Goal: Task Accomplishment & Management: Use online tool/utility

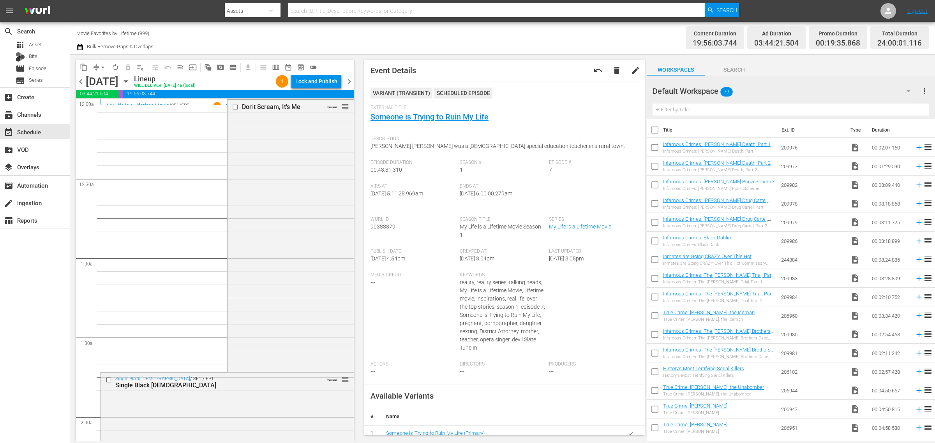
scroll to position [828, 0]
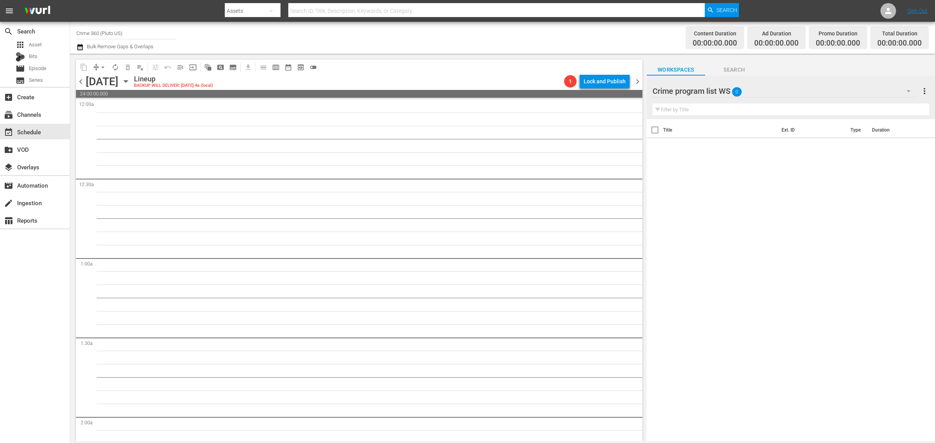
click at [404, 31] on div "Channel Title Crime 360 (Pluto US) Bulk Remove Gaps & Overlaps" at bounding box center [308, 38] width 465 height 28
click at [44, 47] on div "apps Asset" at bounding box center [35, 44] width 70 height 11
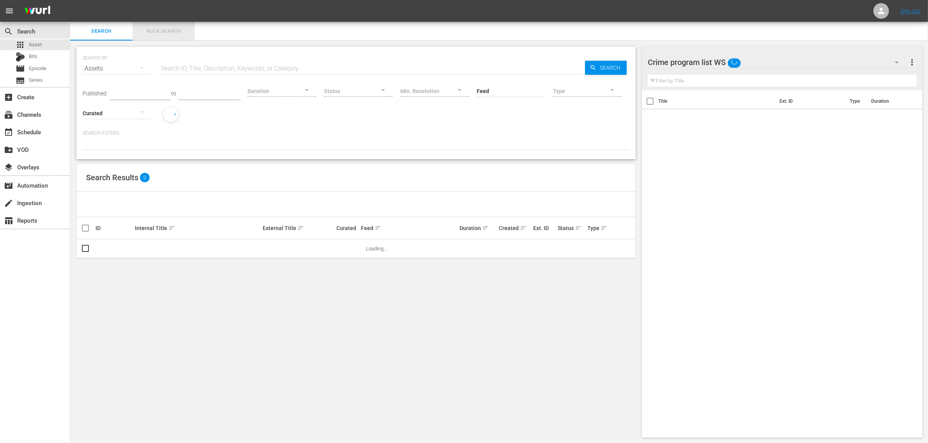
click at [168, 22] on button "Bulk Search" at bounding box center [163, 31] width 62 height 19
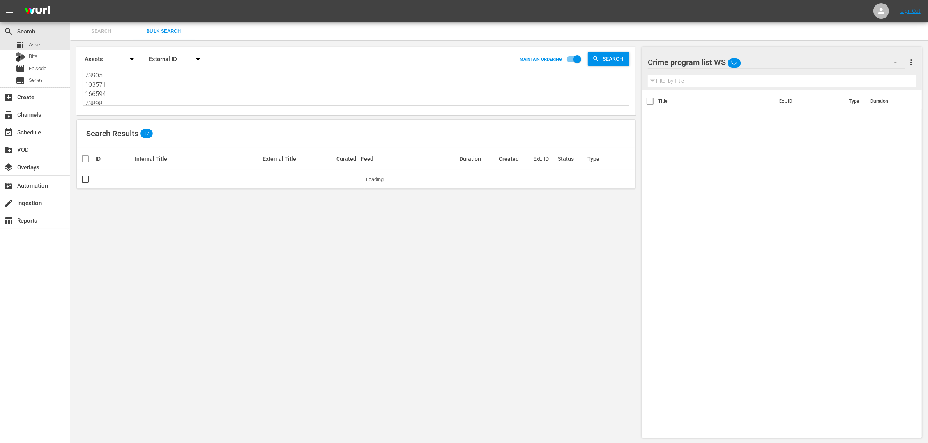
click at [157, 97] on textarea "73905 103571 166594 73898 77374 103572" at bounding box center [357, 88] width 544 height 35
paste textarea "188694 188695 236285 210727 210725"
type textarea "188694 188695 236285 210727 210725"
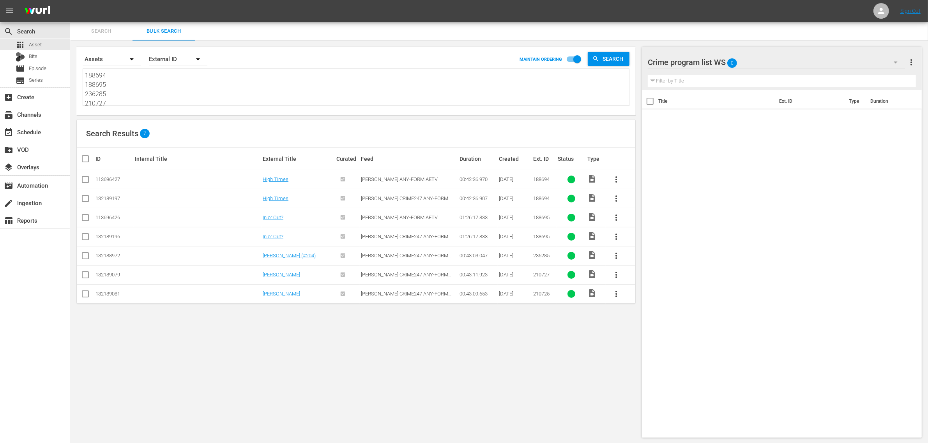
type textarea "188694 188695 236285 210727 210725"
click at [82, 182] on input "checkbox" at bounding box center [85, 180] width 9 height 9
checkbox input "true"
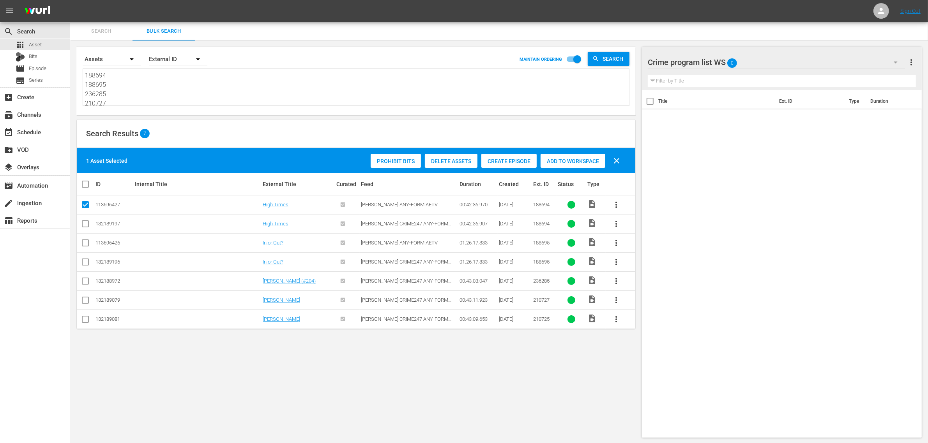
click at [82, 244] on input "checkbox" at bounding box center [85, 244] width 9 height 9
checkbox input "true"
click at [85, 281] on input "checkbox" at bounding box center [85, 282] width 9 height 9
checkbox input "true"
click at [83, 296] on icon at bounding box center [85, 300] width 9 height 9
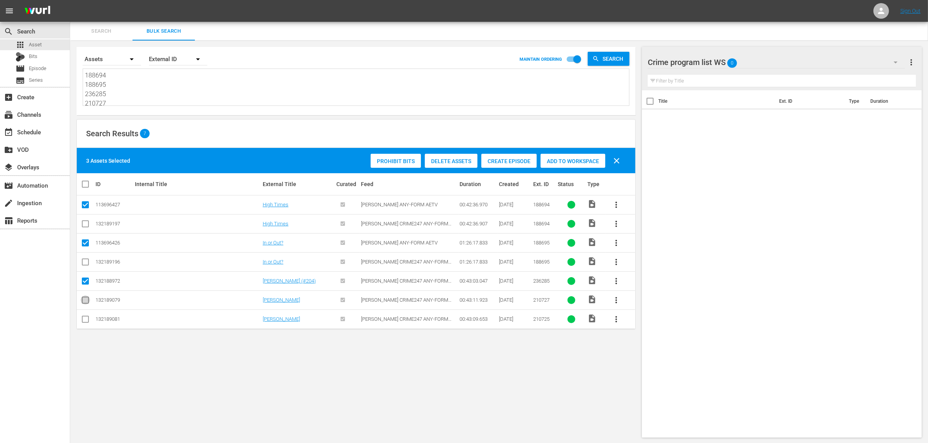
click at [82, 298] on input "checkbox" at bounding box center [85, 301] width 9 height 9
checkbox input "true"
click at [84, 323] on input "checkbox" at bounding box center [85, 320] width 9 height 9
checkbox input "true"
click at [562, 163] on span "Add to Workspace" at bounding box center [572, 161] width 65 height 6
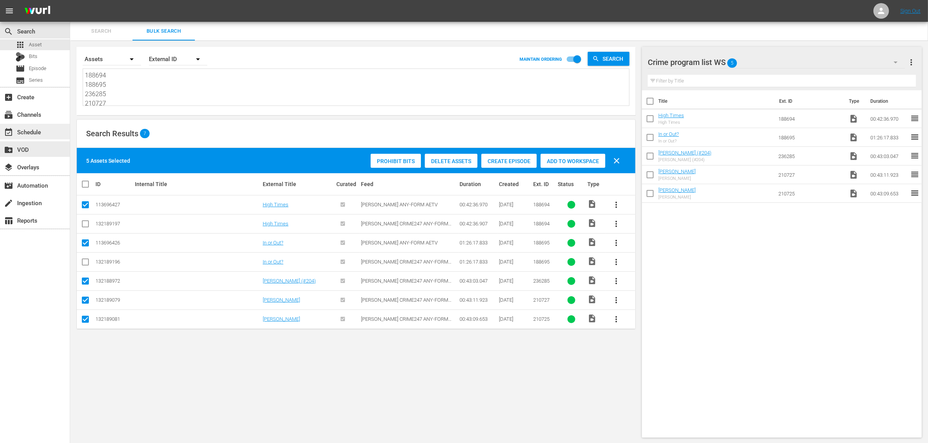
click at [37, 134] on div "event_available Schedule" at bounding box center [22, 130] width 44 height 7
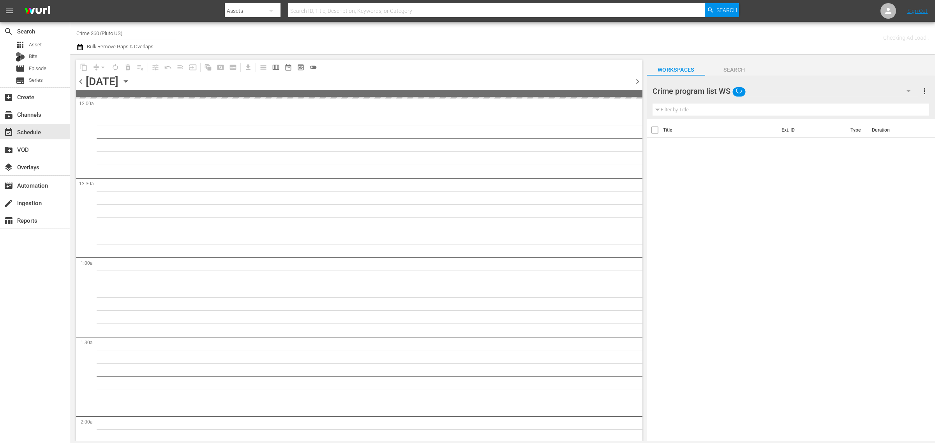
click at [531, 35] on div "Channel Title Crime 360 (Pluto US) Bulk Remove Gaps & Overlaps" at bounding box center [308, 38] width 465 height 28
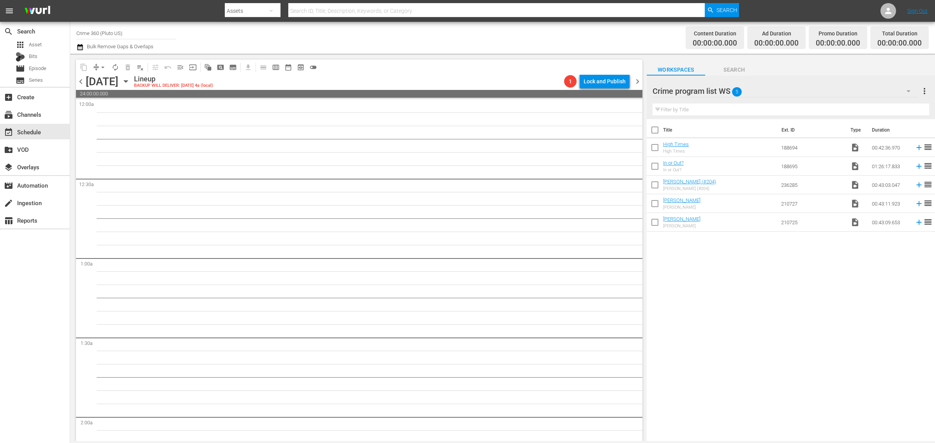
click at [656, 131] on input "checkbox" at bounding box center [655, 131] width 16 height 16
checkbox input "true"
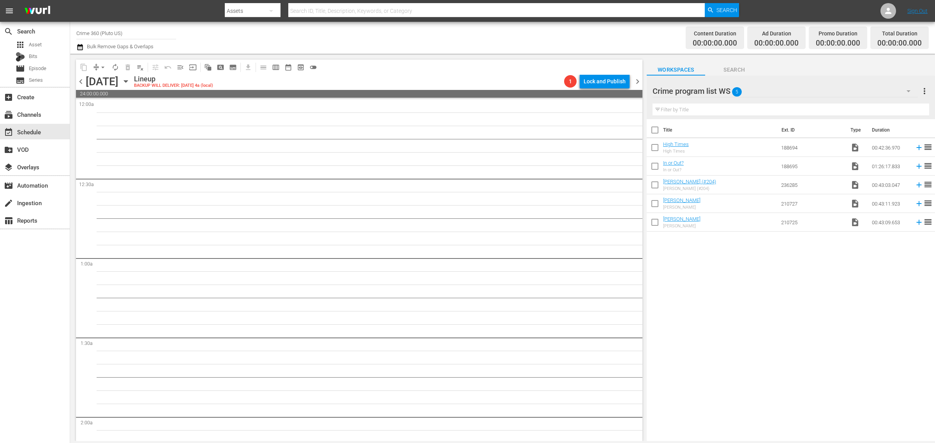
checkbox input "true"
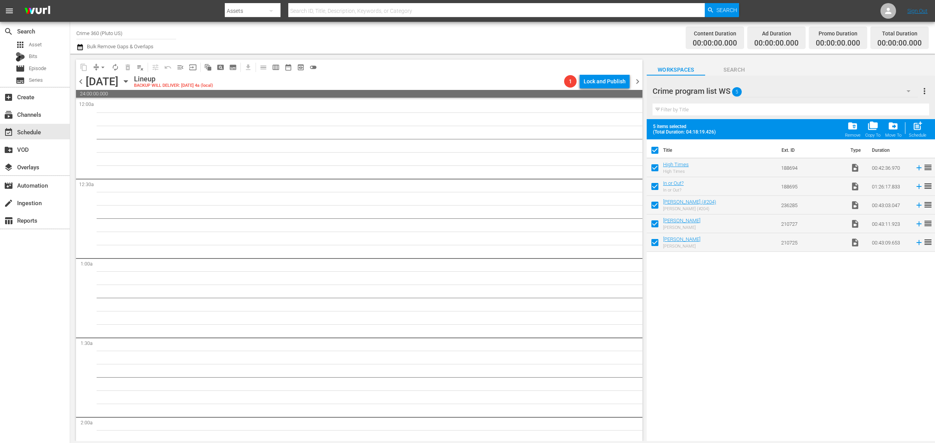
click at [912, 125] on span "post_add" at bounding box center [917, 126] width 11 height 11
checkbox input "false"
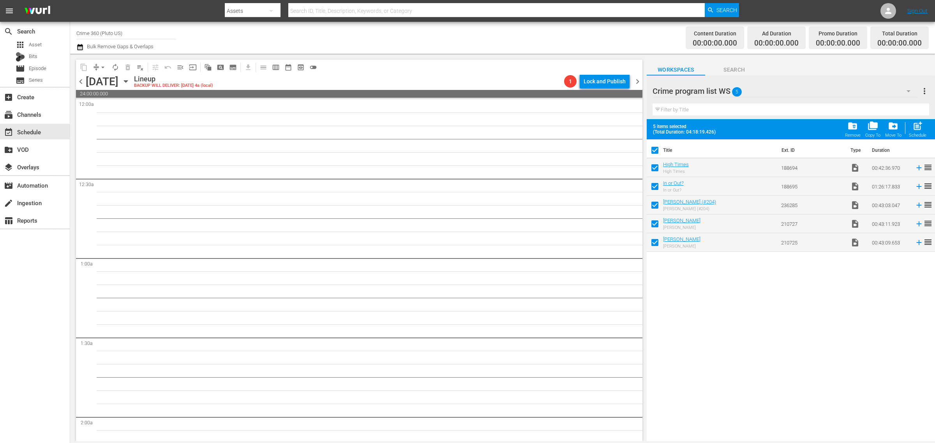
checkbox input "false"
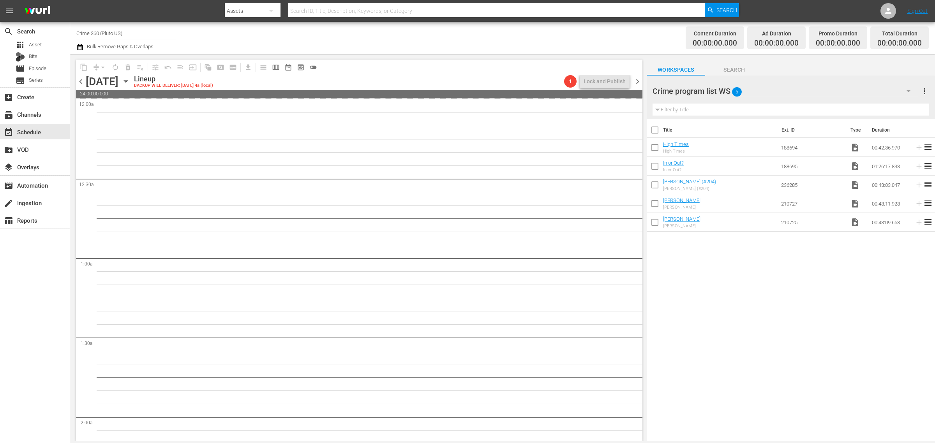
click at [479, 40] on div "Channel Title Crime 360 (Pluto US) Bulk Remove Gaps & Overlaps" at bounding box center [308, 38] width 465 height 28
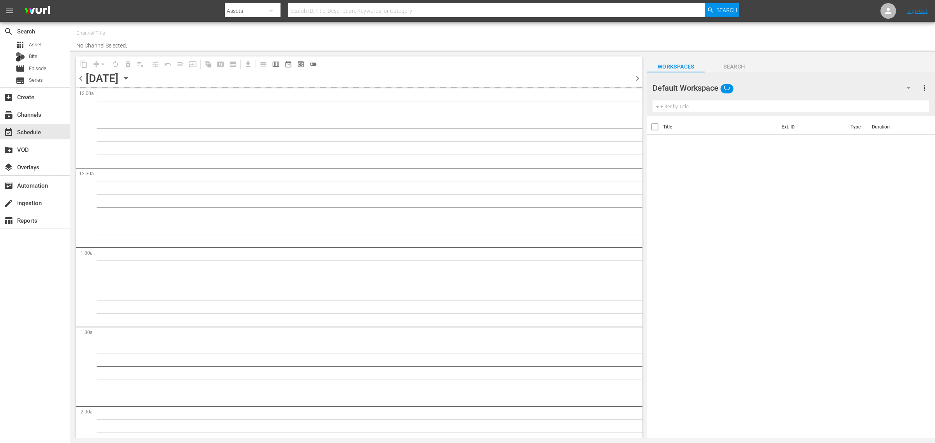
type input "Crime 360 (Pluto US) (1705)"
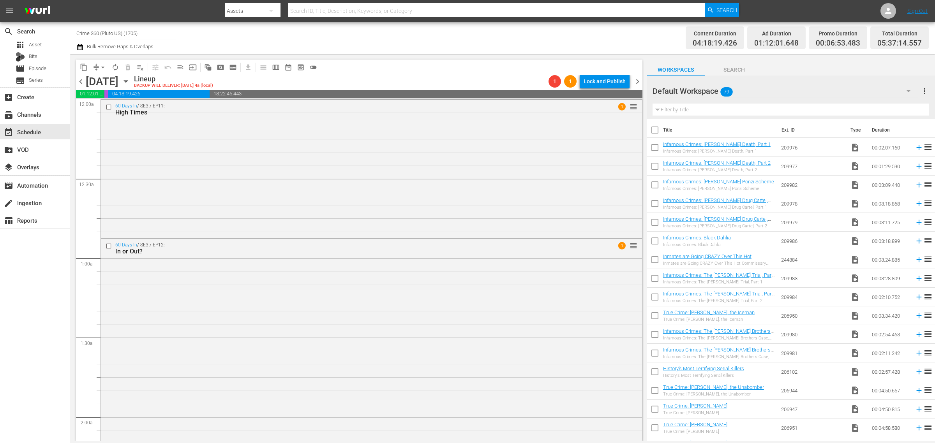
click at [640, 80] on span "chevron_right" at bounding box center [638, 82] width 10 height 10
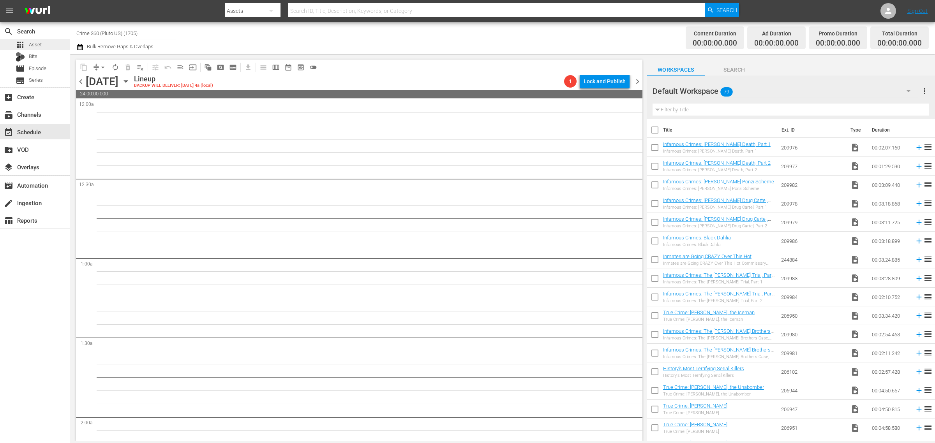
click at [41, 40] on div "apps Asset" at bounding box center [35, 44] width 70 height 11
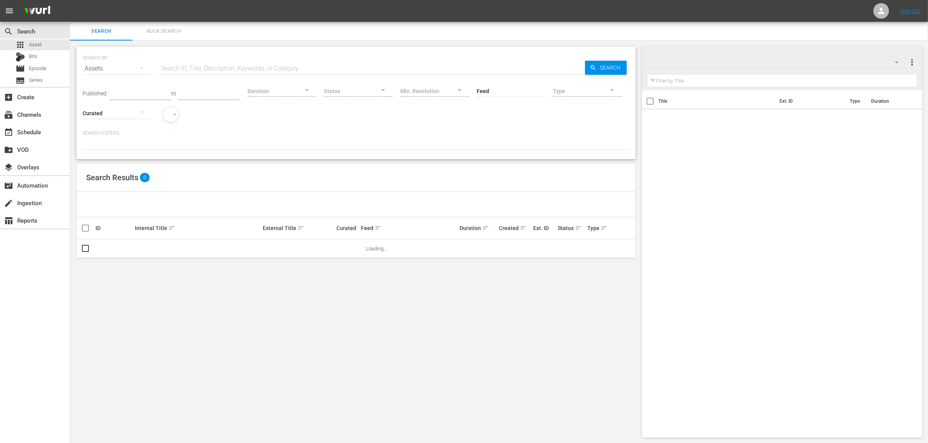
click at [166, 30] on span "Bulk Search" at bounding box center [163, 31] width 53 height 9
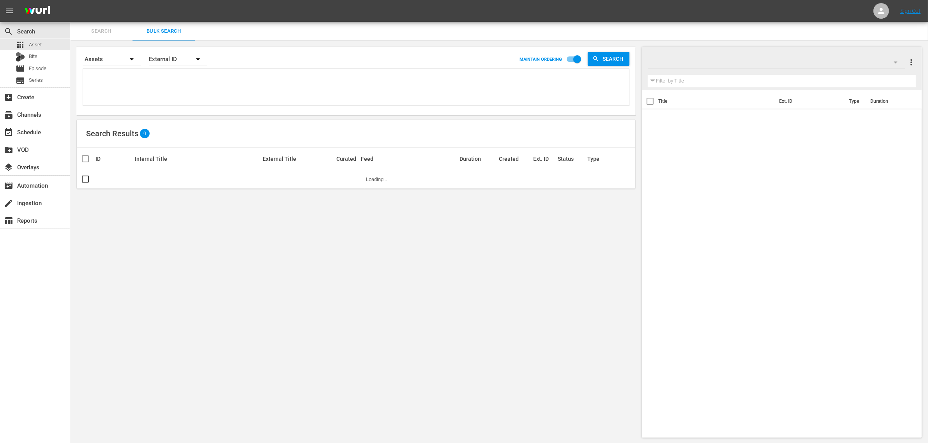
click at [184, 100] on textarea at bounding box center [357, 88] width 544 height 35
paste textarea "214377 214378 253183 280148 270398 276001"
type textarea "214377 214378 253183 280148 270398 276001"
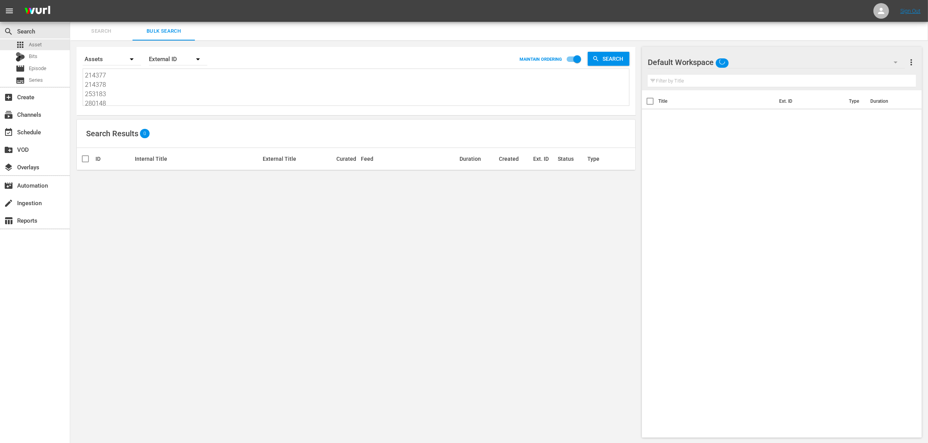
scroll to position [1, 0]
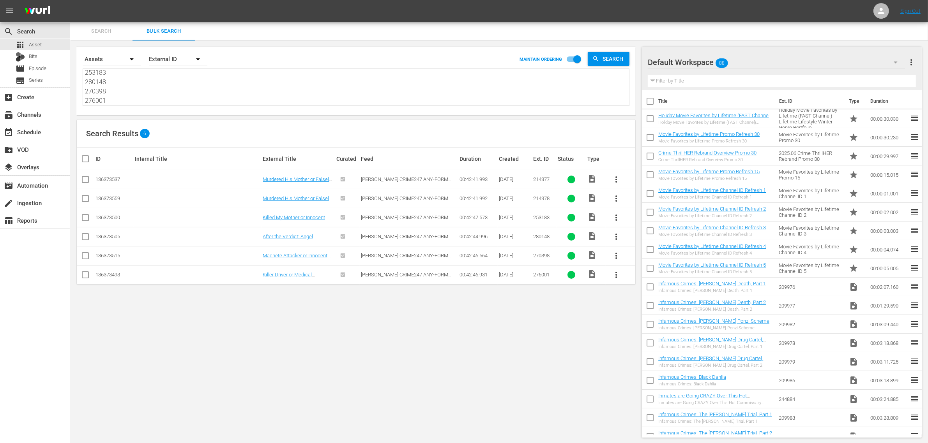
type textarea "214377 214378 253183 280148 270398 276001"
click at [760, 60] on div "Default Workspace 88" at bounding box center [775, 62] width 257 height 22
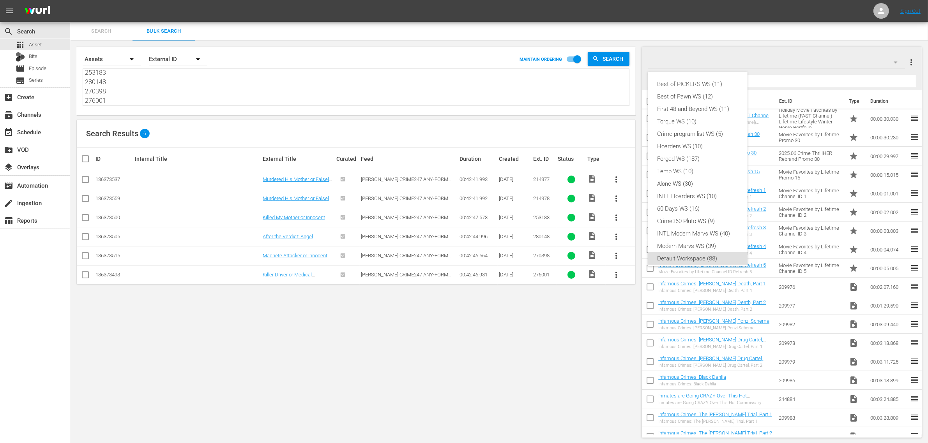
scroll to position [5, 0]
click at [710, 129] on div "Crime program list WS (5)" at bounding box center [697, 129] width 81 height 12
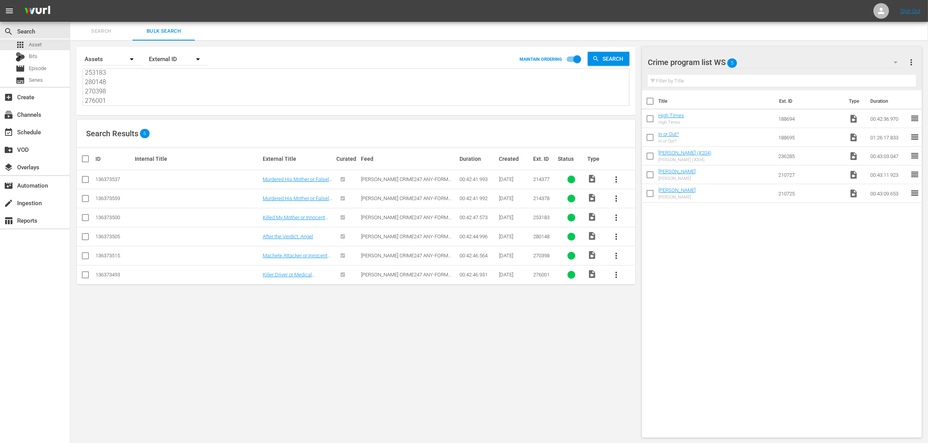
click at [912, 58] on span "more_vert" at bounding box center [910, 62] width 9 height 9
click at [897, 77] on div "Clear All Workspace Items" at bounding box center [861, 77] width 92 height 14
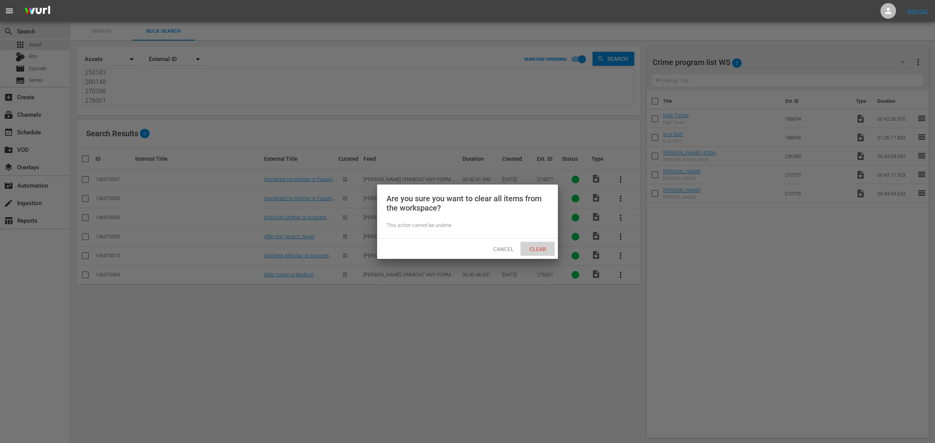
click at [543, 243] on div "Clear" at bounding box center [537, 249] width 34 height 14
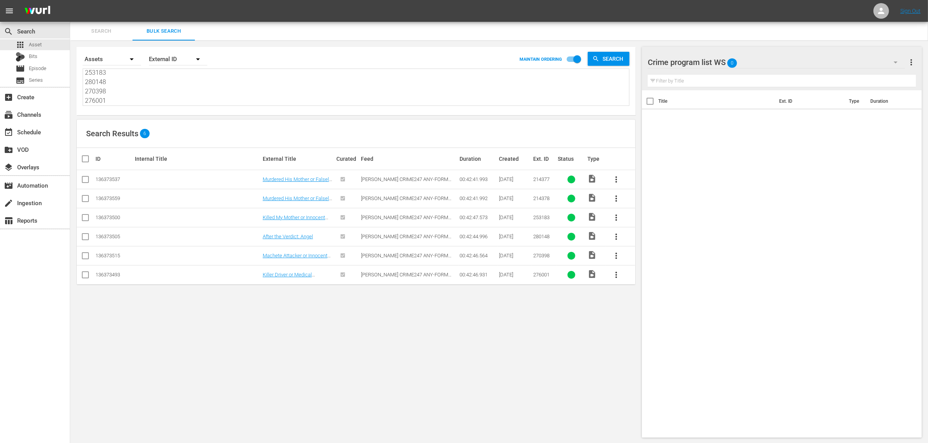
click at [84, 159] on input "checkbox" at bounding box center [89, 158] width 16 height 9
checkbox input "true"
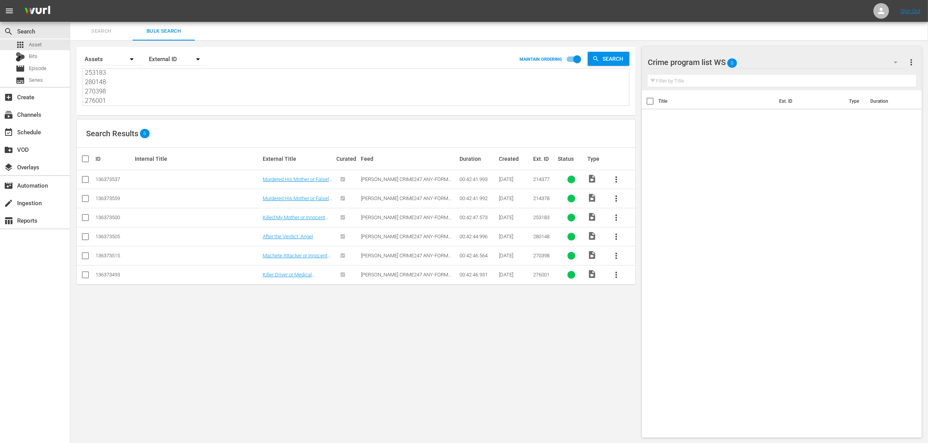
checkbox input "true"
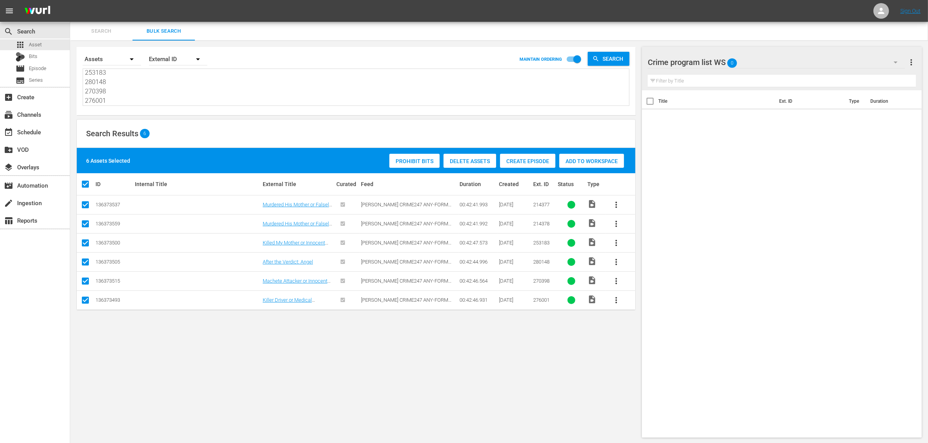
click at [597, 160] on span "Add to Workspace" at bounding box center [591, 161] width 65 height 6
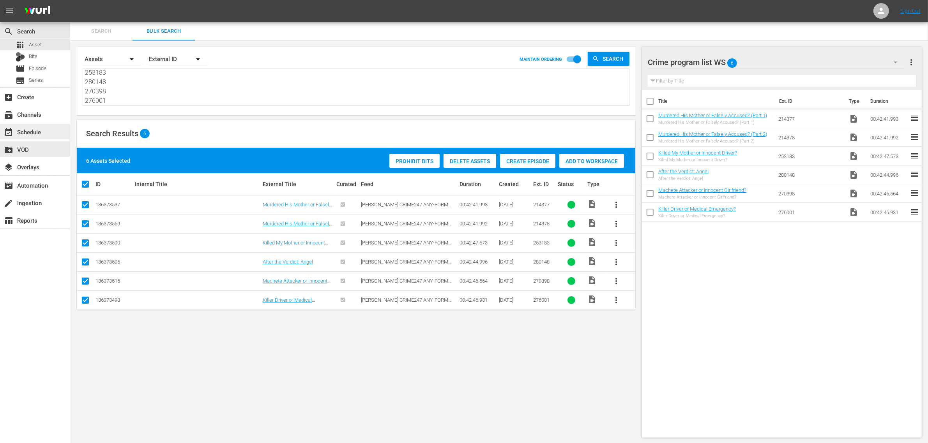
click at [27, 134] on div "event_available Schedule" at bounding box center [22, 130] width 44 height 7
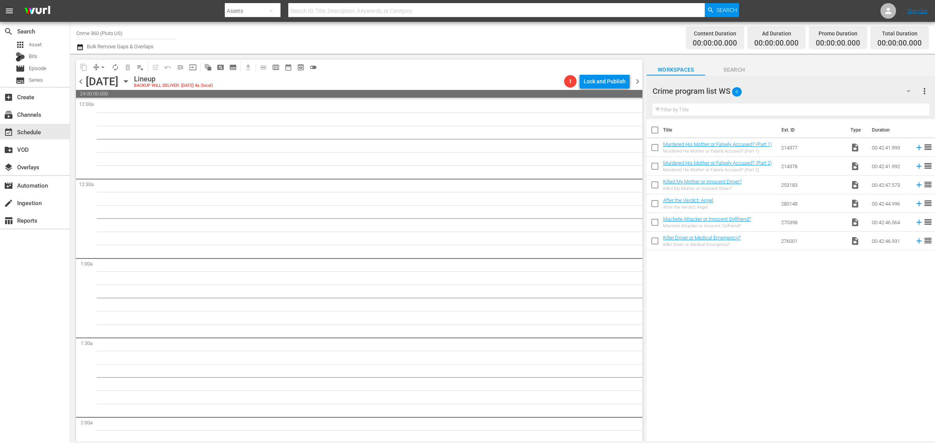
click at [782, 349] on div "Title Ext. ID Type Duration Murdered His Mother or Falsely Accused? (Part 1) Mu…" at bounding box center [791, 280] width 288 height 323
click at [764, 301] on div "Title Ext. ID Type Duration Murdered His Mother or Falsely Accused? (Part 1) Mu…" at bounding box center [791, 280] width 288 height 323
click at [651, 137] on input "checkbox" at bounding box center [655, 131] width 16 height 16
checkbox input "true"
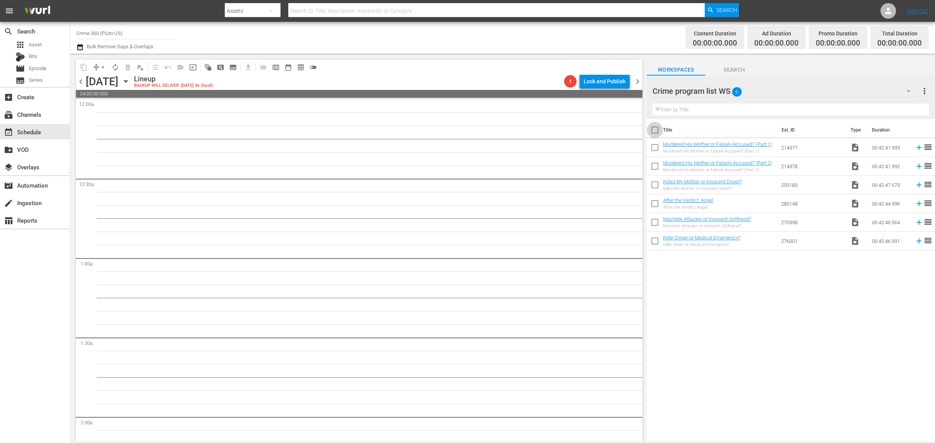
checkbox input "true"
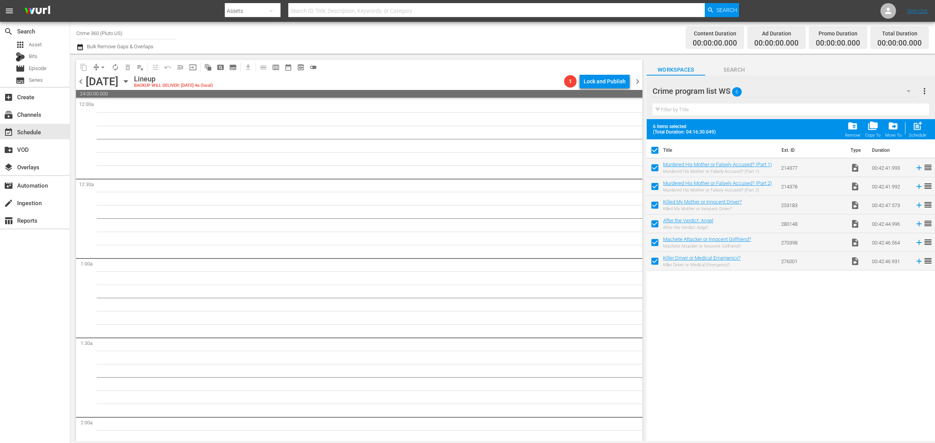
click at [920, 134] on div "Schedule" at bounding box center [918, 135] width 18 height 5
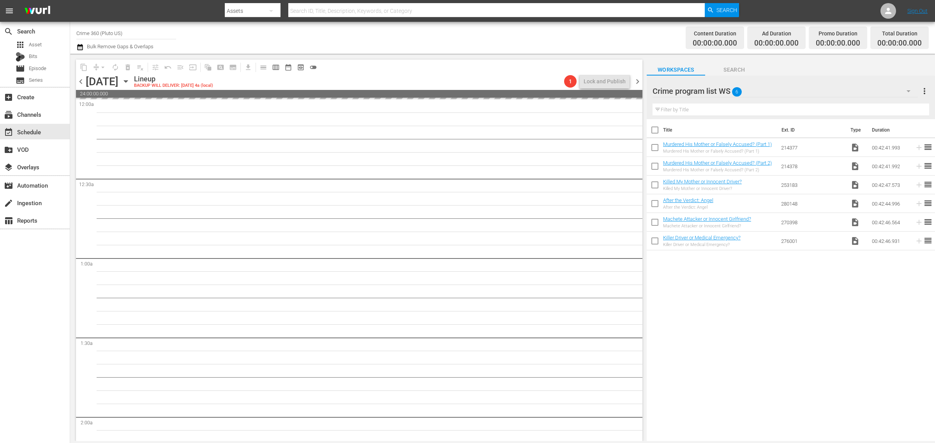
checkbox input "false"
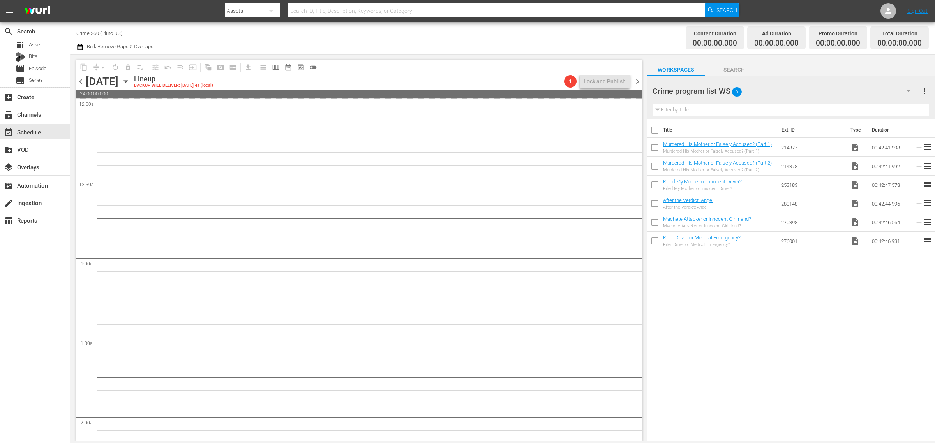
checkbox input "false"
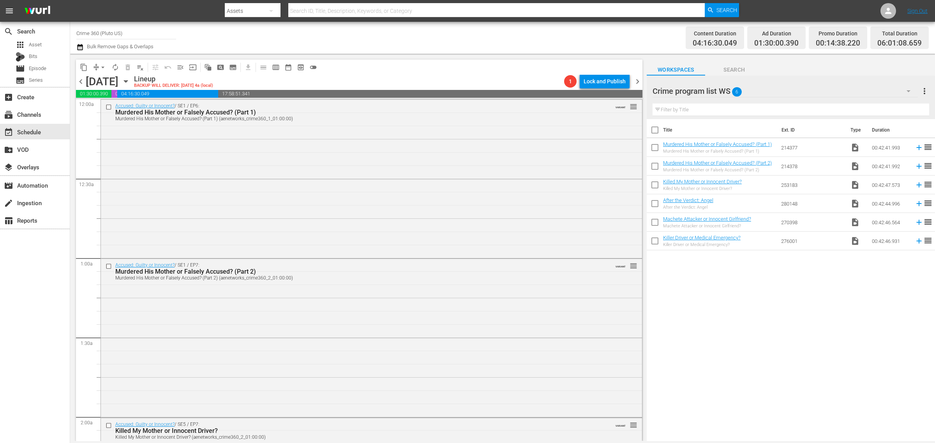
click at [636, 77] on span "chevron_right" at bounding box center [638, 82] width 10 height 10
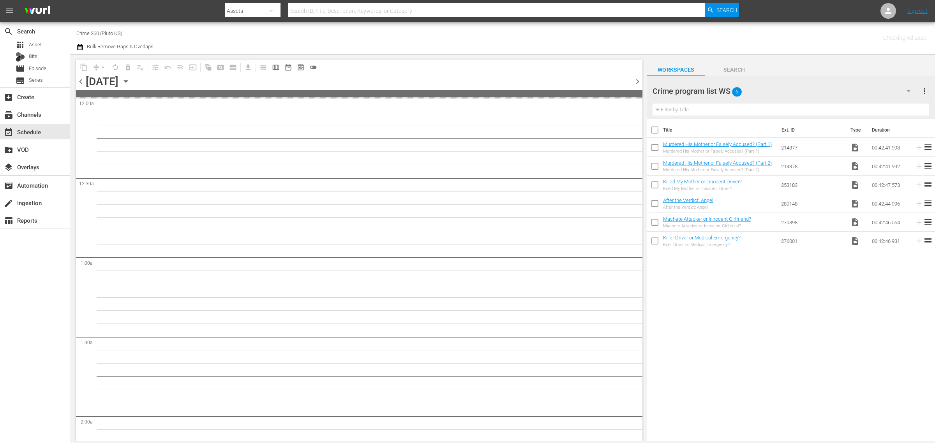
click at [927, 91] on span "more_vert" at bounding box center [924, 90] width 9 height 9
click at [890, 104] on div "Clear All Workspace Items" at bounding box center [874, 106] width 92 height 14
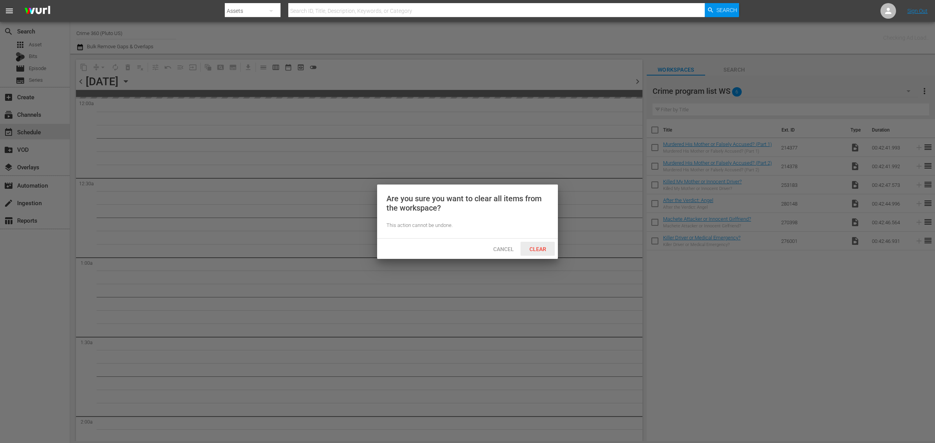
click at [523, 250] on span "Clear" at bounding box center [537, 249] width 29 height 6
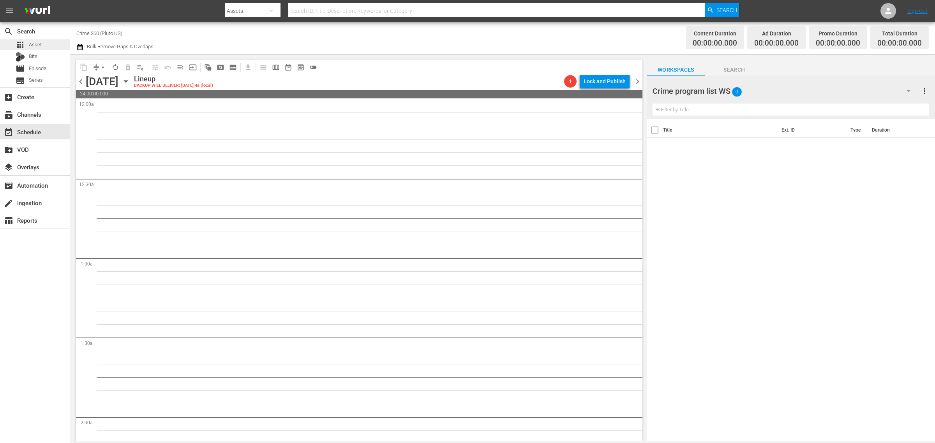
click at [41, 48] on span "Asset" at bounding box center [35, 45] width 13 height 8
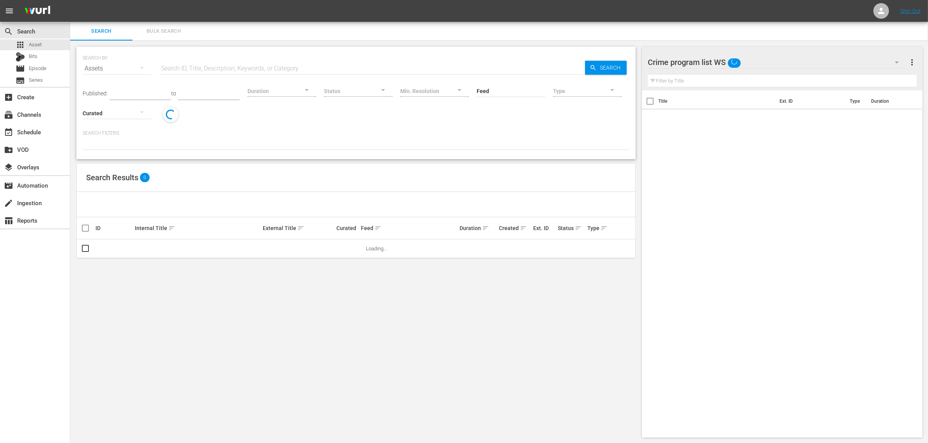
click at [174, 35] on span "Bulk Search" at bounding box center [163, 31] width 53 height 9
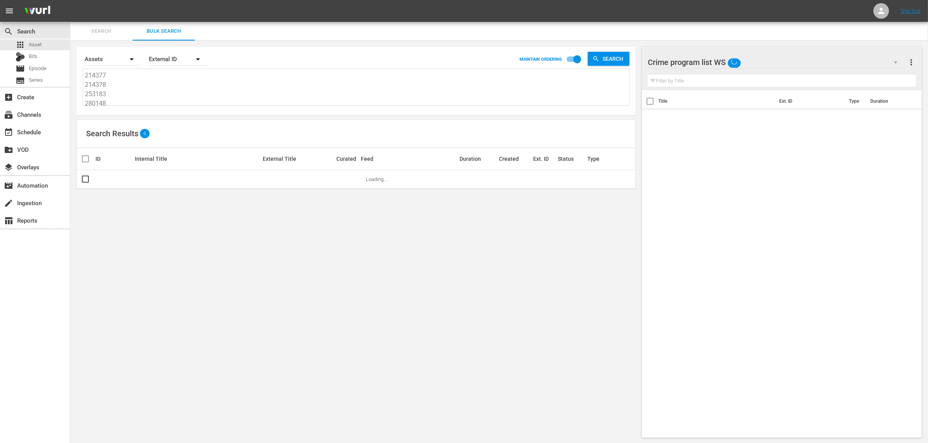
click at [143, 90] on textarea "214377 214378 253183 280148 270398 276001" at bounding box center [357, 88] width 544 height 35
paste textarea "88272 305488 301763 301764 301765 301766 301767 301768 301769 288281 288280"
type textarea "288272 305488 301763 301764 301765 301766 301767 301768 301769 288281 288280"
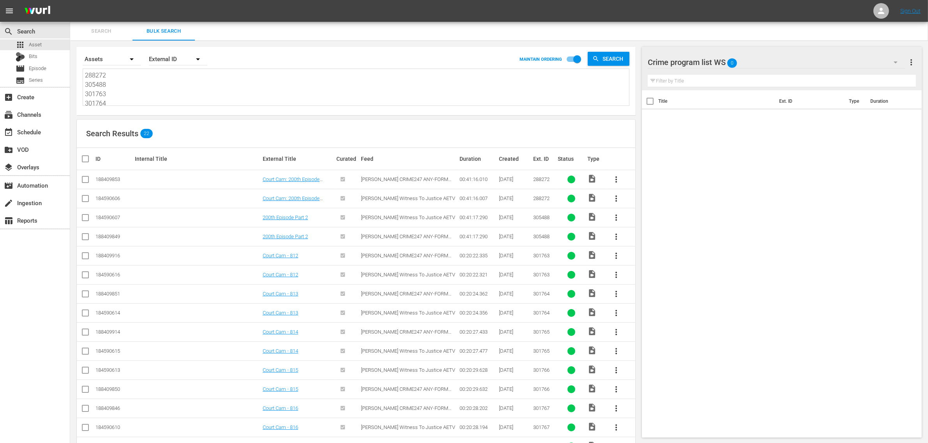
type textarea "288272 305488 301763 301764 301765 301766 301767 301768 301769 288281 288280"
drag, startPoint x: 83, startPoint y: 180, endPoint x: 161, endPoint y: 187, distance: 78.3
click at [84, 179] on input "checkbox" at bounding box center [85, 180] width 9 height 9
checkbox input "true"
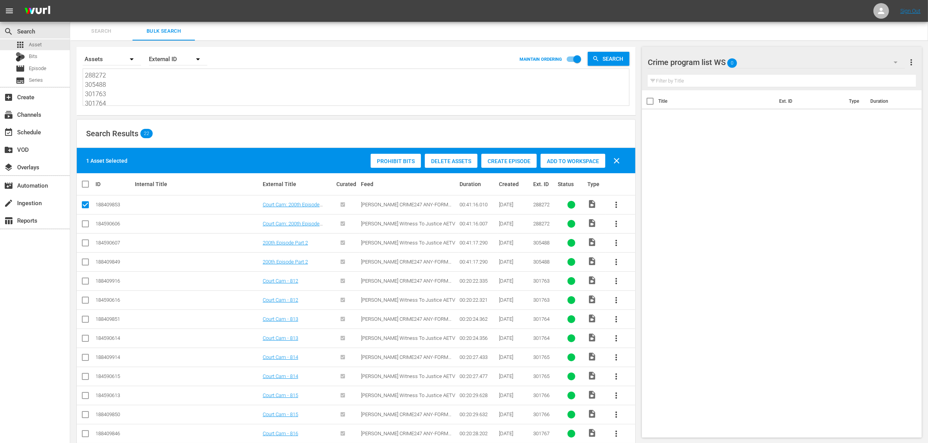
scroll to position [97, 0]
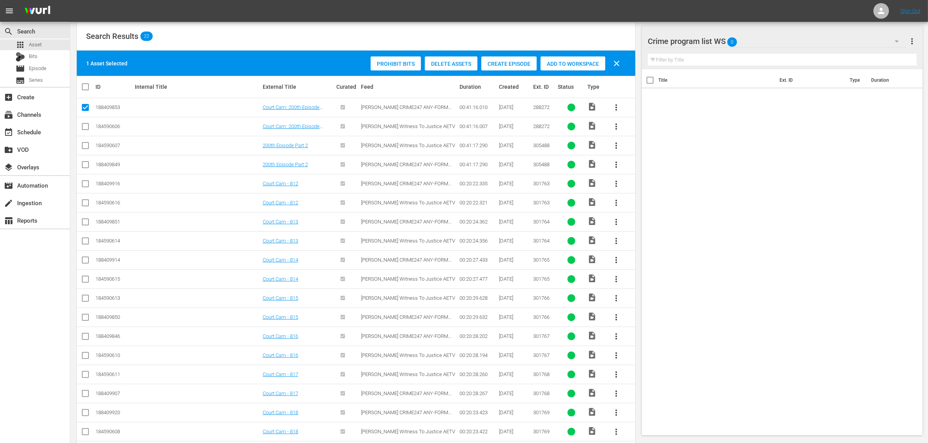
click at [85, 164] on input "checkbox" at bounding box center [85, 166] width 9 height 9
checkbox input "true"
click at [86, 186] on input "checkbox" at bounding box center [85, 185] width 9 height 9
checkbox input "true"
click at [81, 221] on input "checkbox" at bounding box center [85, 223] width 9 height 9
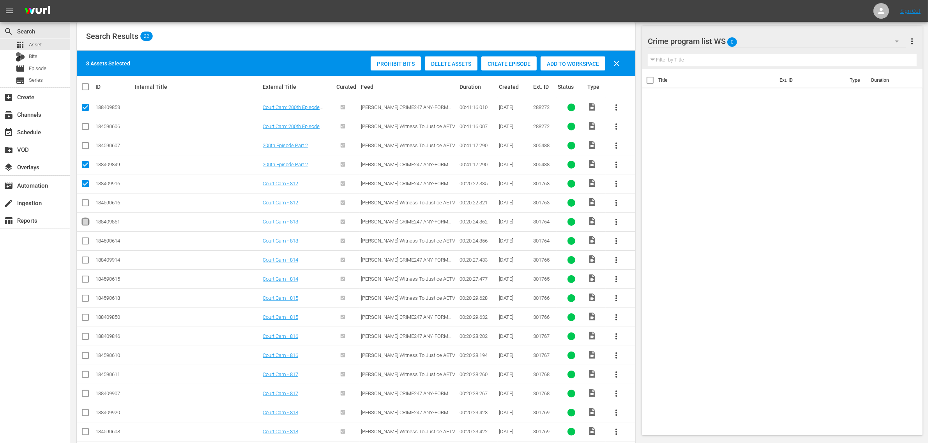
checkbox input "true"
drag, startPoint x: 84, startPoint y: 261, endPoint x: 92, endPoint y: 260, distance: 7.5
click at [85, 261] on input "checkbox" at bounding box center [85, 261] width 9 height 9
checkbox input "true"
click at [87, 321] on input "checkbox" at bounding box center [85, 318] width 9 height 9
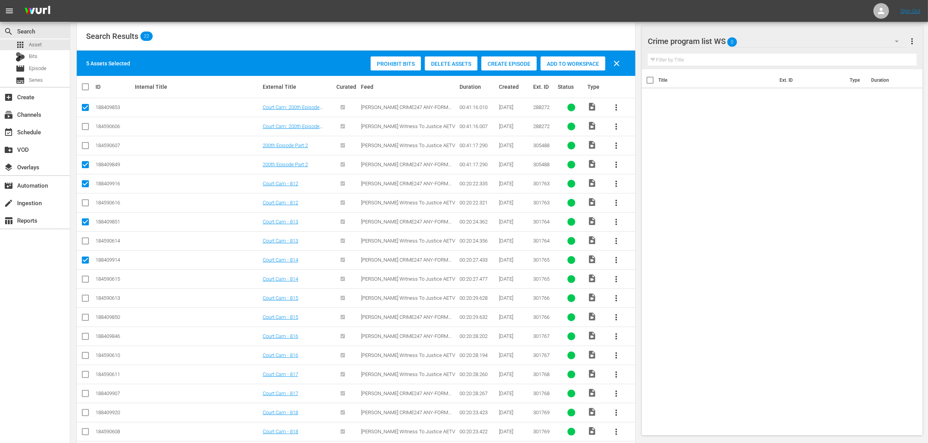
checkbox input "true"
click at [85, 338] on input "checkbox" at bounding box center [85, 337] width 9 height 9
checkbox input "true"
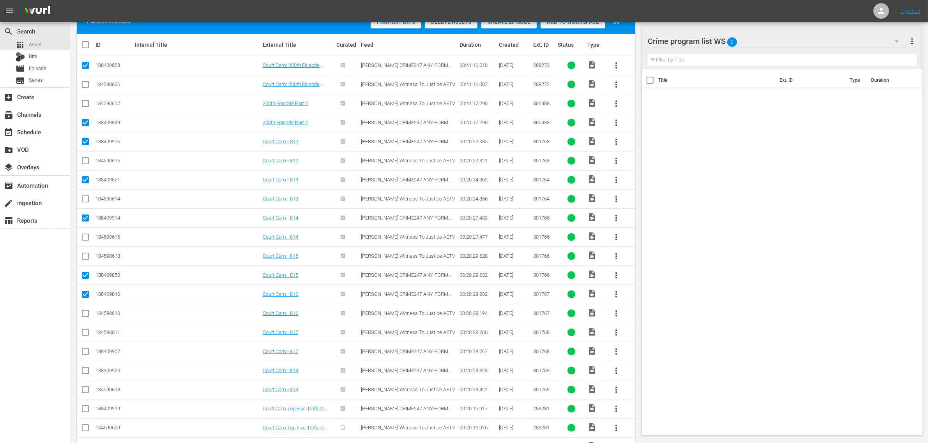
scroll to position [146, 0]
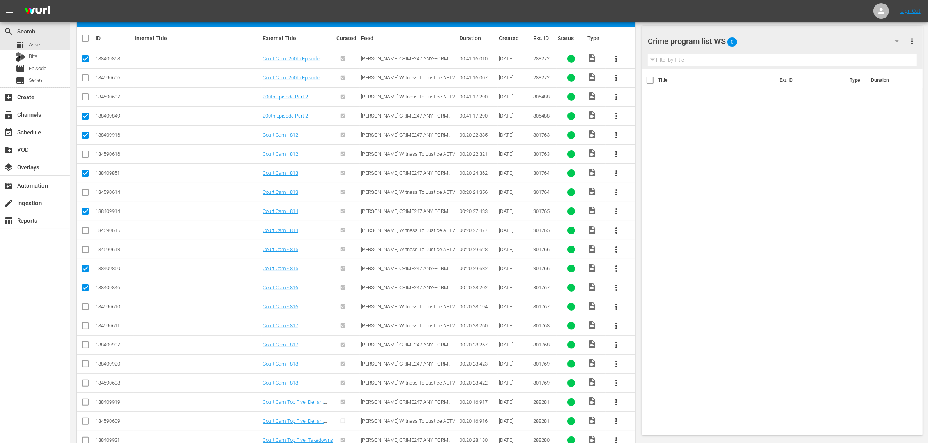
click at [85, 349] on input "checkbox" at bounding box center [85, 346] width 9 height 9
checkbox input "true"
click at [88, 365] on input "checkbox" at bounding box center [85, 365] width 9 height 9
checkbox input "true"
click at [86, 407] on input "checkbox" at bounding box center [85, 403] width 9 height 9
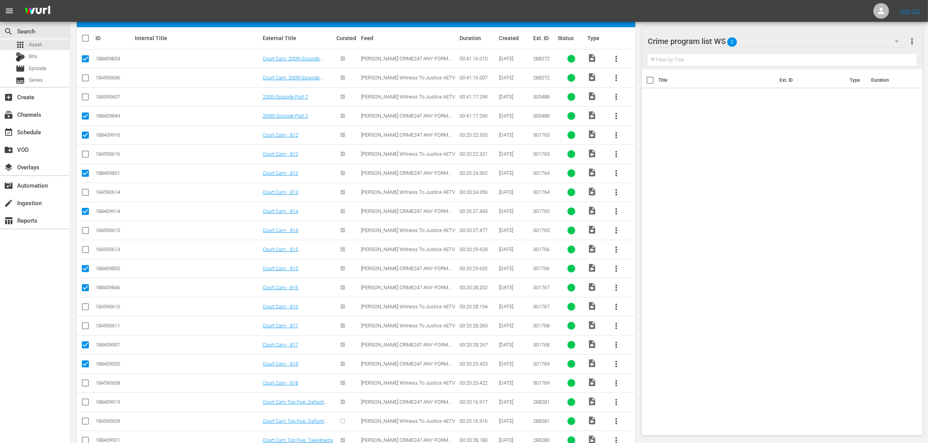
checkbox input "true"
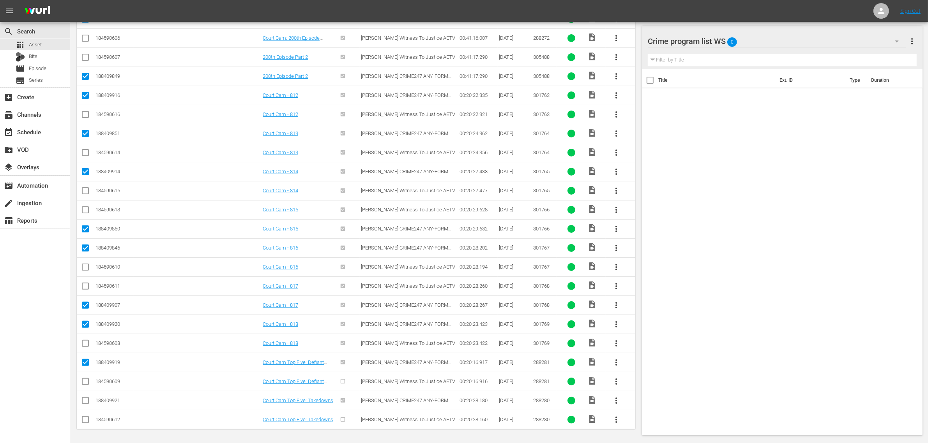
scroll to position [188, 0]
click at [81, 399] on input "checkbox" at bounding box center [85, 401] width 9 height 9
checkbox input "true"
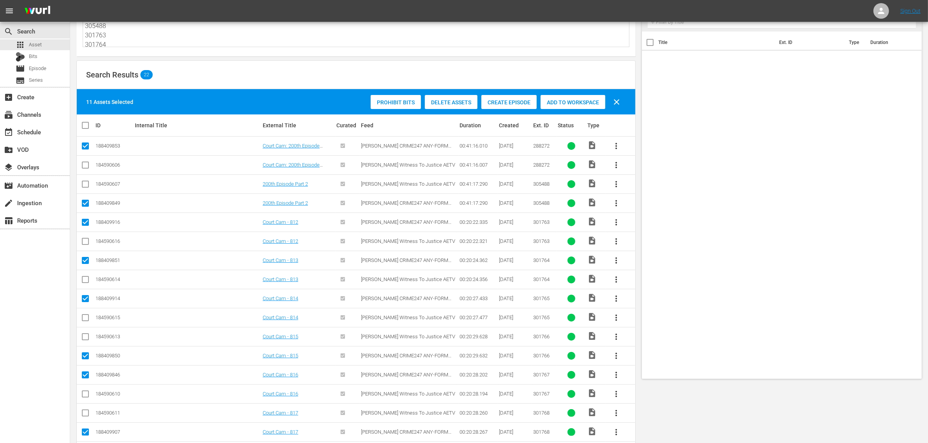
scroll to position [0, 0]
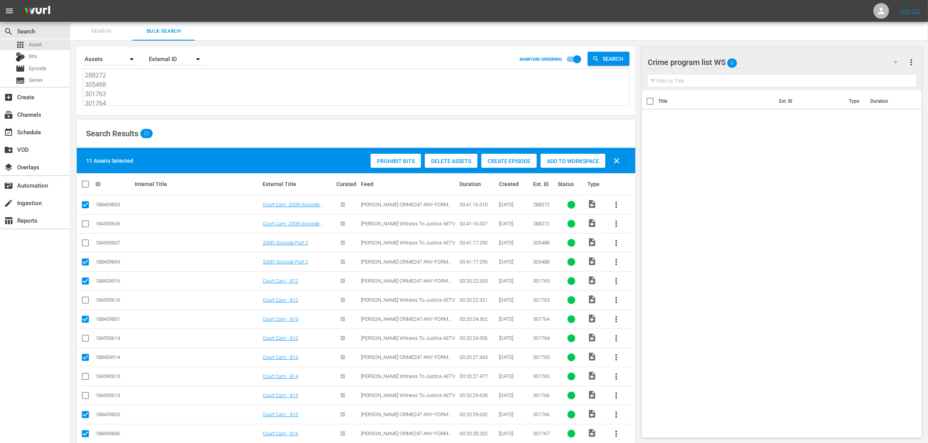
click at [584, 158] on span "Add to Workspace" at bounding box center [572, 161] width 65 height 6
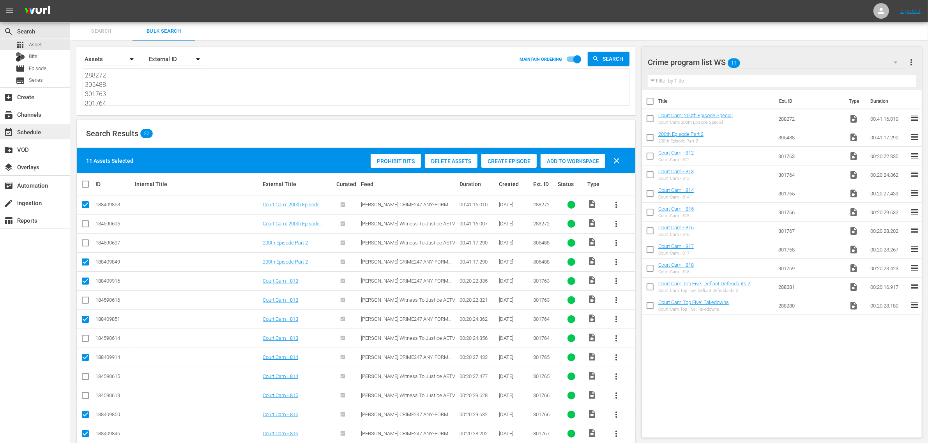
click at [35, 134] on div "event_available Schedule" at bounding box center [22, 130] width 44 height 7
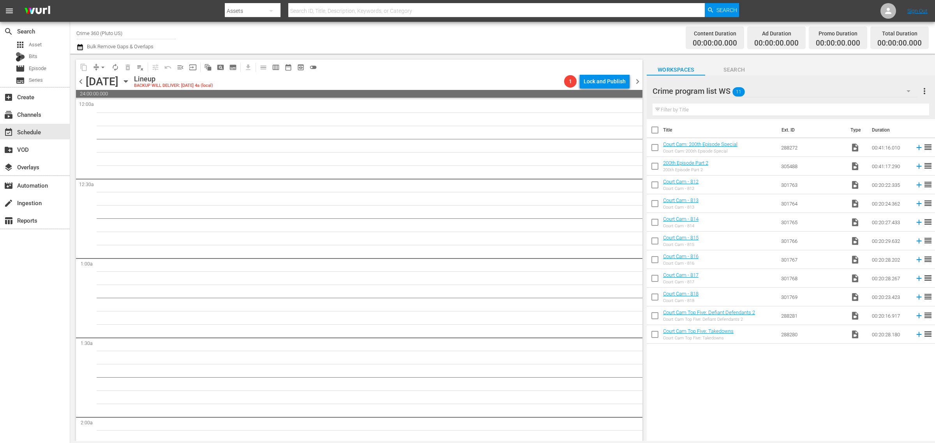
click at [413, 34] on div "Channel Title Crime 360 (Pluto US) Bulk Remove Gaps & Overlaps" at bounding box center [308, 38] width 465 height 28
click at [656, 131] on input "checkbox" at bounding box center [655, 131] width 16 height 16
checkbox input "true"
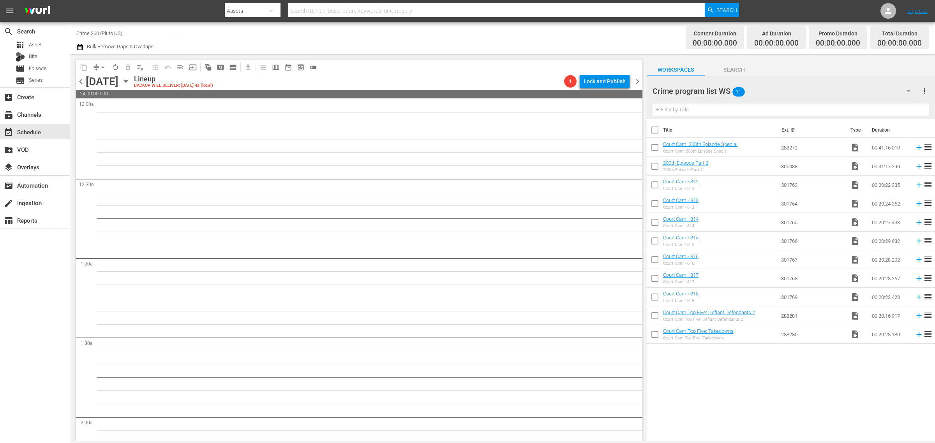
checkbox input "true"
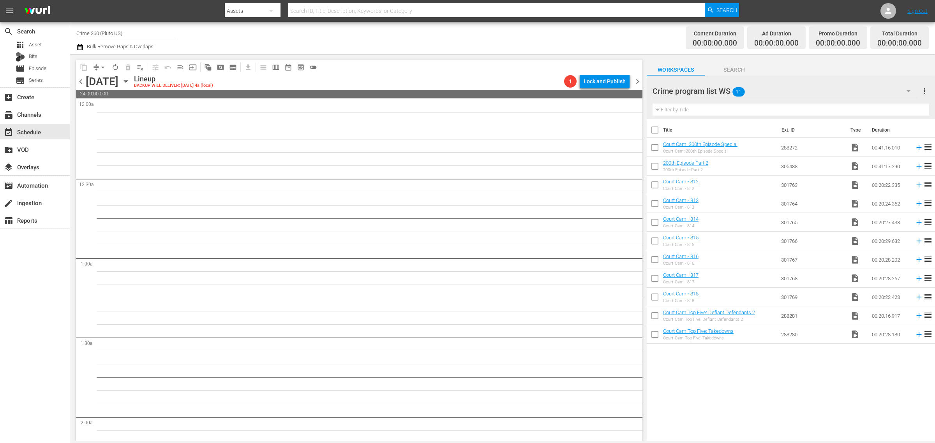
checkbox input "true"
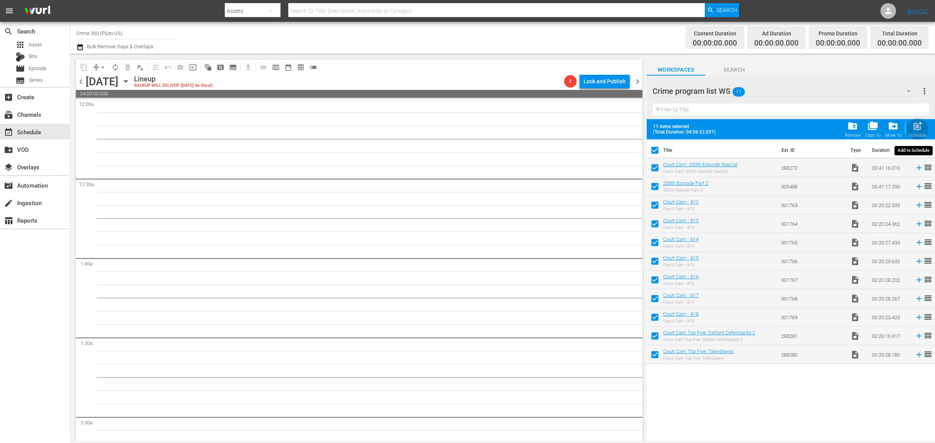
click at [921, 125] on span "post_add" at bounding box center [917, 126] width 11 height 11
checkbox input "false"
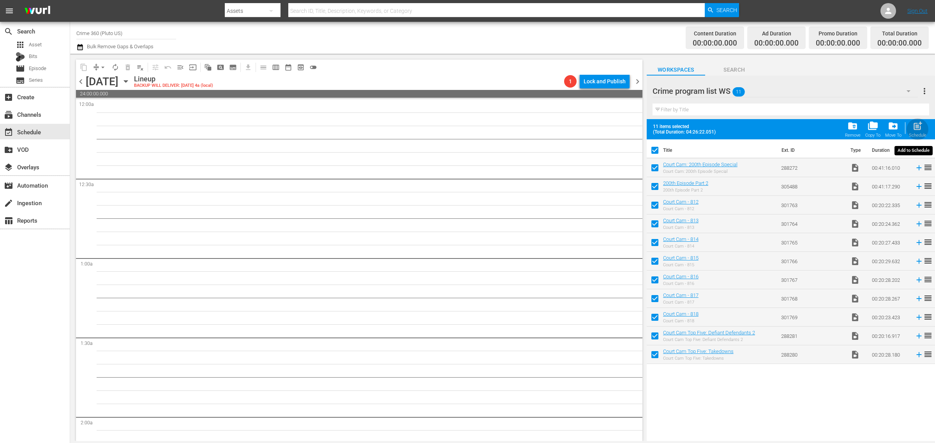
checkbox input "false"
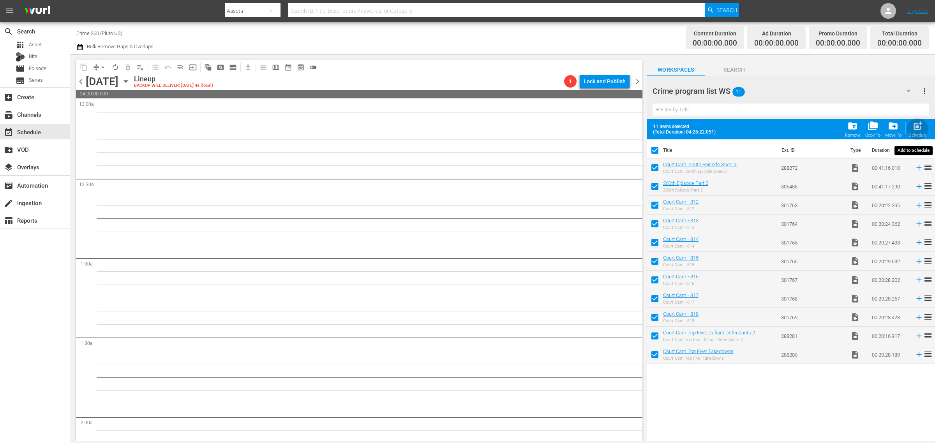
checkbox input "false"
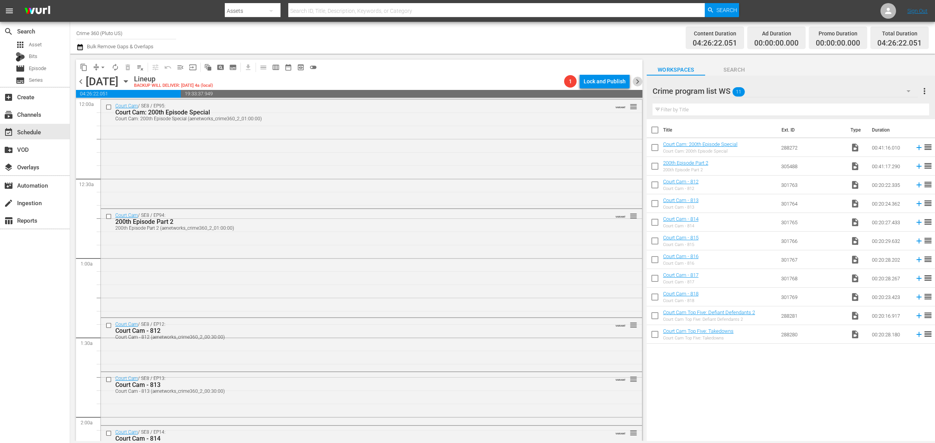
click at [636, 83] on span "chevron_right" at bounding box center [638, 82] width 10 height 10
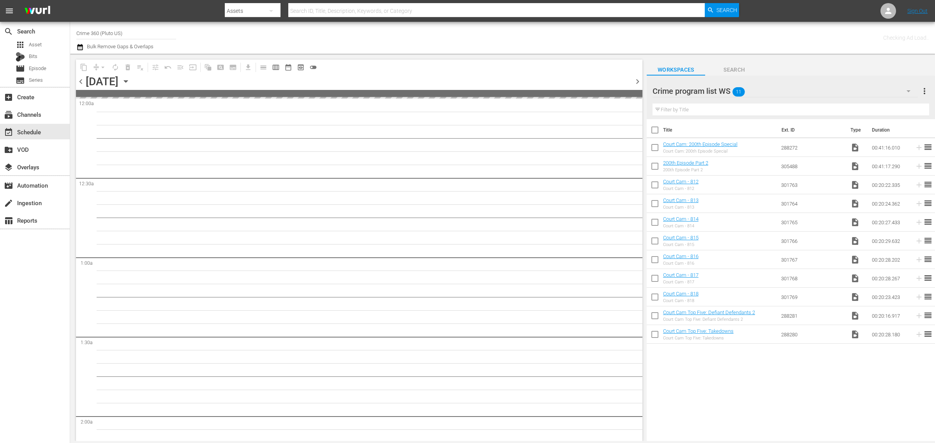
click at [926, 88] on span "more_vert" at bounding box center [924, 90] width 9 height 9
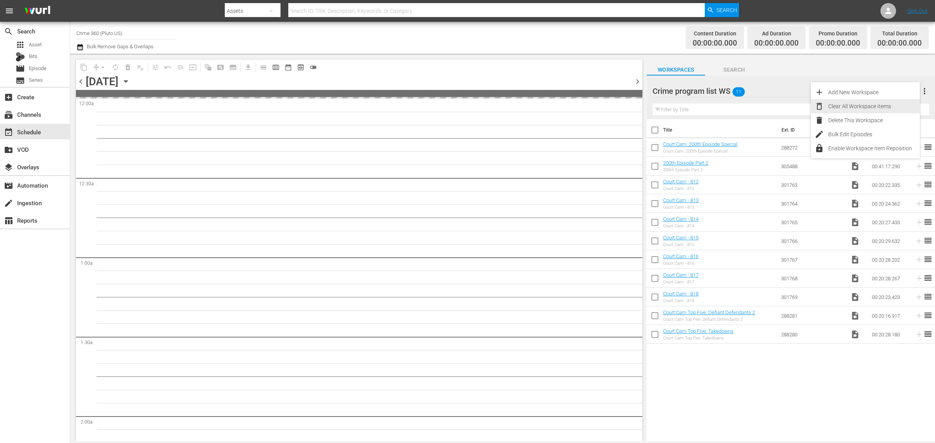
click at [872, 108] on div "Clear All Workspace Items" at bounding box center [874, 106] width 92 height 14
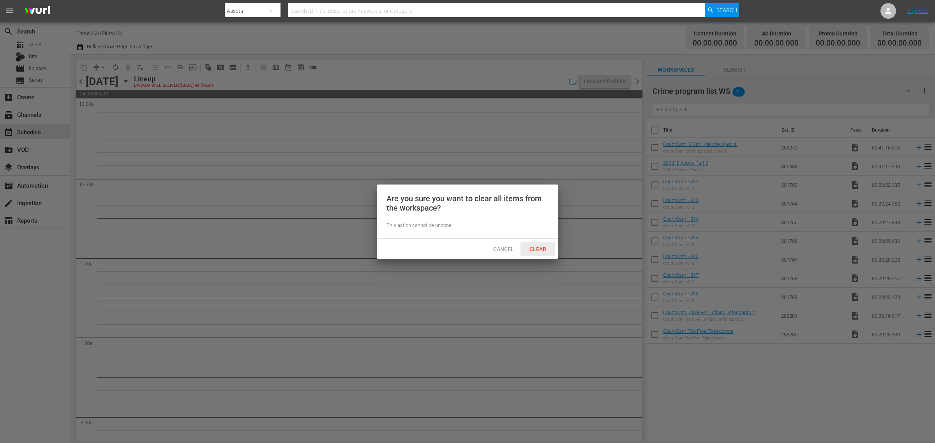
click at [543, 248] on span "Clear" at bounding box center [537, 249] width 29 height 6
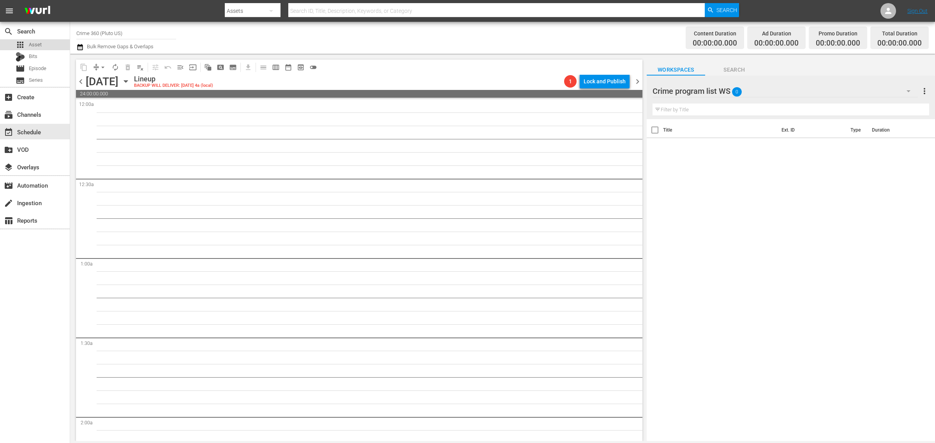
click at [48, 45] on div "apps Asset" at bounding box center [35, 44] width 70 height 11
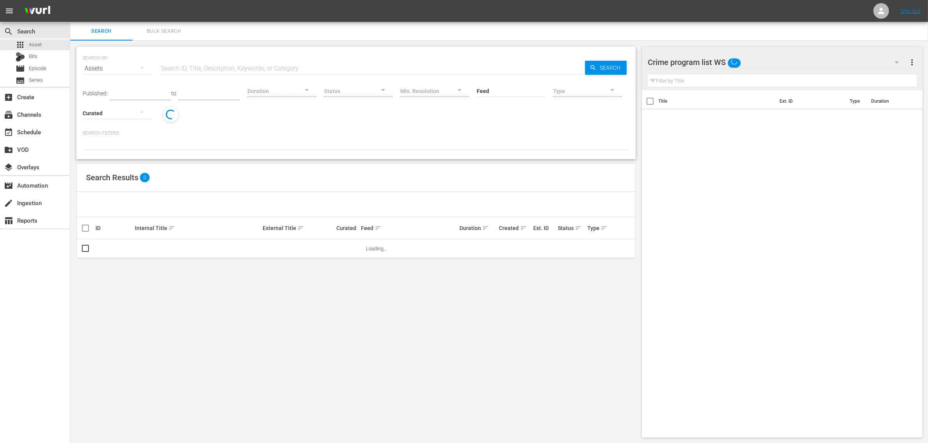
click at [167, 30] on span "Bulk Search" at bounding box center [163, 31] width 53 height 9
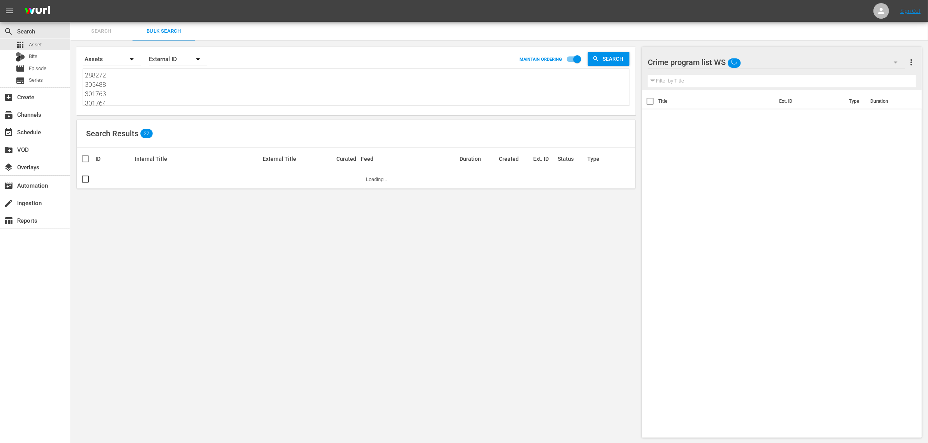
click at [154, 87] on textarea "288272 305488 301763 301764 301765 301766 301767 301768 301769 288281 288280" at bounding box center [357, 88] width 544 height 35
paste textarea "56080 158998 200828 200826"
type textarea "256080 158998 200828 200826"
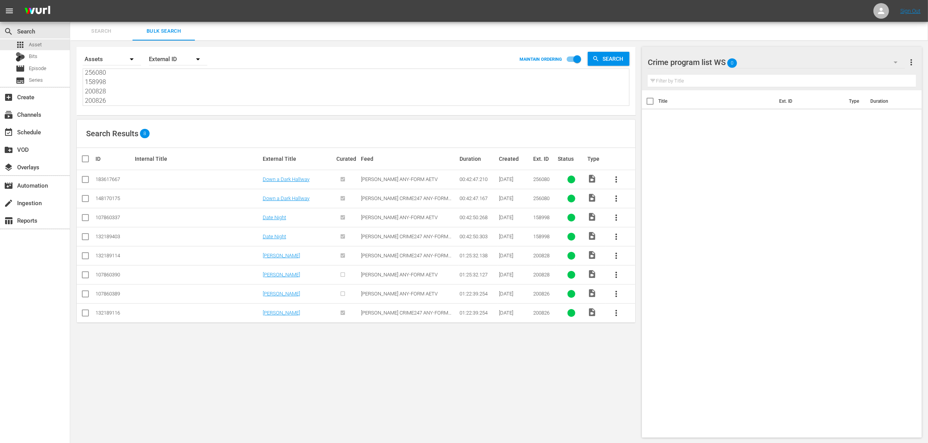
type textarea "256080 158998 200828 200826"
click at [84, 182] on input "checkbox" at bounding box center [85, 180] width 9 height 9
checkbox input "true"
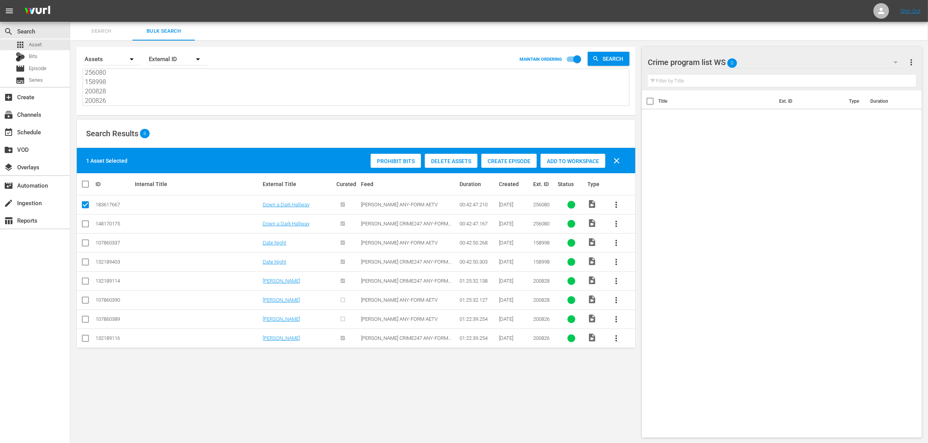
click at [88, 245] on input "checkbox" at bounding box center [85, 244] width 9 height 9
checkbox input "true"
click at [84, 300] on input "checkbox" at bounding box center [85, 301] width 9 height 9
checkbox input "true"
click at [86, 320] on input "checkbox" at bounding box center [85, 320] width 9 height 9
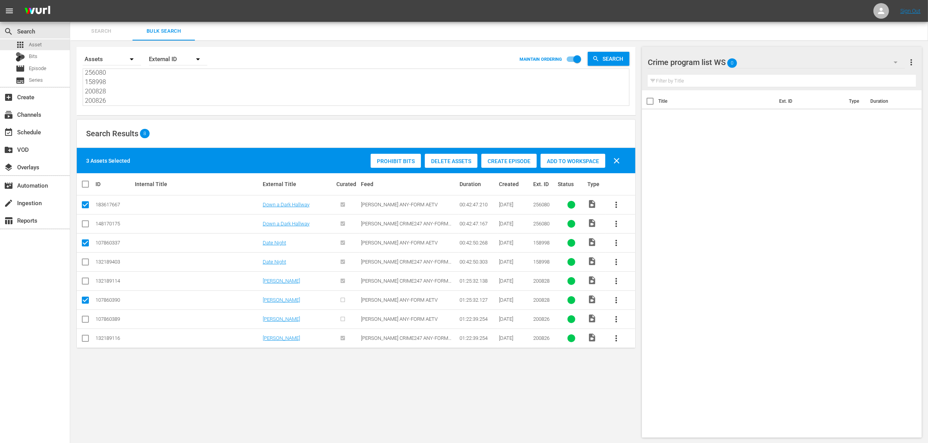
checkbox input "true"
click at [565, 164] on span "Add to Workspace" at bounding box center [572, 161] width 65 height 6
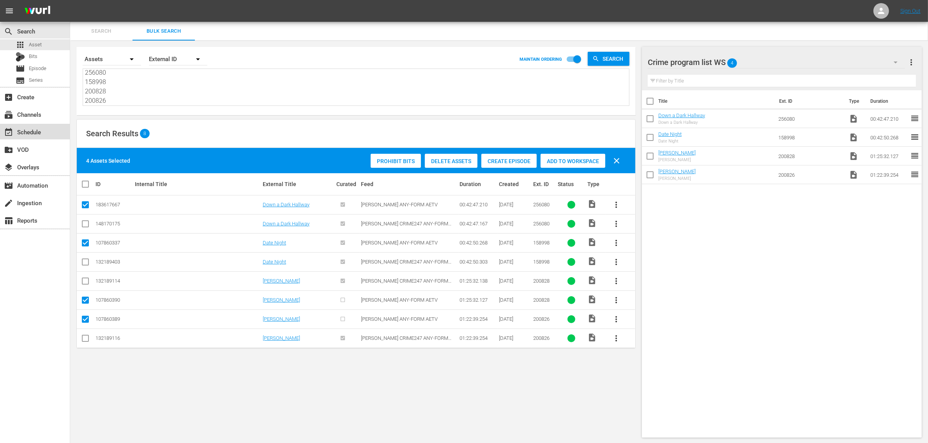
click at [46, 133] on div "event_available Schedule" at bounding box center [35, 132] width 70 height 16
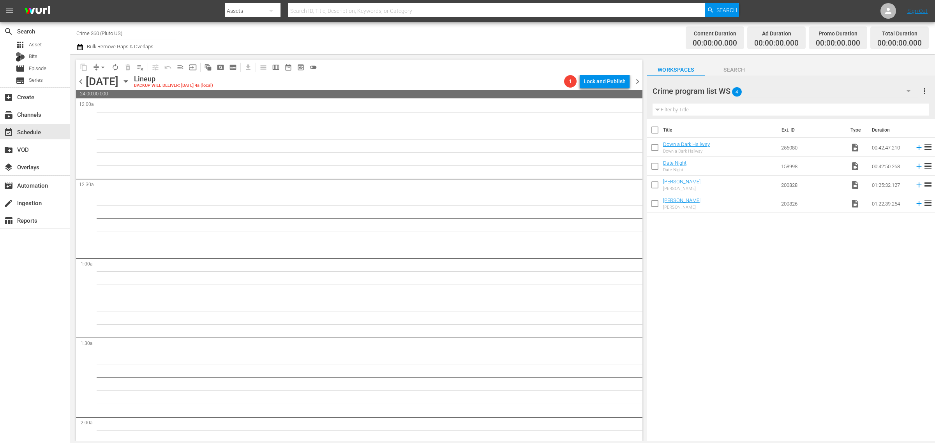
click at [654, 127] on input "checkbox" at bounding box center [655, 131] width 16 height 16
checkbox input "true"
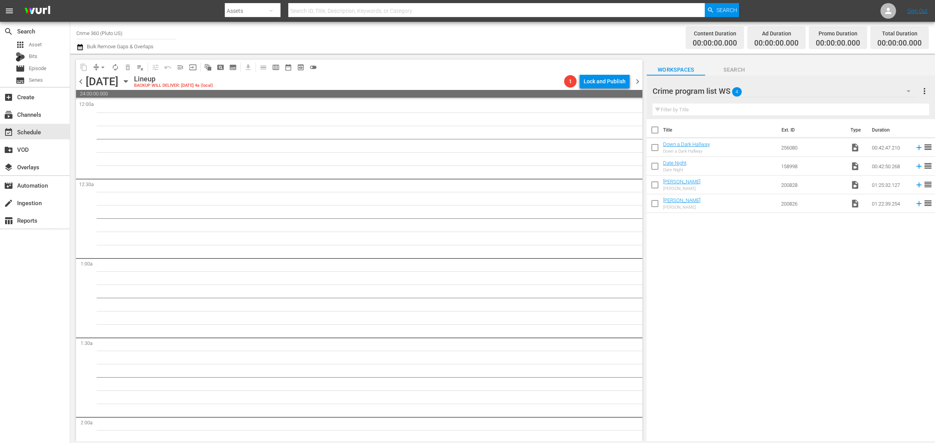
checkbox input "true"
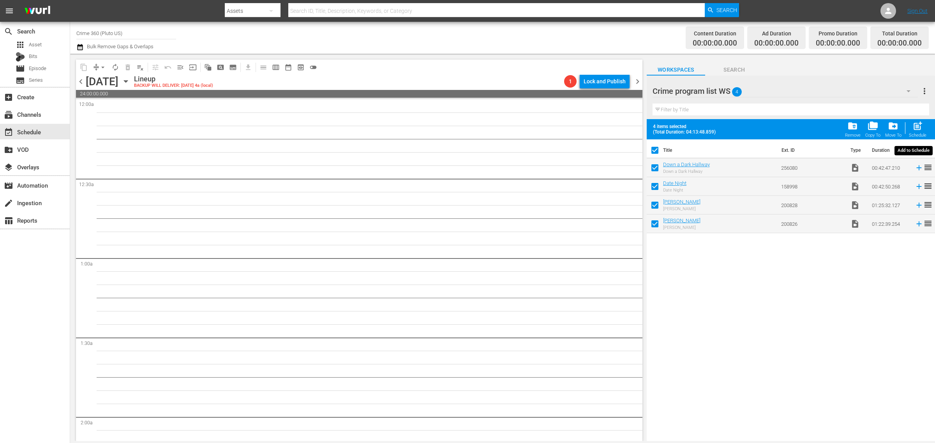
click at [923, 129] on span "post_add" at bounding box center [917, 126] width 11 height 11
checkbox input "false"
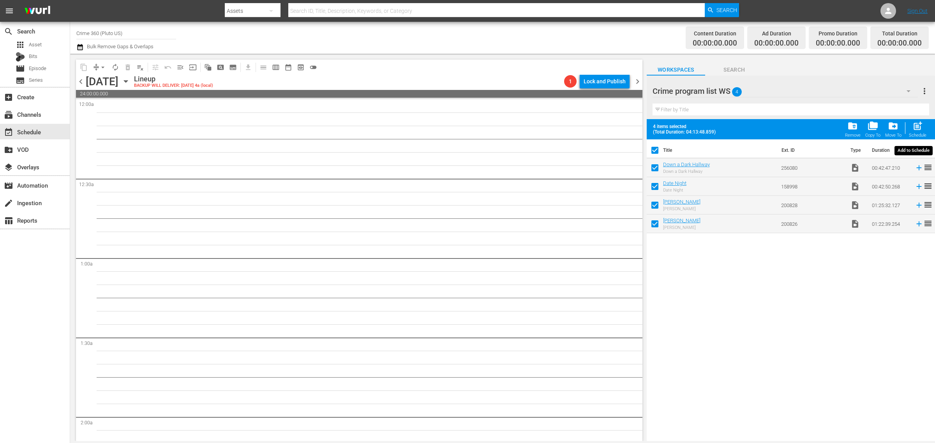
checkbox input "false"
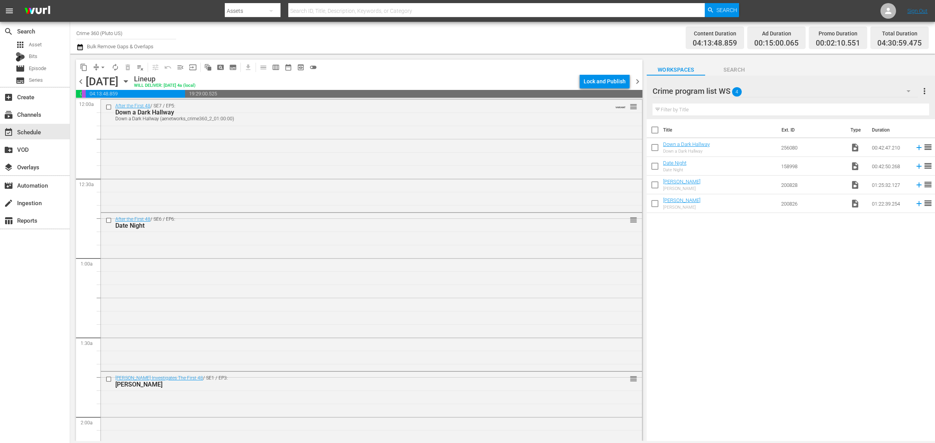
click at [926, 94] on span "more_vert" at bounding box center [924, 90] width 9 height 9
click at [868, 104] on div "Clear All Workspace Items" at bounding box center [874, 106] width 92 height 14
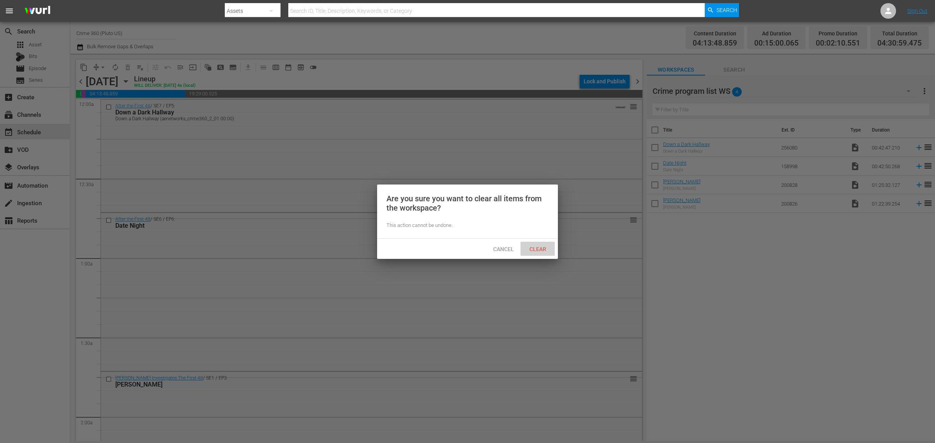
click at [537, 246] on span "Clear" at bounding box center [537, 249] width 29 height 6
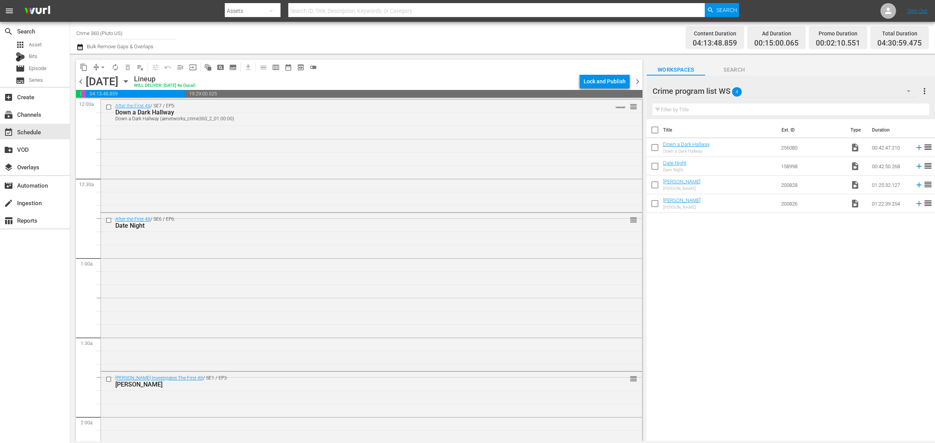
click at [637, 82] on span "chevron_right" at bounding box center [638, 82] width 10 height 10
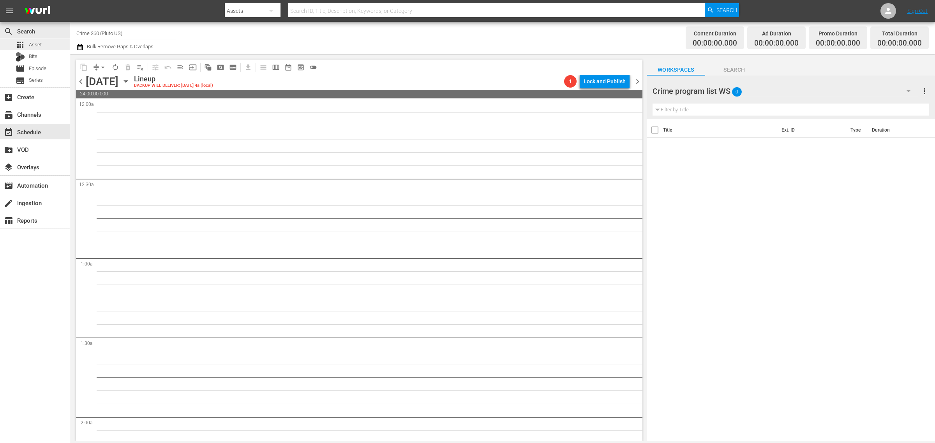
click at [38, 41] on span "Asset" at bounding box center [35, 45] width 13 height 8
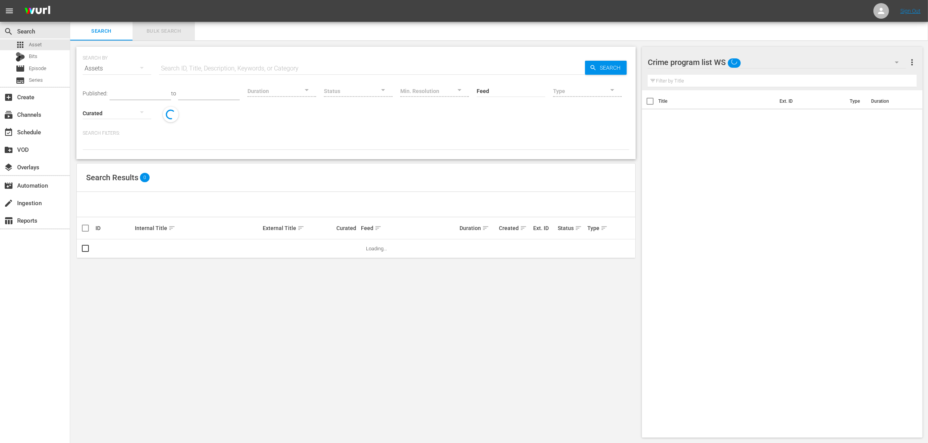
click at [156, 32] on span "Bulk Search" at bounding box center [163, 31] width 53 height 9
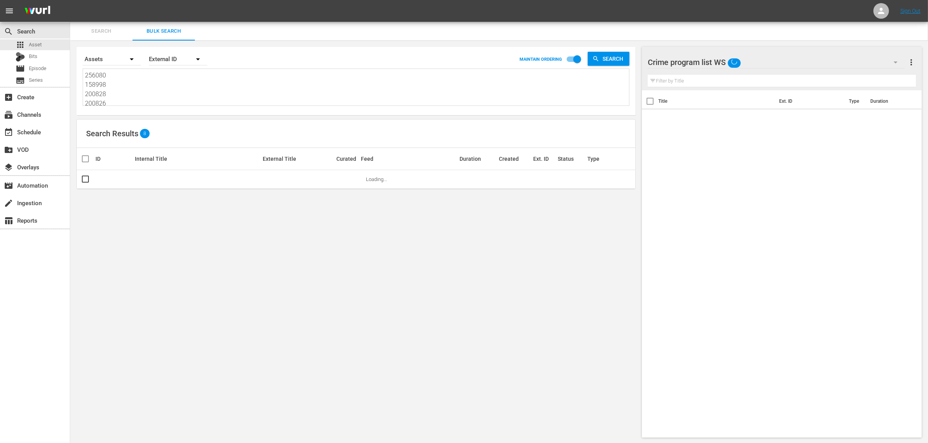
click at [138, 91] on textarea "256080 158998 200828 200826" at bounding box center [357, 88] width 544 height 35
paste textarea "166595 103568 125608 77373 185756 73899"
type textarea "166595 103568 125608 77373 185756 73899"
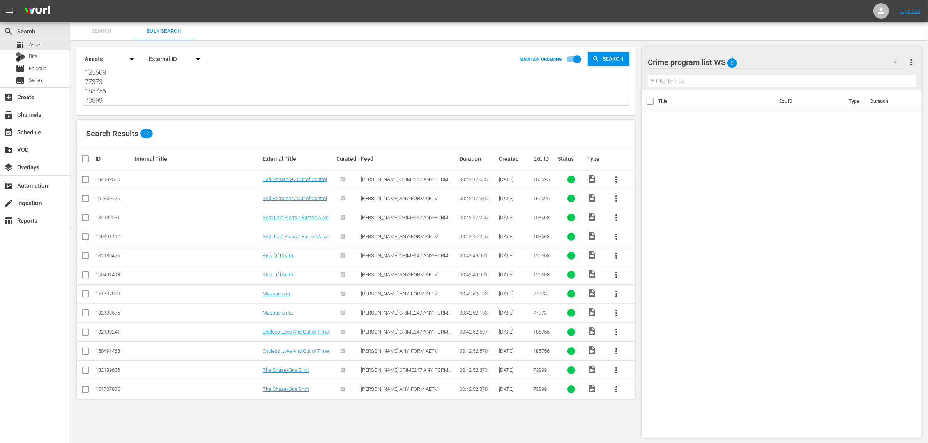
type textarea "166595 103568 125608 77373 185756 73899"
click at [85, 199] on input "checkbox" at bounding box center [85, 200] width 9 height 9
checkbox input "true"
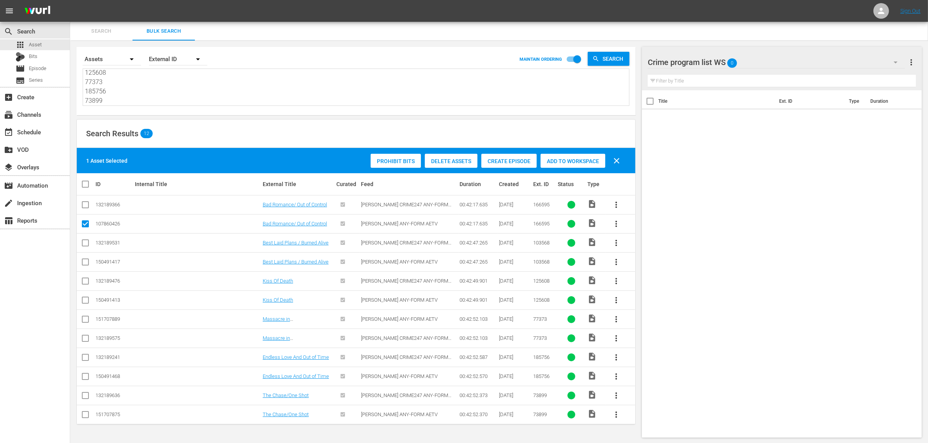
click at [82, 264] on input "checkbox" at bounding box center [85, 263] width 9 height 9
checkbox input "true"
click at [86, 302] on input "checkbox" at bounding box center [85, 301] width 9 height 9
checkbox input "true"
click at [86, 321] on input "checkbox" at bounding box center [85, 320] width 9 height 9
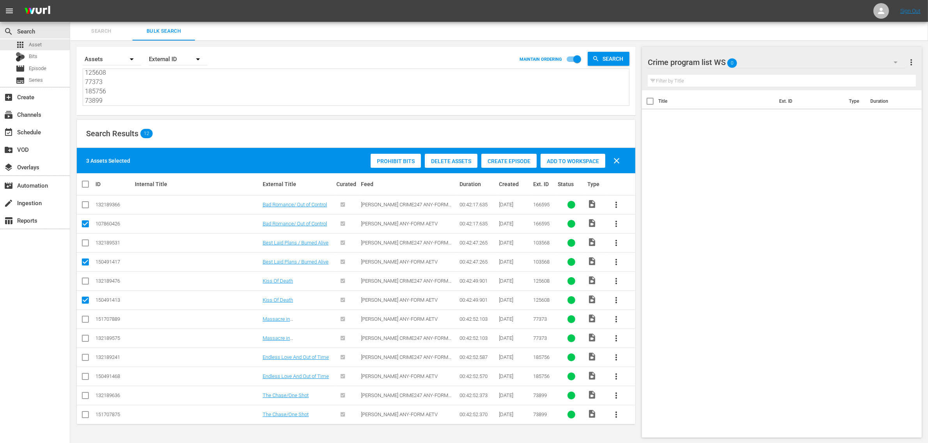
checkbox input "true"
click at [88, 379] on input "checkbox" at bounding box center [85, 378] width 9 height 9
checkbox input "true"
click at [85, 417] on input "checkbox" at bounding box center [85, 416] width 9 height 9
checkbox input "true"
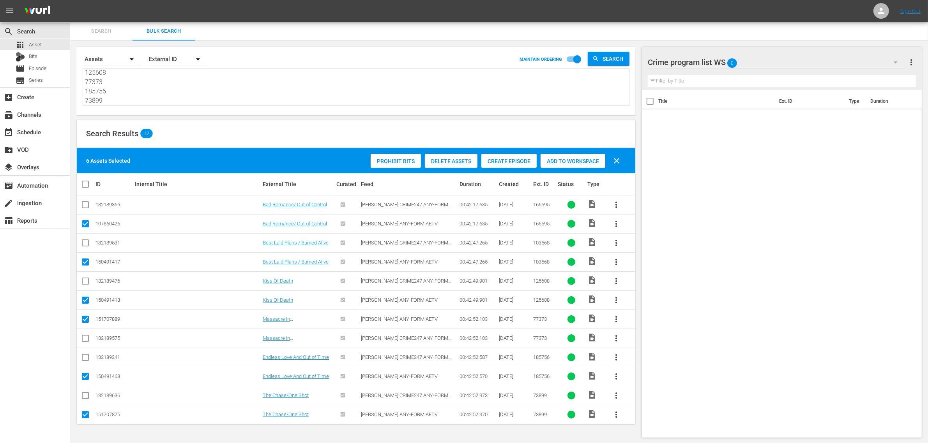
click at [571, 159] on span "Add to Workspace" at bounding box center [572, 161] width 65 height 6
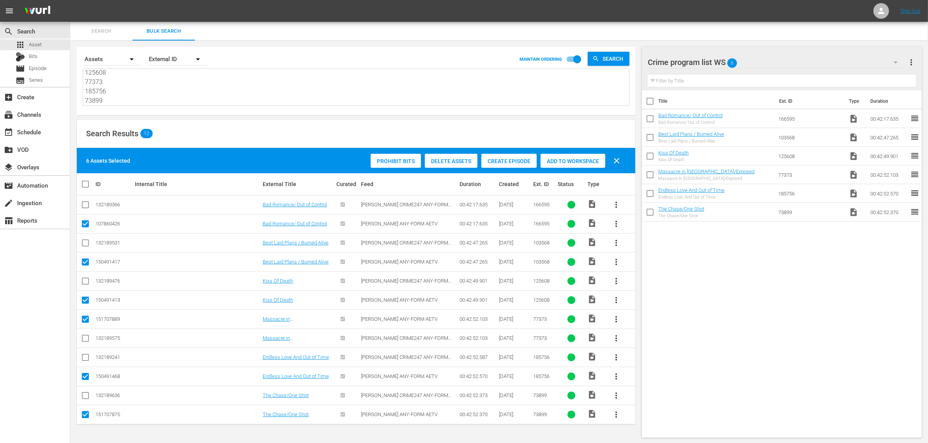
click at [231, 140] on div "Search Results 12" at bounding box center [356, 134] width 558 height 28
click at [32, 132] on div "event_available Schedule" at bounding box center [22, 130] width 44 height 7
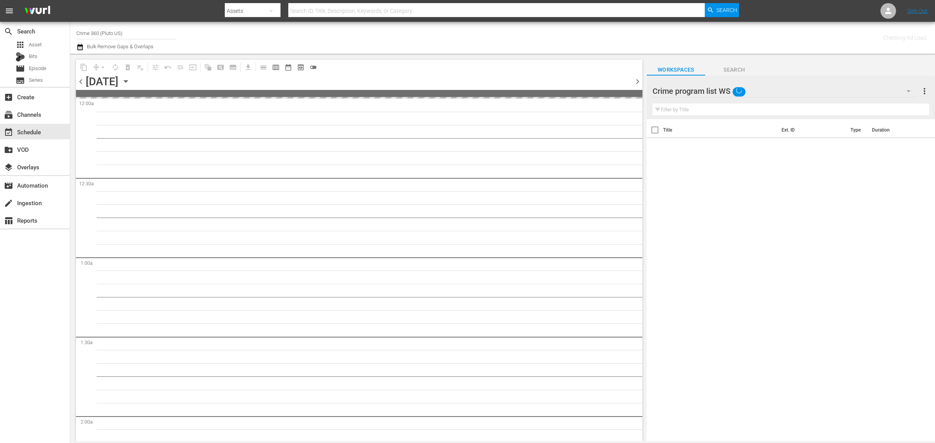
click at [466, 34] on div "Channel Title Crime 360 (Pluto US) Bulk Remove Gaps & Overlaps" at bounding box center [308, 38] width 465 height 28
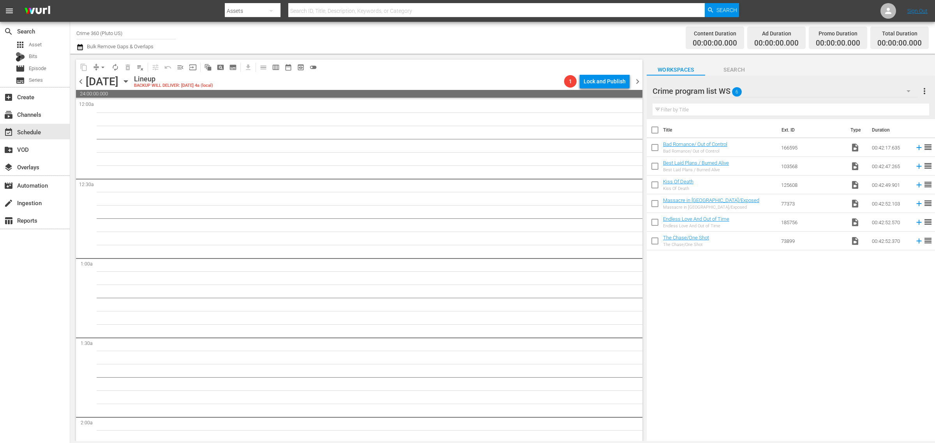
click at [651, 133] on input "checkbox" at bounding box center [655, 131] width 16 height 16
checkbox input "true"
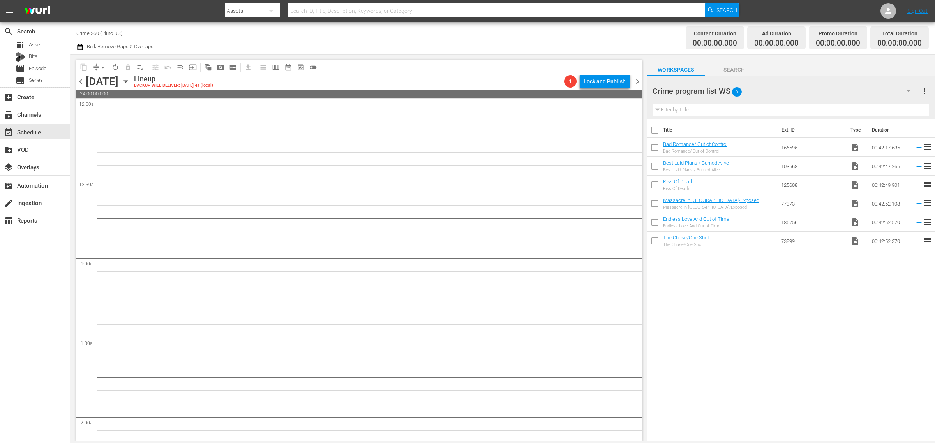
checkbox input "true"
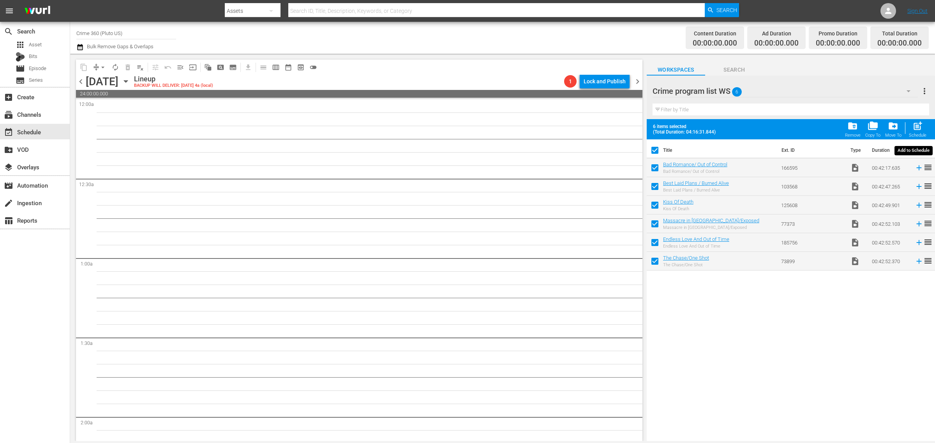
click at [919, 123] on span "post_add" at bounding box center [917, 126] width 11 height 11
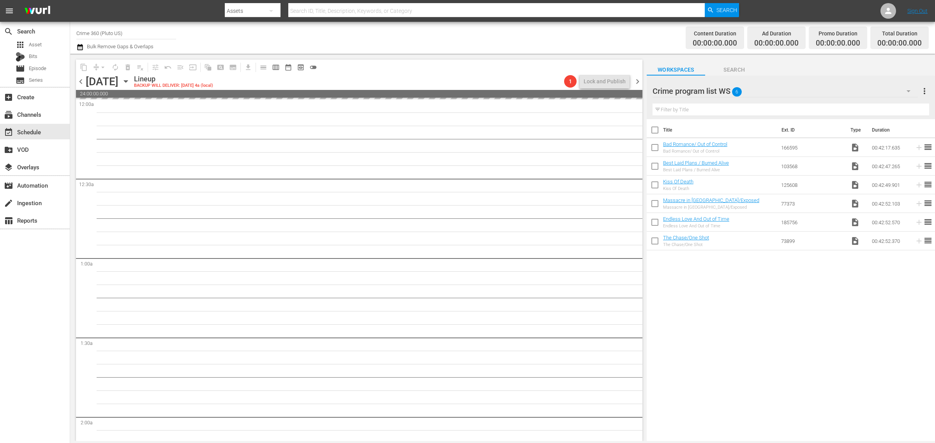
checkbox input "false"
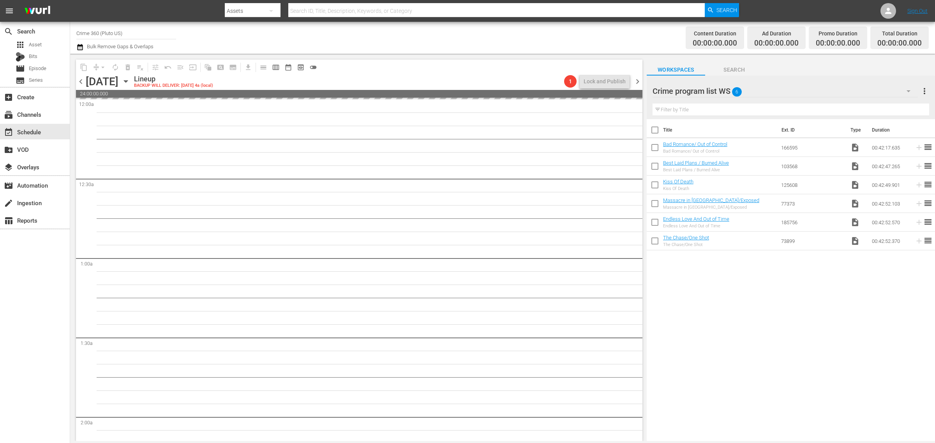
checkbox input "false"
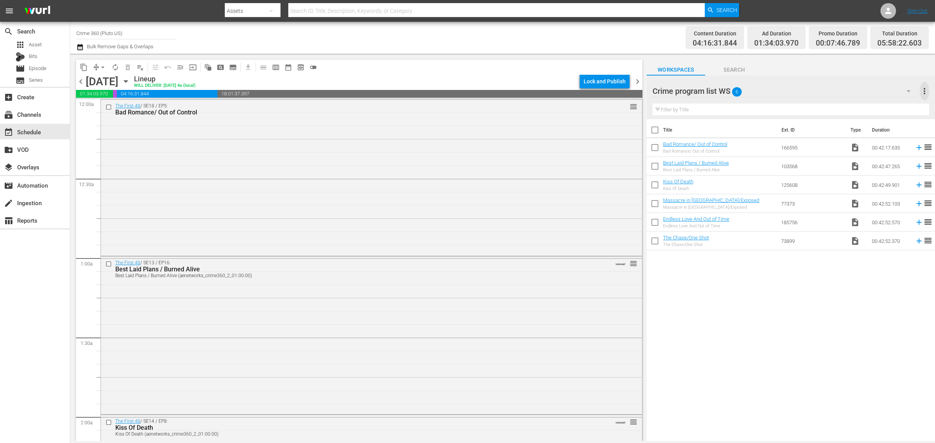
click at [926, 90] on span "more_vert" at bounding box center [924, 90] width 9 height 9
click at [880, 104] on div "Clear All Workspace Items" at bounding box center [874, 106] width 92 height 14
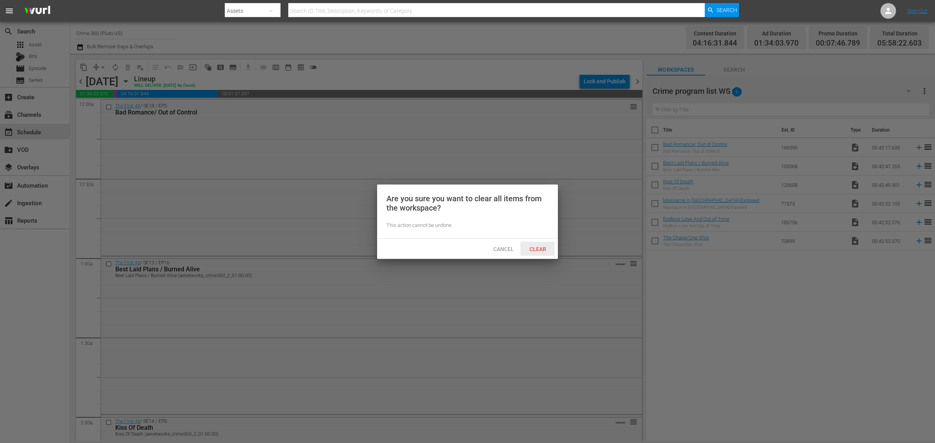
click at [532, 253] on div "Clear" at bounding box center [537, 249] width 34 height 14
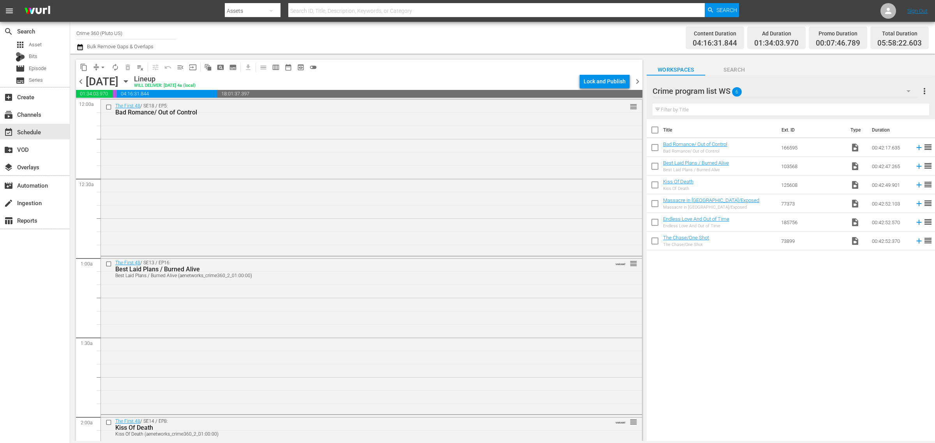
click at [400, 44] on body "menu Search By Assets Search ID, Title, Description, Keywords, or Category Sear…" at bounding box center [467, 221] width 935 height 443
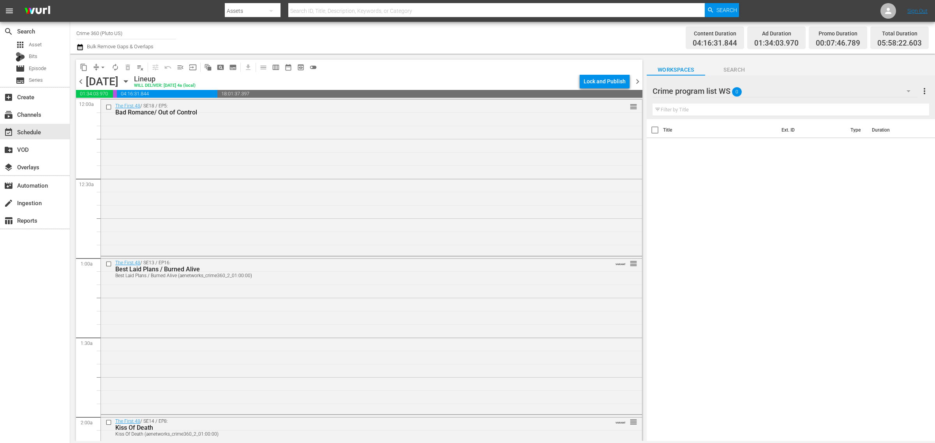
click at [130, 78] on icon "button" at bounding box center [126, 81] width 9 height 9
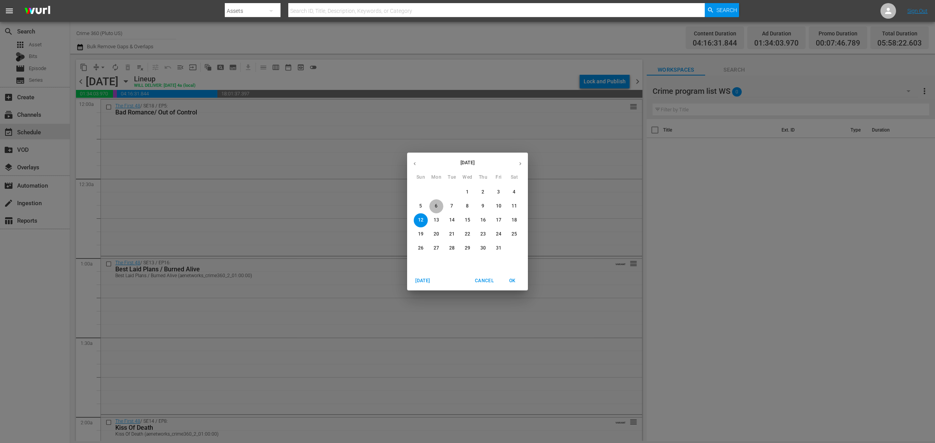
click at [436, 205] on p "6" at bounding box center [436, 206] width 3 height 7
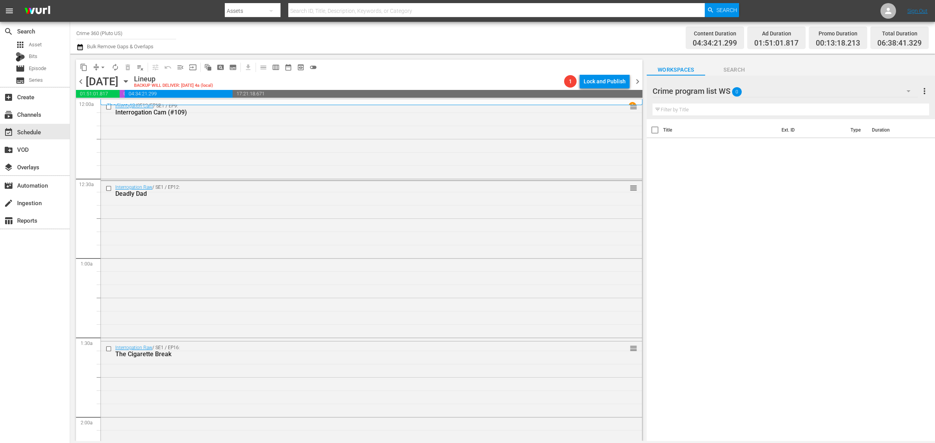
click at [456, 41] on div "Channel Title Crime 360 (Pluto US) Bulk Remove Gaps & Overlaps" at bounding box center [308, 38] width 465 height 28
drag, startPoint x: 304, startPoint y: 146, endPoint x: 458, endPoint y: 164, distance: 154.9
click at [304, 145] on div "Interrogation Cam / SE1 / EP9: Interrogation Cam (#109) reorder" at bounding box center [371, 139] width 541 height 79
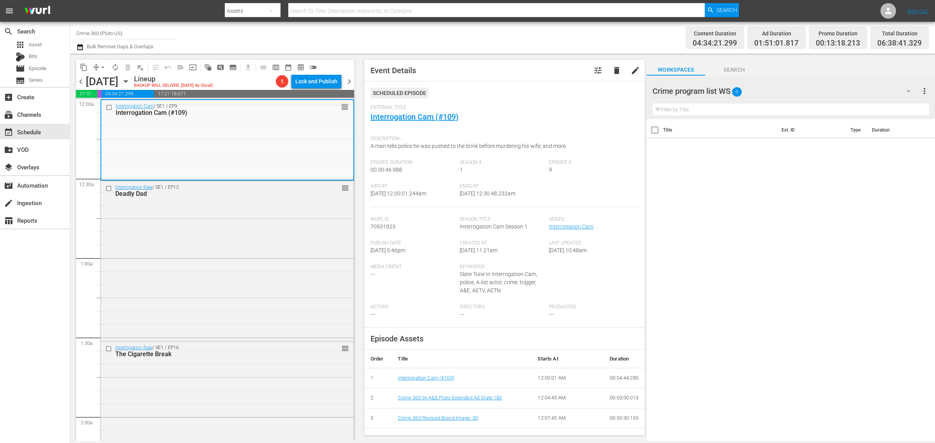
click at [464, 36] on div "Channel Title Crime 360 (Pluto US) Bulk Remove Gaps & Overlaps" at bounding box center [308, 38] width 465 height 28
click at [410, 39] on div "Channel Title Crime 360 (Pluto US) Bulk Remove Gaps & Overlaps" at bounding box center [308, 38] width 465 height 28
click at [205, 131] on div "Interrogation Cam / SE1 / EP9: Interrogation Cam (#109) reorder" at bounding box center [227, 139] width 252 height 79
click at [537, 36] on div "Channel Title Crime 360 (Pluto US) Bulk Remove Gaps & Overlaps" at bounding box center [308, 38] width 465 height 28
click at [525, 42] on div "Channel Title Crime 360 (Pluto US) Bulk Remove Gaps & Overlaps" at bounding box center [308, 38] width 465 height 28
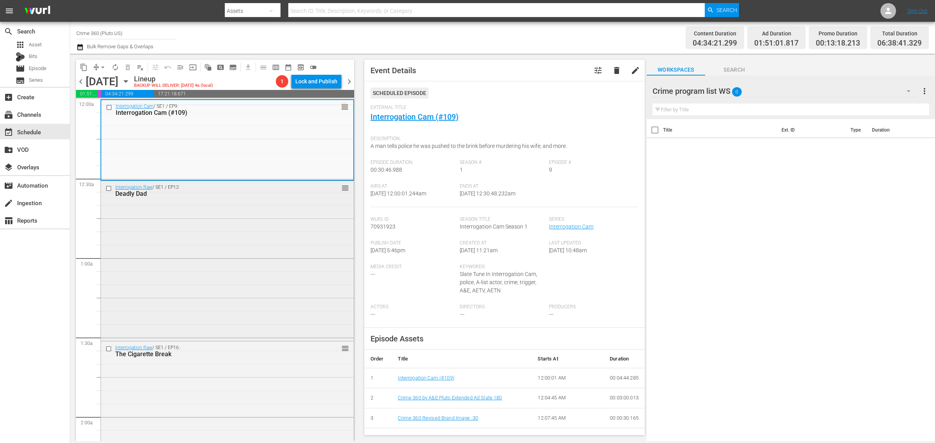
click at [238, 281] on div "Interrogation Raw / SE1 / EP12: Deadly Dad reorder" at bounding box center [227, 260] width 253 height 158
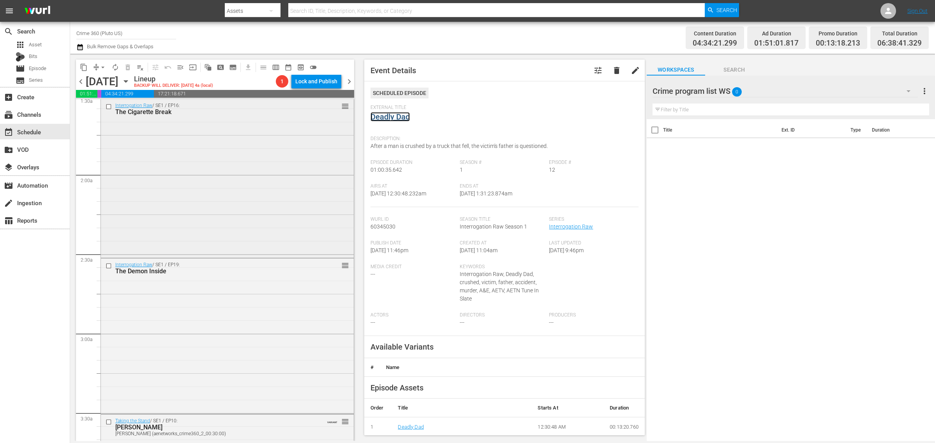
scroll to position [243, 0]
click at [176, 170] on div "Interrogation Raw / SE1 / EP16: The Cigarette Break reorder" at bounding box center [227, 176] width 253 height 157
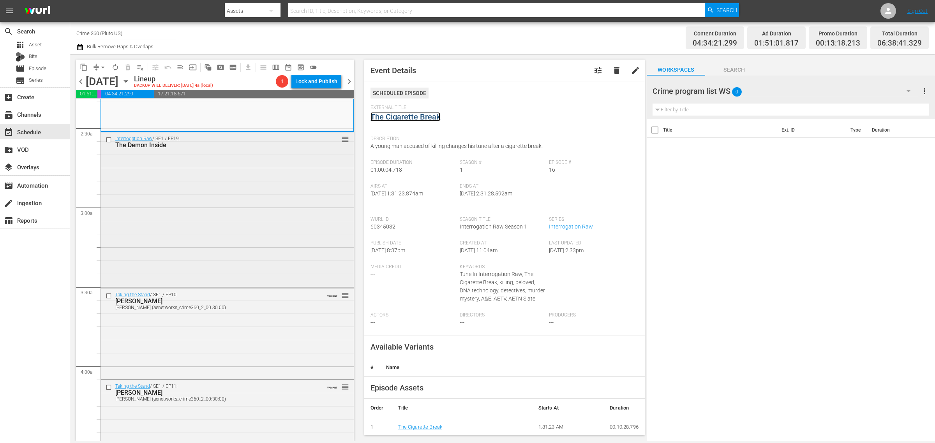
scroll to position [390, 0]
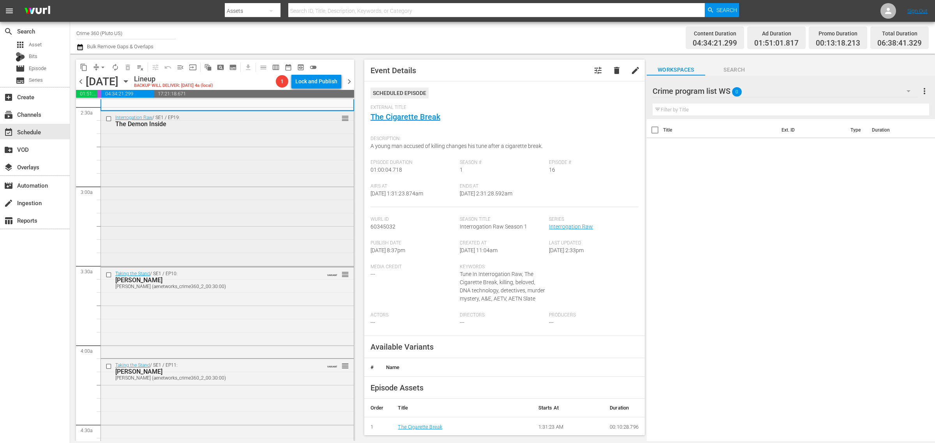
click at [224, 173] on div "Interrogation Raw / SE1 / EP19: The Demon Inside reorder" at bounding box center [227, 188] width 253 height 154
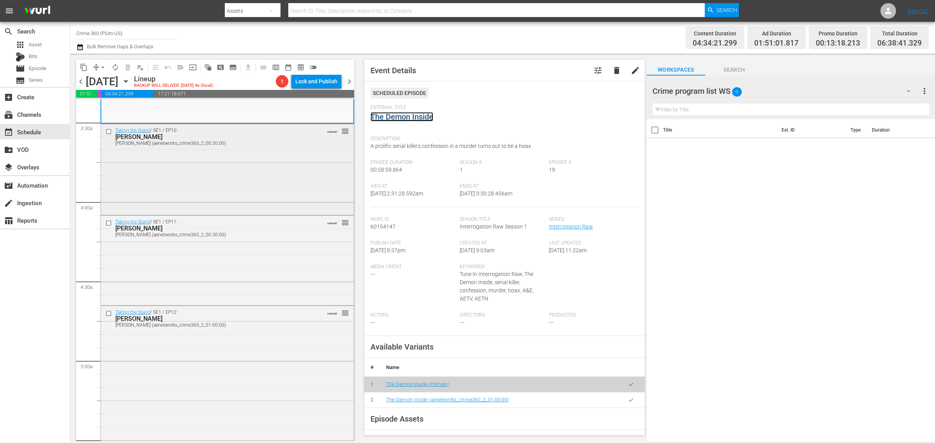
scroll to position [536, 0]
click at [180, 160] on div "Taking the Stand / SE1 / EP10: GEORGE BURCH GEORGE BURCH (aenetworks_crime360_2…" at bounding box center [227, 166] width 253 height 89
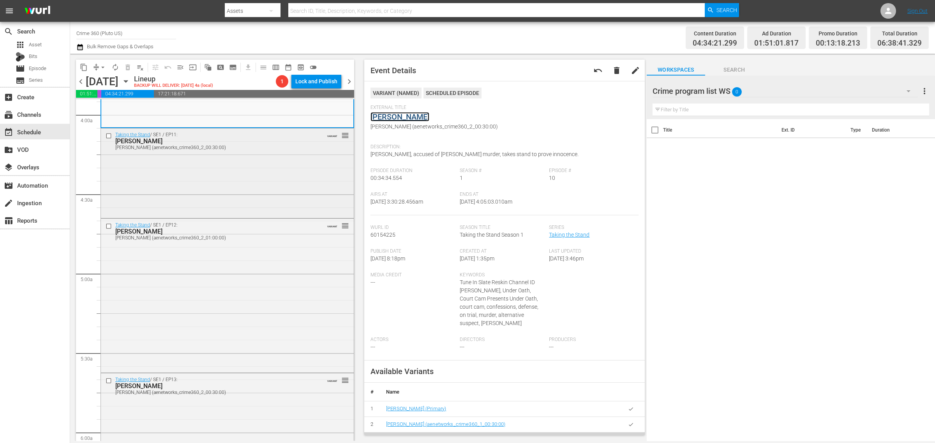
scroll to position [633, 0]
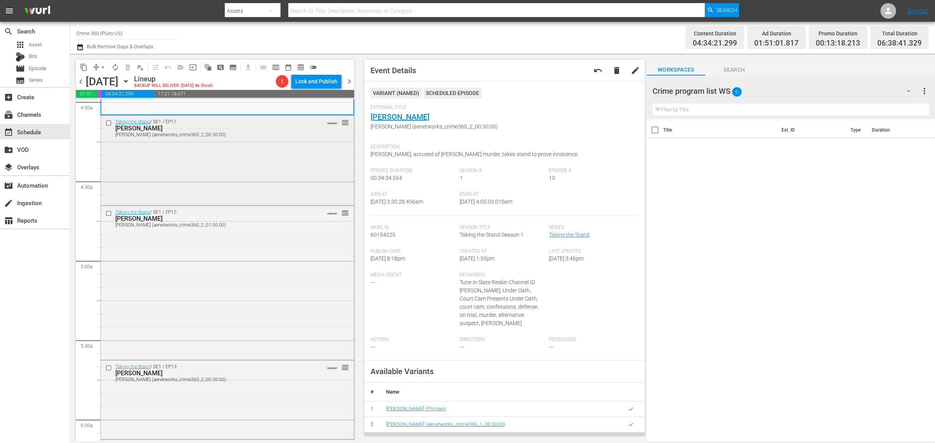
click at [178, 153] on div "Taking the Stand / SE1 / EP11: James Scandirito JAMES SCANDIRITO (aenetworks_cr…" at bounding box center [227, 160] width 253 height 88
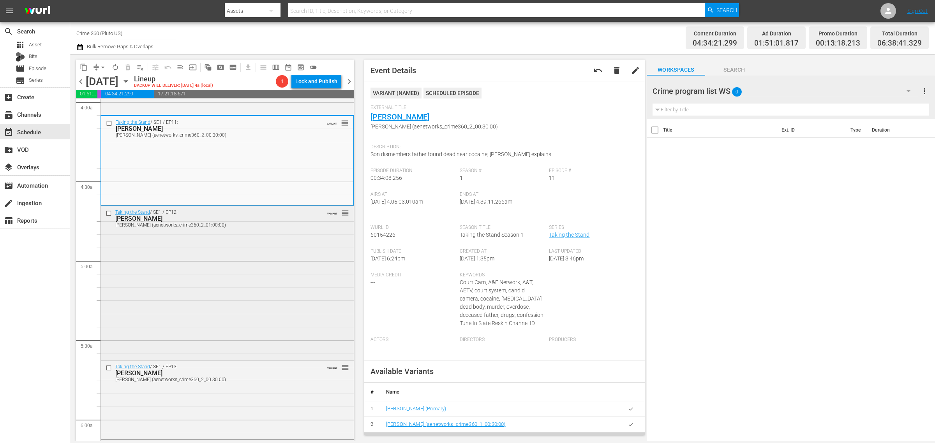
click at [244, 260] on div "Taking the Stand / SE1 / EP12: Katie Magbanua KATIE MAGBANUA (aenetworks_crime3…" at bounding box center [227, 282] width 253 height 152
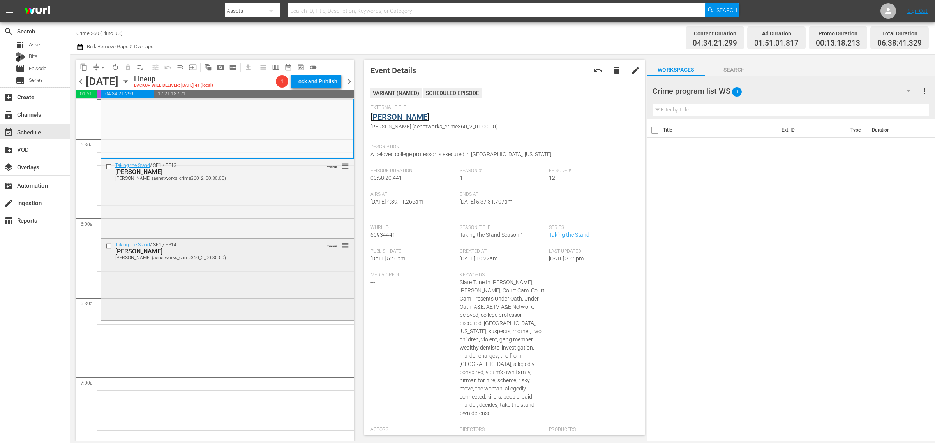
scroll to position [877, 0]
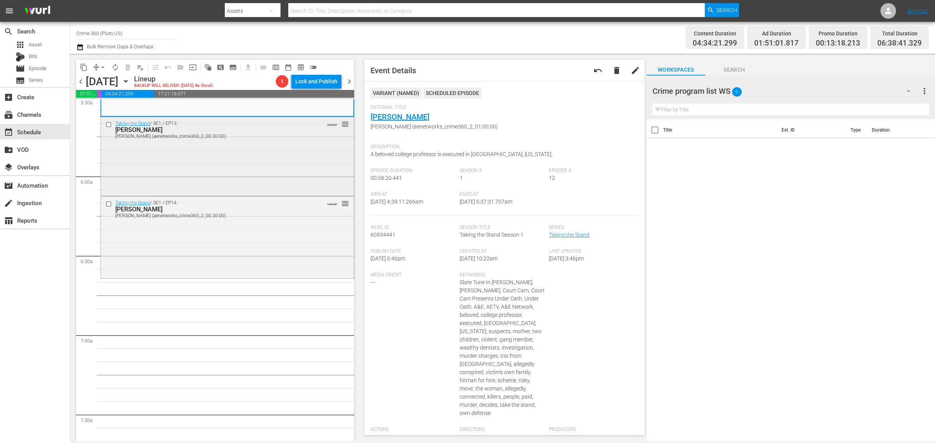
click at [178, 150] on div "Taking the Stand / SE1 / EP13: Claudia Hoerig Claudia Hoerig (aenetworks_crime3…" at bounding box center [227, 155] width 253 height 77
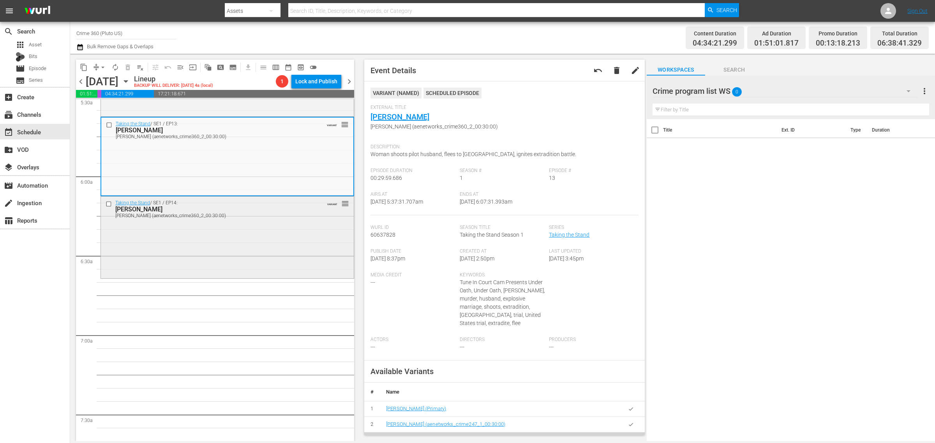
click at [285, 227] on div "Taking the Stand / SE1 / EP14: TODD KENDHAMMER TODD KENDHAMMER (aenetworks_crim…" at bounding box center [227, 237] width 253 height 80
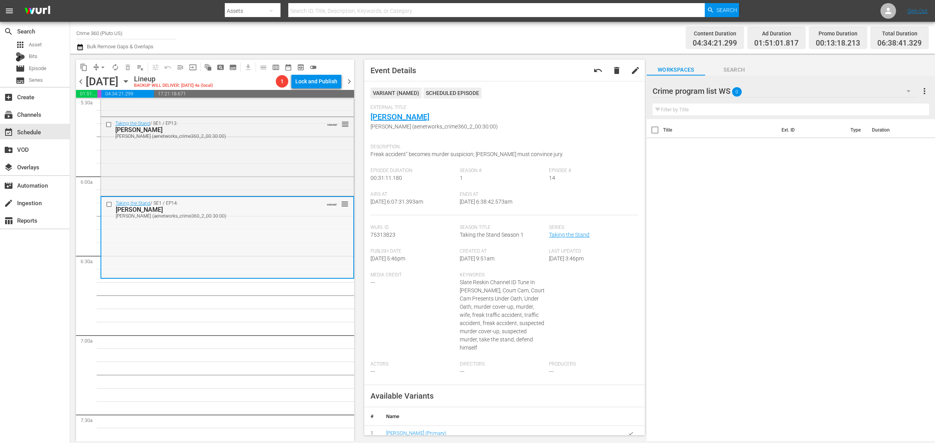
click at [208, 240] on div "Taking the Stand / SE1 / EP14: TODD KENDHAMMER TODD KENDHAMMER (aenetworks_crim…" at bounding box center [227, 237] width 252 height 80
click at [223, 260] on div "Delete Event" at bounding box center [239, 262] width 62 height 11
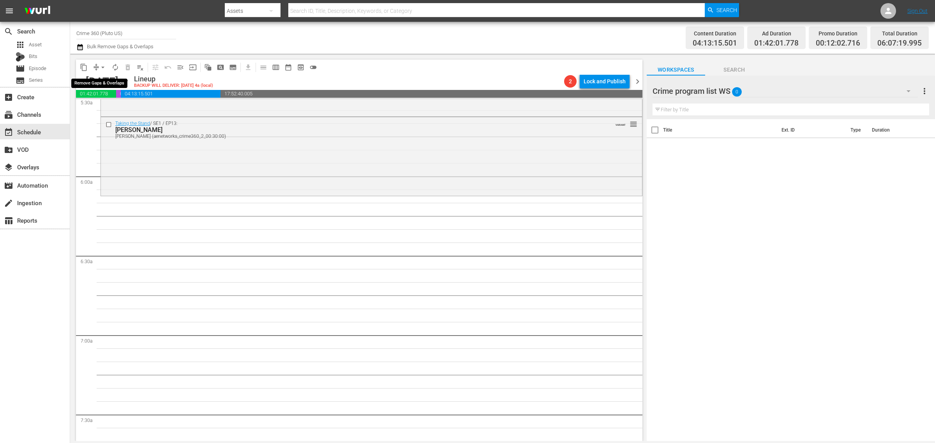
click at [102, 67] on span "arrow_drop_down" at bounding box center [103, 68] width 8 height 8
click at [102, 86] on li "Align to Midnight" at bounding box center [103, 82] width 82 height 13
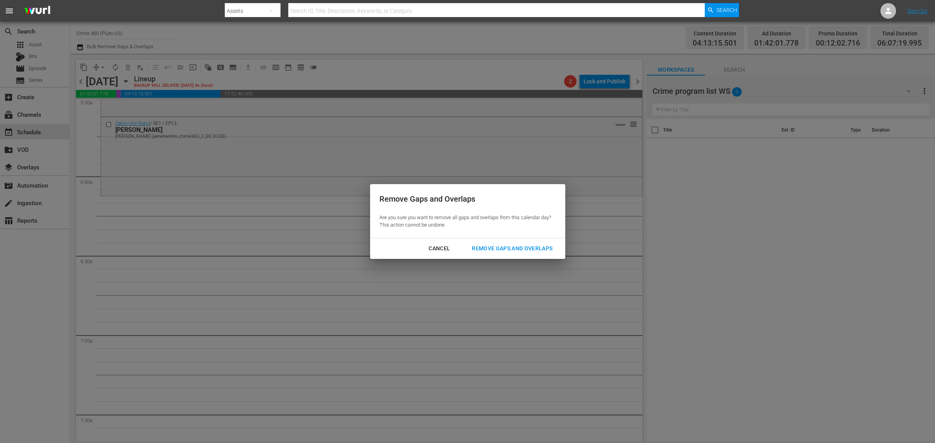
click at [484, 247] on div "Remove Gaps and Overlaps" at bounding box center [512, 249] width 93 height 10
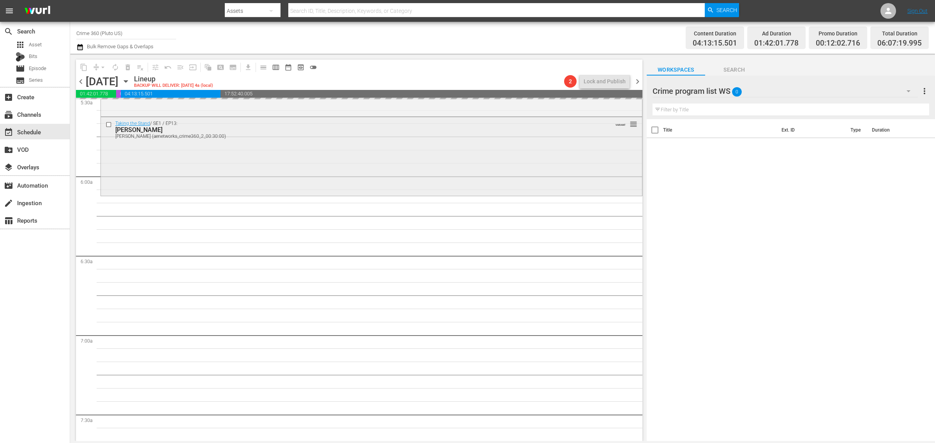
click at [286, 138] on div "Claudia Hoerig (aenetworks_crime360_2_00:30:00)" at bounding box center [356, 136] width 482 height 5
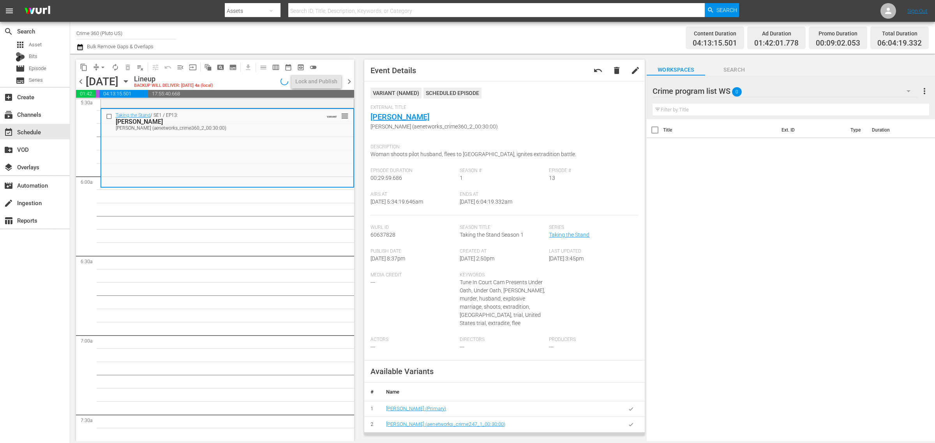
scroll to position [863, 0]
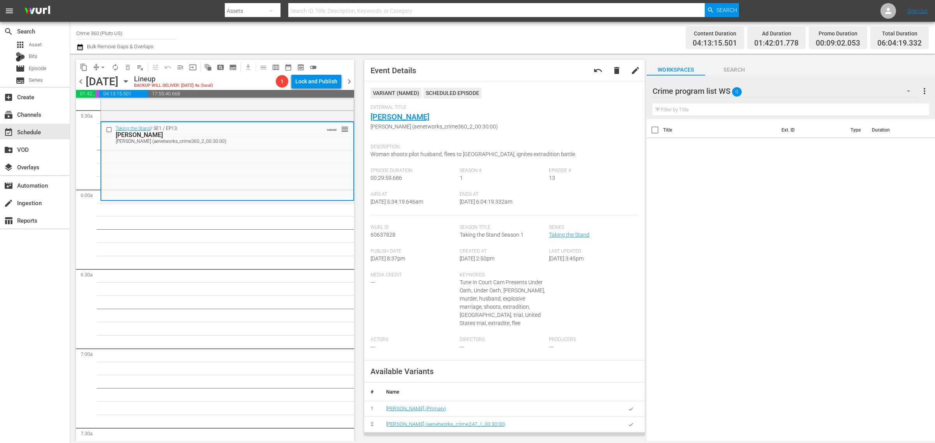
click at [103, 65] on span "arrow_drop_down" at bounding box center [103, 68] width 8 height 8
click at [108, 78] on li "Align to Midnight" at bounding box center [103, 82] width 82 height 13
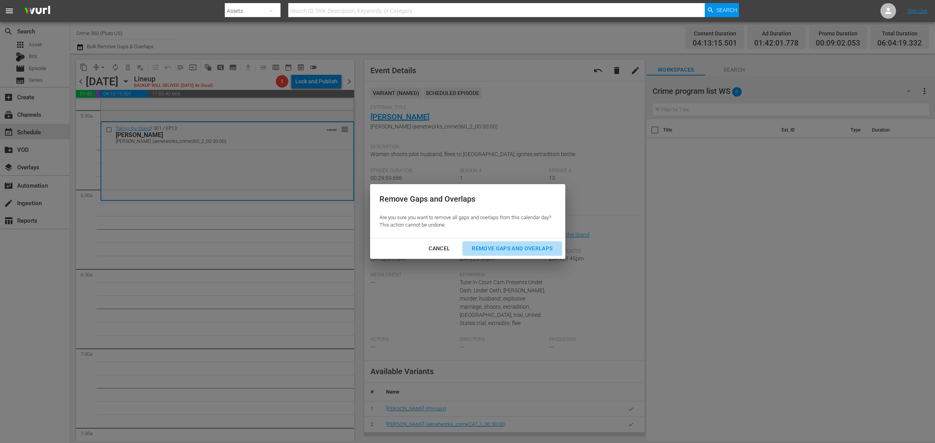
click at [515, 254] on button "Remove Gaps and Overlaps" at bounding box center [511, 249] width 99 height 14
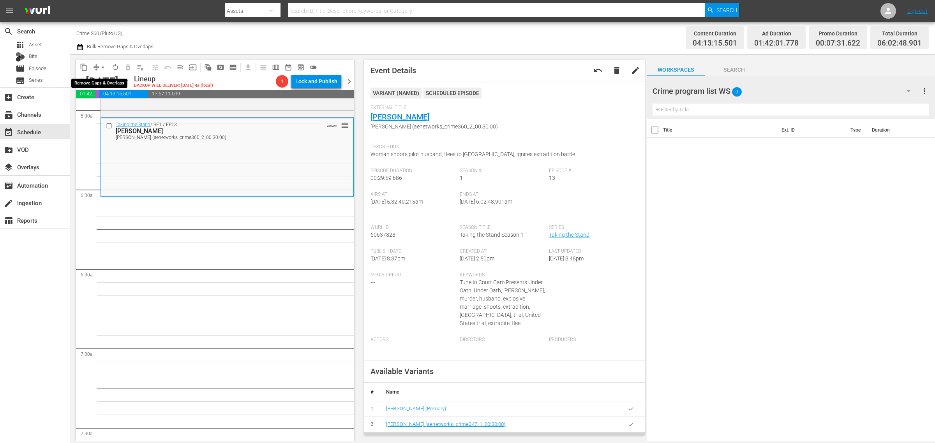
click at [103, 69] on span "arrow_drop_down" at bounding box center [103, 68] width 8 height 8
click at [106, 78] on li "Align to Midnight" at bounding box center [103, 82] width 82 height 13
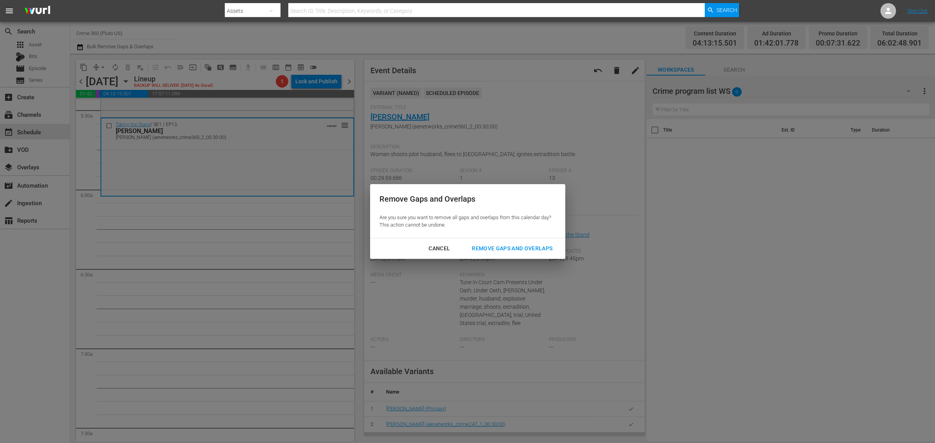
click at [508, 251] on div "Remove Gaps and Overlaps" at bounding box center [512, 249] width 93 height 10
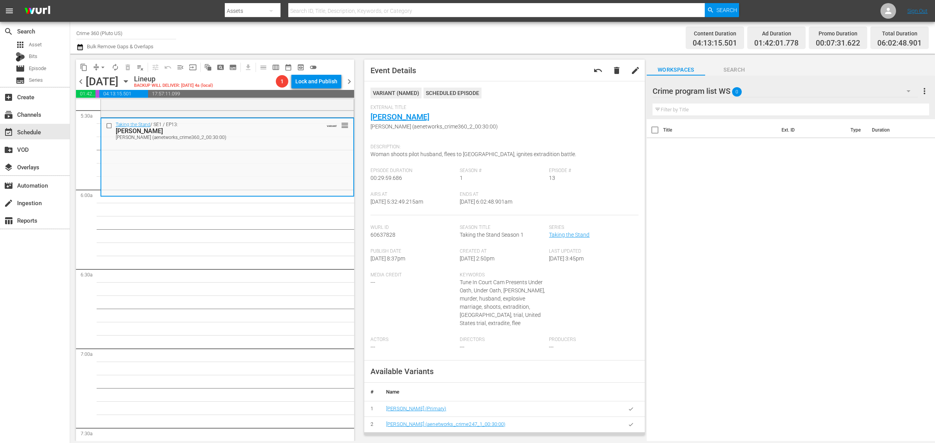
click at [422, 37] on div "Channel Title Crime 360 (Pluto US) Bulk Remove Gaps & Overlaps" at bounding box center [308, 38] width 465 height 28
click at [104, 65] on span "arrow_drop_down" at bounding box center [103, 68] width 8 height 8
click at [108, 84] on li "Align to Midnight" at bounding box center [103, 82] width 82 height 13
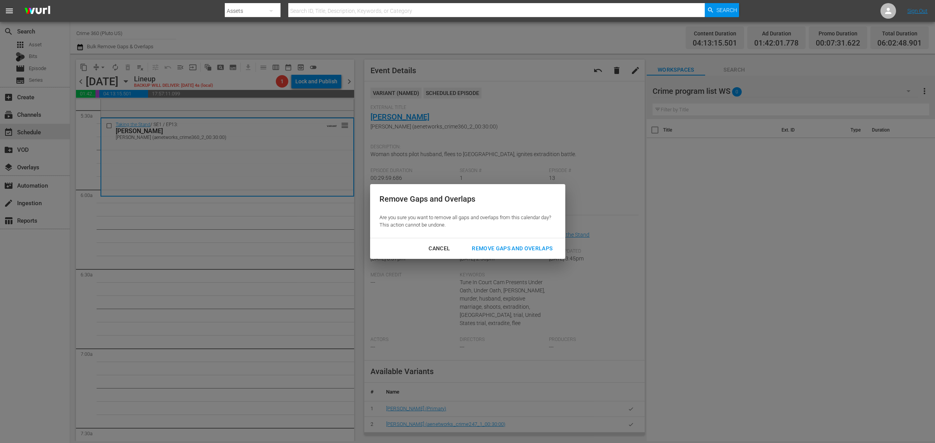
click at [528, 252] on div "Remove Gaps and Overlaps" at bounding box center [512, 249] width 93 height 10
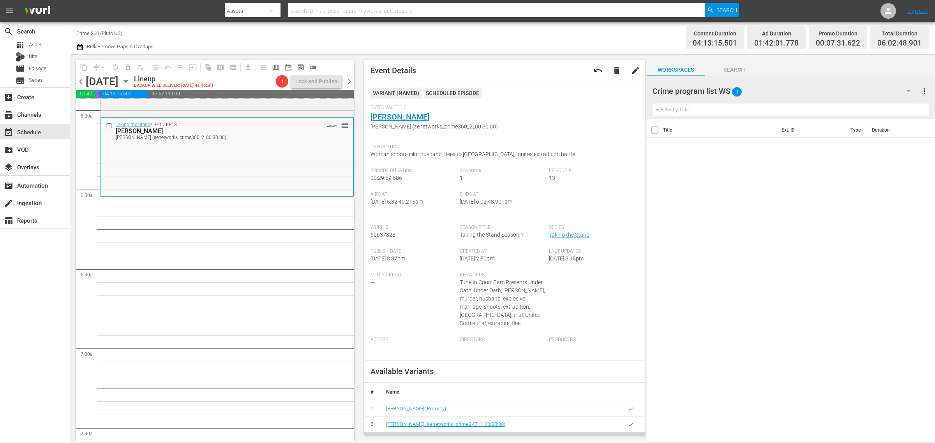
click at [527, 38] on div "Channel Title Crime 360 (Pluto US) Bulk Remove Gaps & Overlaps" at bounding box center [308, 38] width 465 height 28
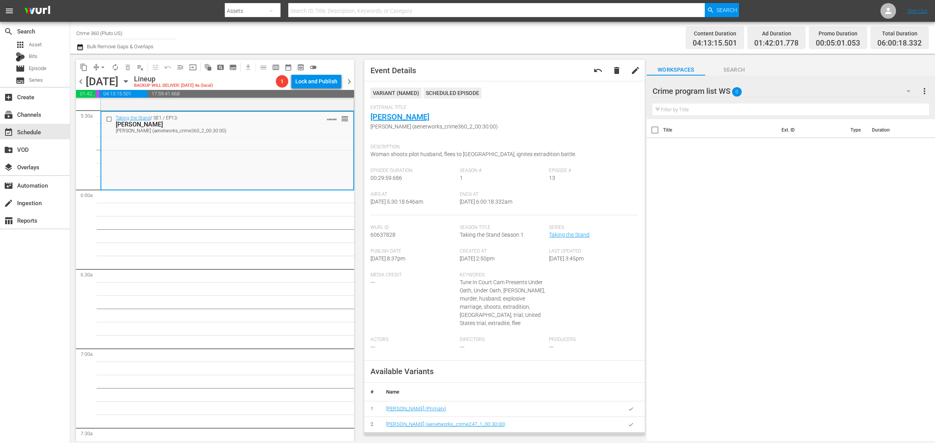
click at [517, 27] on div "Channel Title Crime 360 (Pluto US) Bulk Remove Gaps & Overlaps" at bounding box center [308, 38] width 465 height 28
click at [104, 68] on span "arrow_drop_down" at bounding box center [103, 68] width 8 height 8
click at [106, 82] on li "Align to Midnight" at bounding box center [103, 82] width 82 height 13
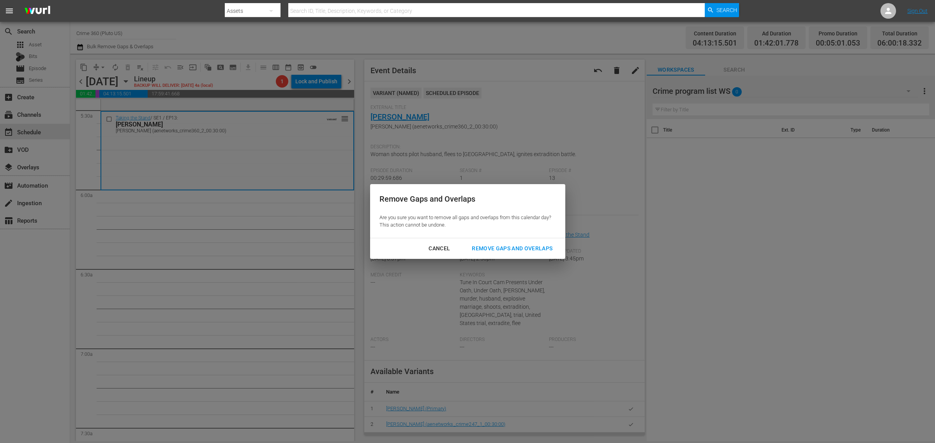
click at [508, 246] on div "Remove Gaps and Overlaps" at bounding box center [512, 249] width 93 height 10
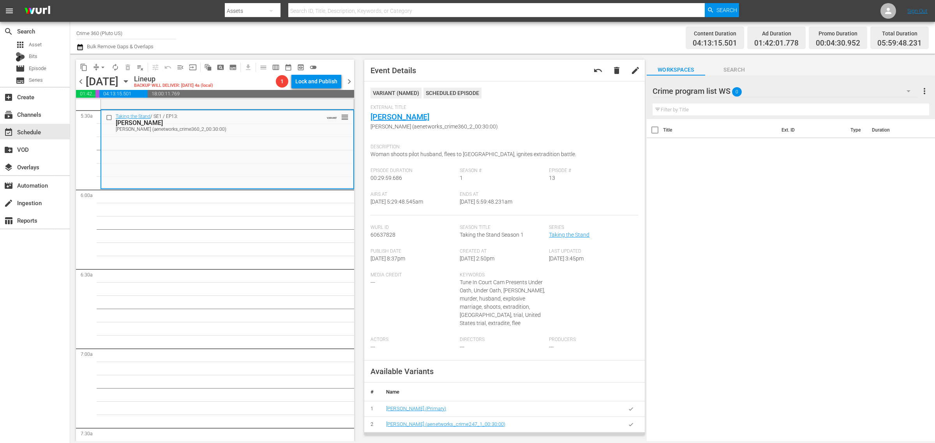
click at [559, 41] on div "Content Duration 04:13:15.501 Ad Duration 01:42:01.778 Promo Duration 00:04:30.…" at bounding box center [735, 38] width 388 height 28
click at [104, 65] on span "arrow_drop_down" at bounding box center [103, 68] width 8 height 8
click at [121, 84] on li "Align to Midnight" at bounding box center [103, 82] width 82 height 13
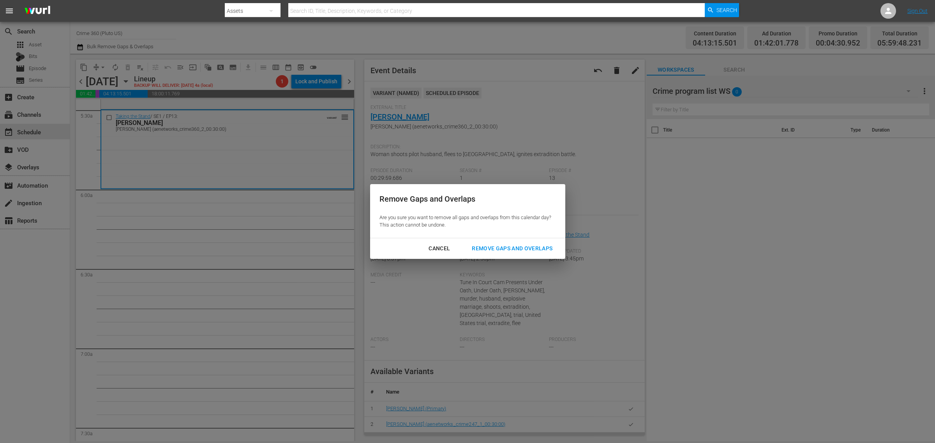
click at [519, 244] on div "Remove Gaps and Overlaps" at bounding box center [512, 249] width 93 height 10
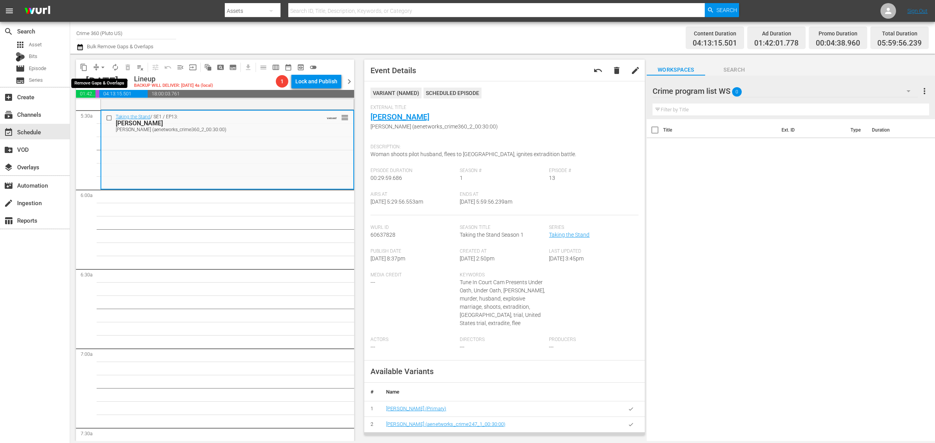
click at [104, 69] on span "arrow_drop_down" at bounding box center [103, 68] width 8 height 8
click at [109, 80] on li "Align to Midnight" at bounding box center [103, 82] width 82 height 13
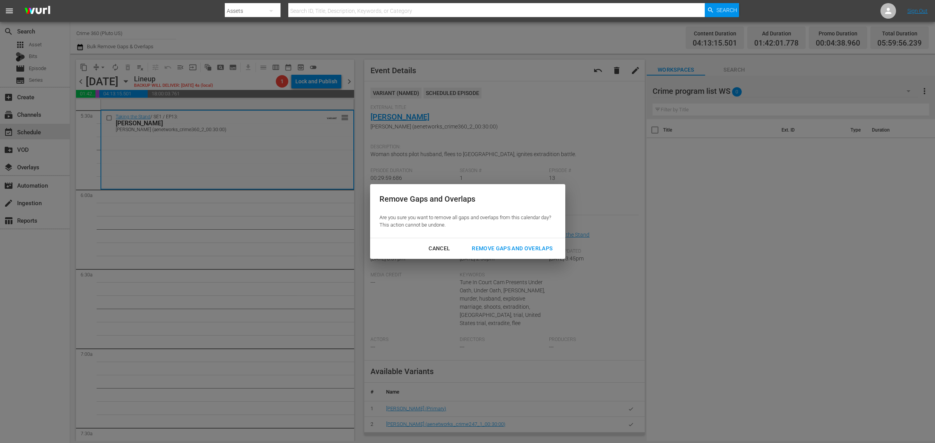
click at [503, 250] on div "Remove Gaps and Overlaps" at bounding box center [512, 249] width 93 height 10
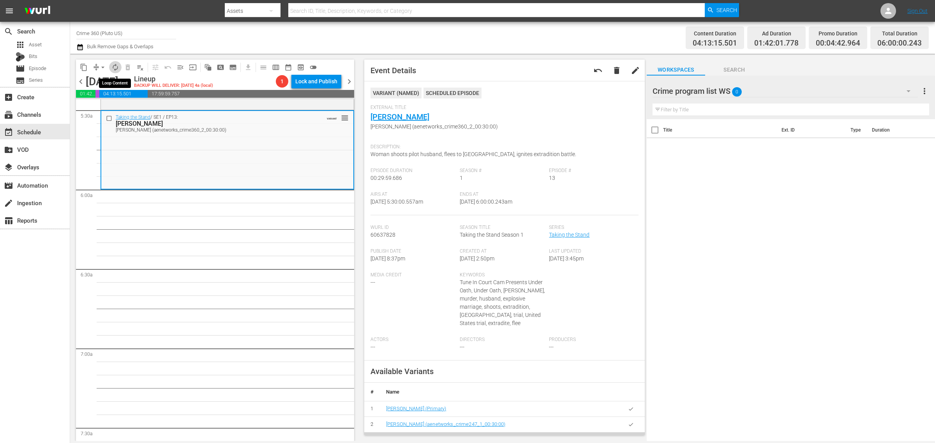
click at [113, 65] on span "autorenew_outlined" at bounding box center [115, 68] width 8 height 8
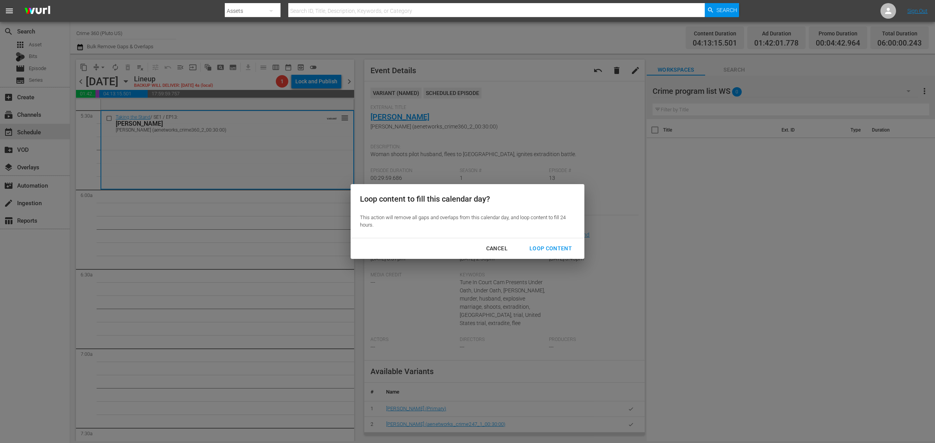
click at [535, 245] on div "Loop Content" at bounding box center [550, 249] width 55 height 10
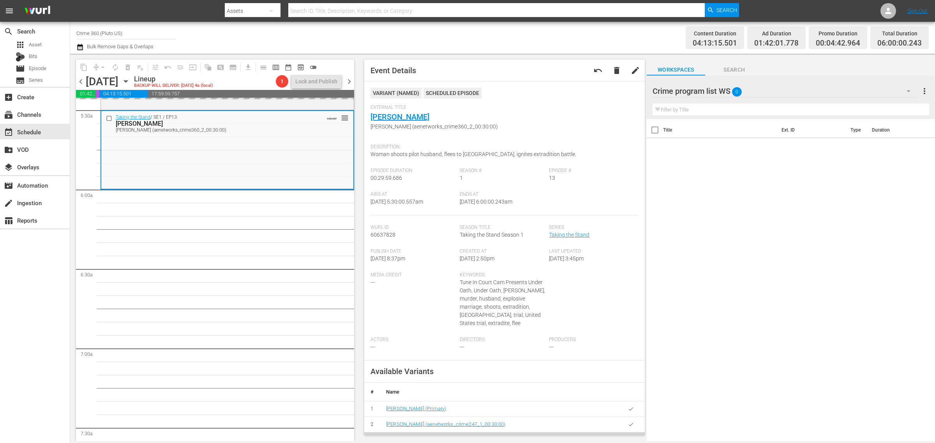
click at [426, 30] on div "Channel Title Crime 360 (Pluto US) Bulk Remove Gaps & Overlaps" at bounding box center [308, 38] width 465 height 28
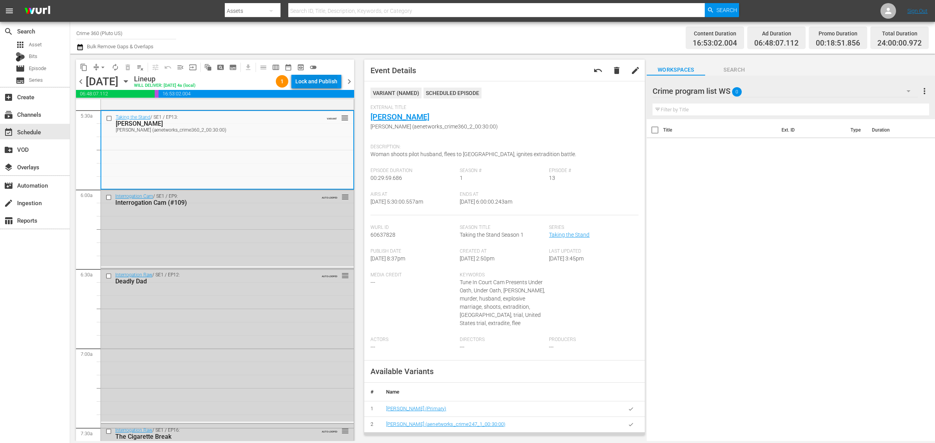
click at [314, 86] on div "Lock and Publish" at bounding box center [316, 81] width 42 height 14
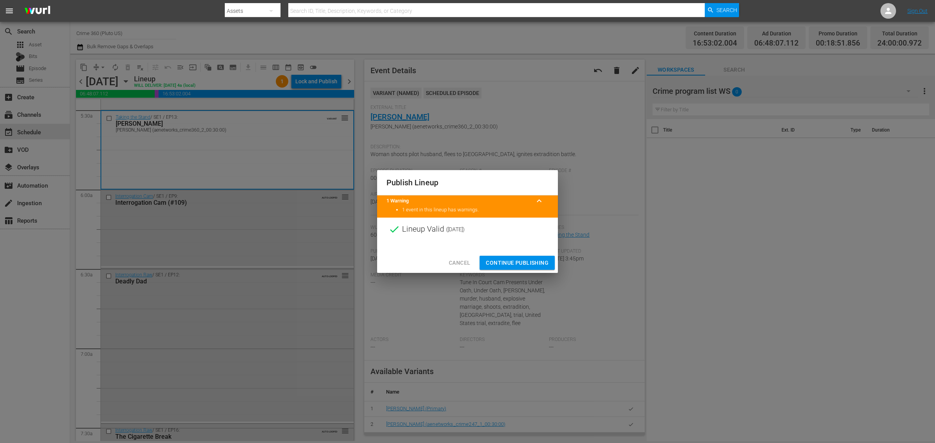
click at [499, 268] on span "Continue Publishing" at bounding box center [517, 263] width 63 height 10
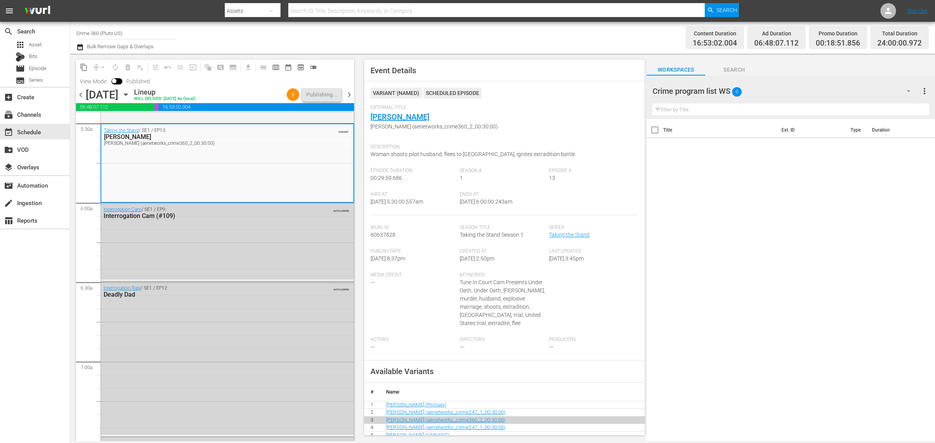
click at [480, 49] on div "Channel Title Crime 360 (Pluto US) Bulk Remove Gaps & Overlaps" at bounding box center [308, 38] width 465 height 28
click at [480, 48] on div "Channel Title Crime 360 (Pluto US) Bulk Remove Gaps & Overlaps" at bounding box center [308, 38] width 465 height 28
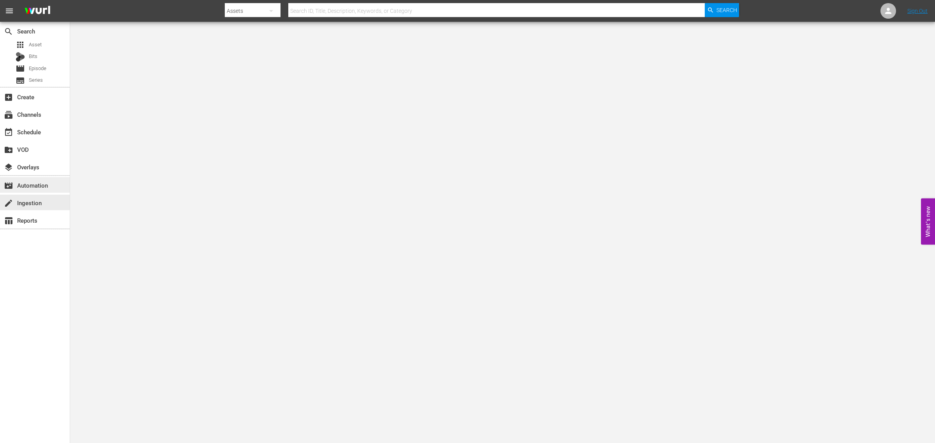
click at [32, 187] on div "movie_filter Automation" at bounding box center [22, 184] width 44 height 7
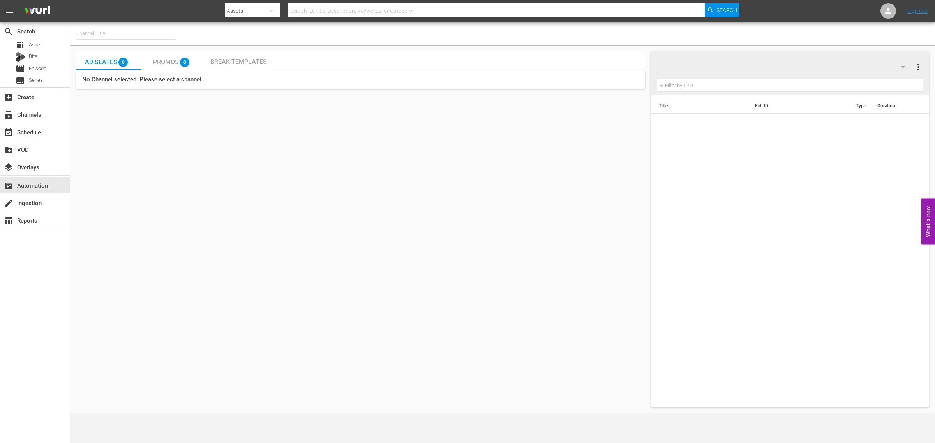
click at [104, 35] on input "text" at bounding box center [126, 33] width 100 height 19
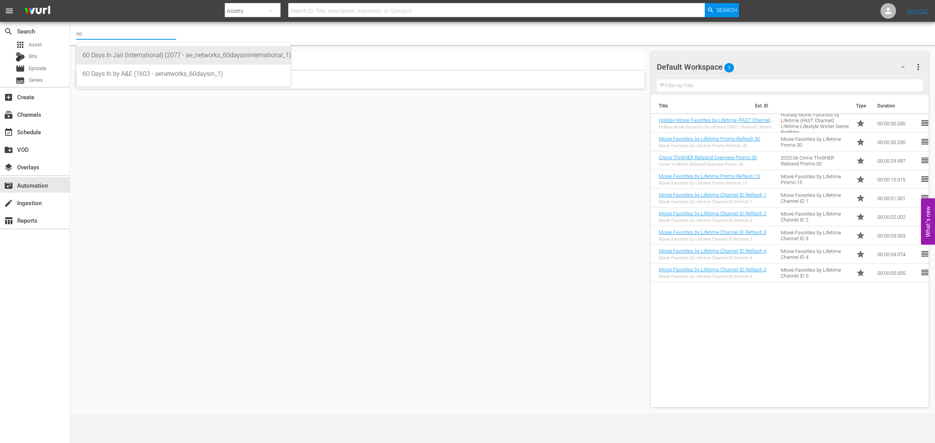
click at [137, 53] on div "60 Days In Jail (International) (2077 - ae_networks_60daysininternational_1)" at bounding box center [184, 55] width 202 height 19
type input "60 Days In Jail (International) (2077 - ae_networks_60daysininternational_1)"
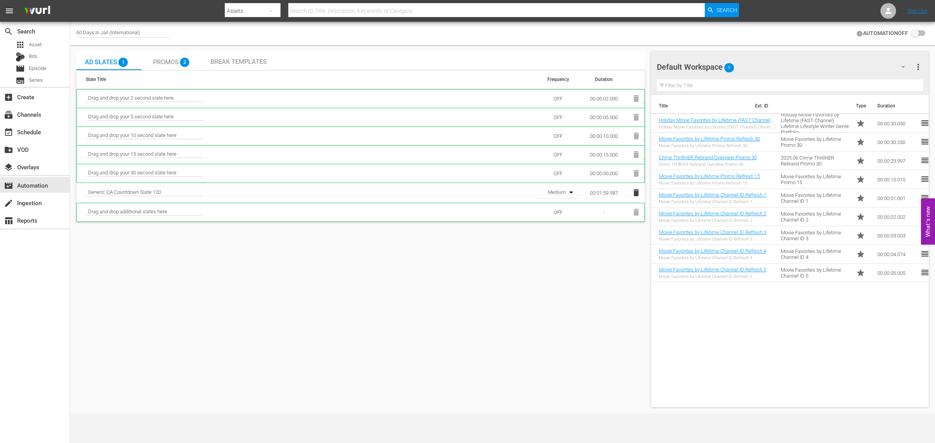
click at [912, 34] on input "checkbox" at bounding box center [916, 33] width 17 height 9
checkbox input "false"
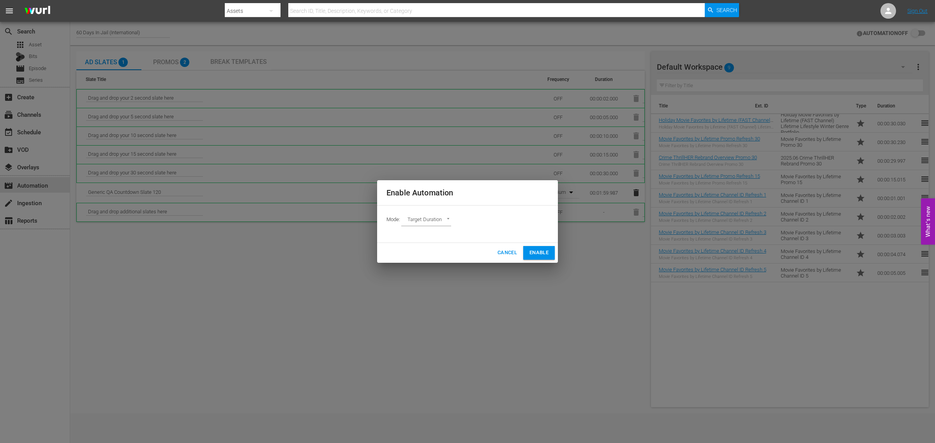
click at [441, 221] on body "menu Search By Assets Search ID, Title, Description, Keywords, or Category Sear…" at bounding box center [467, 221] width 935 height 443
click at [445, 232] on li "Ad Break Duration" at bounding box center [429, 233] width 57 height 13
type input "AD_BREAK_DURATION"
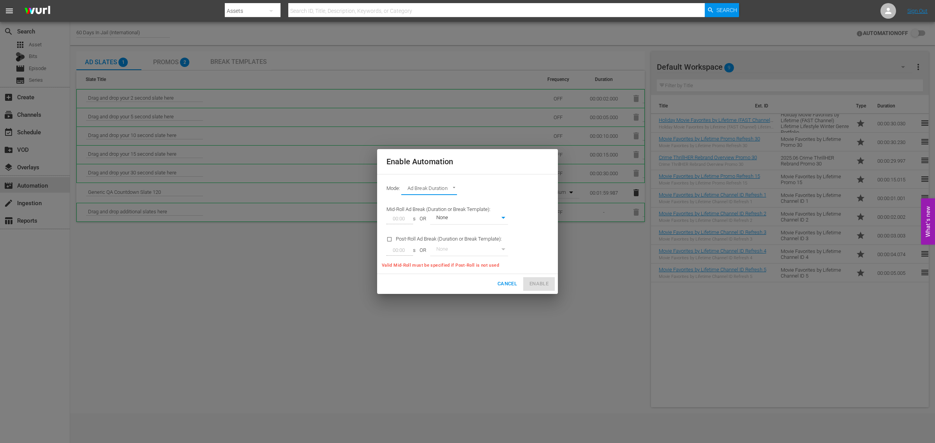
click at [524, 168] on div "Enable Automation" at bounding box center [467, 161] width 181 height 25
type input "368"
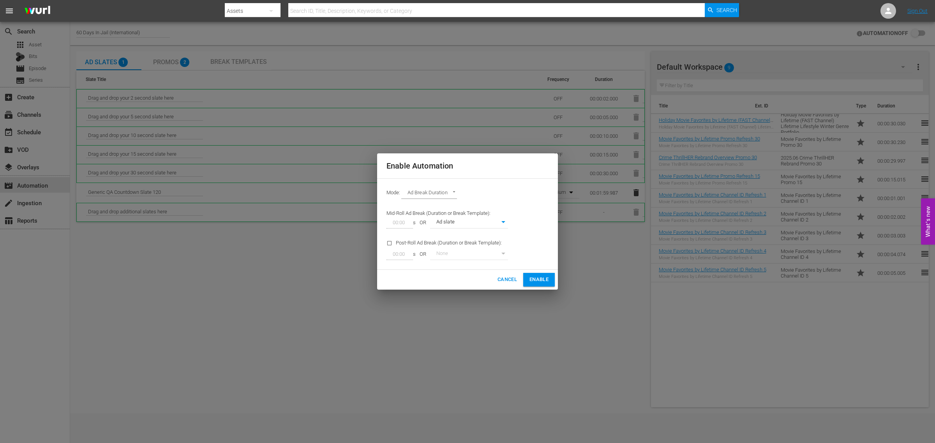
click at [540, 279] on span "Enable" at bounding box center [538, 279] width 19 height 9
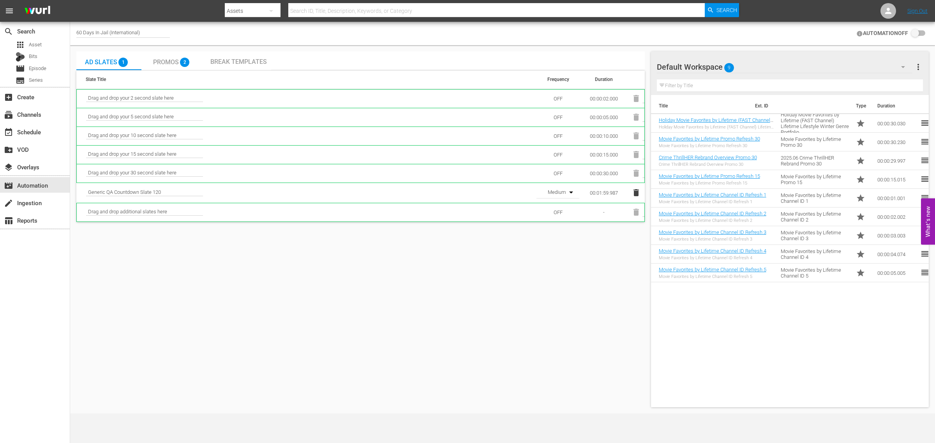
click at [916, 34] on input "checkbox" at bounding box center [916, 33] width 17 height 9
checkbox input "false"
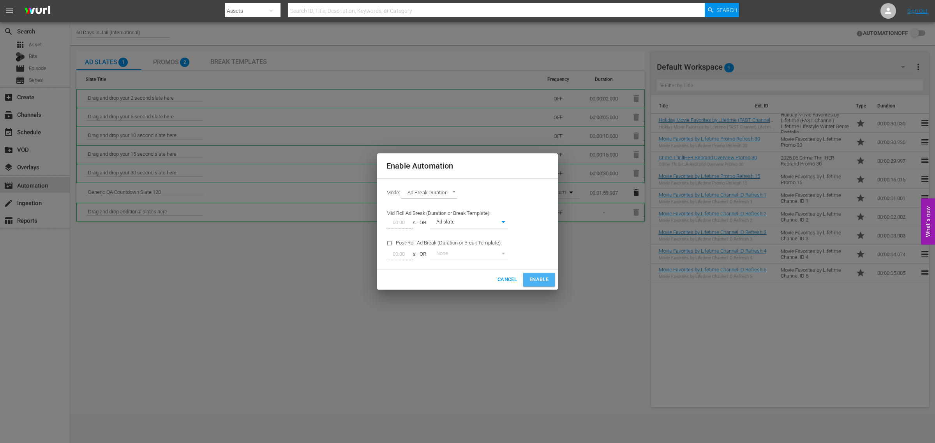
click at [536, 284] on span "Enable" at bounding box center [538, 279] width 19 height 9
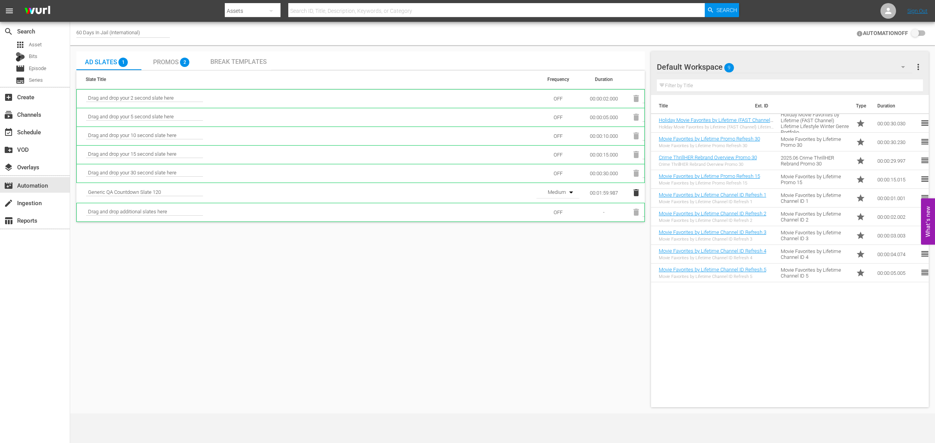
click at [303, 364] on div "Ad Slates 1 Promos 2 Break Templates Slate Title Frequency Duration Drag and dr…" at bounding box center [360, 229] width 568 height 356
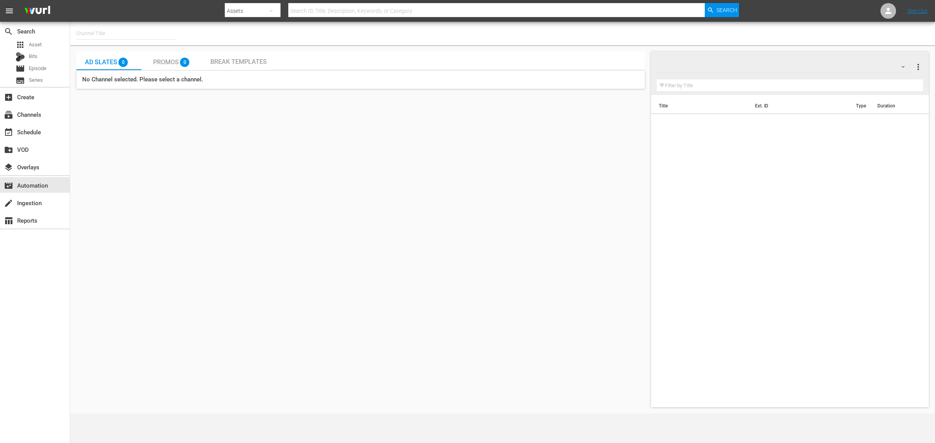
type input "60 Days In Jail (International) (2077)"
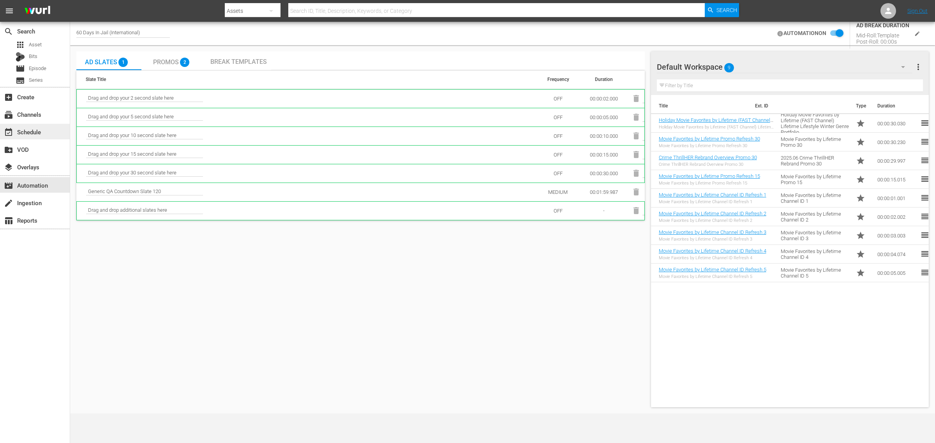
click at [54, 130] on div "event_available Schedule" at bounding box center [35, 132] width 70 height 16
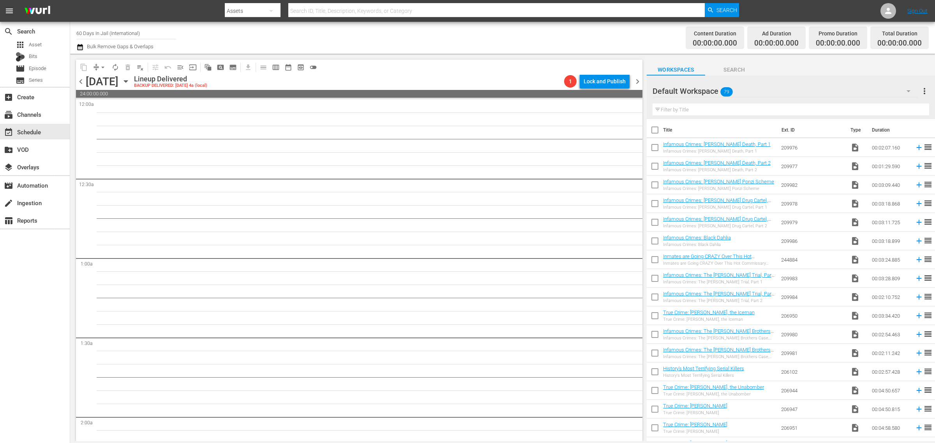
click at [130, 79] on icon "button" at bounding box center [126, 81] width 9 height 9
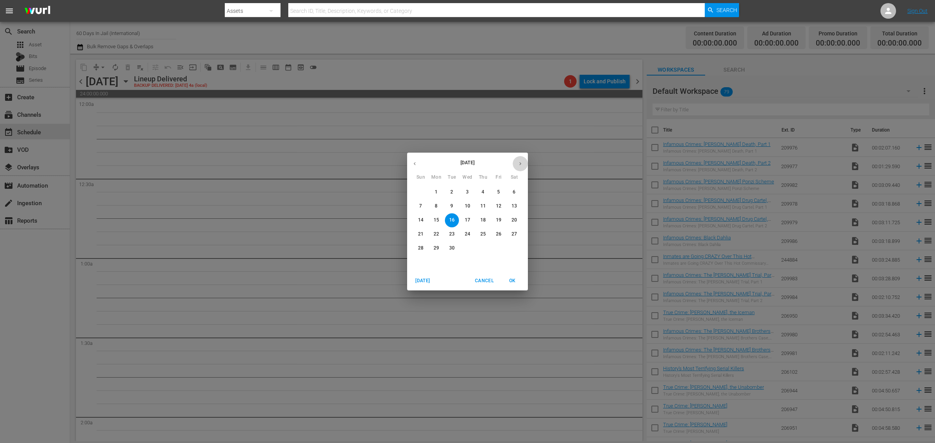
click at [516, 161] on button "button" at bounding box center [520, 163] width 15 height 15
click at [466, 252] on p "29" at bounding box center [467, 248] width 5 height 7
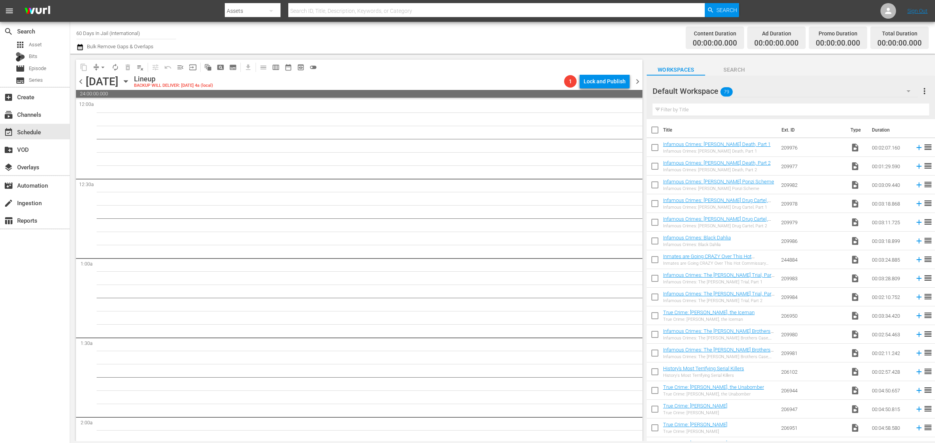
click at [130, 84] on icon "button" at bounding box center [126, 81] width 9 height 9
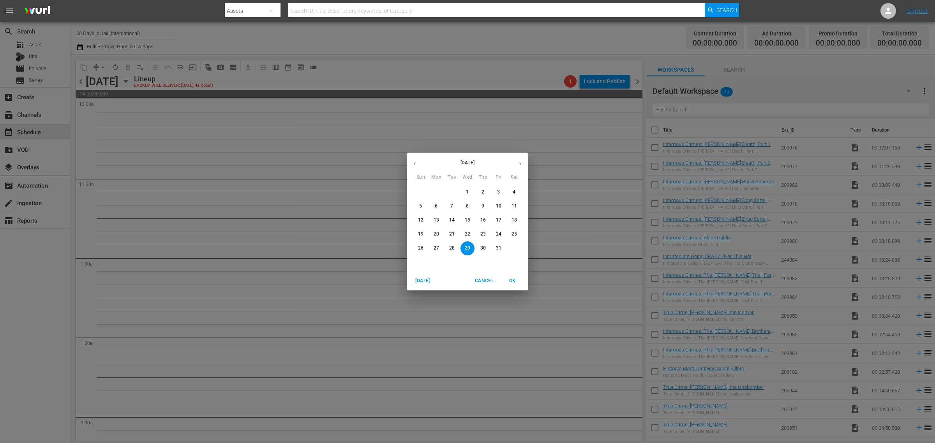
click at [485, 249] on p "30" at bounding box center [482, 248] width 5 height 7
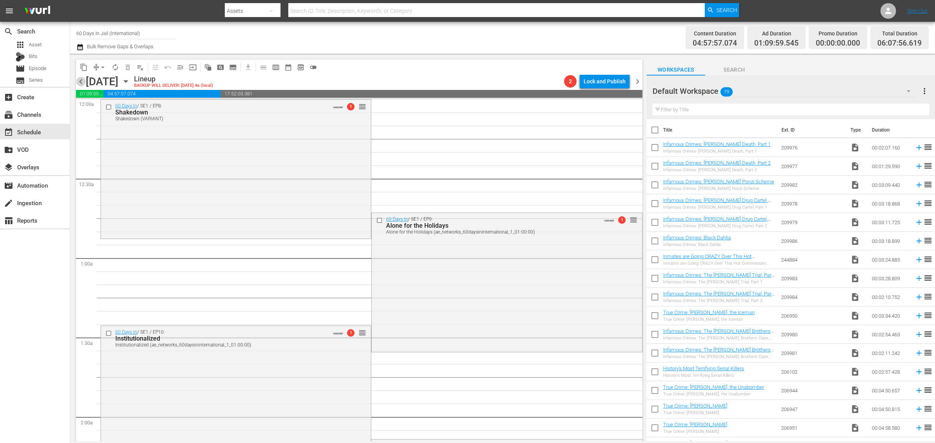
click at [82, 83] on span "chevron_left" at bounding box center [81, 82] width 10 height 10
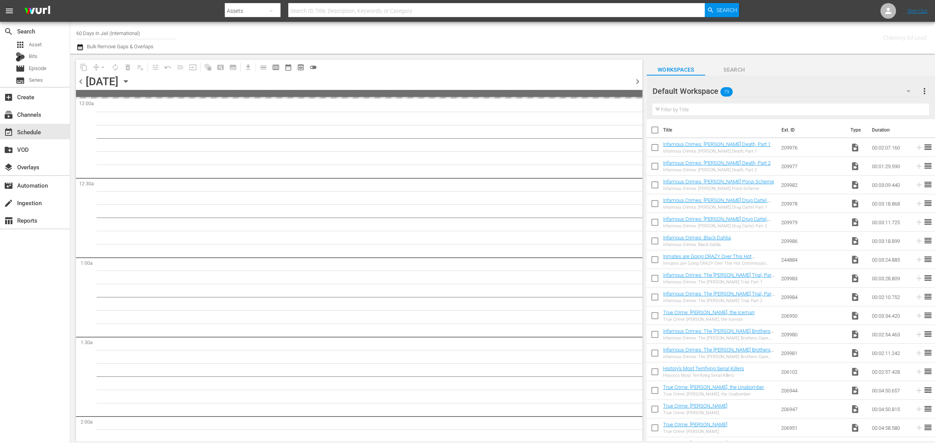
click at [488, 34] on div "Channel Title 60 Days In Jail (International) Bulk Remove Gaps & Overlaps" at bounding box center [308, 38] width 465 height 28
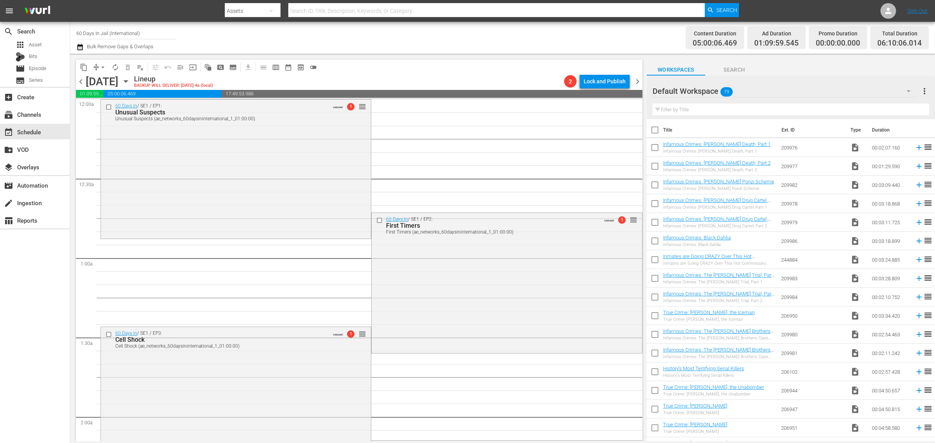
click at [433, 38] on div "Channel Title 60 Days In Jail (International) Bulk Remove Gaps & Overlaps" at bounding box center [308, 38] width 465 height 28
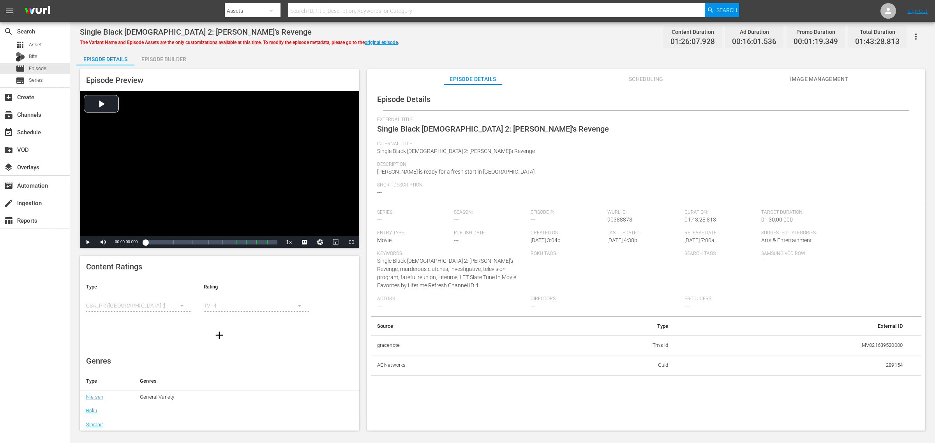
click at [797, 76] on span "Image Management" at bounding box center [819, 79] width 58 height 10
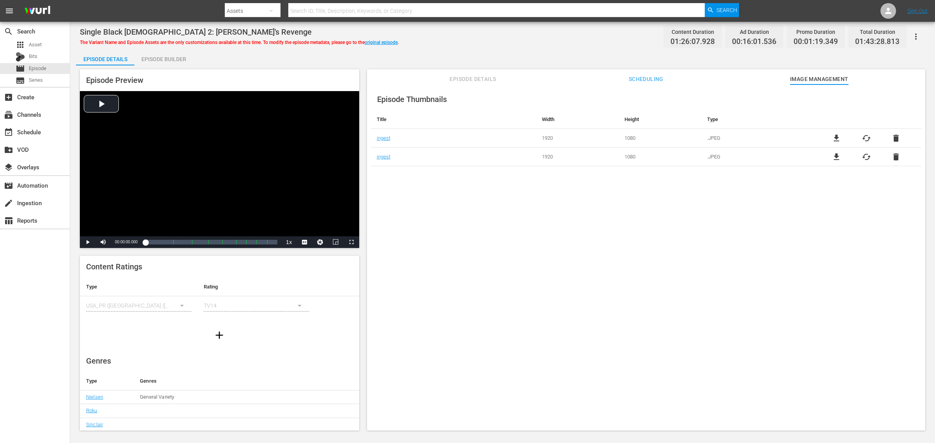
click at [634, 52] on div "Episode Details Episode Builder Episode Preview Video Player is loading. Play V…" at bounding box center [502, 243] width 853 height 387
click at [460, 52] on div "Episode Details Episode Builder Episode Preview Video Player is loading. Play V…" at bounding box center [502, 243] width 853 height 387
click at [501, 42] on div "Single Black Female 2: Simone's Revenge The Variant Name and Episode Assets are…" at bounding box center [502, 37] width 845 height 18
drag, startPoint x: 475, startPoint y: 29, endPoint x: 428, endPoint y: 34, distance: 47.8
click at [475, 29] on div "Single Black Female 2: Simone's Revenge The Variant Name and Episode Assets are…" at bounding box center [502, 37] width 845 height 18
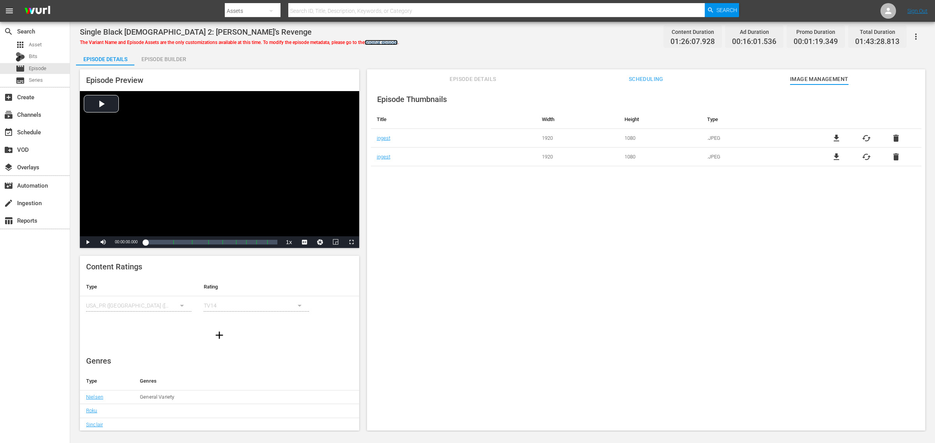
click at [393, 43] on link "original episode" at bounding box center [381, 42] width 33 height 5
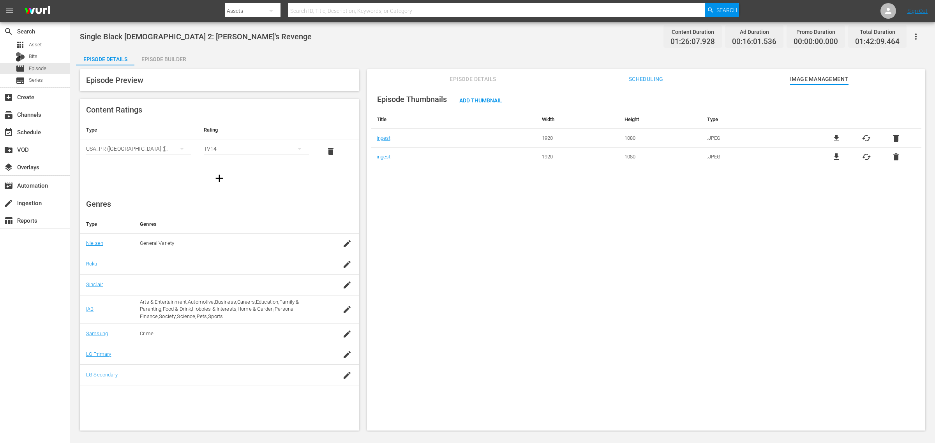
click at [436, 44] on div "Single Black Female 2: Simone's Revenge Content Duration 01:26:07.928 Ad Durati…" at bounding box center [502, 37] width 845 height 18
click at [863, 139] on span "cached" at bounding box center [866, 138] width 9 height 9
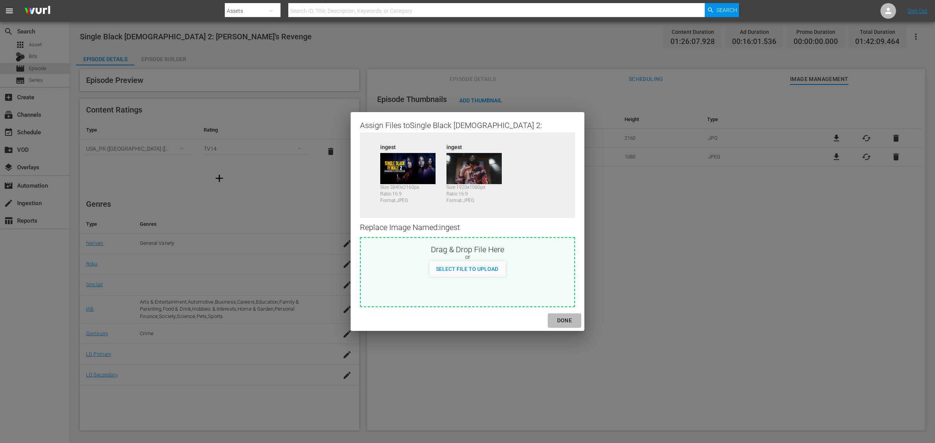
click at [552, 324] on div "DONE" at bounding box center [564, 321] width 27 height 10
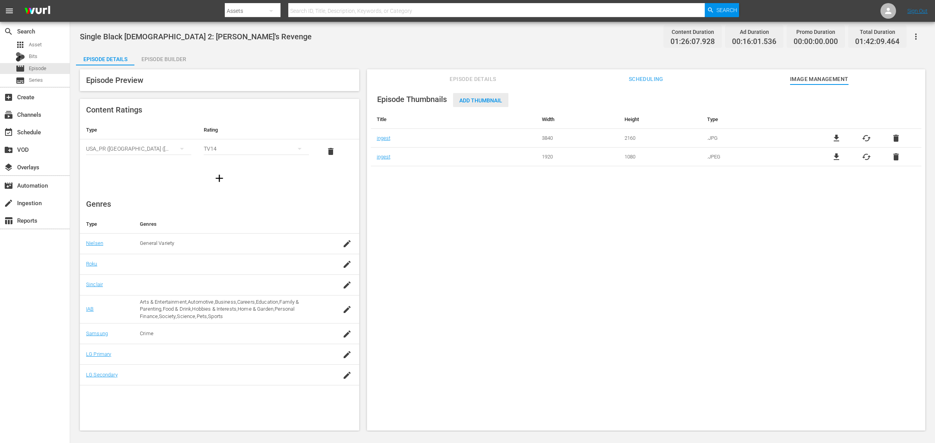
click at [493, 99] on span "Add Thumbnail" at bounding box center [480, 100] width 55 height 6
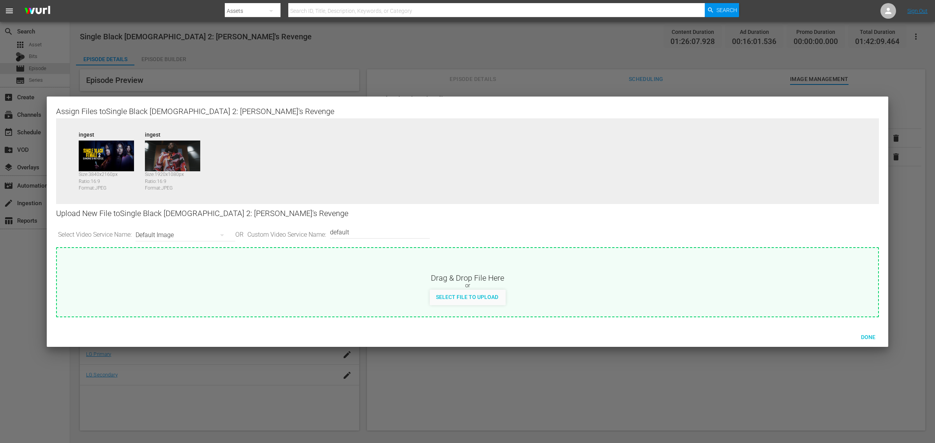
drag, startPoint x: 314, startPoint y: 235, endPoint x: 251, endPoint y: 211, distance: 66.7
click at [230, 227] on div "Select Video Service Name: Default Image OR Custom Video Service Name: Custom V…" at bounding box center [467, 235] width 823 height 24
type input "image2"
click at [870, 334] on span "Done" at bounding box center [868, 337] width 27 height 6
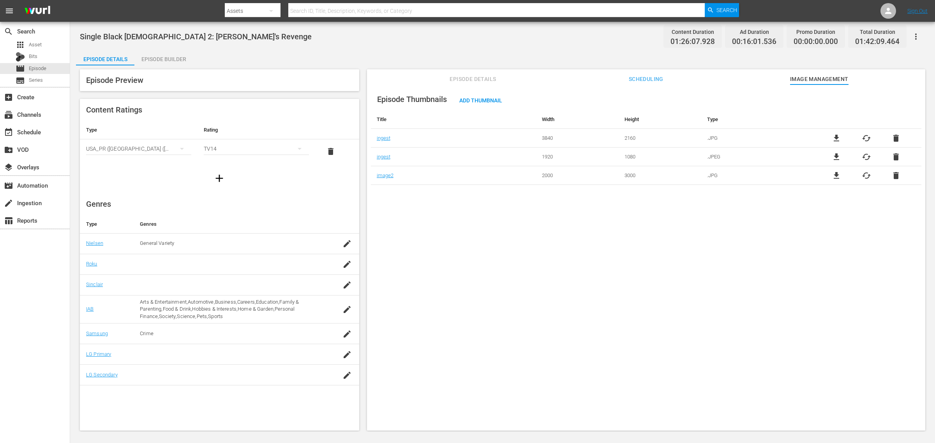
click at [544, 302] on body "menu Search By Assets Search ID, Title, Description, Keywords, or Category Sear…" at bounding box center [467, 221] width 935 height 443
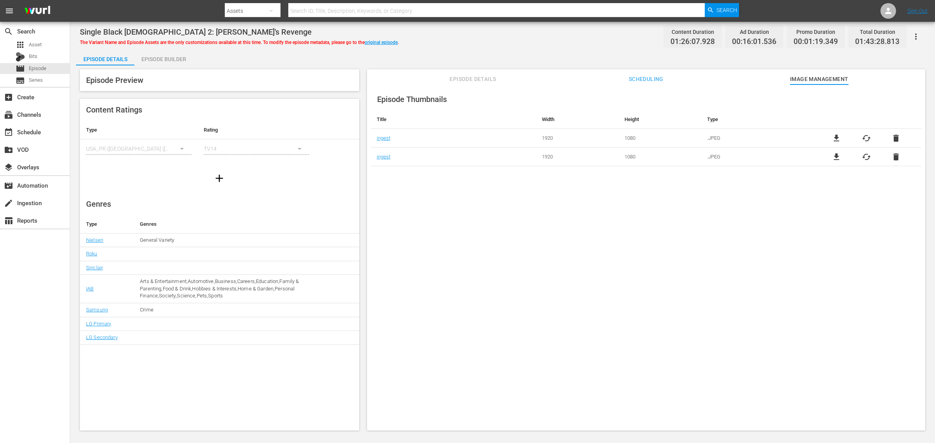
click at [488, 37] on div "Single Black Female 2: Simone's Revenge The Variant Name and Episode Assets are…" at bounding box center [502, 37] width 845 height 18
click at [167, 61] on div "Episode Builder" at bounding box center [163, 59] width 58 height 19
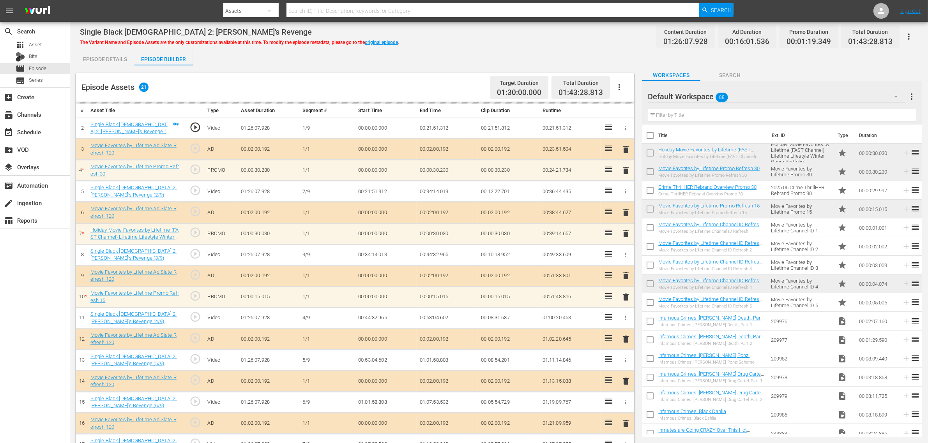
click at [501, 50] on div "Episode Details Episode Builder Episode Preview Content Ratings Type Rating Sel…" at bounding box center [499, 305] width 846 height 511
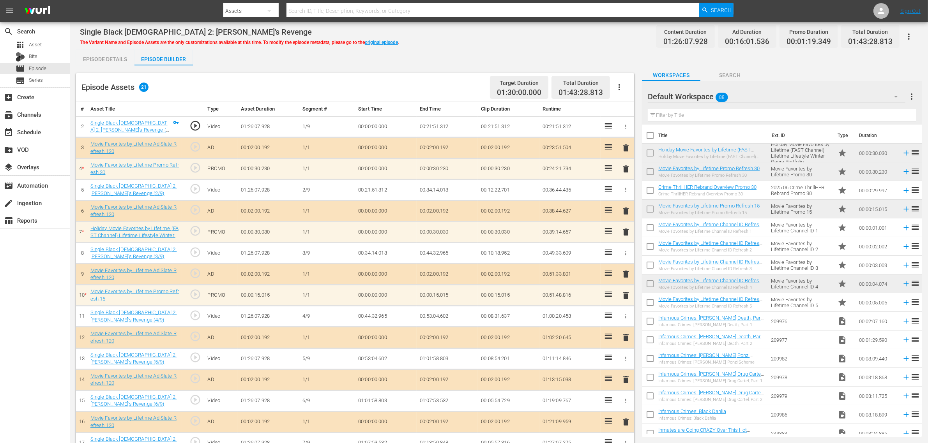
click at [487, 35] on div "Single Black Female 2: Simone's Revenge The Variant Name and Episode Assets are…" at bounding box center [499, 37] width 838 height 18
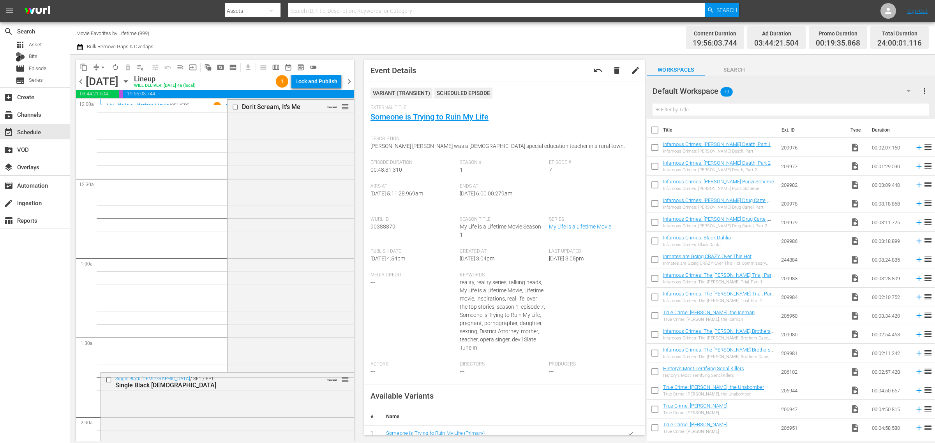
click at [423, 34] on div "Channel Title Movie Favorites by Lifetime (999) Bulk Remove Gaps & Overlaps" at bounding box center [308, 38] width 465 height 28
click at [321, 77] on div "Lock and Publish" at bounding box center [316, 81] width 42 height 14
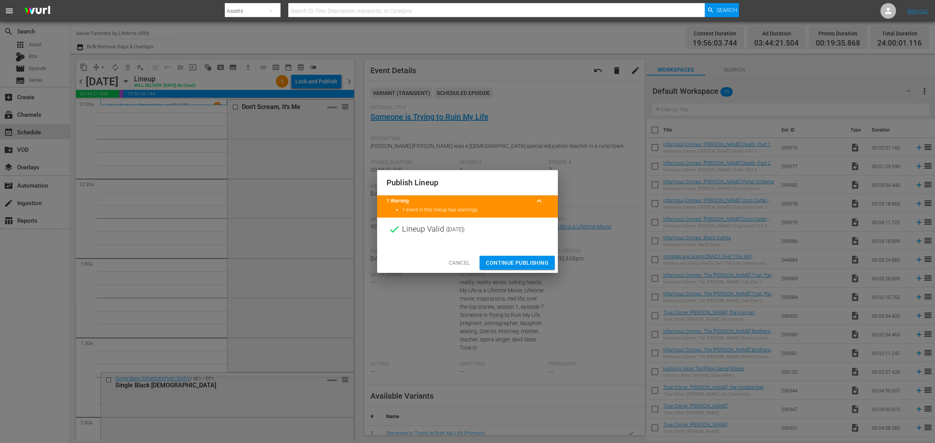
click at [520, 263] on span "Continue Publishing" at bounding box center [517, 263] width 63 height 10
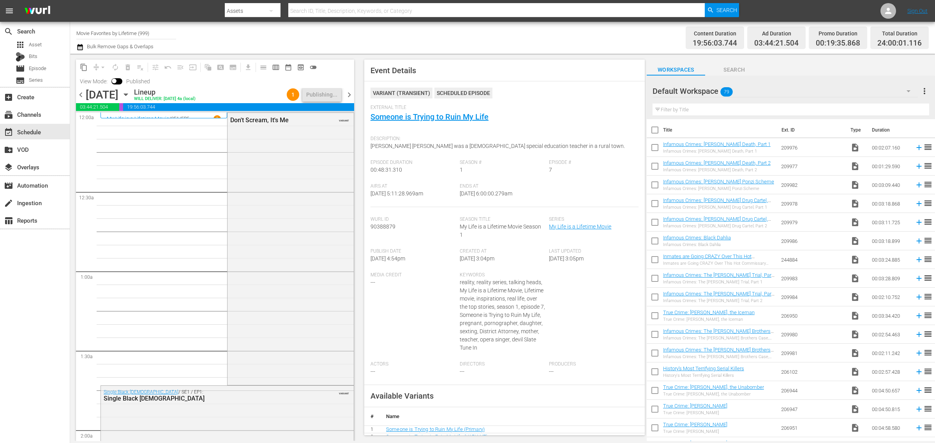
click at [480, 38] on div "Channel Title Movie Favorites by Lifetime (999) Bulk Remove Gaps & Overlaps" at bounding box center [308, 38] width 465 height 28
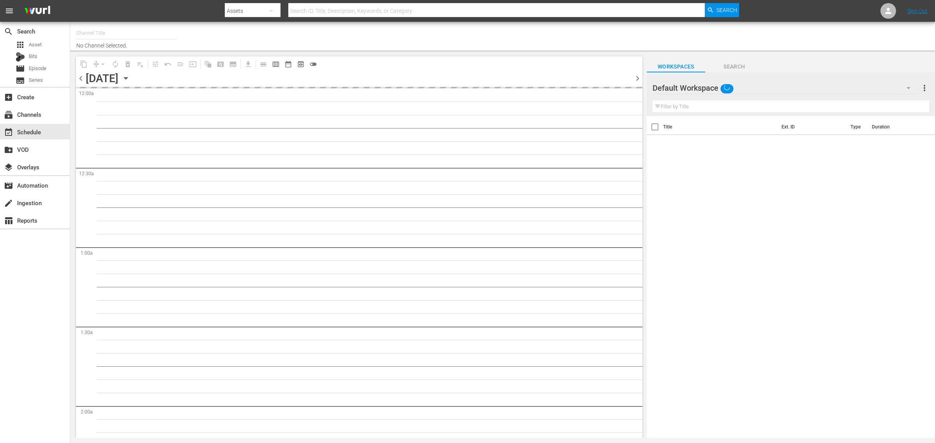
type input "Movie Favorites by Lifetime (999)"
click at [143, 32] on input "text" at bounding box center [126, 33] width 100 height 19
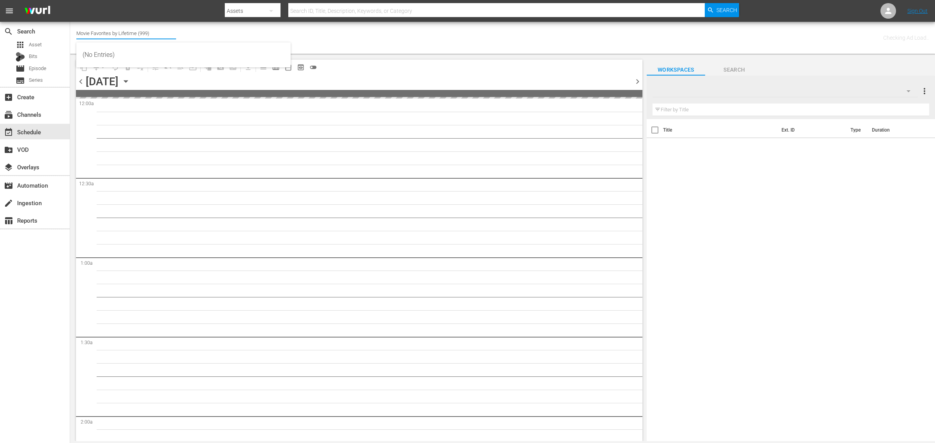
type input "Movie Favorites by Lifetime (999)"
click at [393, 42] on div "Channel Title Movie Favorites by Lifetime (999) Bulk Remove Gaps & Overlaps" at bounding box center [308, 38] width 465 height 28
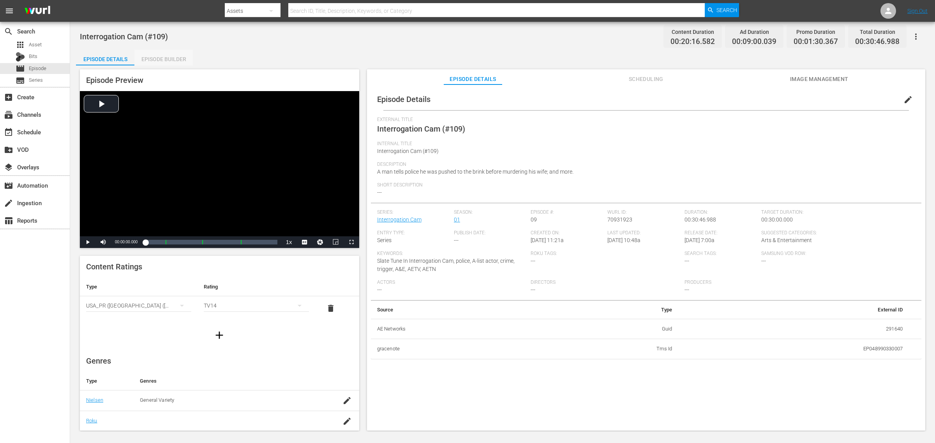
click at [148, 60] on div "Episode Builder" at bounding box center [163, 59] width 58 height 19
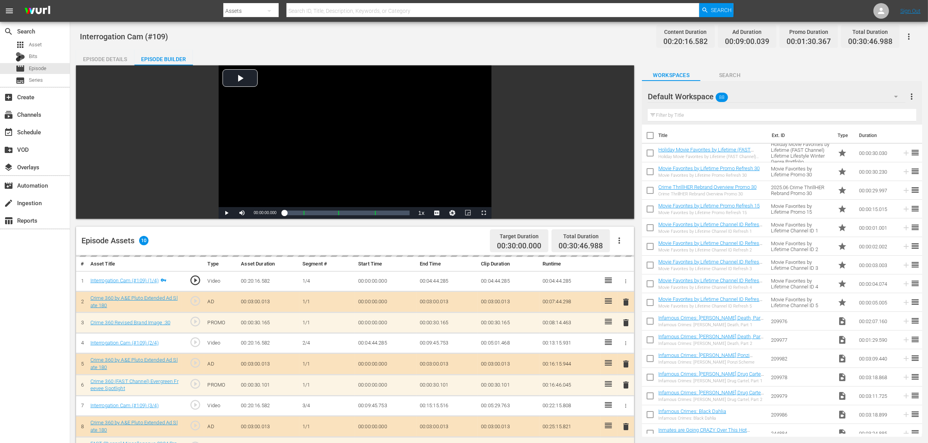
click at [440, 50] on div "Episode Details Episode Builder Episode Preview Video Player is loading. Play V…" at bounding box center [499, 345] width 846 height 591
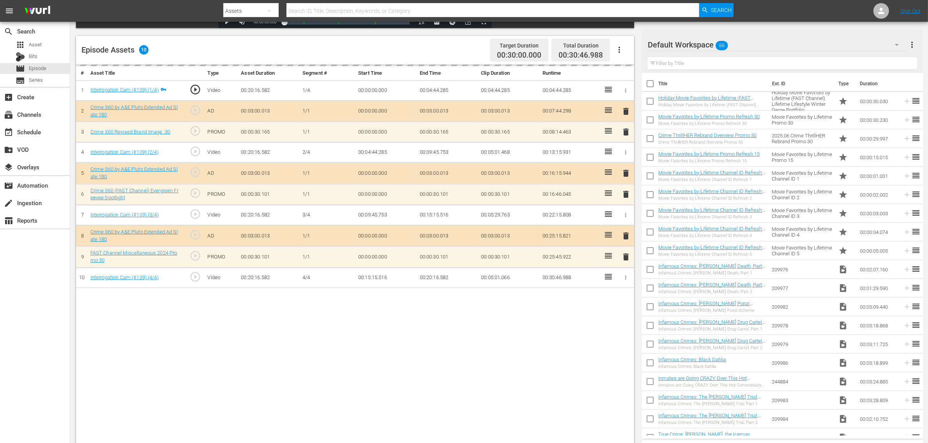
scroll to position [195, 0]
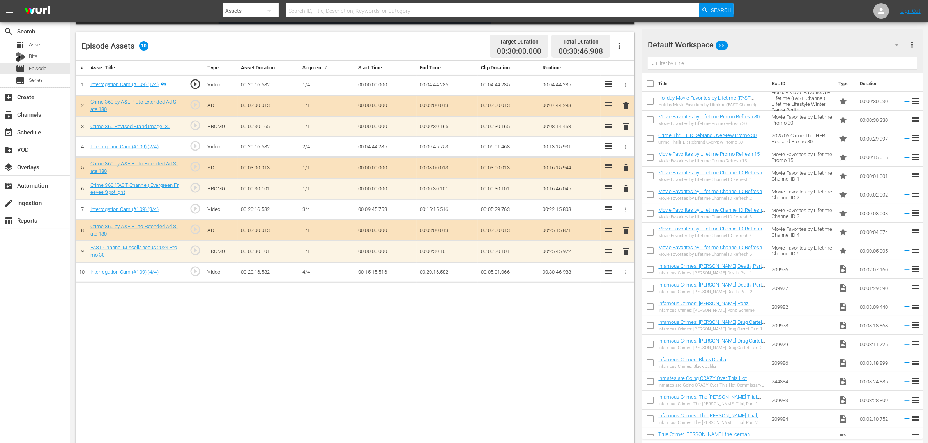
click at [748, 45] on div "Default Workspace 88" at bounding box center [776, 45] width 258 height 22
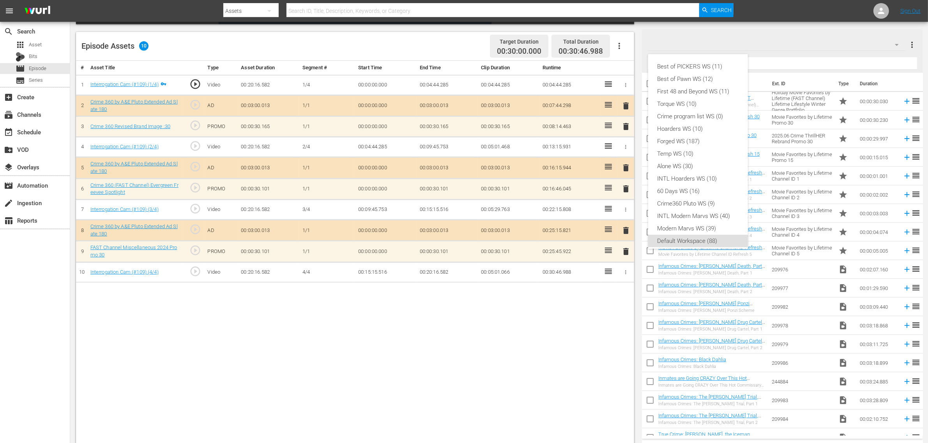
scroll to position [5, 0]
click at [707, 195] on div "Crime360 Pluto WS (9)" at bounding box center [697, 199] width 81 height 12
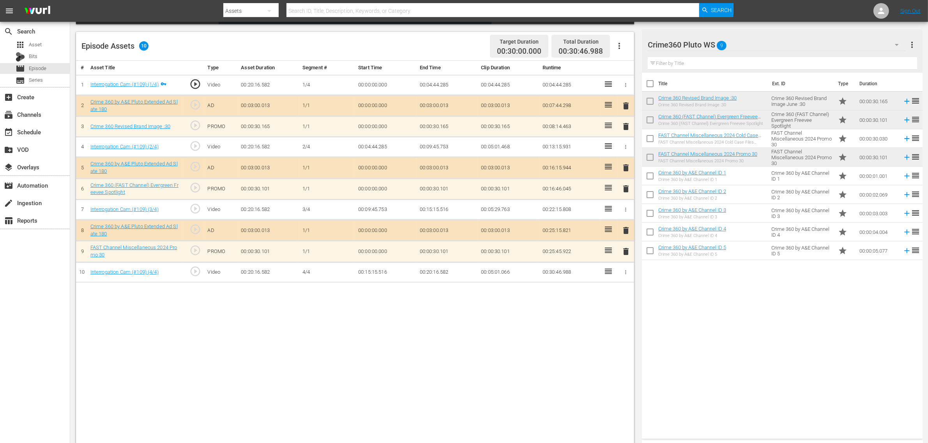
click at [625, 190] on span "delete" at bounding box center [625, 188] width 9 height 9
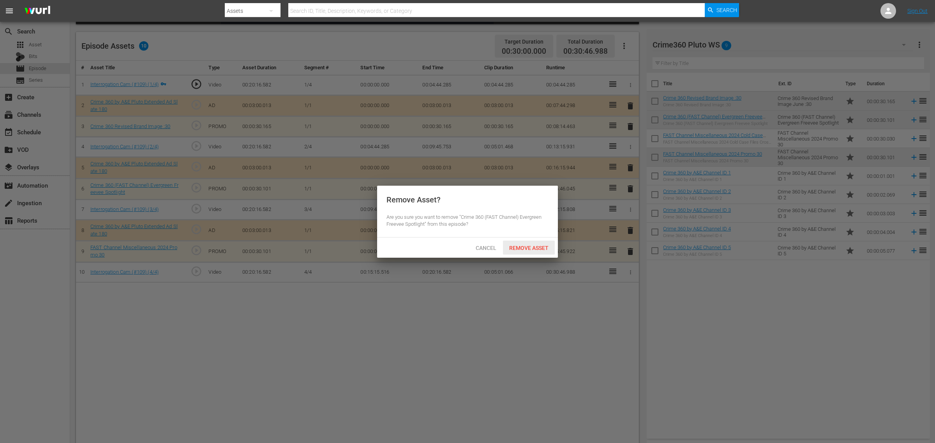
click at [542, 245] on span "Remove Asset" at bounding box center [529, 248] width 52 height 6
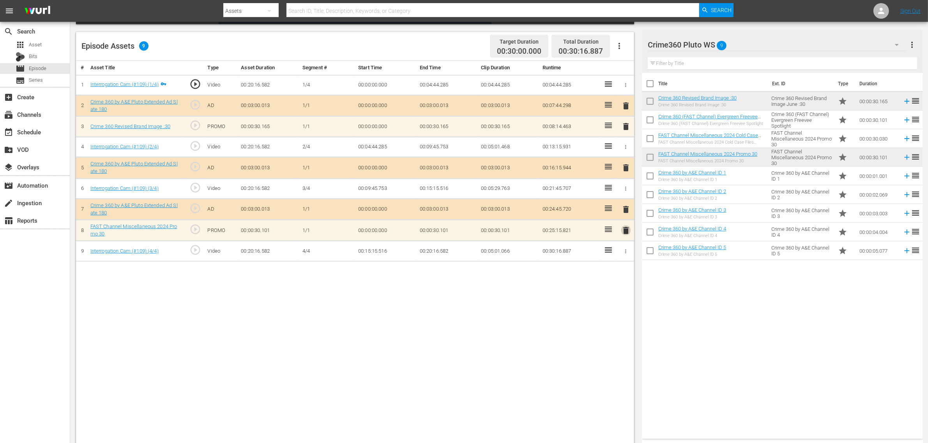
click at [624, 232] on span "delete" at bounding box center [625, 230] width 9 height 9
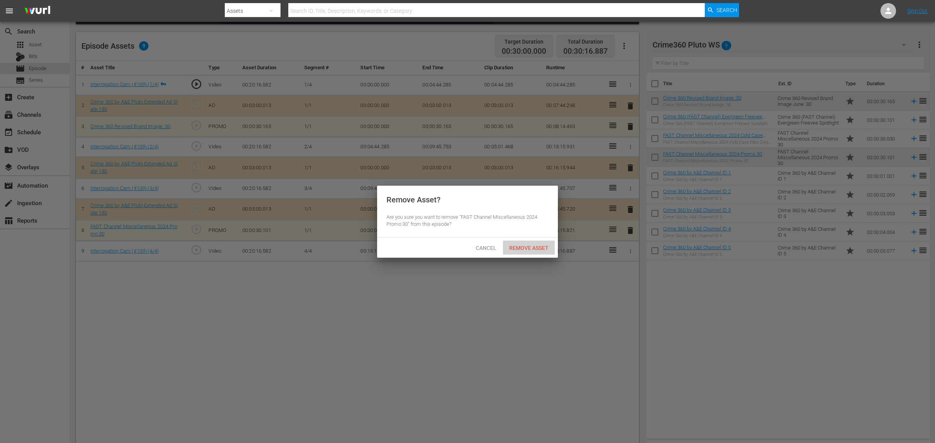
click at [527, 249] on span "Remove Asset" at bounding box center [529, 248] width 52 height 6
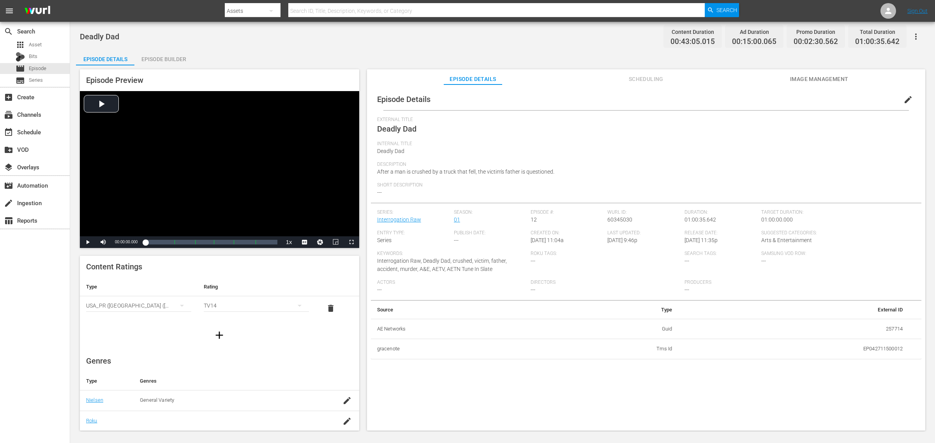
click at [176, 62] on div "Episode Builder" at bounding box center [163, 59] width 58 height 19
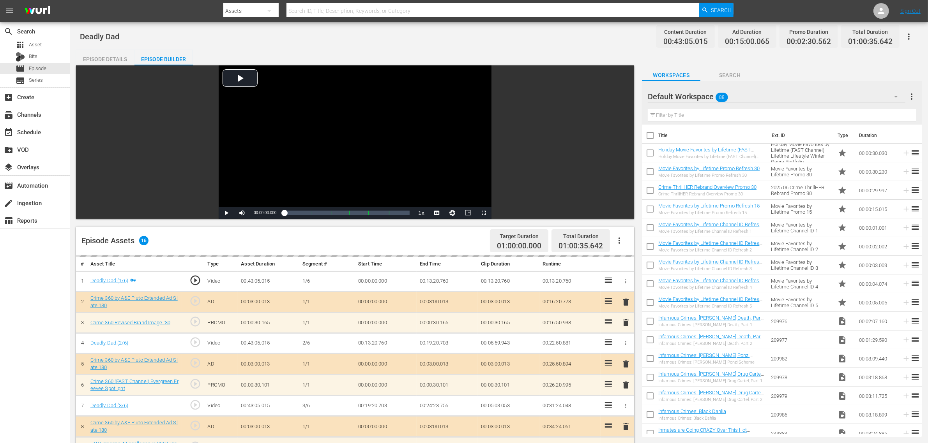
click at [429, 41] on div "Deadly Dad Content Duration 00:43:05.015 Ad Duration 00:15:00.065 Promo Duratio…" at bounding box center [499, 37] width 838 height 18
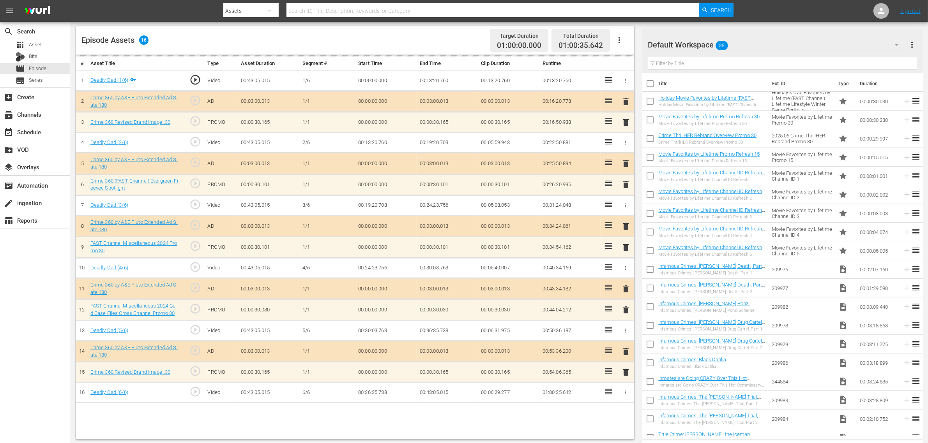
scroll to position [203, 0]
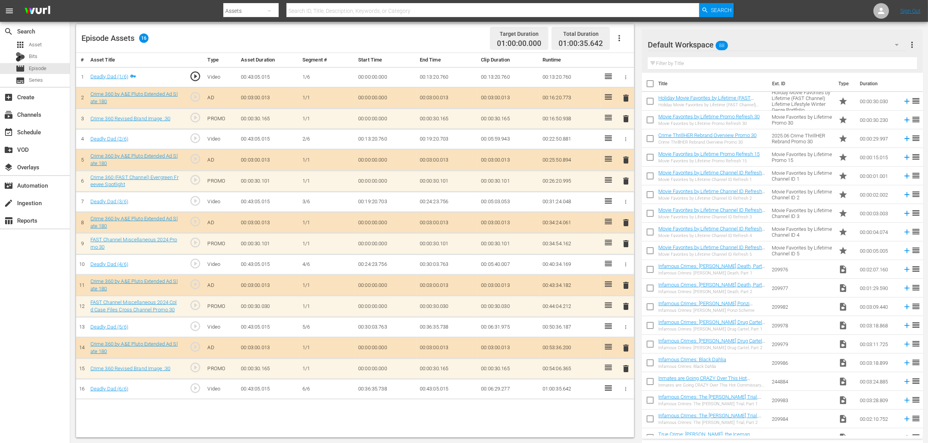
click at [748, 42] on div "Default Workspace 88" at bounding box center [776, 45] width 258 height 22
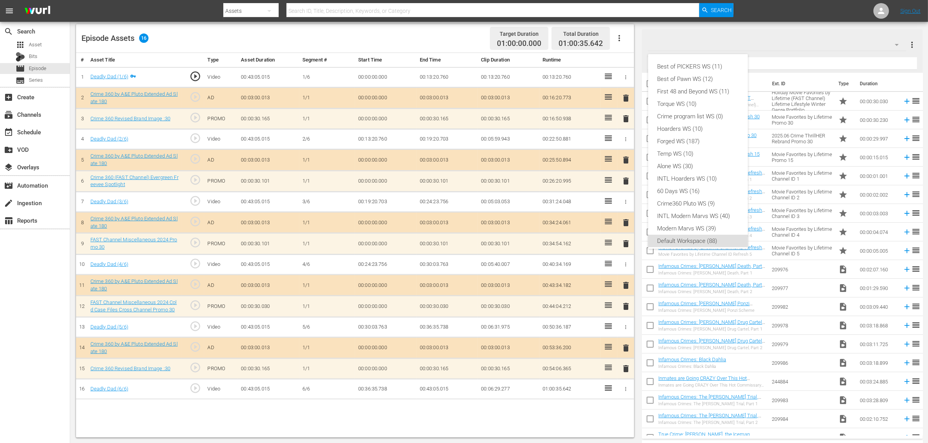
scroll to position [5, 0]
click at [710, 198] on div "Crime360 Pluto WS (9)" at bounding box center [697, 199] width 81 height 12
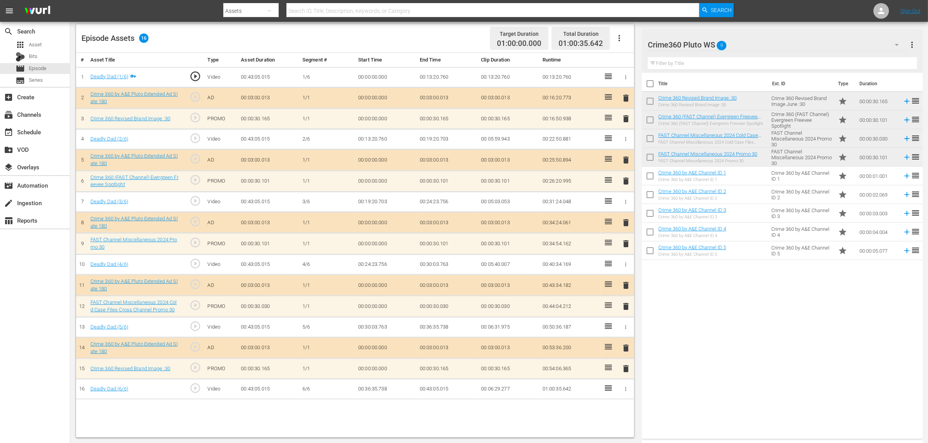
click at [624, 355] on span "delete" at bounding box center [625, 368] width 9 height 9
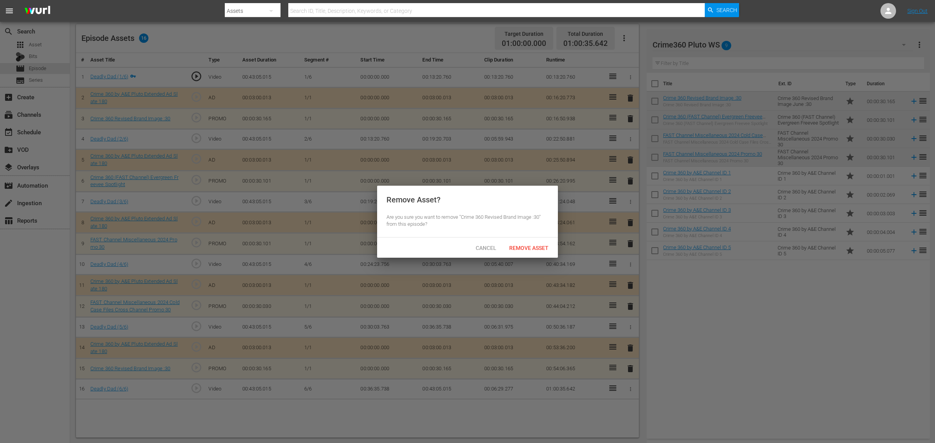
click at [542, 250] on span "Remove Asset" at bounding box center [529, 248] width 52 height 6
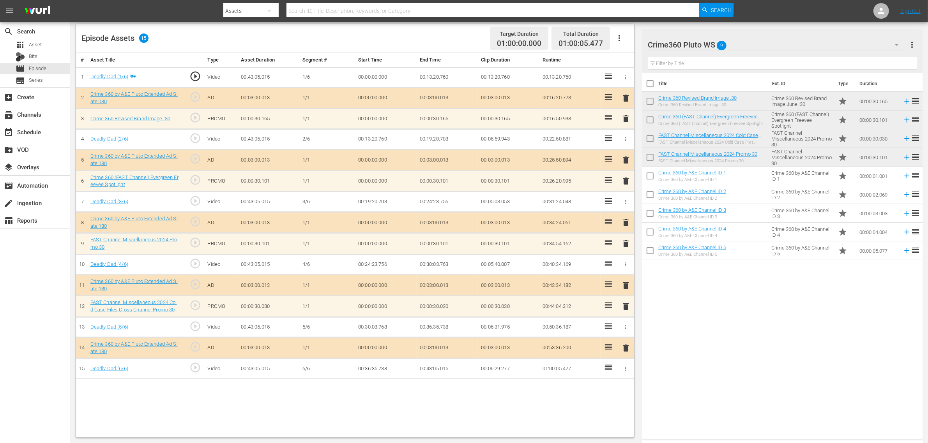
click at [629, 247] on span "delete" at bounding box center [625, 243] width 9 height 9
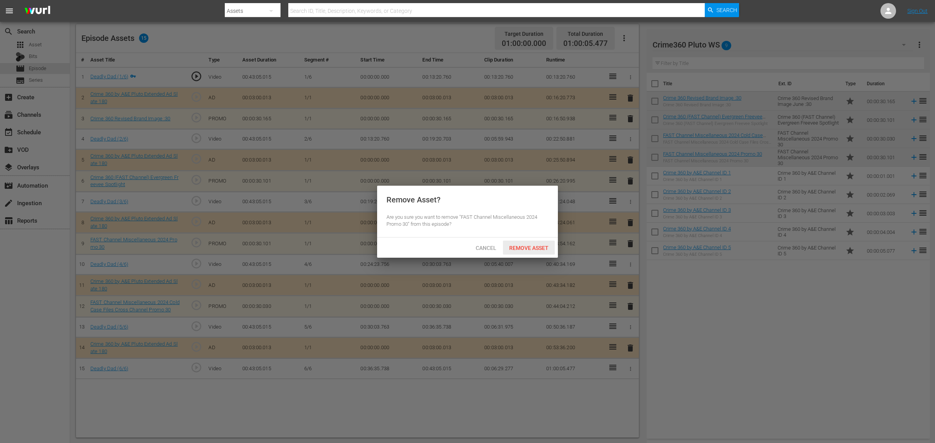
click at [527, 246] on span "Remove Asset" at bounding box center [529, 248] width 52 height 6
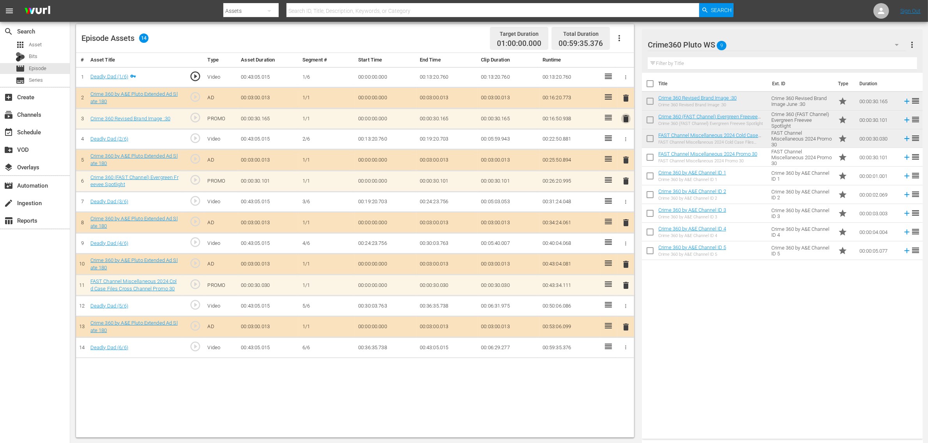
click at [626, 123] on span "delete" at bounding box center [625, 118] width 9 height 9
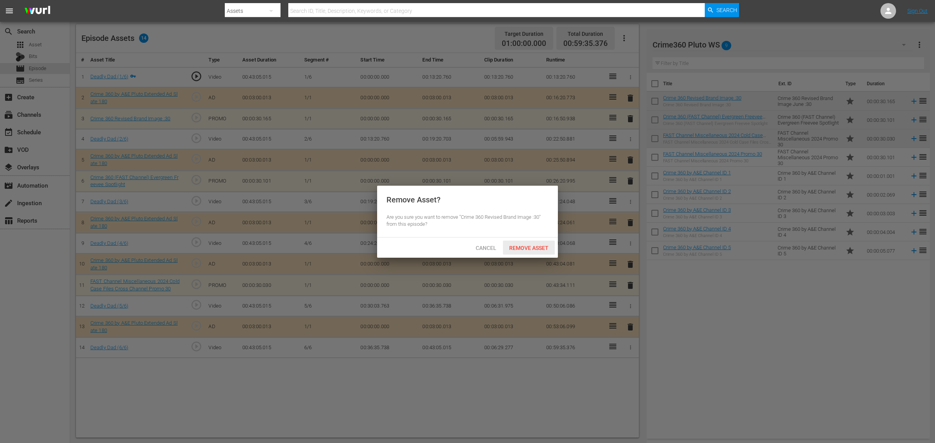
drag, startPoint x: 535, startPoint y: 246, endPoint x: 610, endPoint y: 3, distance: 254.8
click at [535, 247] on span "Remove Asset" at bounding box center [529, 248] width 52 height 6
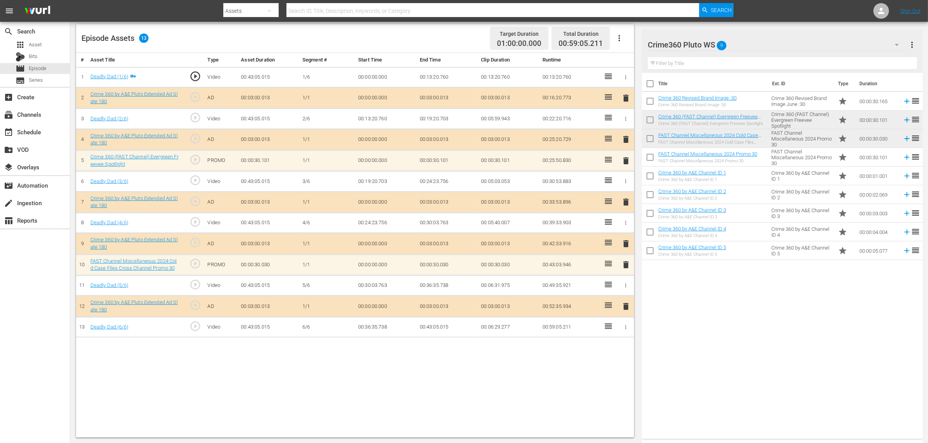
click at [626, 161] on span "delete" at bounding box center [625, 160] width 9 height 9
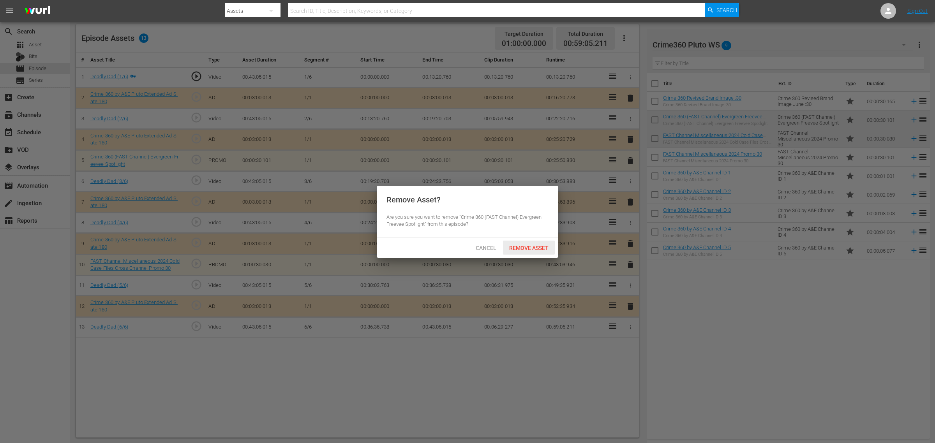
click at [529, 250] on span "Remove Asset" at bounding box center [529, 248] width 52 height 6
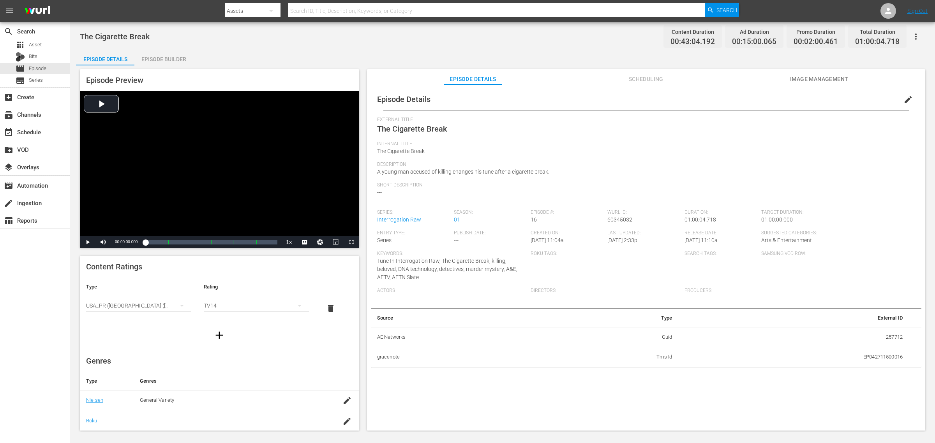
click at [174, 54] on div "Episode Builder" at bounding box center [163, 59] width 58 height 19
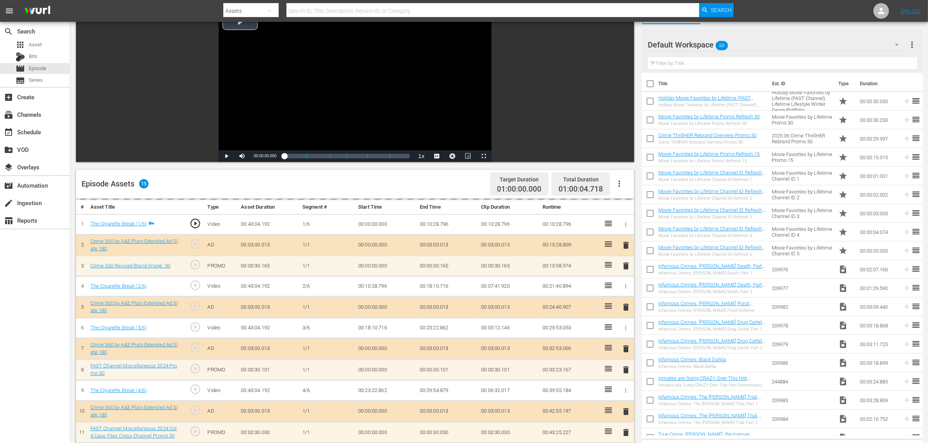
scroll to position [195, 0]
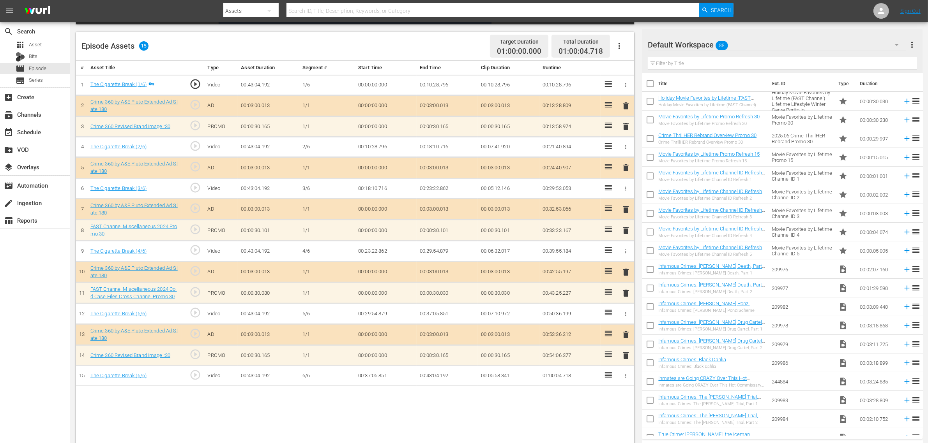
click at [748, 42] on div "Default Workspace 88" at bounding box center [776, 45] width 258 height 22
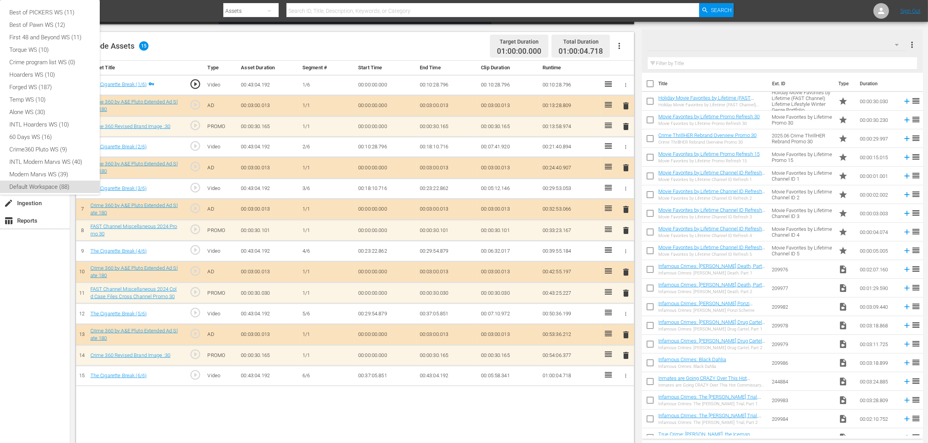
scroll to position [5, 0]
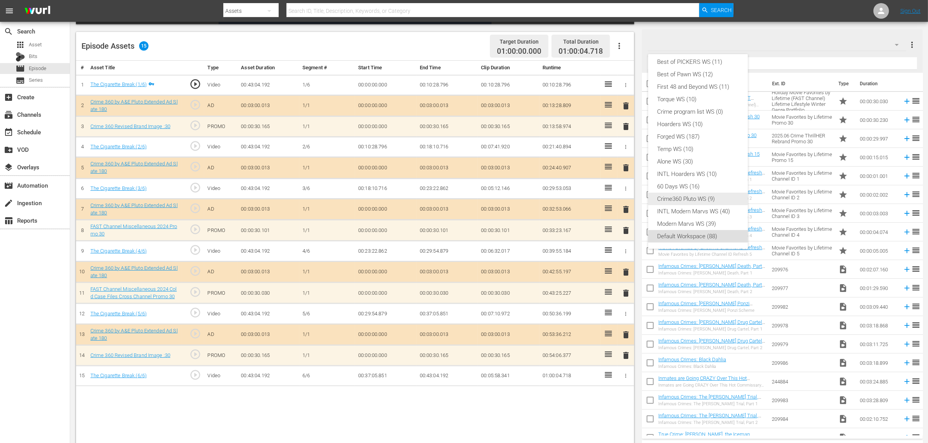
click at [692, 199] on div "Crime360 Pluto WS (9)" at bounding box center [697, 199] width 81 height 12
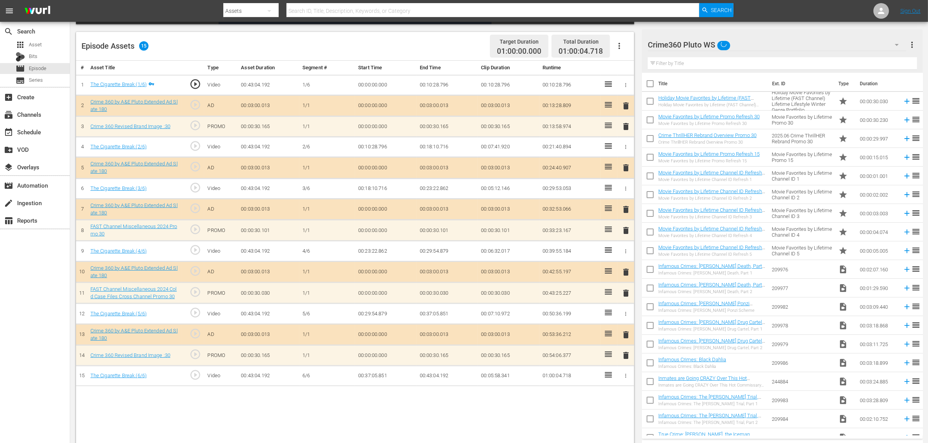
click at [453, 39] on div "Episode Assets 15 Target Duration 01:00:00.000 Total Duration 01:00:04.718" at bounding box center [355, 46] width 558 height 29
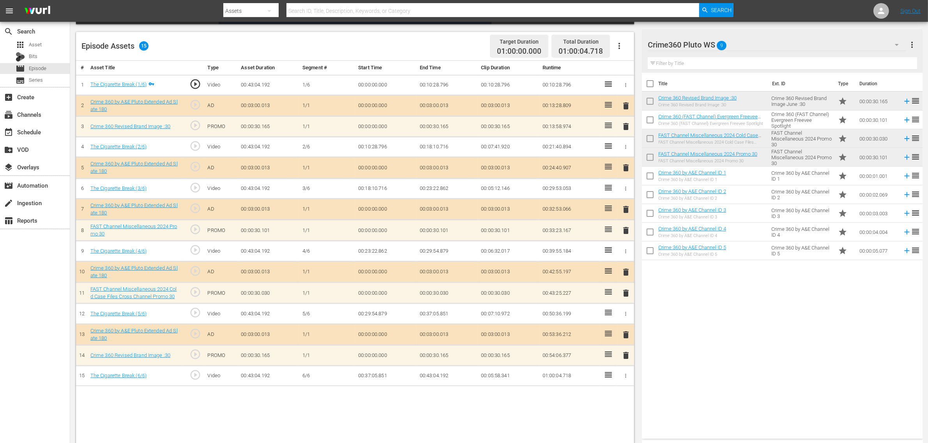
click at [625, 295] on span "delete" at bounding box center [625, 293] width 9 height 9
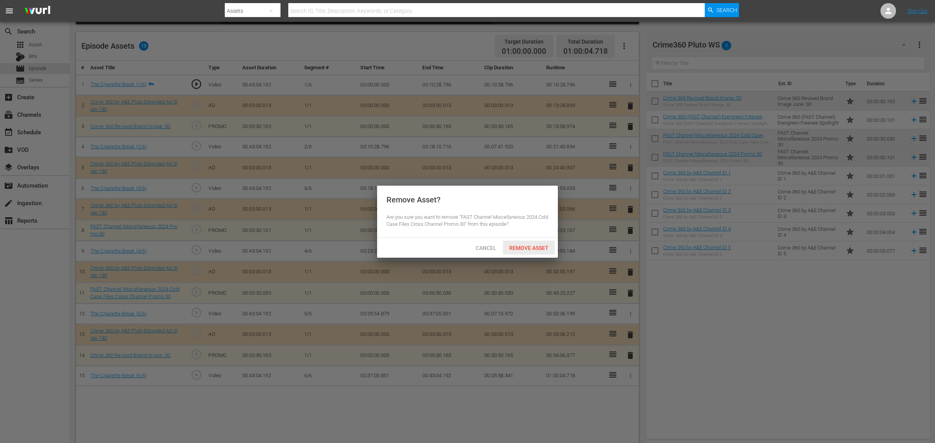
click at [531, 249] on span "Remove Asset" at bounding box center [529, 248] width 52 height 6
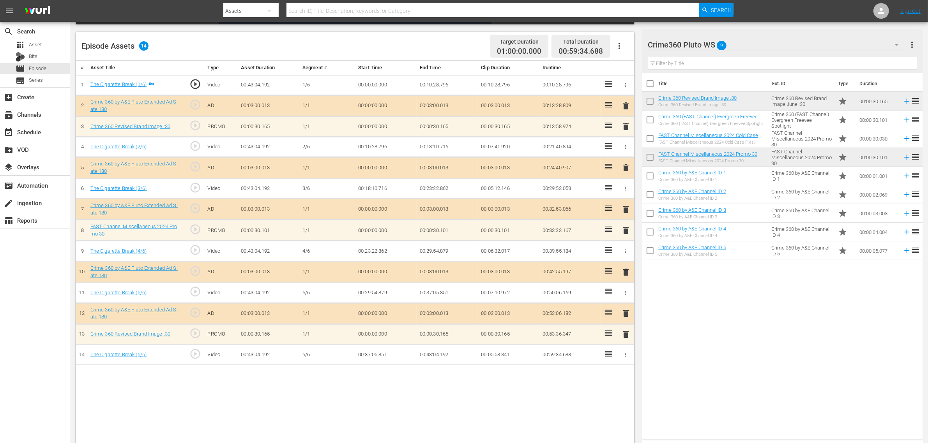
click at [625, 130] on span "delete" at bounding box center [625, 126] width 9 height 9
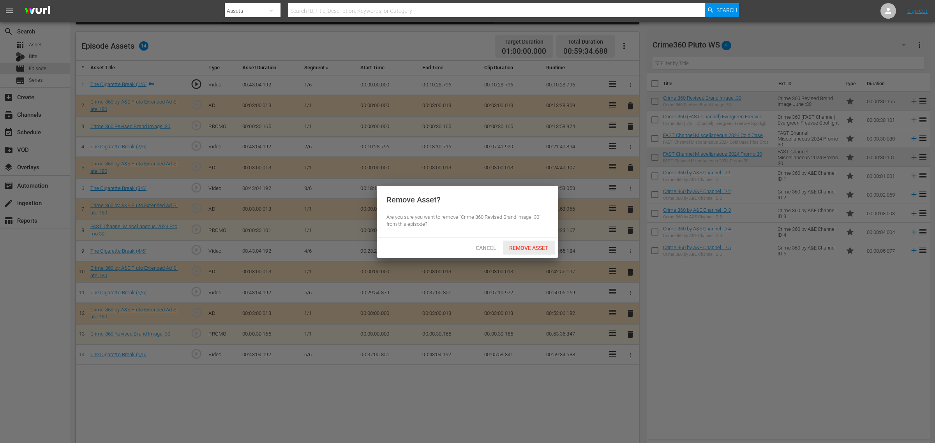
click at [534, 244] on div "Remove Asset" at bounding box center [529, 248] width 52 height 14
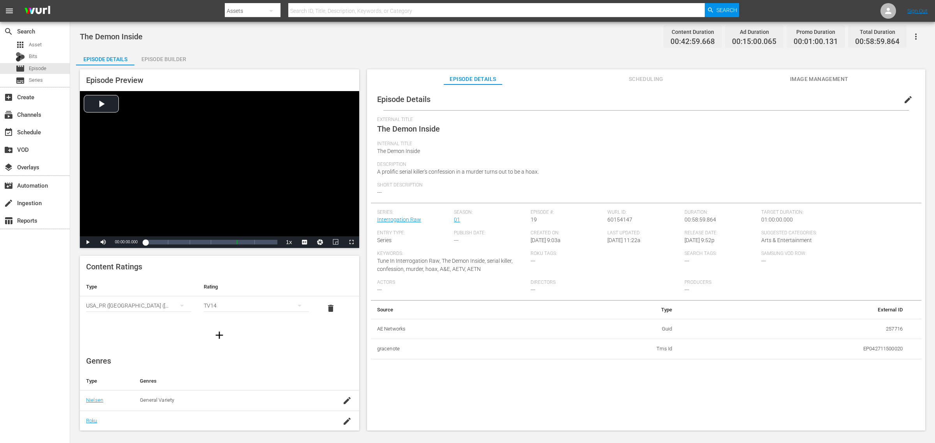
click at [165, 59] on div "Episode Builder" at bounding box center [163, 59] width 58 height 19
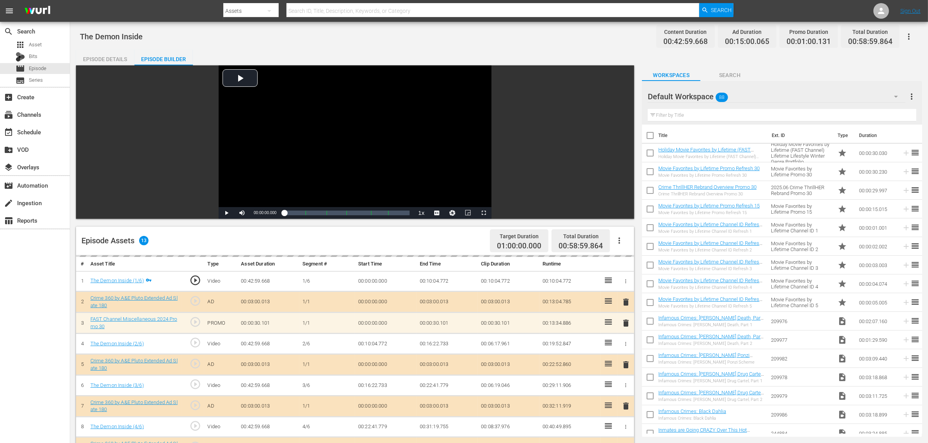
click at [442, 47] on div "The Demon Inside Content Duration 00:42:59.668 Ad Duration 00:15:00.065 Promo D…" at bounding box center [498, 334] width 857 height 625
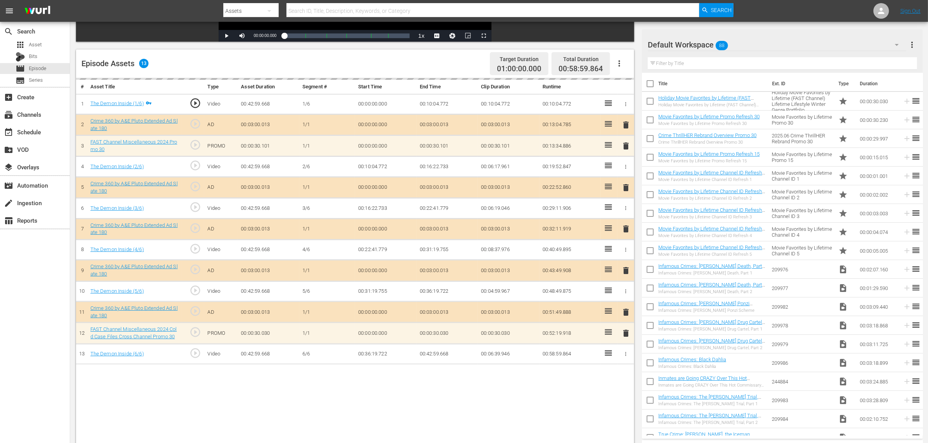
scroll to position [203, 0]
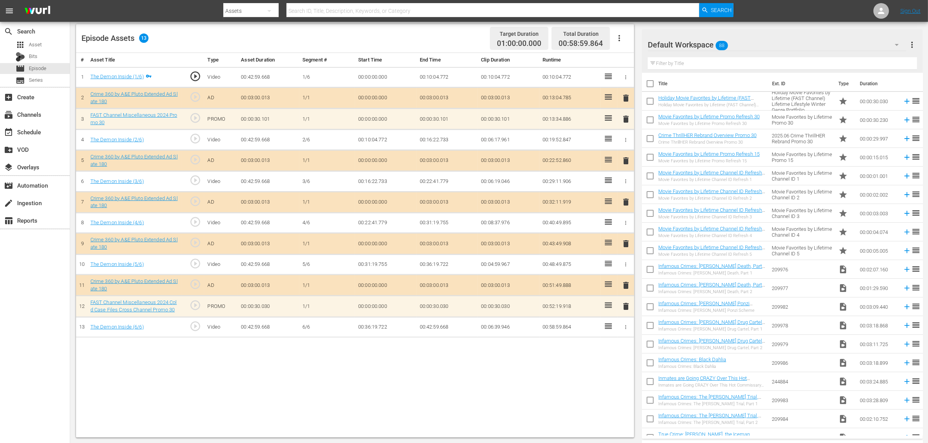
click at [748, 46] on div "Default Workspace 88" at bounding box center [776, 45] width 258 height 22
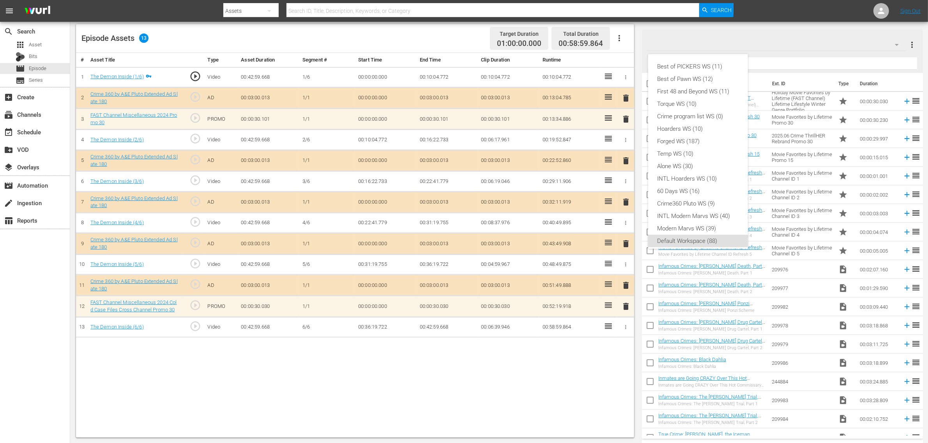
scroll to position [5, 0]
click at [685, 196] on div "Crime360 Pluto WS (9)" at bounding box center [697, 199] width 81 height 12
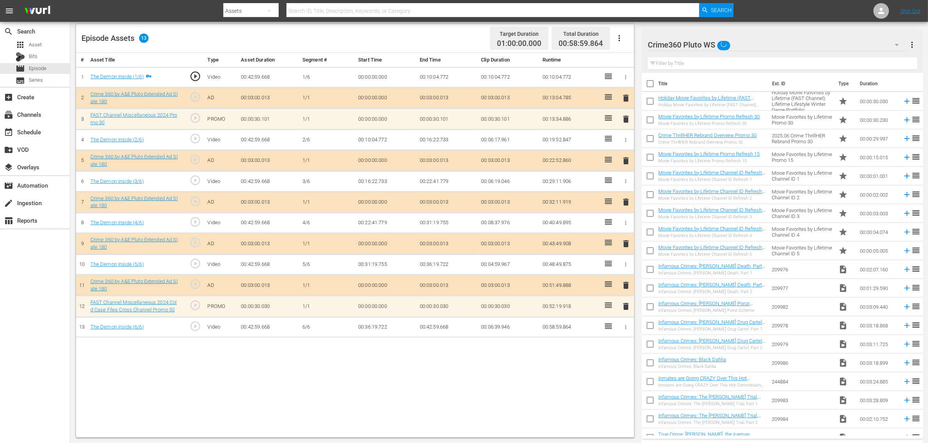
click at [442, 43] on div "Episode Assets 13 Target Duration 01:00:00.000 Total Duration 00:58:59.864" at bounding box center [355, 38] width 558 height 29
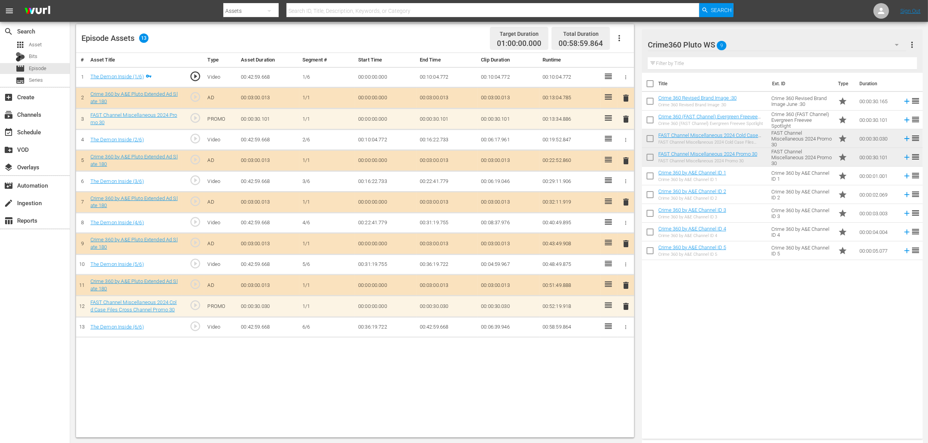
click at [438, 44] on div "Episode Assets 13 Target Duration 01:00:00.000 Total Duration 00:58:59.864" at bounding box center [355, 38] width 558 height 29
click at [628, 119] on span "delete" at bounding box center [625, 119] width 9 height 9
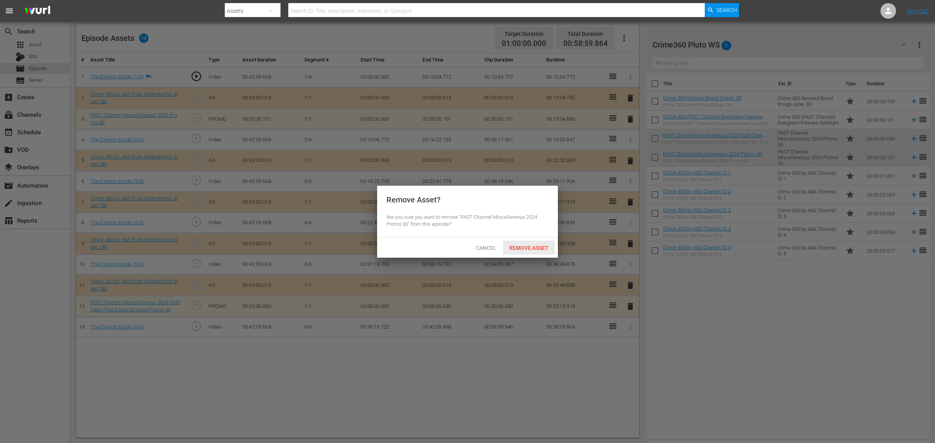
click at [540, 247] on span "Remove Asset" at bounding box center [529, 248] width 52 height 6
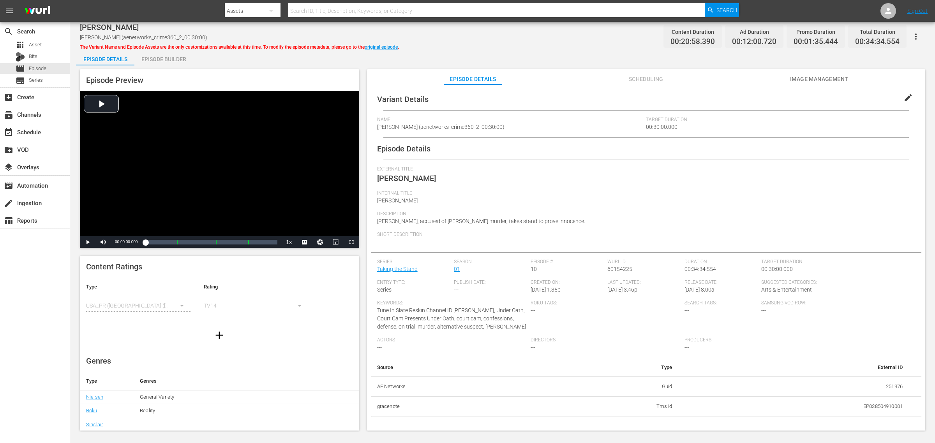
click at [165, 58] on div "Episode Builder" at bounding box center [163, 59] width 58 height 19
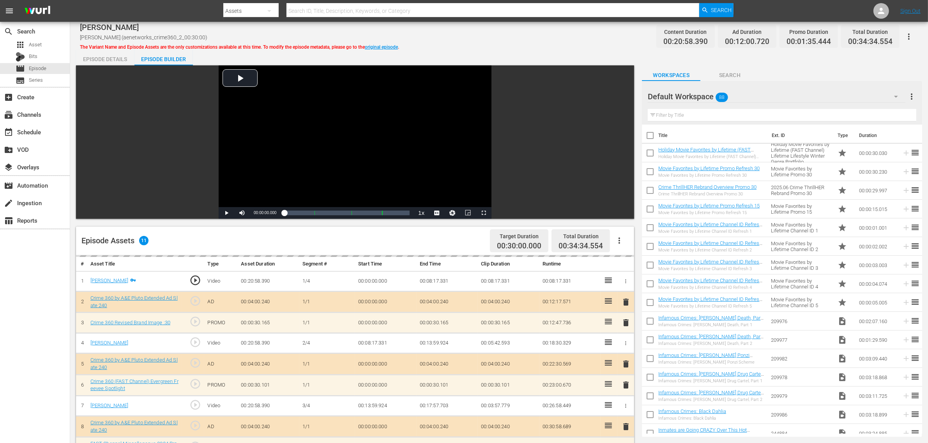
drag, startPoint x: 486, startPoint y: 60, endPoint x: 487, endPoint y: 56, distance: 4.0
click at [486, 59] on div "Episode Details Episode Builder Episode Preview Video Player is loading. Play V…" at bounding box center [499, 345] width 846 height 591
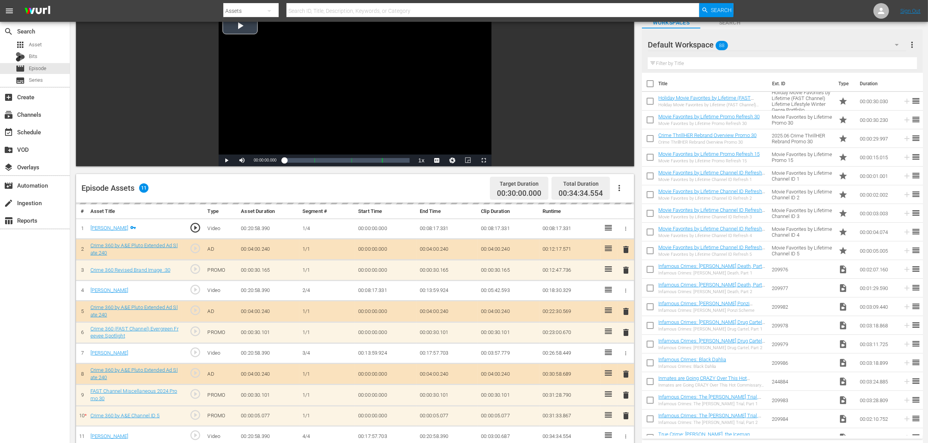
scroll to position [195, 0]
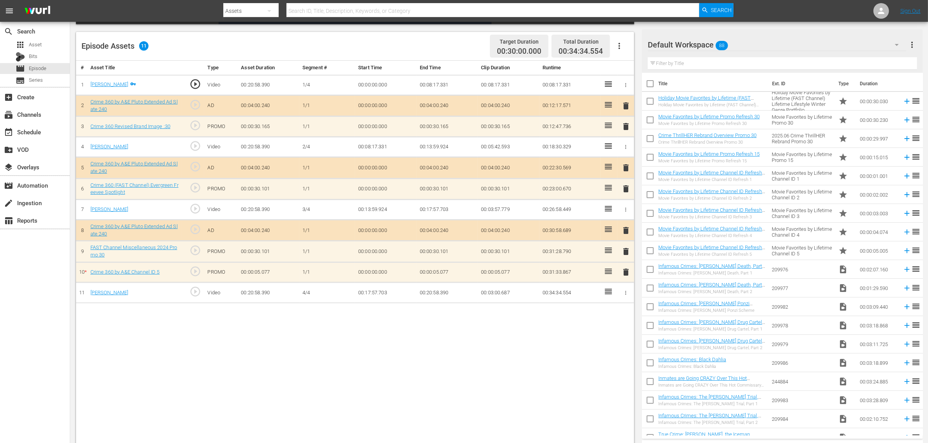
click at [625, 275] on span "delete" at bounding box center [625, 272] width 9 height 9
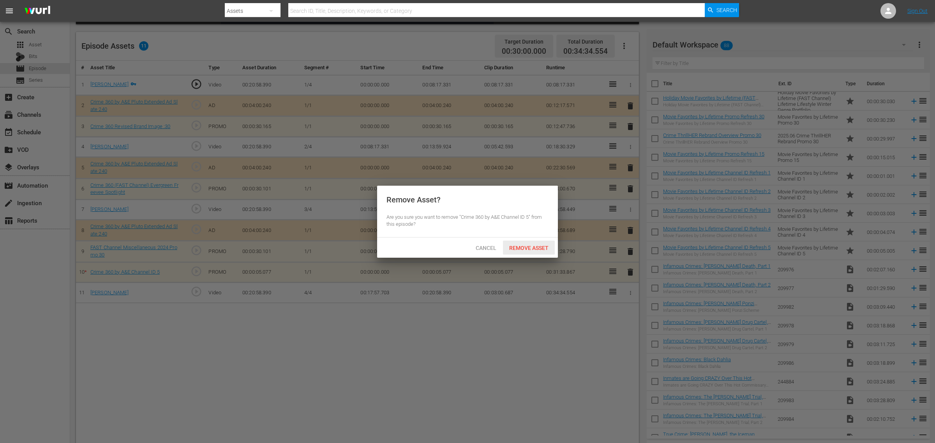
click at [535, 250] on span "Remove Asset" at bounding box center [529, 248] width 52 height 6
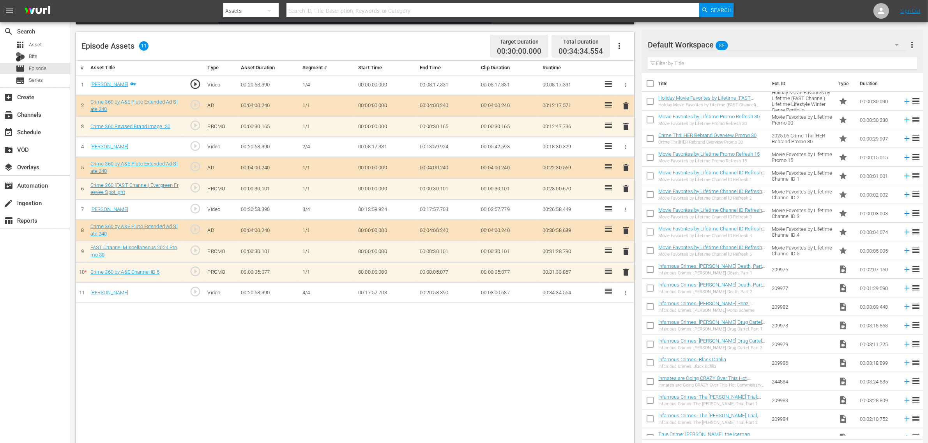
click at [748, 43] on div "Default Workspace 88" at bounding box center [776, 45] width 258 height 22
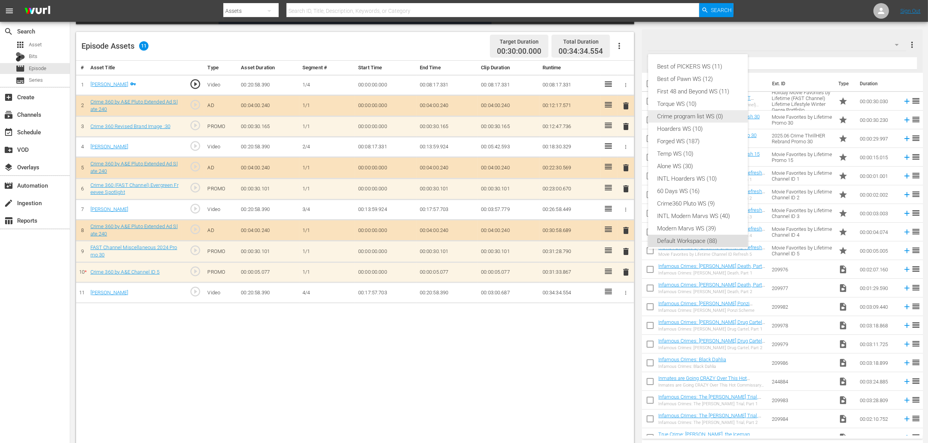
scroll to position [5, 0]
click at [698, 196] on div "Crime360 Pluto WS (9)" at bounding box center [697, 199] width 81 height 12
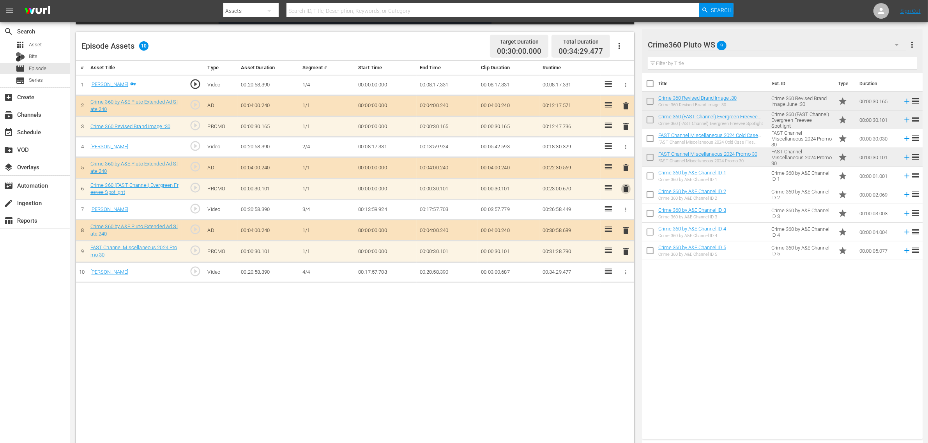
click at [626, 192] on span "delete" at bounding box center [625, 188] width 9 height 9
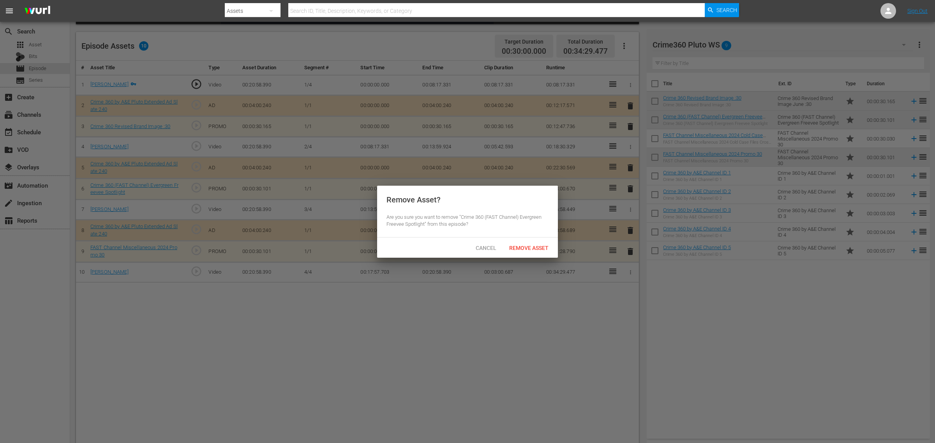
click at [538, 249] on span "Remove Asset" at bounding box center [529, 248] width 52 height 6
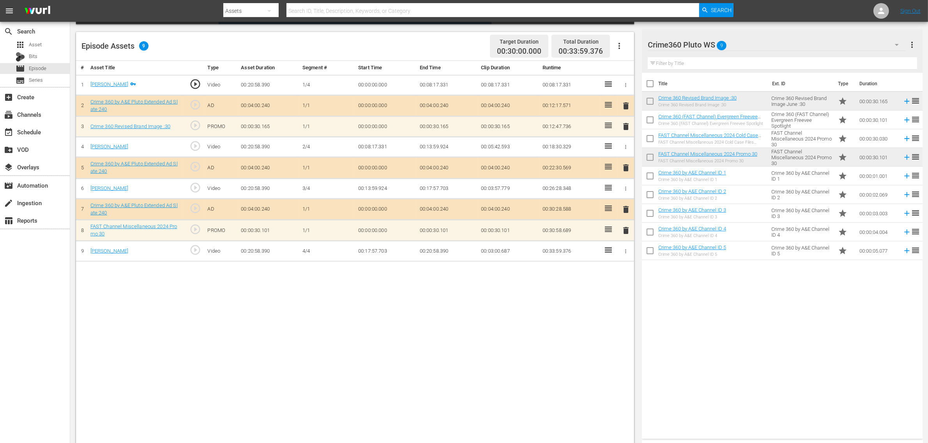
click at [626, 231] on span "delete" at bounding box center [625, 230] width 9 height 9
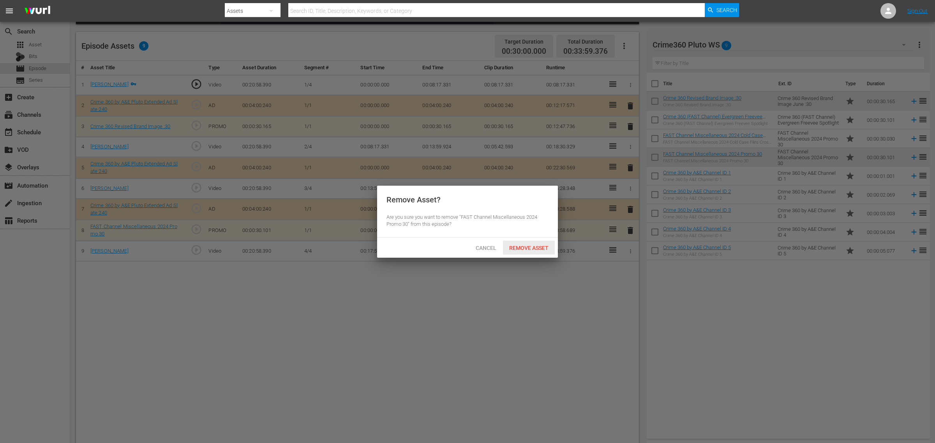
click at [531, 248] on span "Remove Asset" at bounding box center [529, 248] width 52 height 6
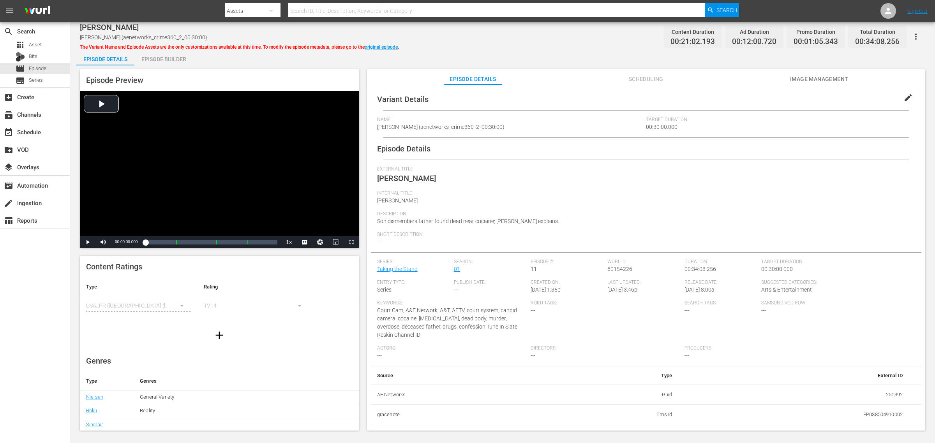
click at [168, 57] on div "Episode Builder" at bounding box center [163, 59] width 58 height 19
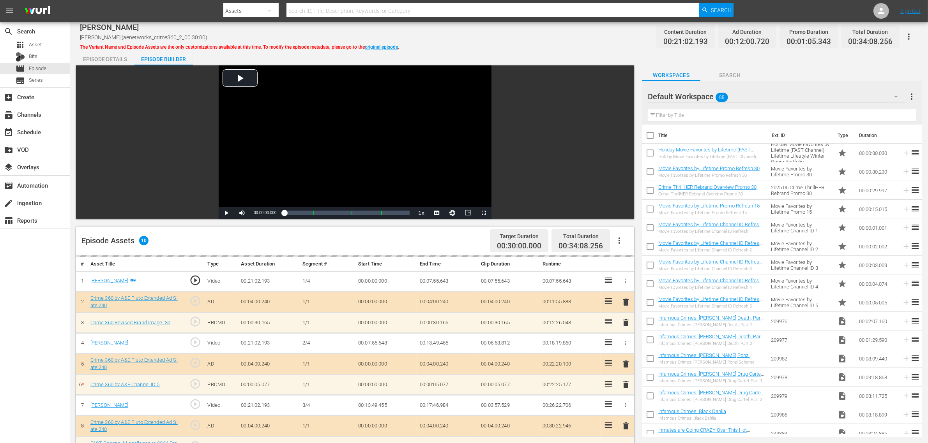
click at [501, 36] on div "[PERSON_NAME] [PERSON_NAME] (aenetworks_crime360_2_00:30:00) The Variant Name a…" at bounding box center [499, 37] width 838 height 18
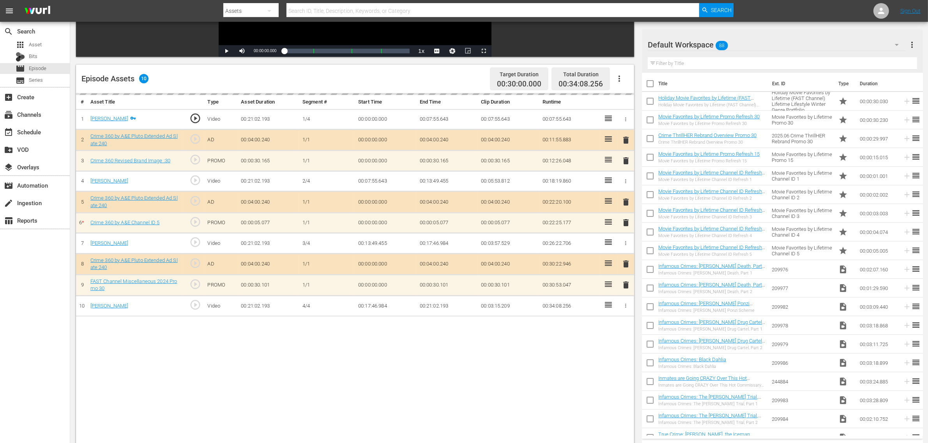
scroll to position [195, 0]
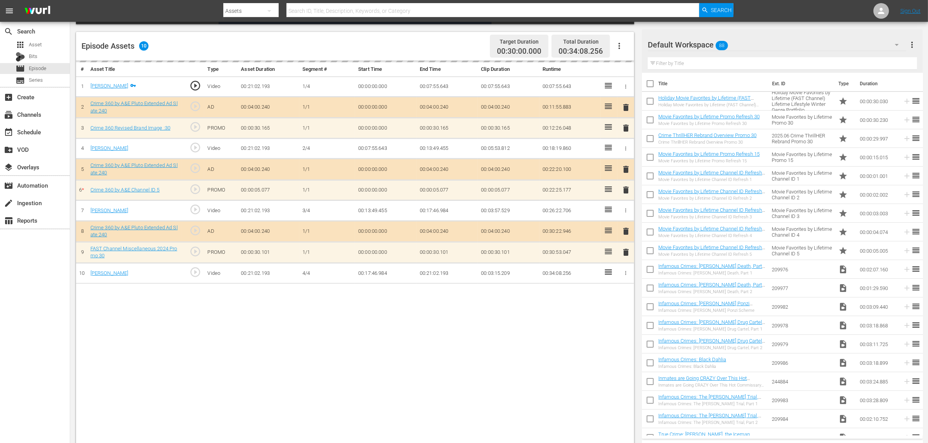
click at [626, 194] on div "delete" at bounding box center [625, 190] width 11 height 11
click at [625, 193] on span "delete" at bounding box center [625, 188] width 9 height 9
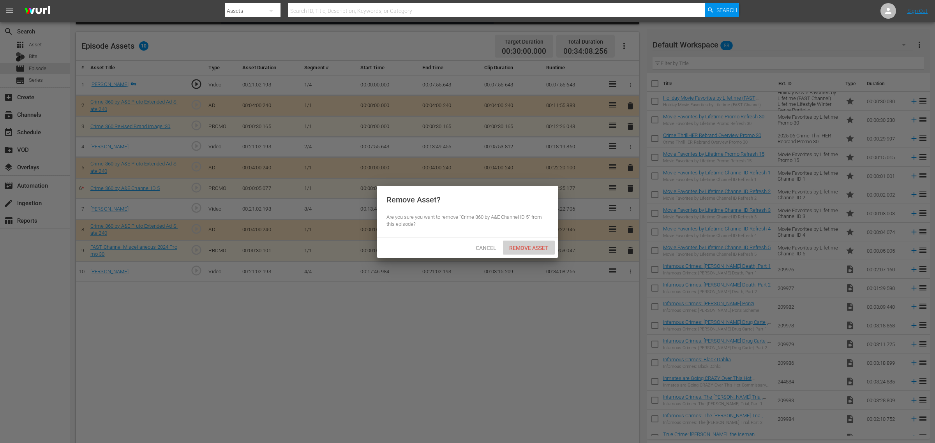
click at [527, 245] on span "Remove Asset" at bounding box center [529, 248] width 52 height 6
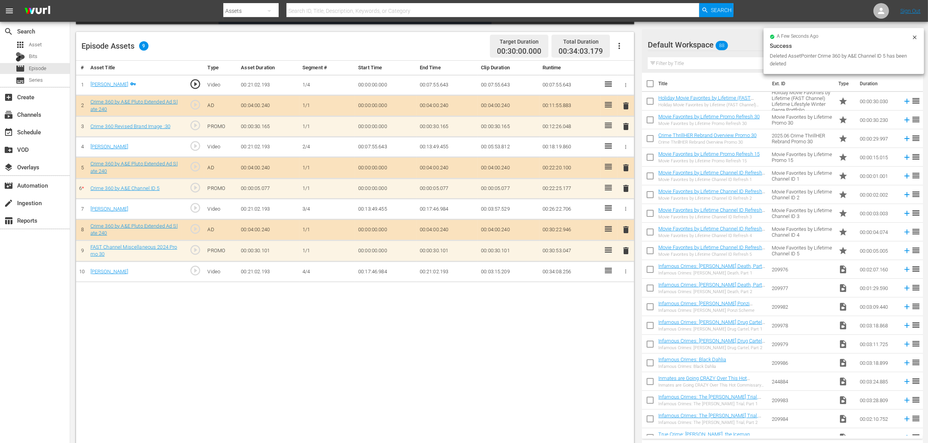
click at [745, 49] on div "Default Workspace 88" at bounding box center [776, 45] width 258 height 22
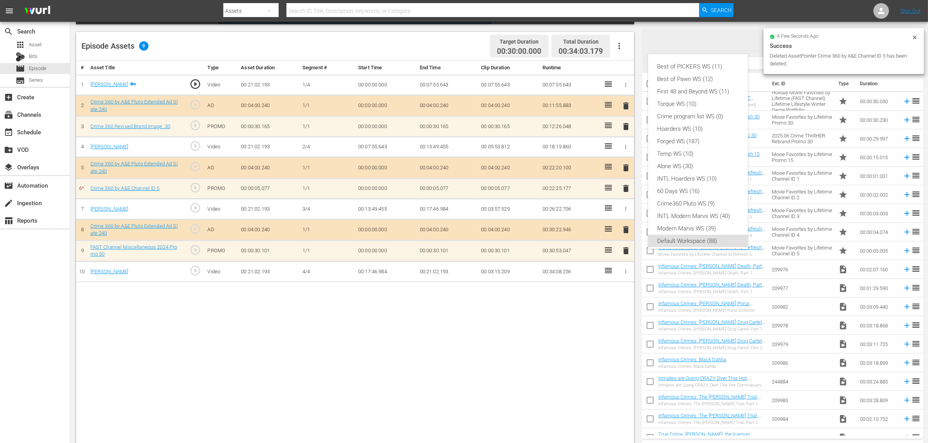
scroll to position [5, 0]
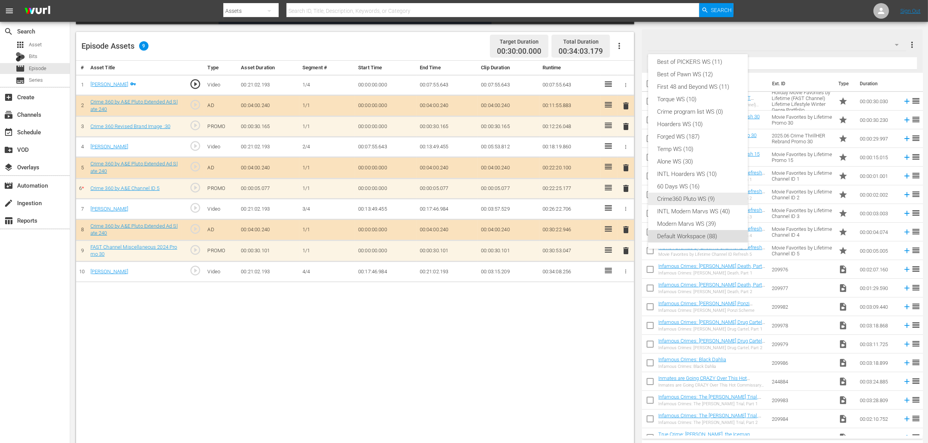
click at [718, 194] on div "Crime360 Pluto WS (9)" at bounding box center [697, 199] width 81 height 12
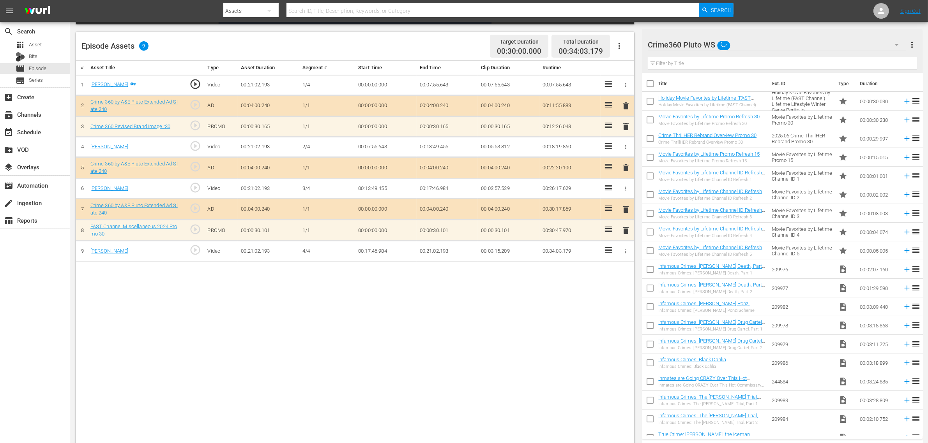
click at [425, 49] on div "Episode Assets 9 Target Duration 00:30:00.000 Total Duration 00:34:03.179" at bounding box center [355, 46] width 558 height 29
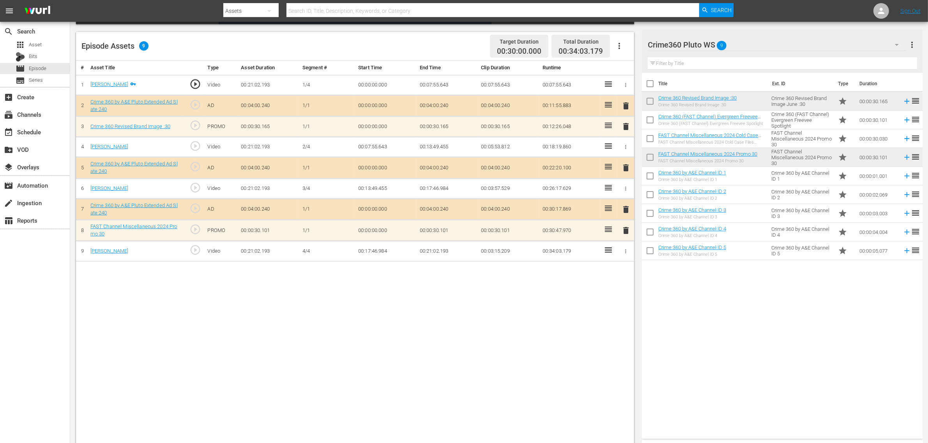
click at [464, 45] on div "Episode Assets 9 Target Duration 00:30:00.000 Total Duration 00:34:03.179" at bounding box center [355, 46] width 558 height 29
click at [626, 123] on span "delete" at bounding box center [625, 126] width 9 height 9
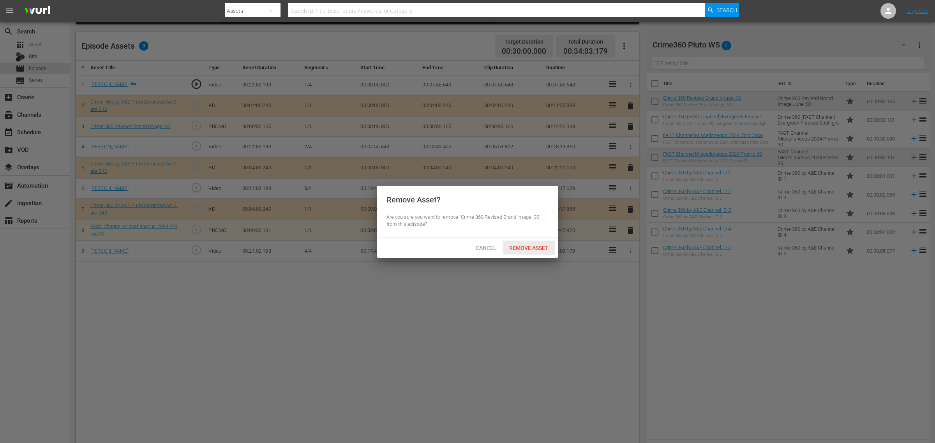
click at [528, 246] on span "Remove Asset" at bounding box center [529, 248] width 52 height 6
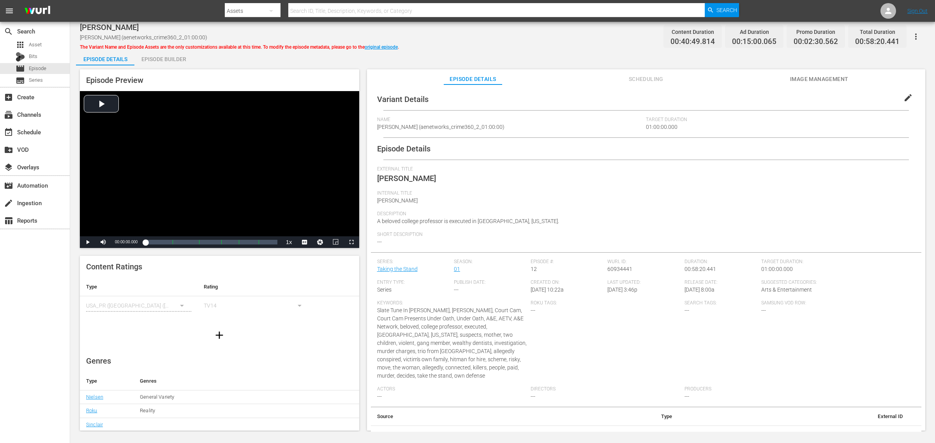
click at [173, 60] on div "Episode Builder" at bounding box center [163, 59] width 58 height 19
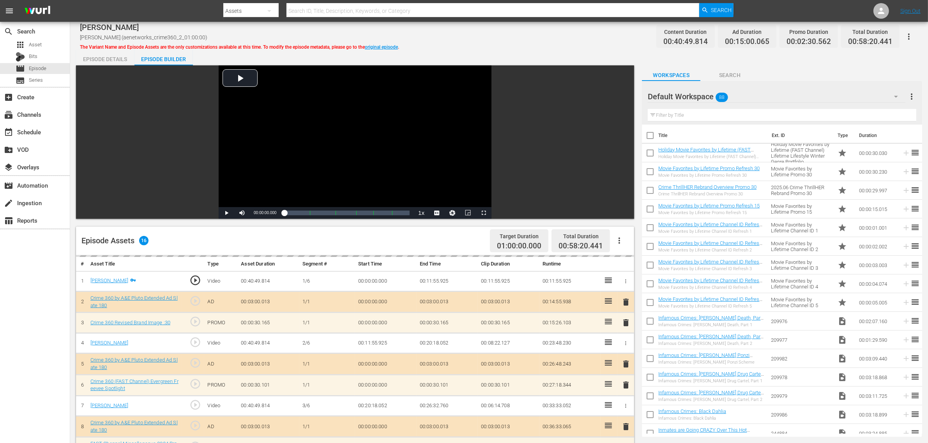
drag, startPoint x: 771, startPoint y: 86, endPoint x: 771, endPoint y: 91, distance: 4.3
click at [748, 91] on div "Default Workspace 88" at bounding box center [776, 97] width 258 height 22
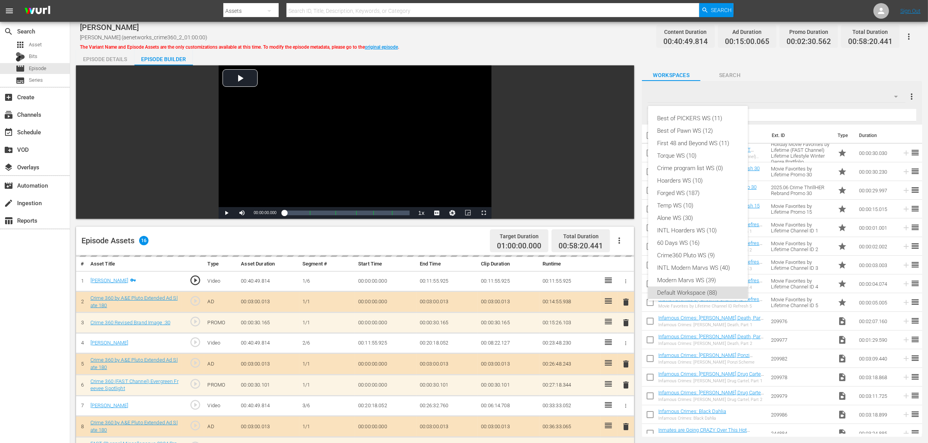
scroll to position [5, 0]
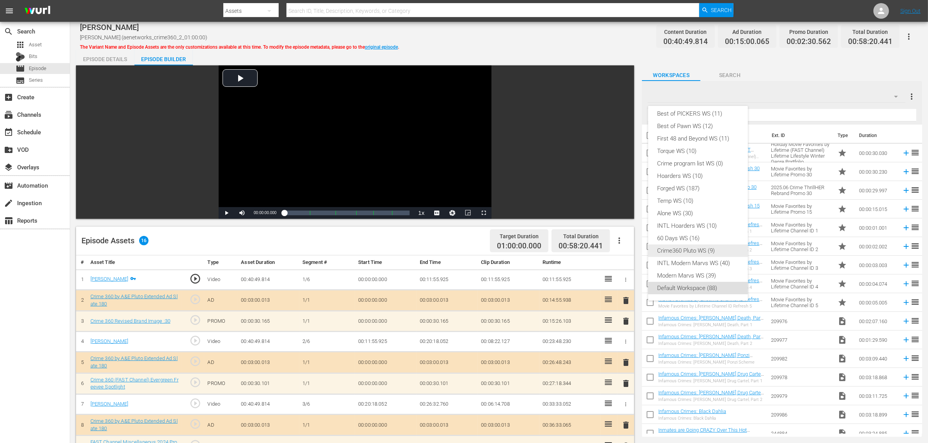
click at [678, 249] on div "Crime360 Pluto WS (9)" at bounding box center [697, 251] width 81 height 12
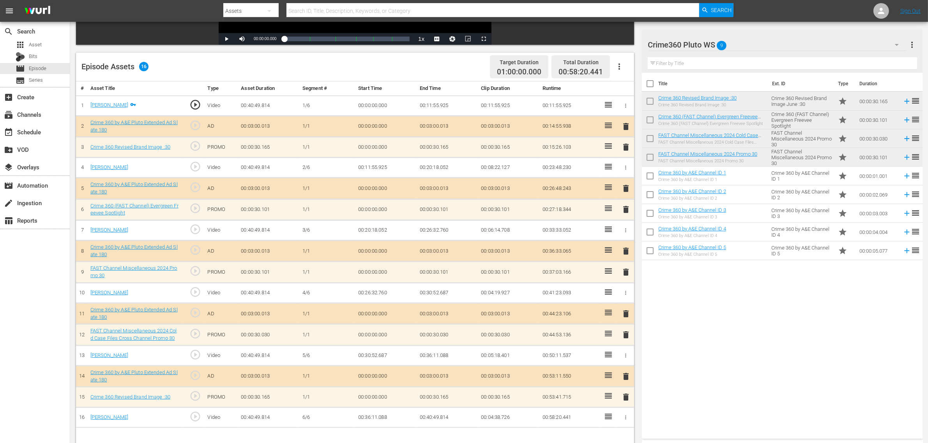
scroll to position [203, 0]
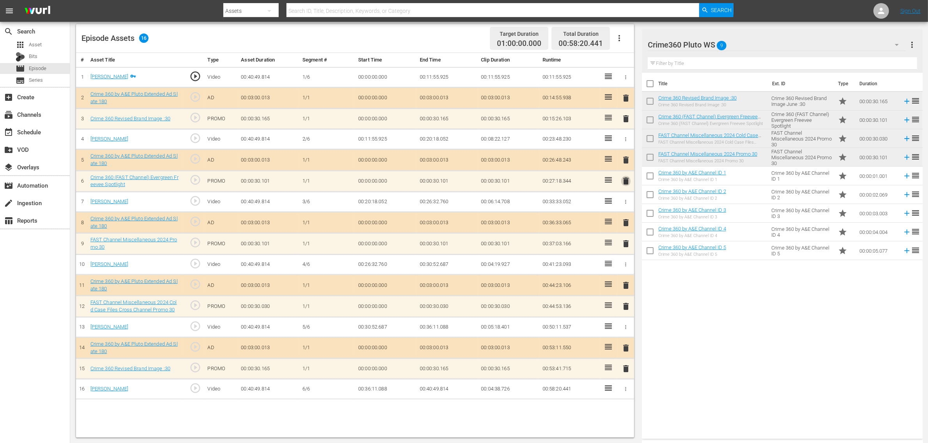
click at [626, 182] on span "delete" at bounding box center [625, 180] width 9 height 9
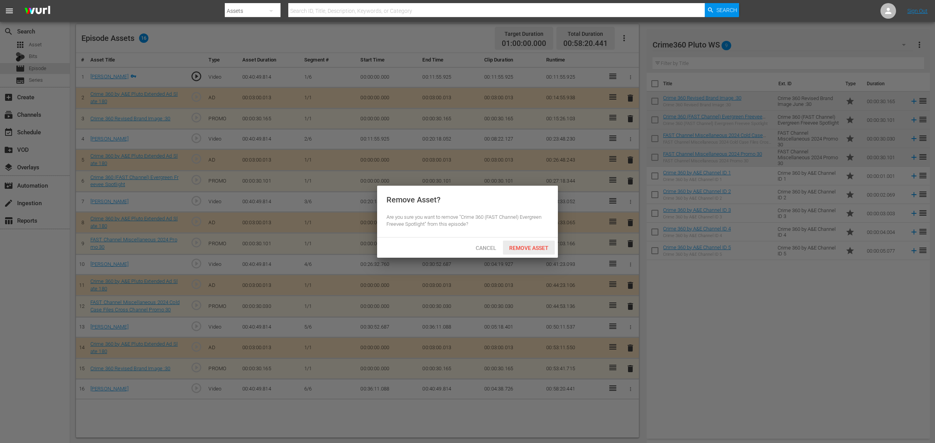
click at [541, 248] on span "Remove Asset" at bounding box center [529, 248] width 52 height 6
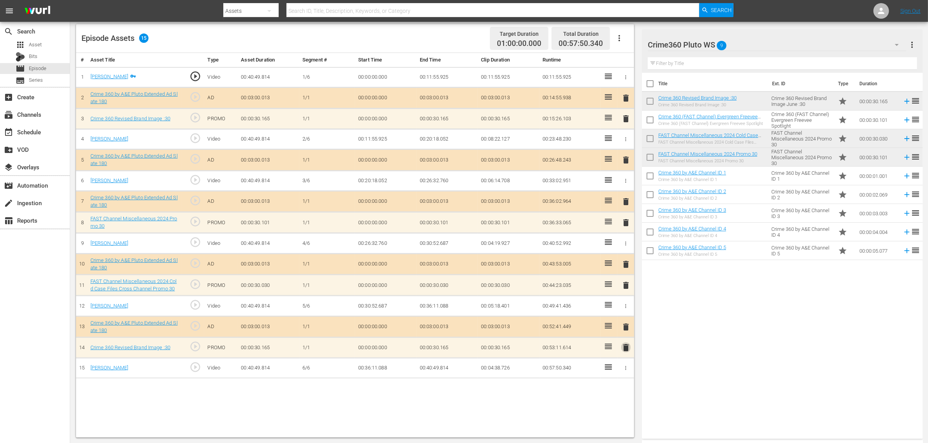
click at [628, 351] on span "delete" at bounding box center [625, 347] width 9 height 9
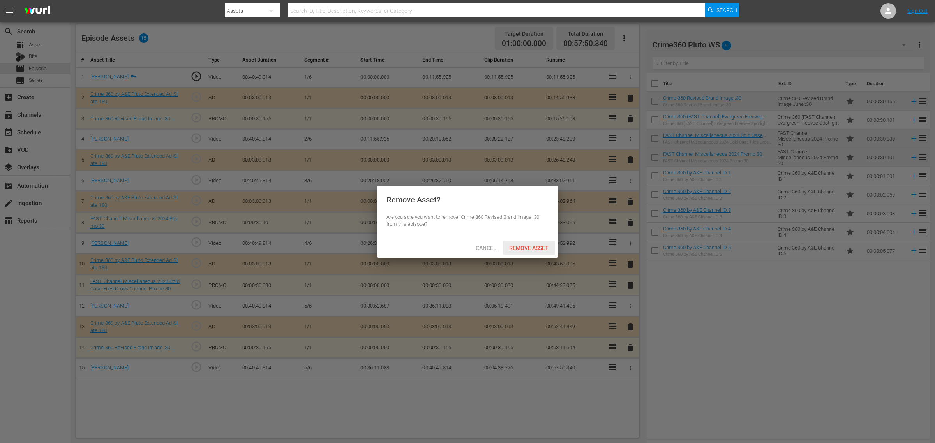
click at [536, 246] on span "Remove Asset" at bounding box center [529, 248] width 52 height 6
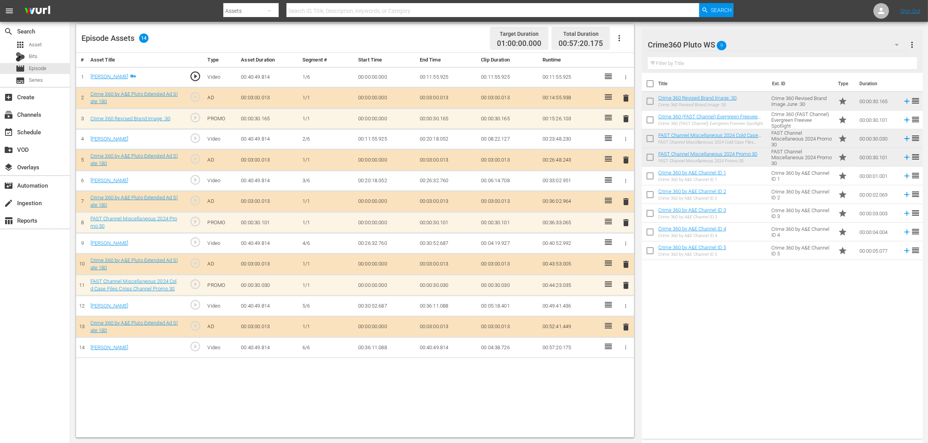
click at [628, 226] on span "delete" at bounding box center [625, 222] width 9 height 9
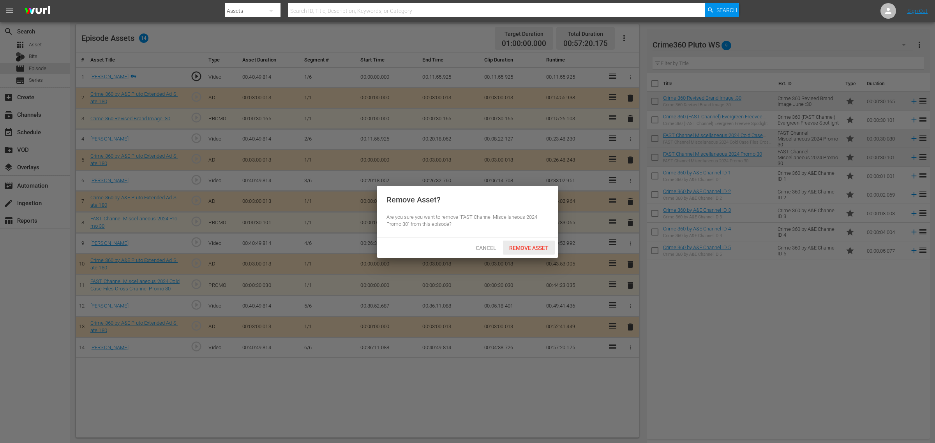
click at [546, 249] on span "Remove Asset" at bounding box center [529, 248] width 52 height 6
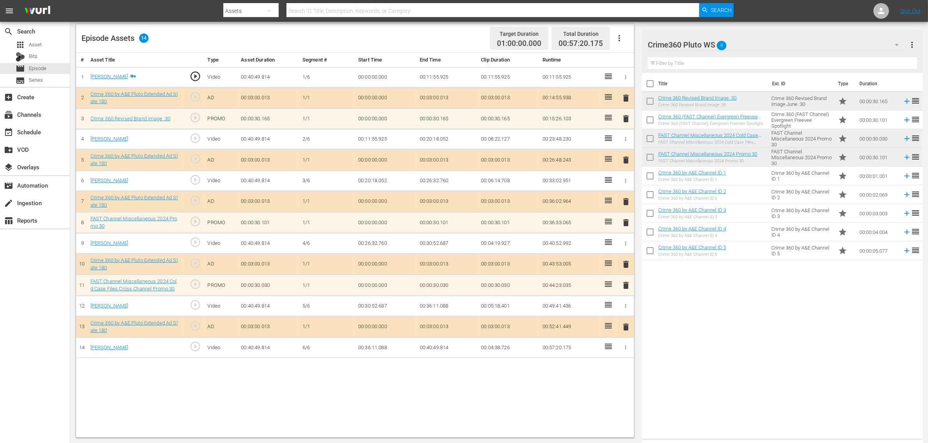
click at [706, 241] on body "menu Search By Assets Search ID, Title, Description, Keywords, or Category Sear…" at bounding box center [464, 18] width 928 height 443
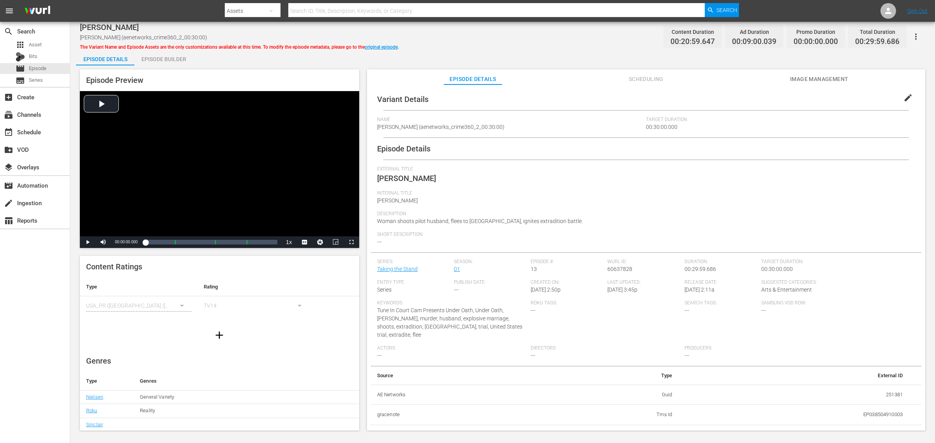
click at [168, 57] on div "Episode Builder" at bounding box center [163, 59] width 58 height 19
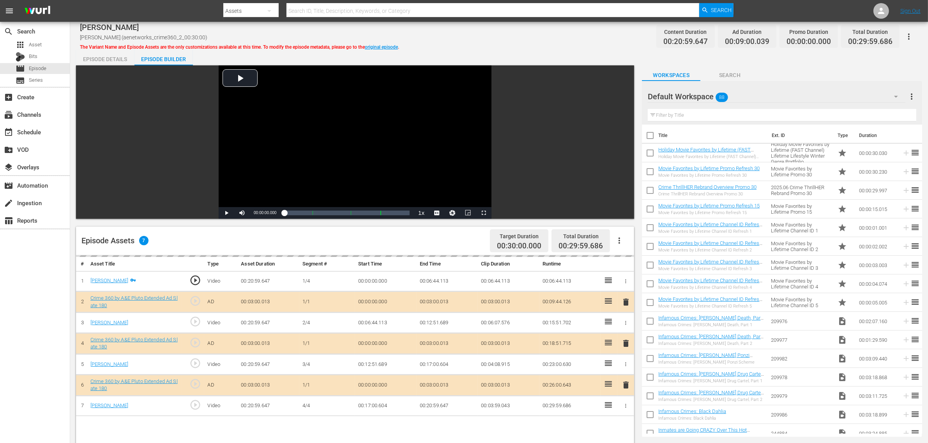
click at [450, 40] on div "[PERSON_NAME] [PERSON_NAME] (aenetworks_crime360_2_00:30:00) The Variant Name a…" at bounding box center [499, 37] width 838 height 18
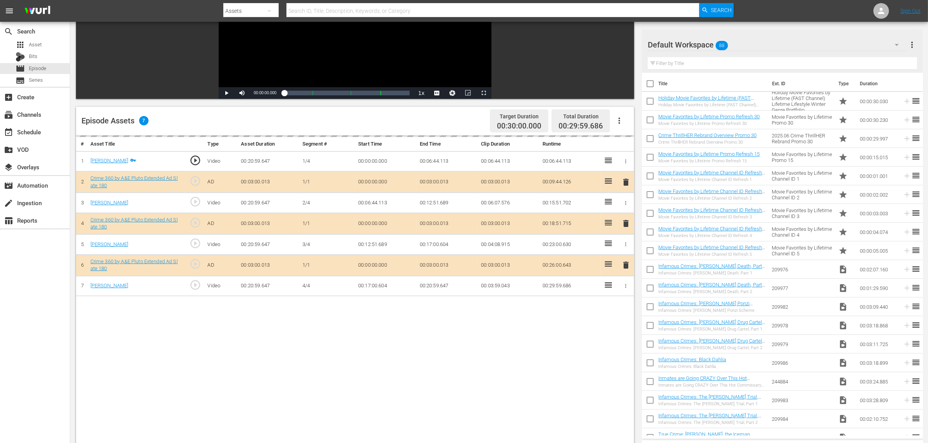
scroll to position [195, 0]
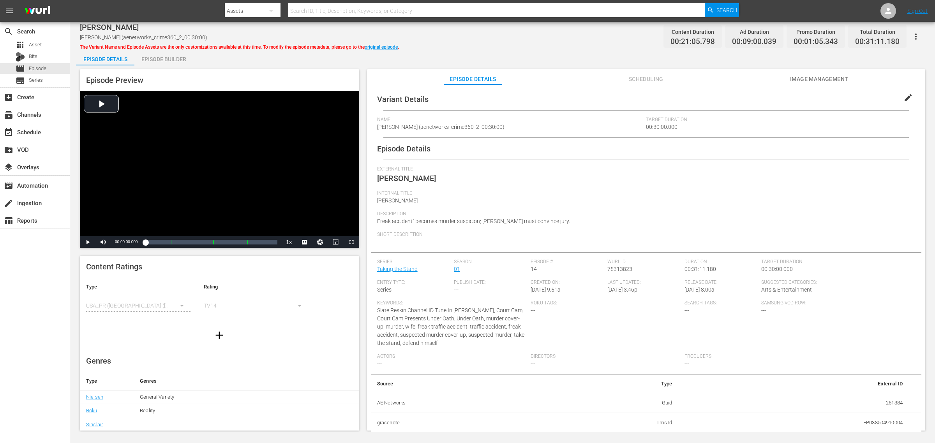
click at [161, 59] on div "Episode Builder" at bounding box center [163, 59] width 58 height 19
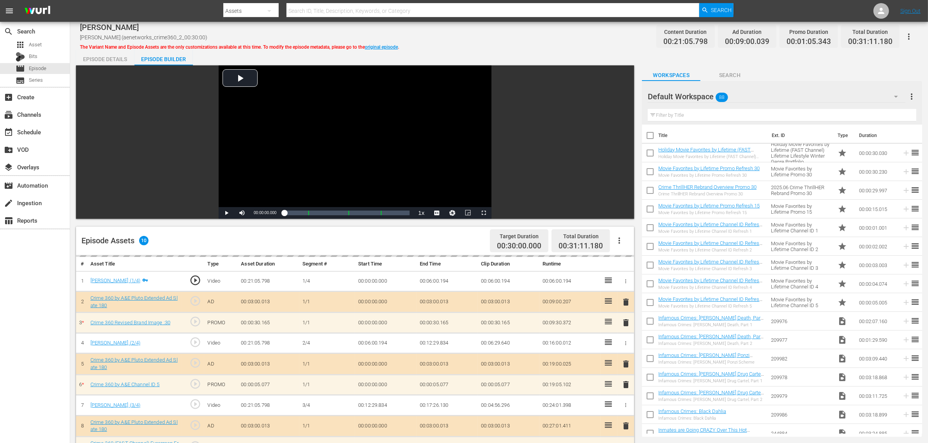
click at [518, 44] on div "[PERSON_NAME] [PERSON_NAME] (aenetworks_crime360_2_00:30:00) The Variant Name a…" at bounding box center [499, 37] width 838 height 18
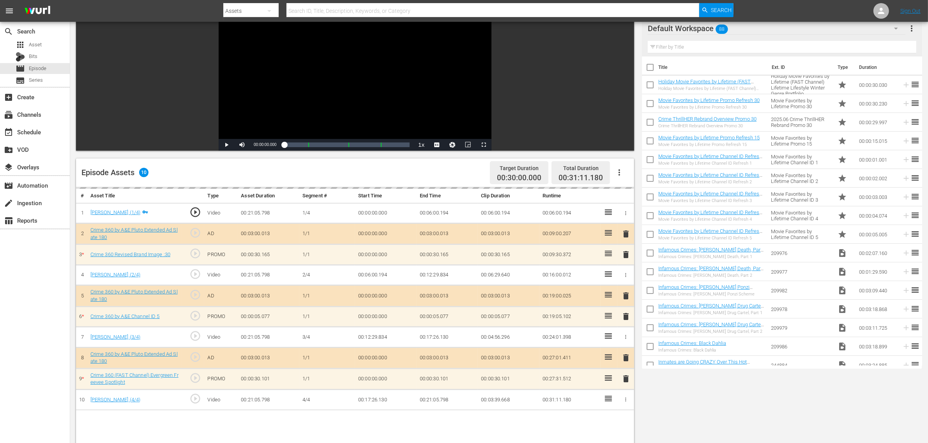
scroll to position [195, 0]
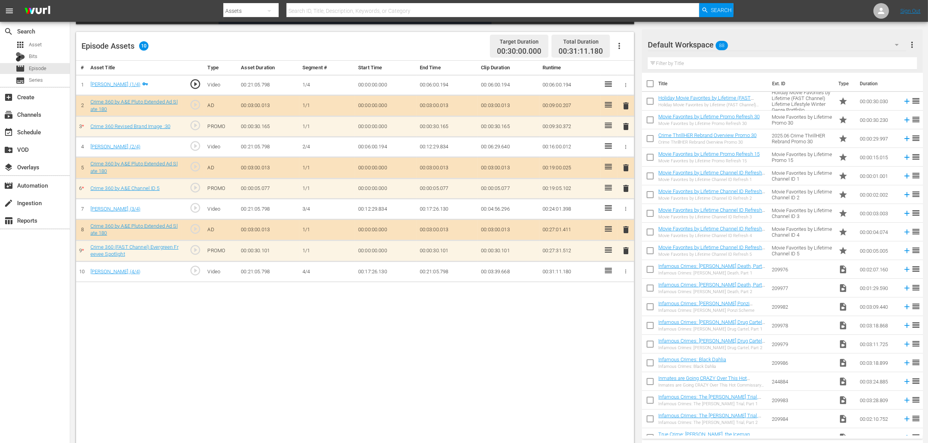
click at [614, 39] on button "button" at bounding box center [619, 46] width 19 height 19
click at [632, 68] on div "Clear Ads" at bounding box center [642, 67] width 53 height 19
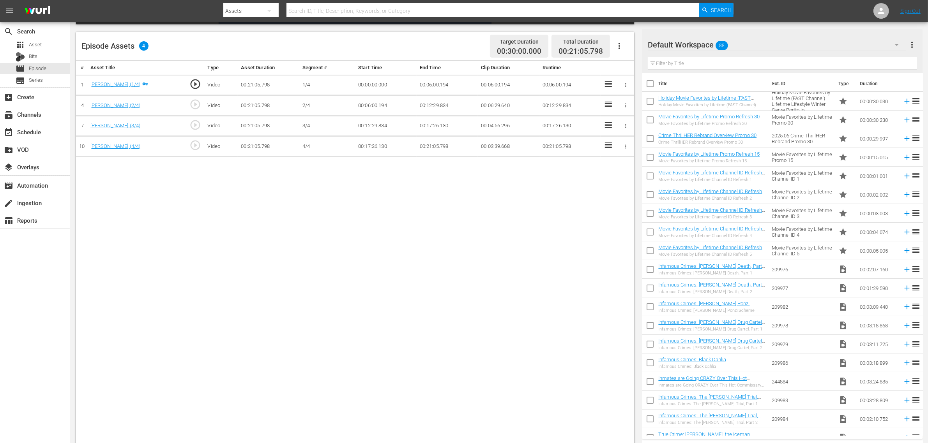
click at [618, 45] on icon "button" at bounding box center [618, 45] width 9 height 9
click at [625, 49] on div "Fill with Ads" at bounding box center [642, 49] width 53 height 19
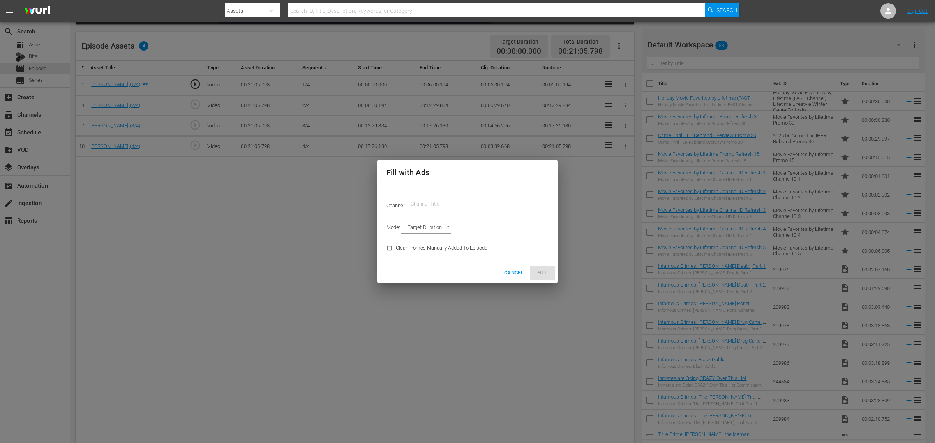
click at [416, 203] on input "text" at bounding box center [461, 204] width 100 height 19
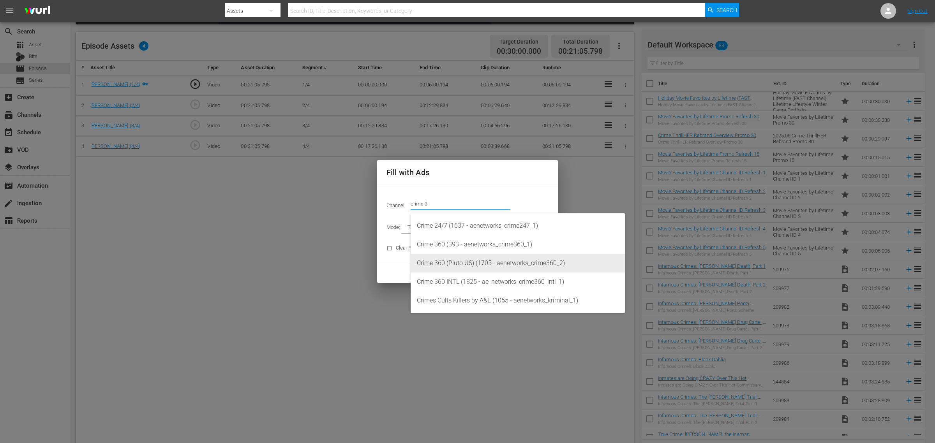
click at [490, 262] on div "Crime 360 (Pluto US) (1705 - aenetworks_crime360_2)" at bounding box center [518, 263] width 202 height 19
type input "Crime 360 (Pluto US) (1705)"
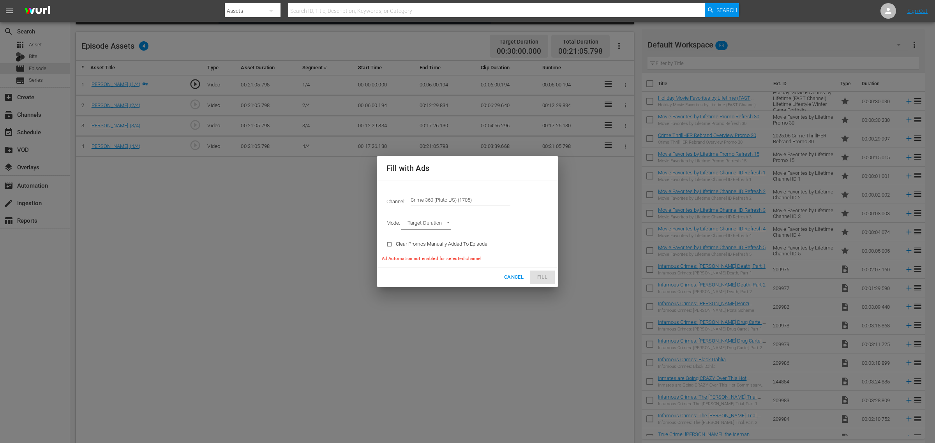
type input "AD_BREAK_DURATION"
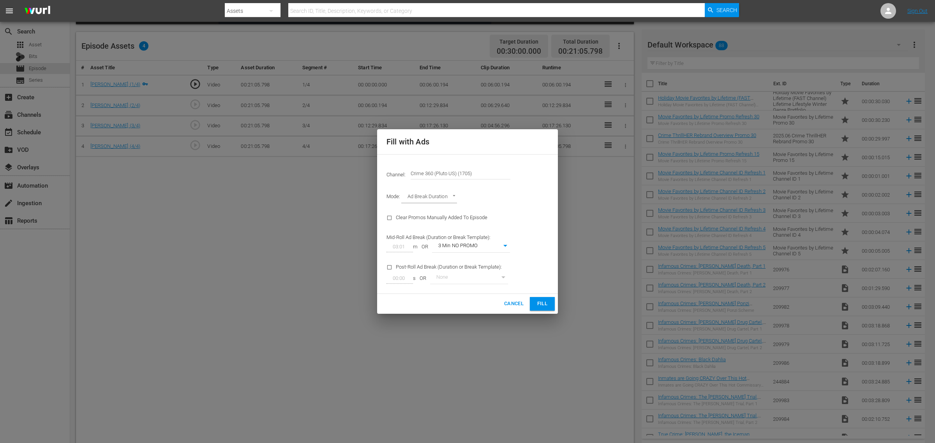
click at [542, 299] on button "Fill" at bounding box center [542, 304] width 25 height 14
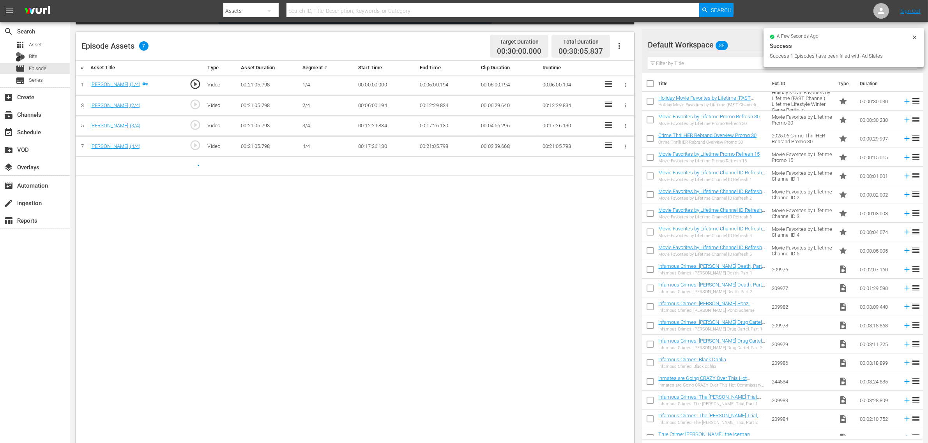
click at [20, 286] on div "search Search apps Asset Bits movie Episode subtitles Series add_box Create sub…" at bounding box center [35, 243] width 70 height 443
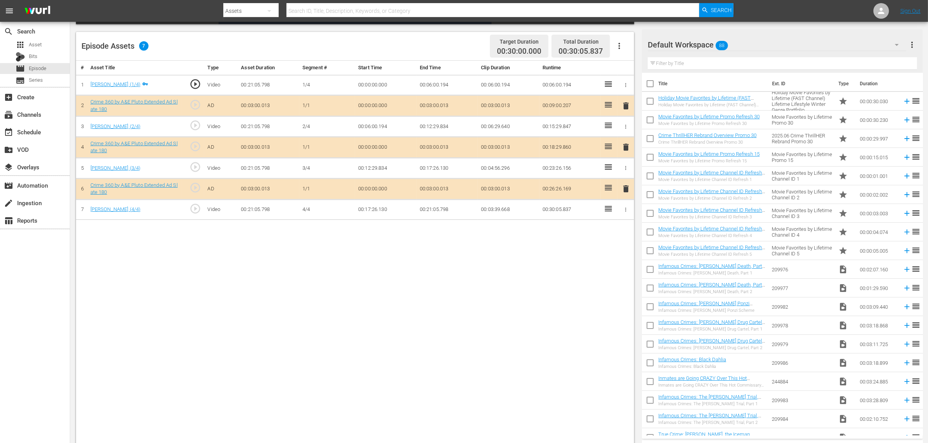
click at [741, 45] on div "Default Workspace 88" at bounding box center [776, 45] width 258 height 22
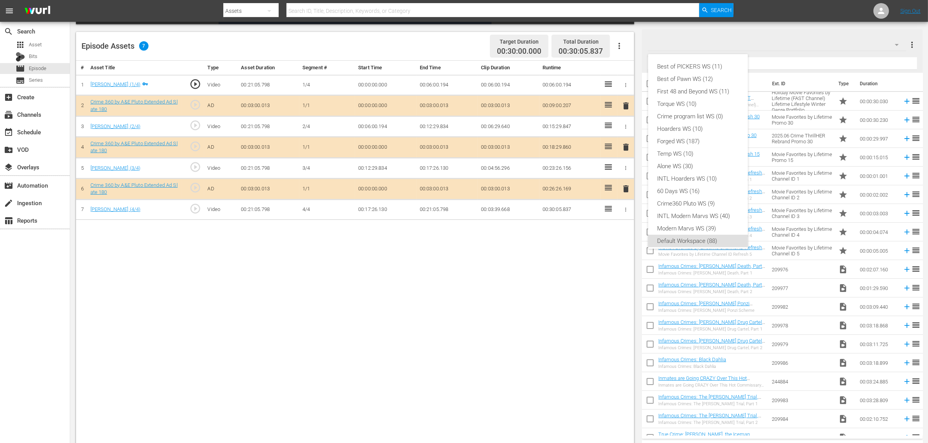
scroll to position [5, 0]
click at [712, 200] on div "Crime360 Pluto WS (9)" at bounding box center [697, 199] width 81 height 12
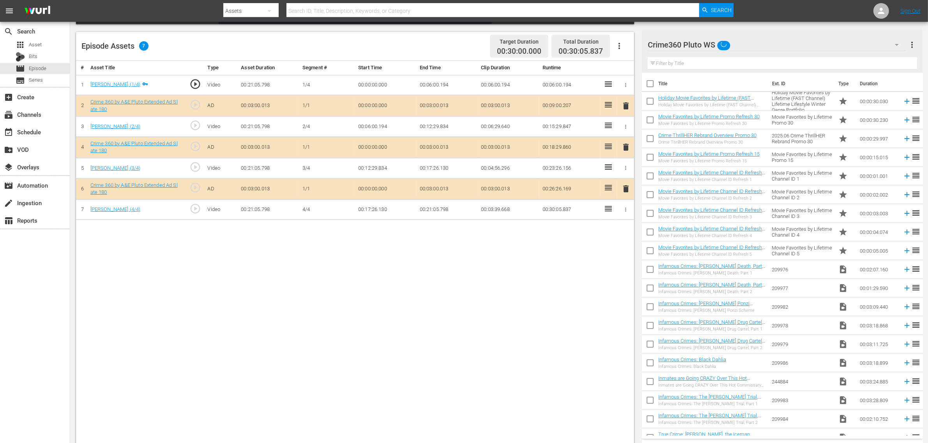
click at [488, 323] on div "Best of PICKERS WS (11) Best of Pawn WS (12) First 48 and Beyond WS (11) Torque…" at bounding box center [464, 221] width 928 height 443
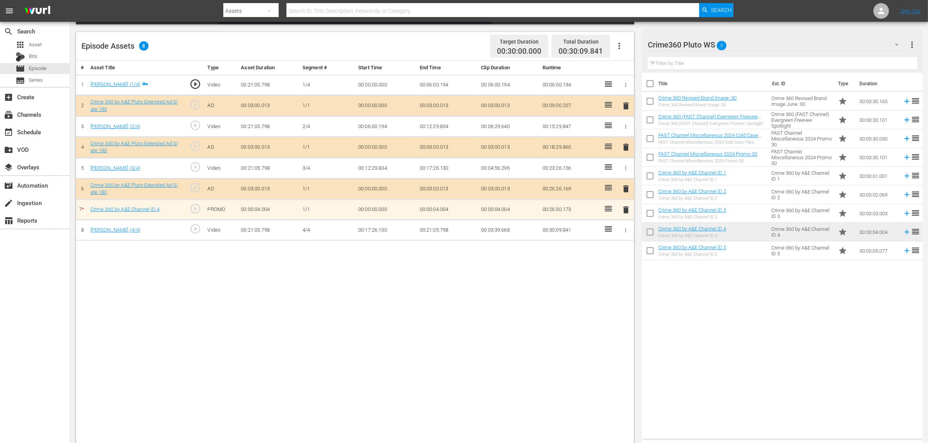
drag, startPoint x: 390, startPoint y: 289, endPoint x: 466, endPoint y: 261, distance: 80.3
click at [392, 289] on div "# Asset Title Type Asset Duration Segment # Start Time End Time Clip Duration R…" at bounding box center [355, 253] width 558 height 385
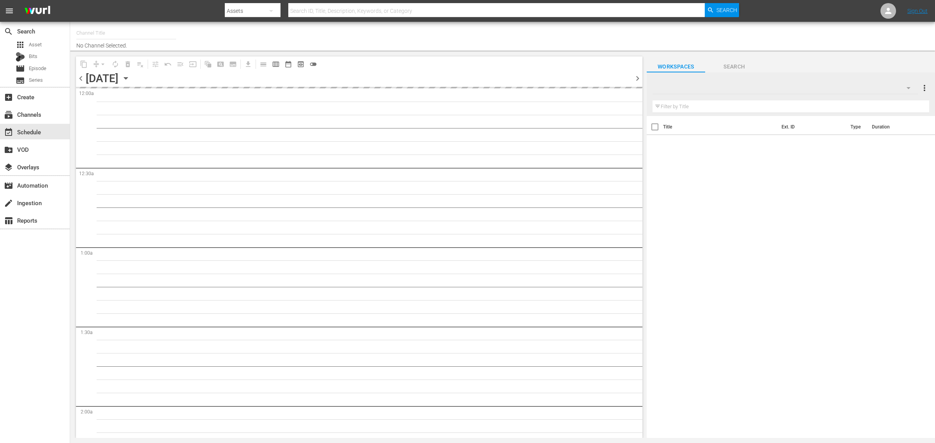
type input "Crime 360 (Pluto US) (1705)"
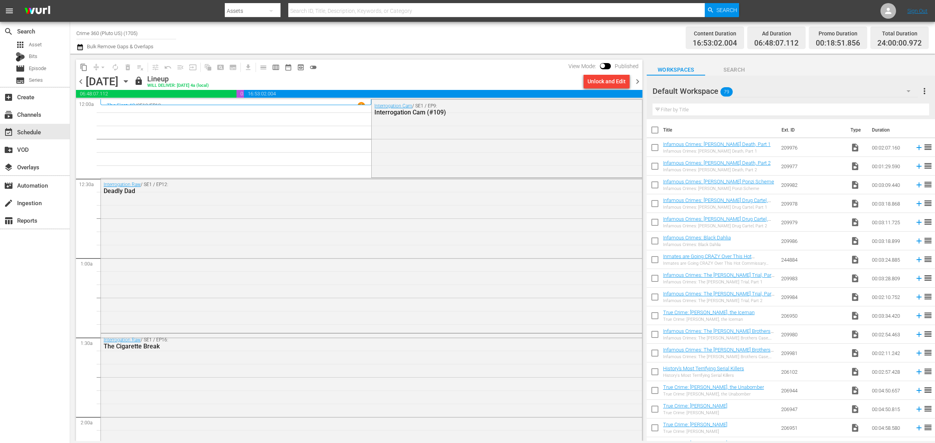
click at [639, 81] on span "chevron_right" at bounding box center [638, 82] width 10 height 10
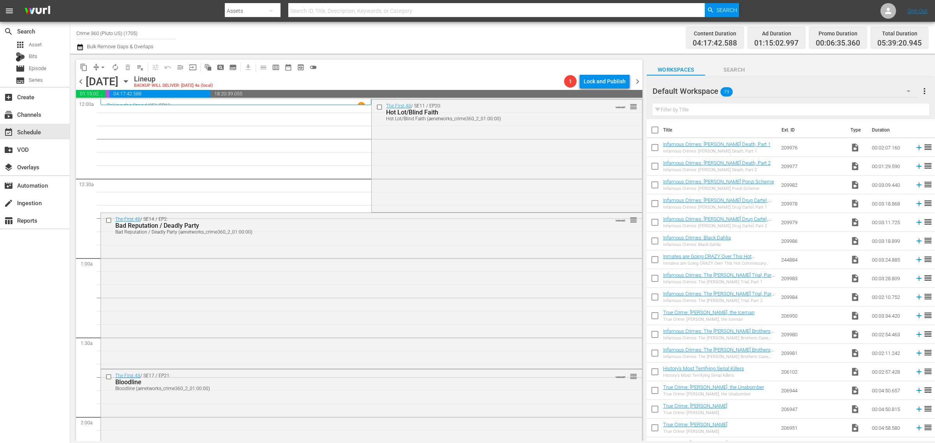
click at [513, 36] on div "Channel Title Crime 360 (Pluto US) (1705) Bulk Remove Gaps & Overlaps" at bounding box center [308, 38] width 465 height 28
click at [408, 160] on div "The First 48 / SE11 / EP20: Hot Lot/Blind Faith Hot Lot/Blind Faith (aenetworks…" at bounding box center [507, 155] width 270 height 111
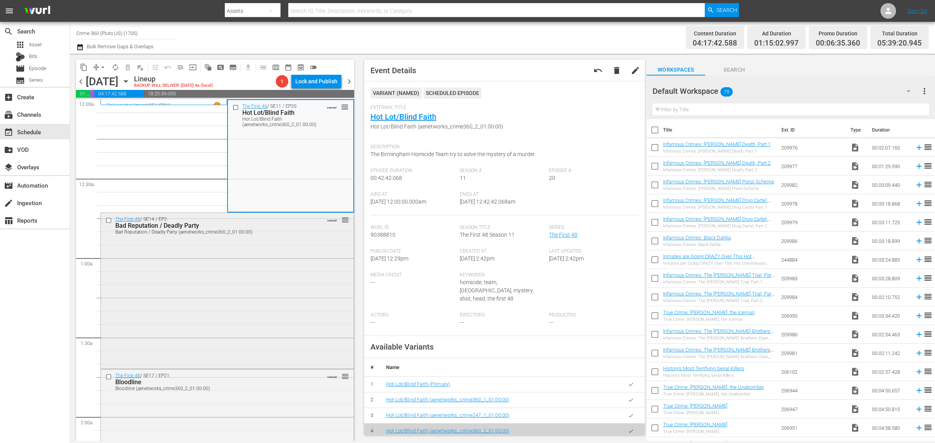
click at [240, 277] on div "The First 48 / SE14 / EP2: Bad Reputation / Deadly Party Bad Reputation / Deadl…" at bounding box center [227, 290] width 253 height 155
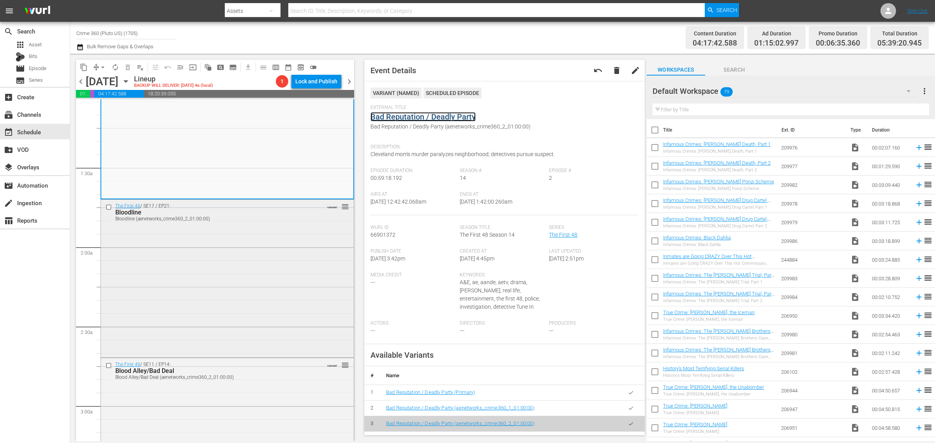
scroll to position [195, 0]
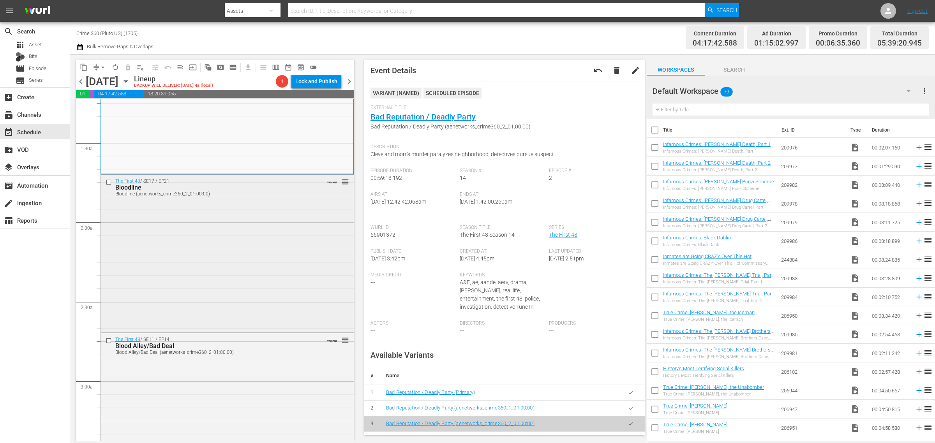
click at [205, 231] on div "The First 48 / SE17 / EP21: Bloodline Bloodline (aenetworks_crime360_2_01:00:00…" at bounding box center [227, 253] width 253 height 156
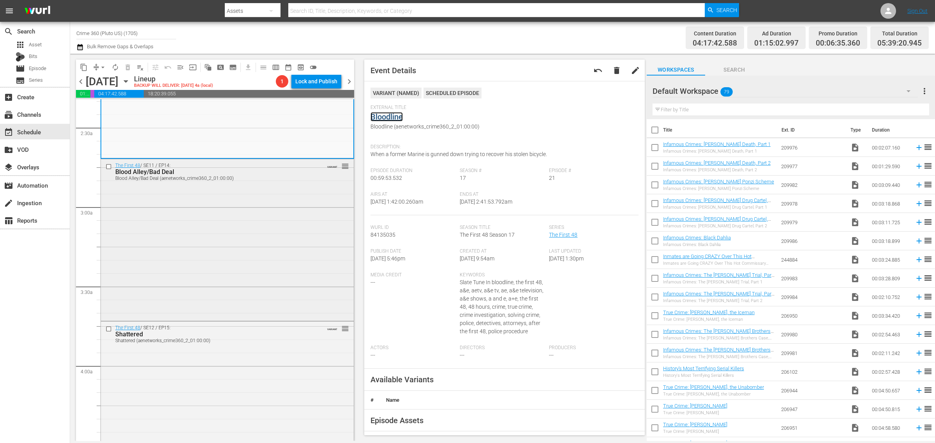
scroll to position [390, 0]
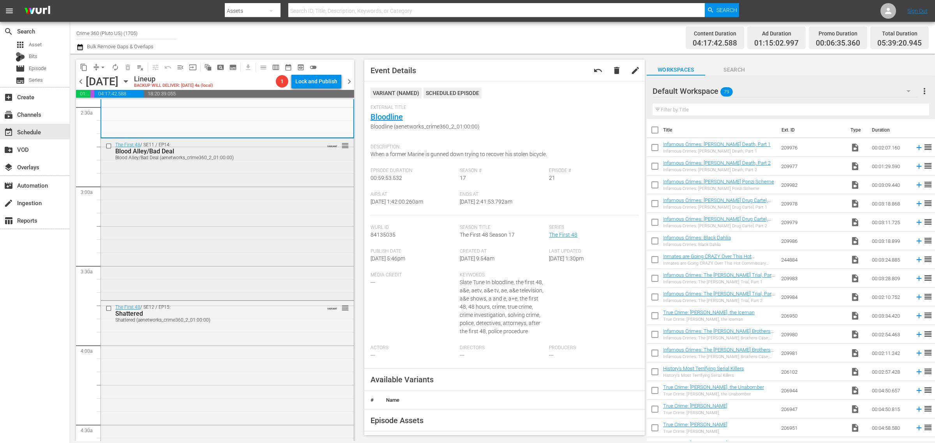
click at [188, 191] on div "The First 48 / SE11 / EP14: Blood Alley/Bad Deal Blood Alley/Bad Deal (aenetwor…" at bounding box center [227, 219] width 253 height 160
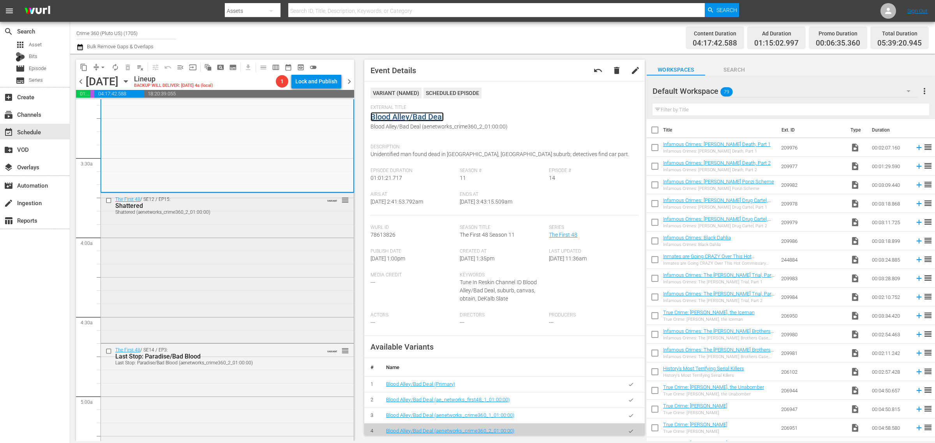
scroll to position [536, 0]
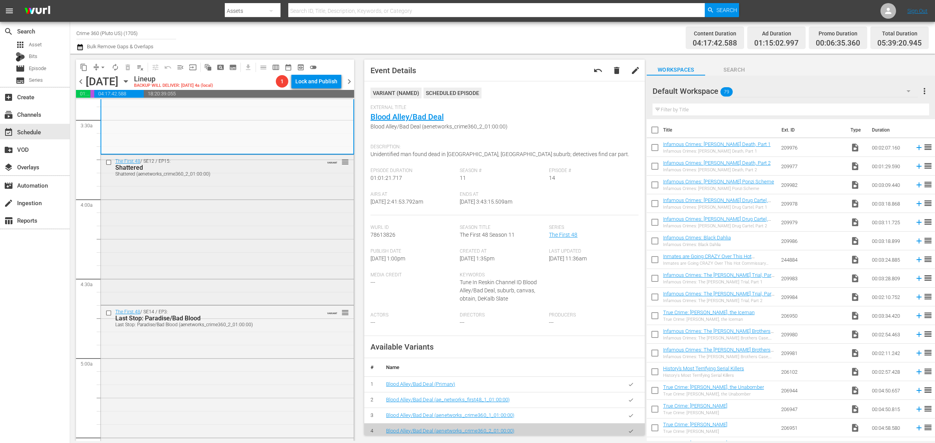
click at [198, 189] on div "The First 48 / SE12 / EP15: Shattered Shattered (aenetworks_crime360_2_01:00:00…" at bounding box center [227, 229] width 253 height 148
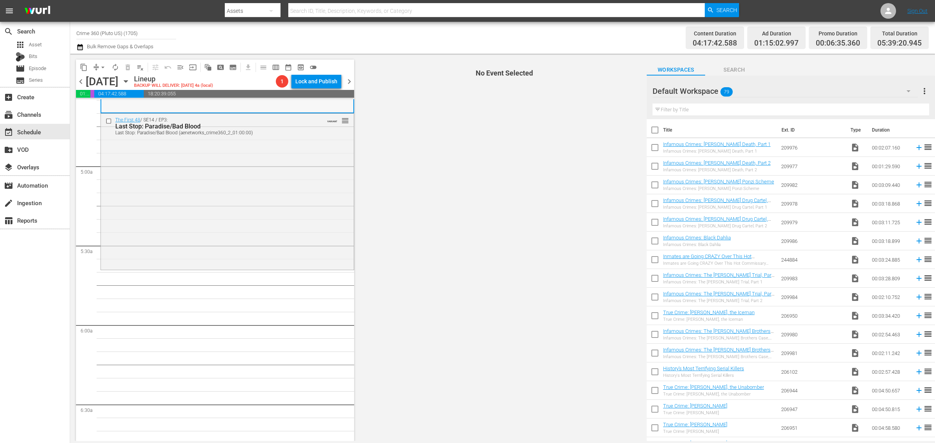
scroll to position [730, 0]
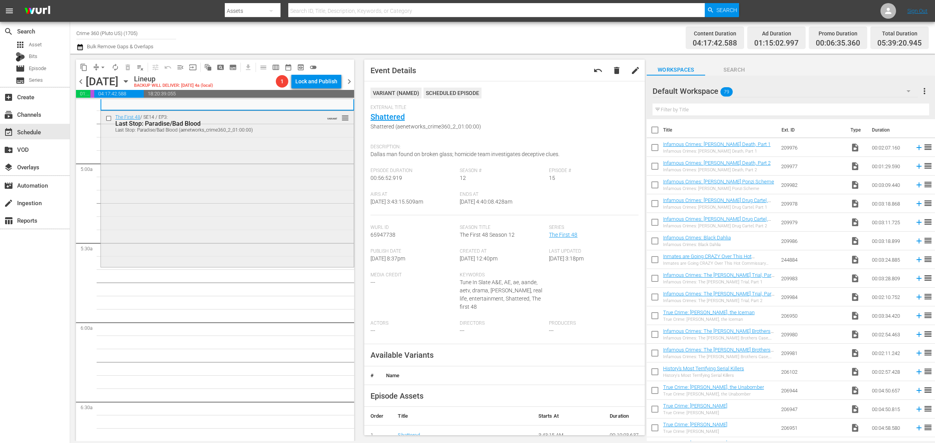
click at [221, 237] on div "The First 48 / SE14 / EP3: Last Stop: Paradise/Bad Blood Last Stop: Paradise/Ba…" at bounding box center [227, 188] width 253 height 155
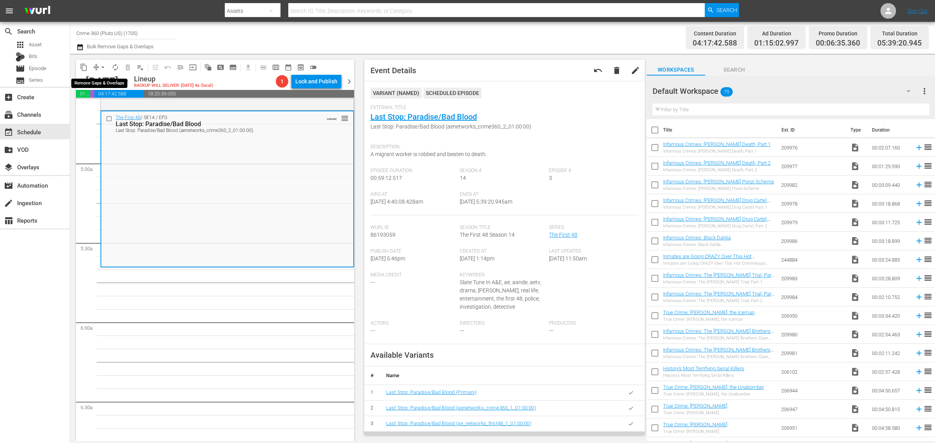
click at [104, 69] on span "arrow_drop_down" at bounding box center [103, 68] width 8 height 8
click at [107, 82] on li "Align to Midnight" at bounding box center [103, 82] width 82 height 13
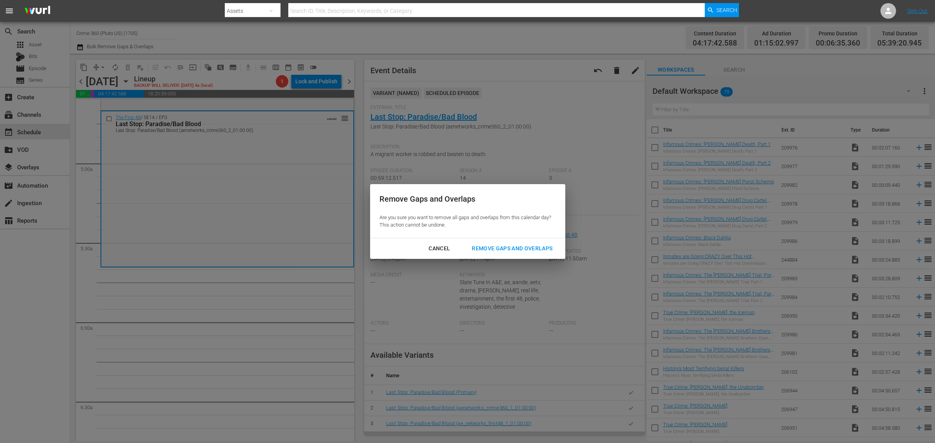
click at [523, 246] on div "Remove Gaps and Overlaps" at bounding box center [512, 249] width 93 height 10
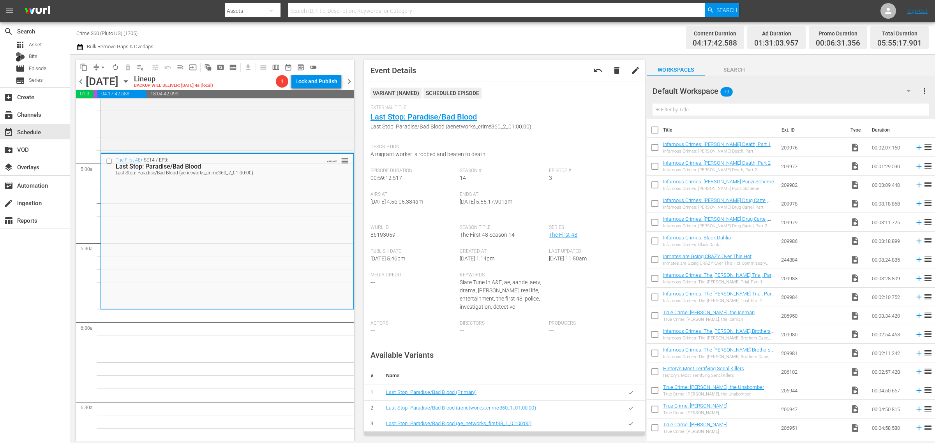
click at [558, 38] on div "Content Duration 04:17:42.588 Ad Duration 01:31:03.957 Promo Duration 00:06:31.…" at bounding box center [735, 38] width 388 height 28
click at [102, 67] on span "arrow_drop_down" at bounding box center [103, 68] width 8 height 8
click at [110, 86] on li "Align to Midnight" at bounding box center [103, 82] width 82 height 13
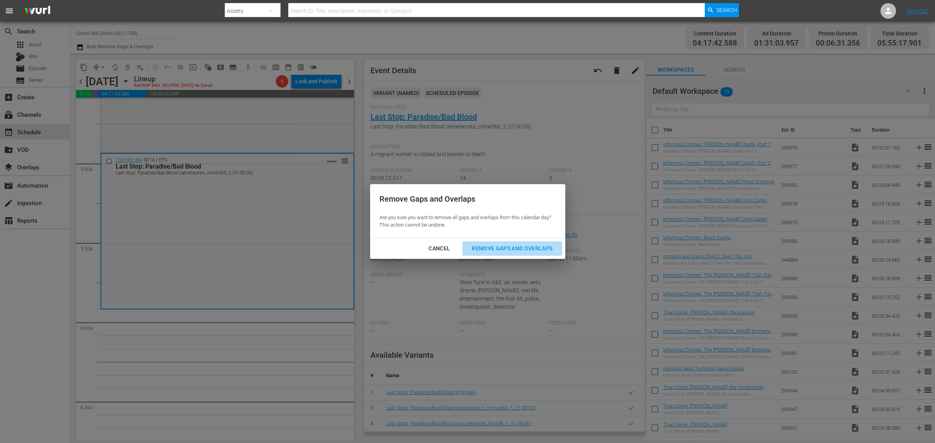
click at [492, 242] on button "Remove Gaps and Overlaps" at bounding box center [511, 249] width 99 height 14
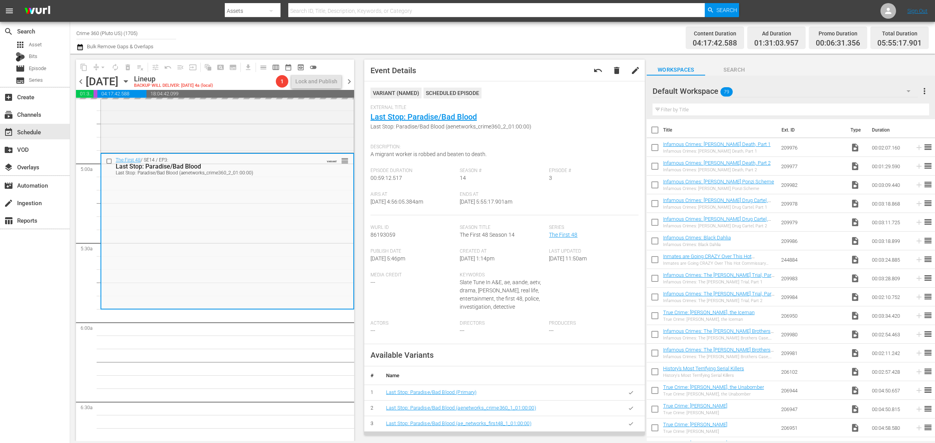
click at [518, 39] on div "Channel Title Crime 360 (Pluto US) (1705) Bulk Remove Gaps & Overlaps" at bounding box center [308, 38] width 465 height 28
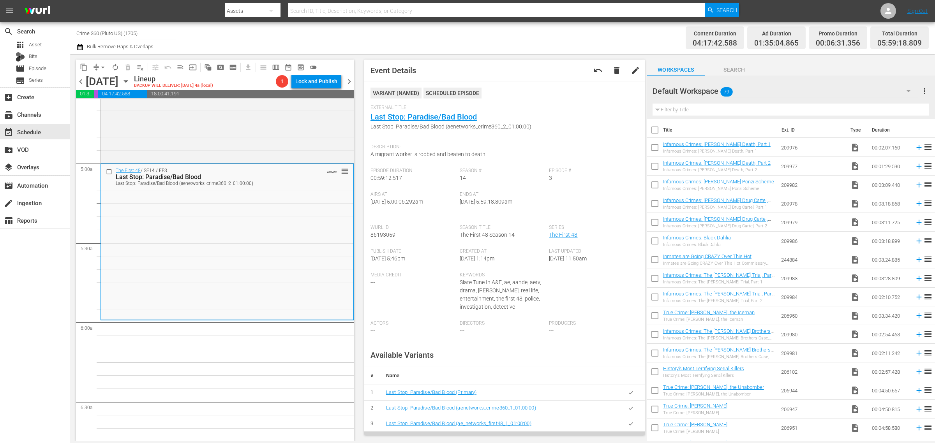
click at [438, 37] on div "Channel Title Crime 360 (Pluto US) (1705) Bulk Remove Gaps & Overlaps" at bounding box center [308, 38] width 465 height 28
click at [102, 65] on span "arrow_drop_down" at bounding box center [103, 68] width 8 height 8
click at [102, 78] on li "Align to Midnight" at bounding box center [103, 82] width 82 height 13
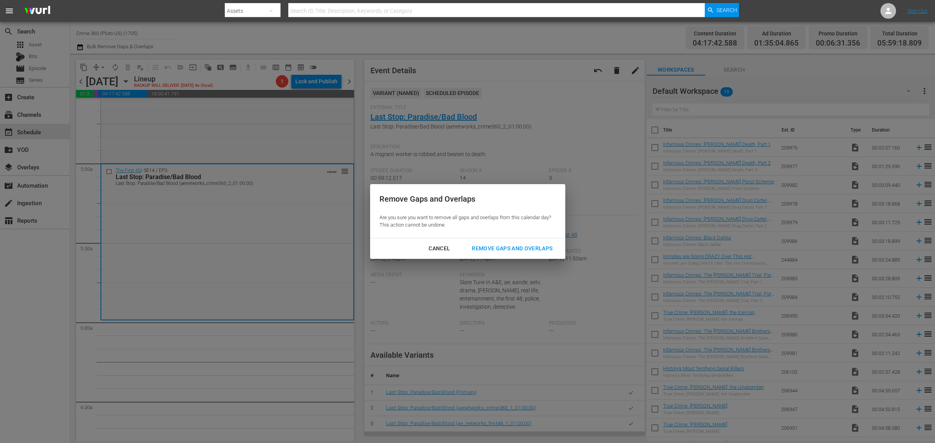
click at [513, 251] on div "Remove Gaps and Overlaps" at bounding box center [512, 249] width 93 height 10
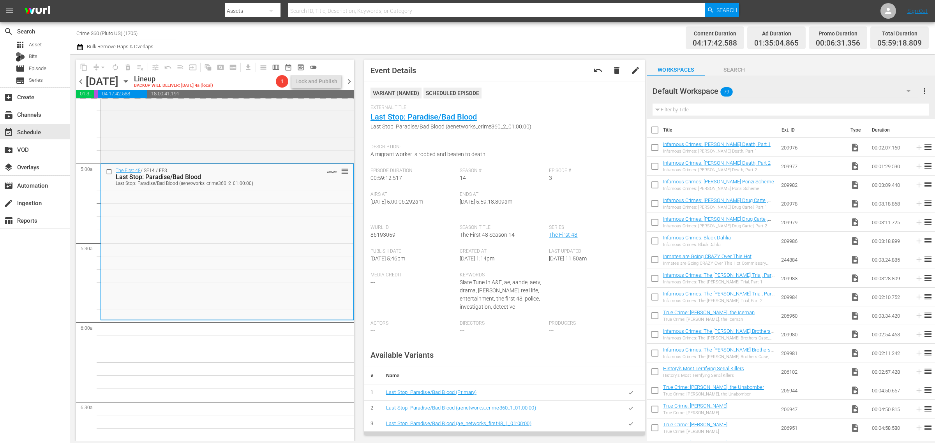
click at [478, 34] on div "Channel Title Crime 360 (Pluto US) (1705) Bulk Remove Gaps & Overlaps" at bounding box center [308, 38] width 465 height 28
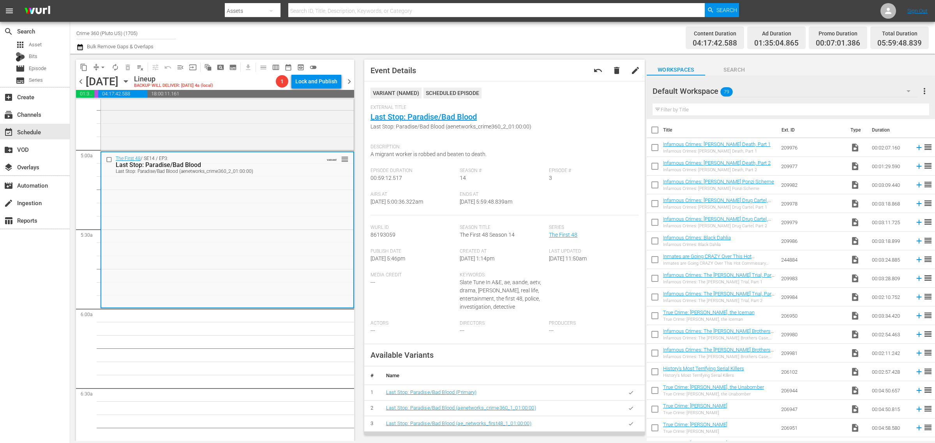
click at [469, 32] on div "Channel Title Crime 360 (Pluto US) (1705) Bulk Remove Gaps & Overlaps" at bounding box center [308, 38] width 465 height 28
click at [106, 66] on span "arrow_drop_down" at bounding box center [103, 68] width 8 height 8
click at [106, 81] on li "Align to Midnight" at bounding box center [103, 82] width 82 height 13
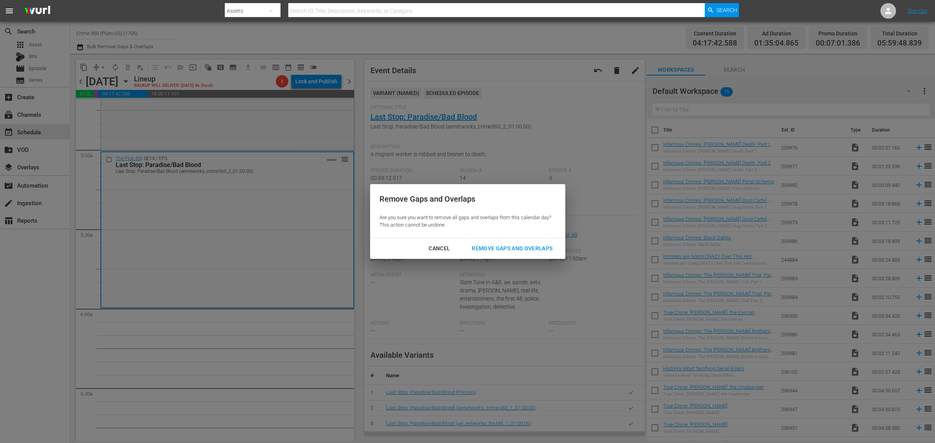
click at [513, 242] on button "Remove Gaps and Overlaps" at bounding box center [511, 249] width 99 height 14
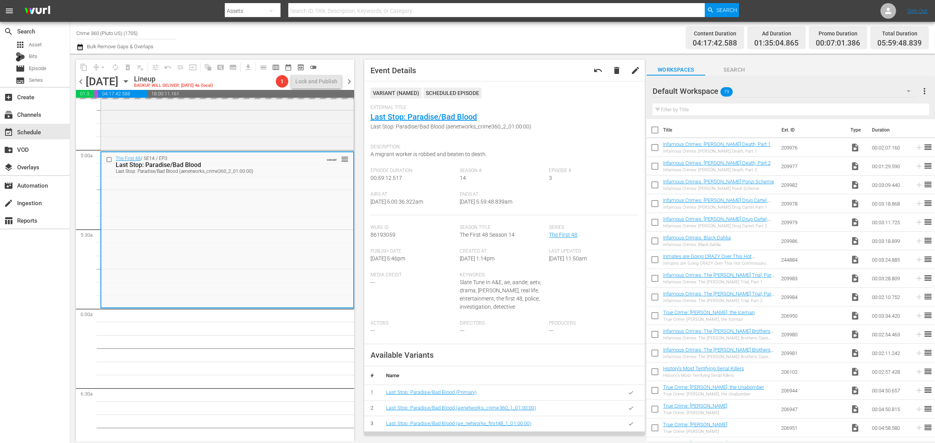
click at [516, 30] on div "Channel Title Crime 360 (Pluto US) (1705) Bulk Remove Gaps & Overlaps" at bounding box center [308, 38] width 465 height 28
click at [488, 42] on div "Channel Title Crime 360 (Pluto US) (1705) Bulk Remove Gaps & Overlaps" at bounding box center [308, 38] width 465 height 28
click at [114, 64] on span "autorenew_outlined" at bounding box center [115, 68] width 8 height 8
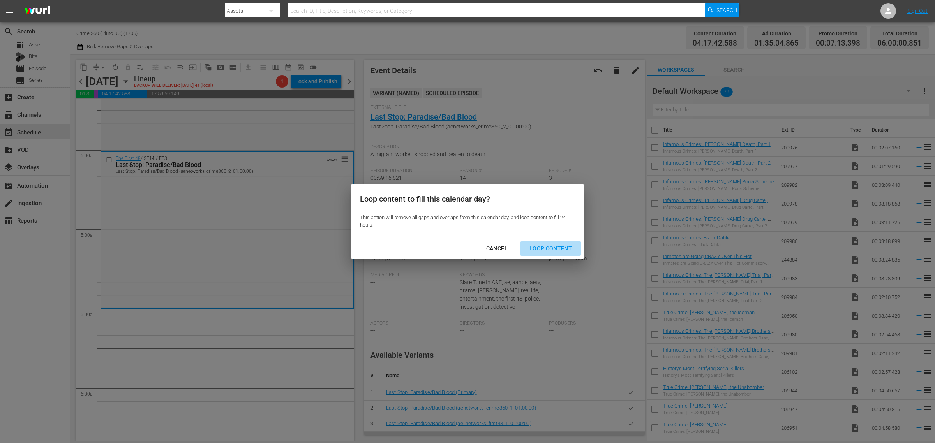
click at [536, 246] on div "Loop Content" at bounding box center [550, 249] width 55 height 10
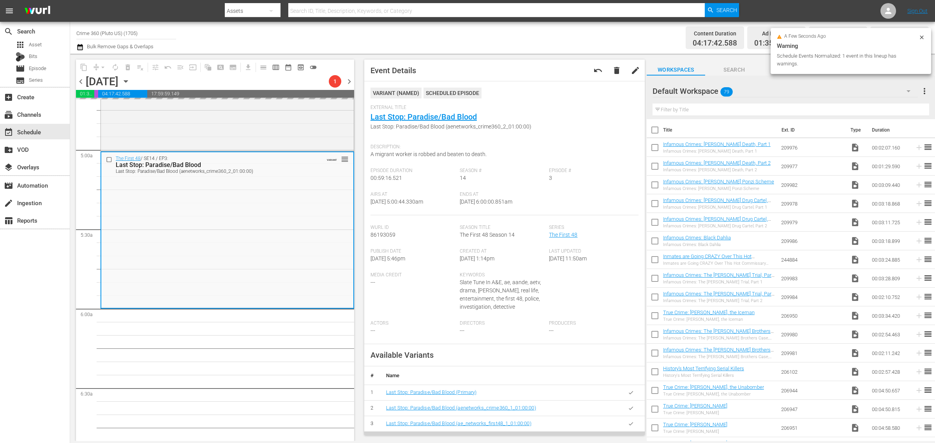
click at [513, 39] on div "Channel Title Crime 360 (Pluto US) (1705) Bulk Remove Gaps & Overlaps" at bounding box center [308, 38] width 465 height 28
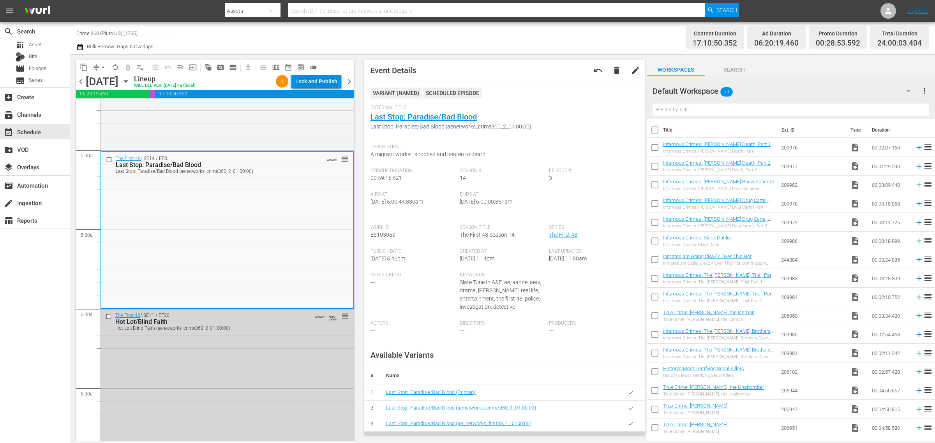
click at [325, 86] on div "Lock and Publish" at bounding box center [316, 81] width 42 height 14
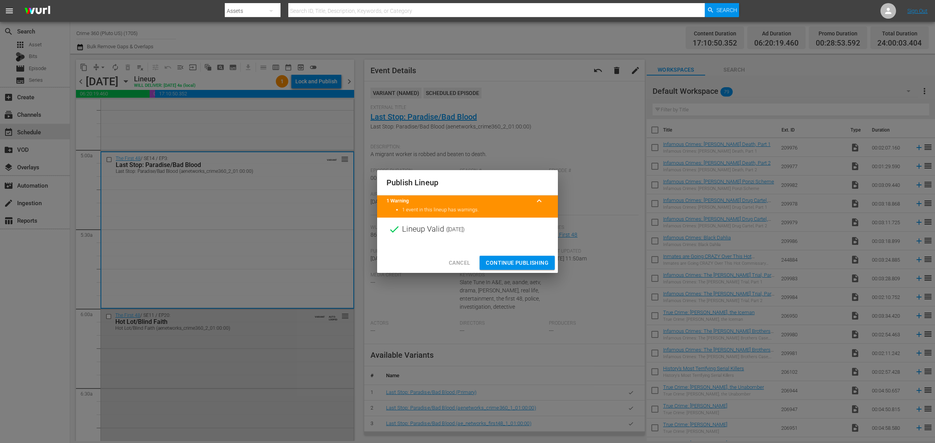
click at [503, 262] on span "Continue Publishing" at bounding box center [517, 263] width 63 height 10
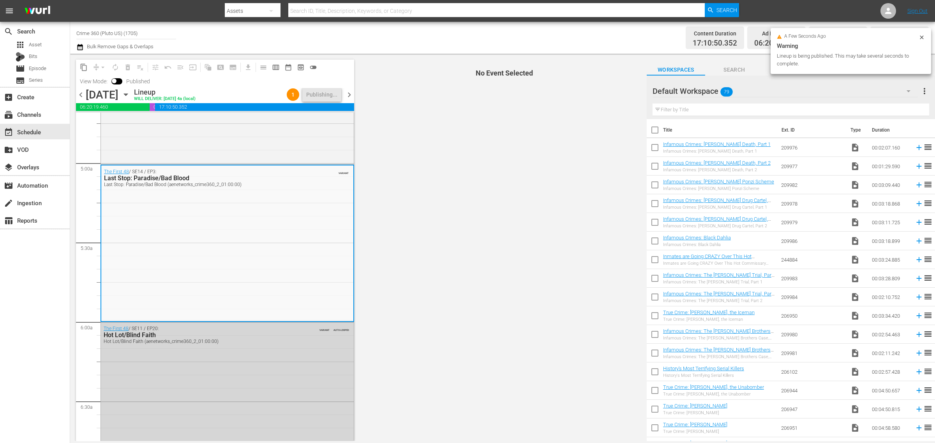
click at [527, 36] on div "Channel Title Crime 360 (Pluto US) (1705) Bulk Remove Gaps & Overlaps" at bounding box center [308, 38] width 465 height 28
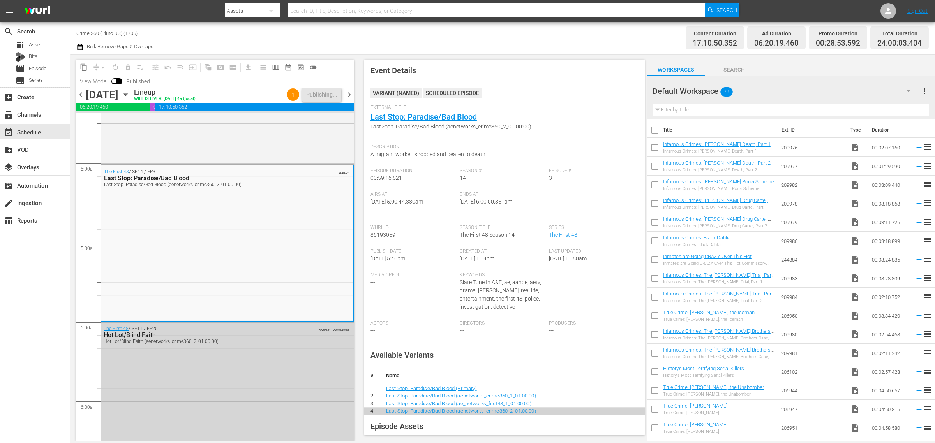
click at [414, 39] on div "Channel Title Crime 360 (Pluto US) (1705) Bulk Remove Gaps & Overlaps" at bounding box center [308, 38] width 465 height 28
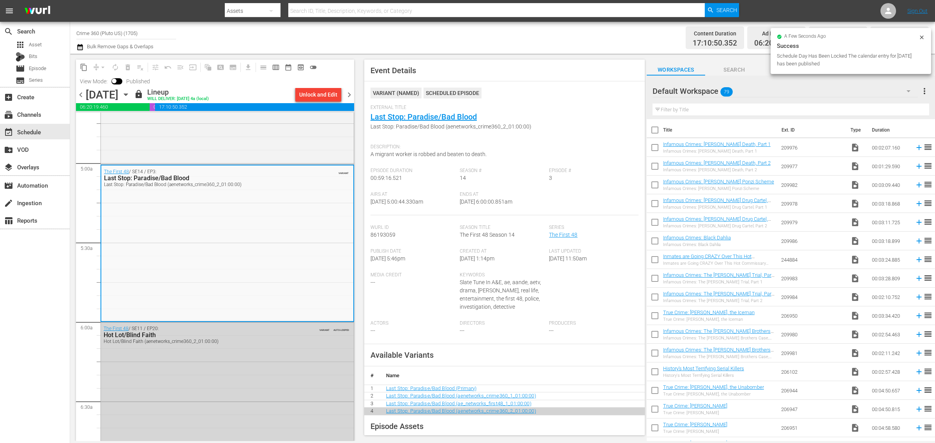
click at [346, 91] on span "chevron_right" at bounding box center [349, 95] width 10 height 10
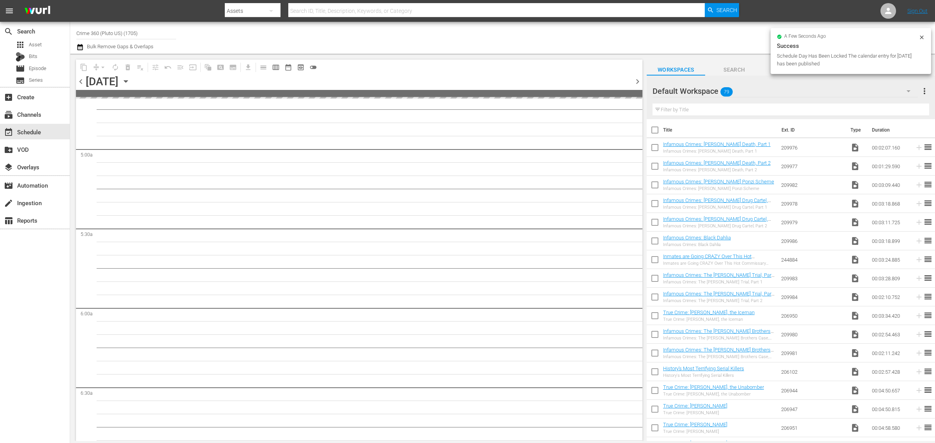
scroll to position [783, 0]
click at [499, 41] on div "Channel Title Crime 360 (Pluto US) (1705) Bulk Remove Gaps & Overlaps" at bounding box center [308, 38] width 465 height 28
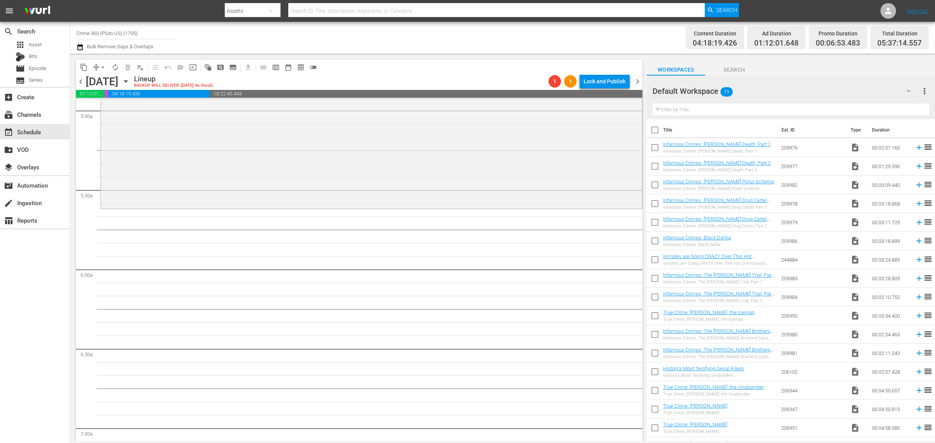
click at [506, 38] on div "Channel Title Crime 360 (Pluto US) (1705) Bulk Remove Gaps & Overlaps" at bounding box center [308, 38] width 465 height 28
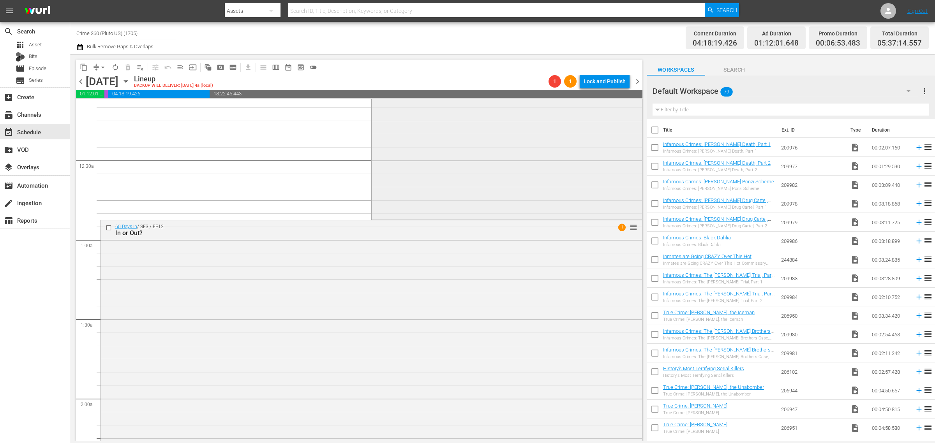
scroll to position [0, 0]
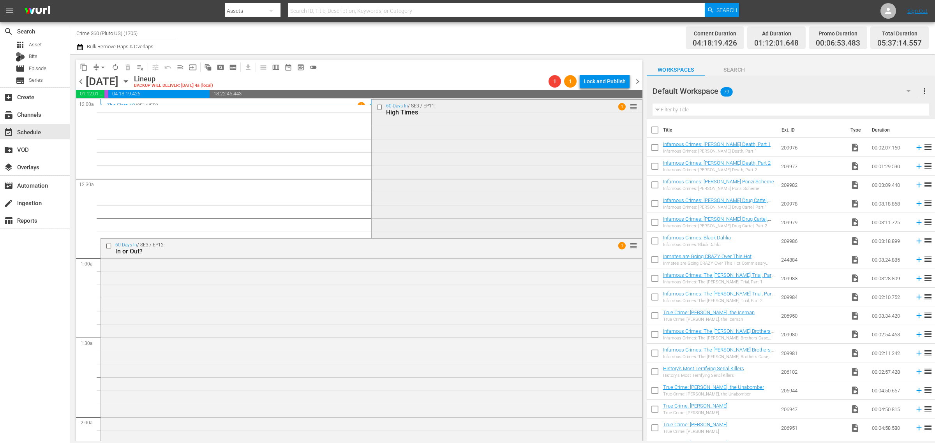
click at [504, 166] on div "60 Days In / SE3 / EP11: High Times 1 reorder" at bounding box center [507, 168] width 270 height 137
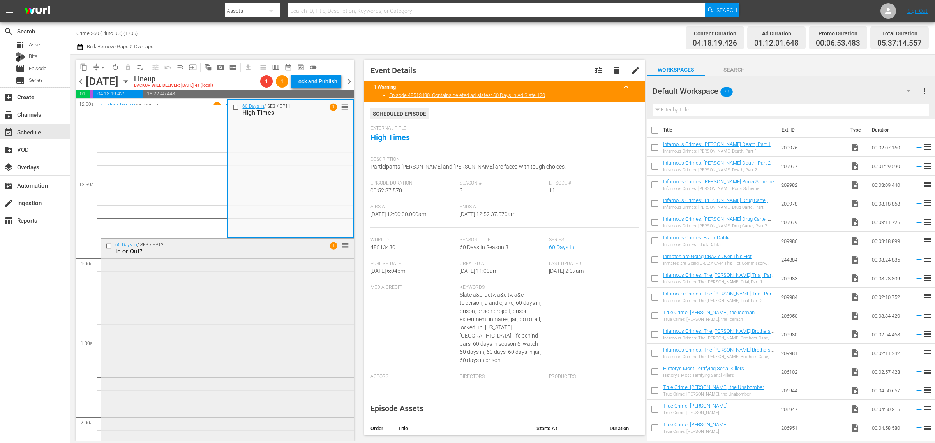
click at [289, 279] on div "60 Days In / SE3 / EP12: In or Out? 1 reorder" at bounding box center [227, 372] width 253 height 267
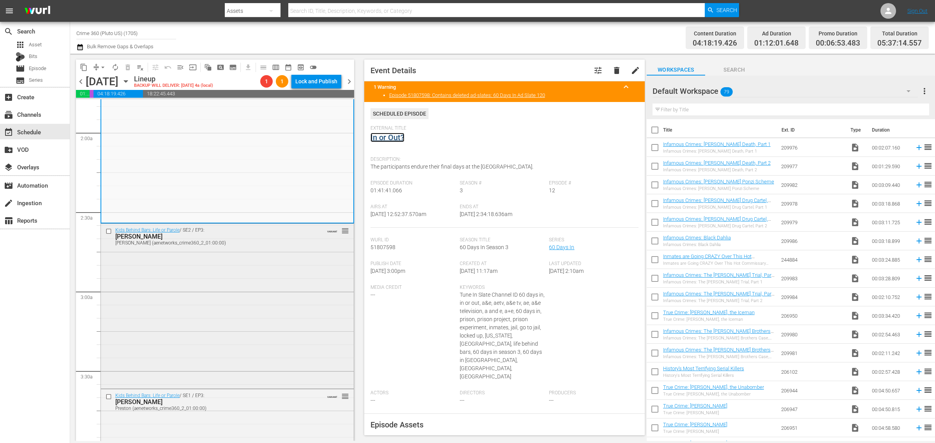
scroll to position [341, 0]
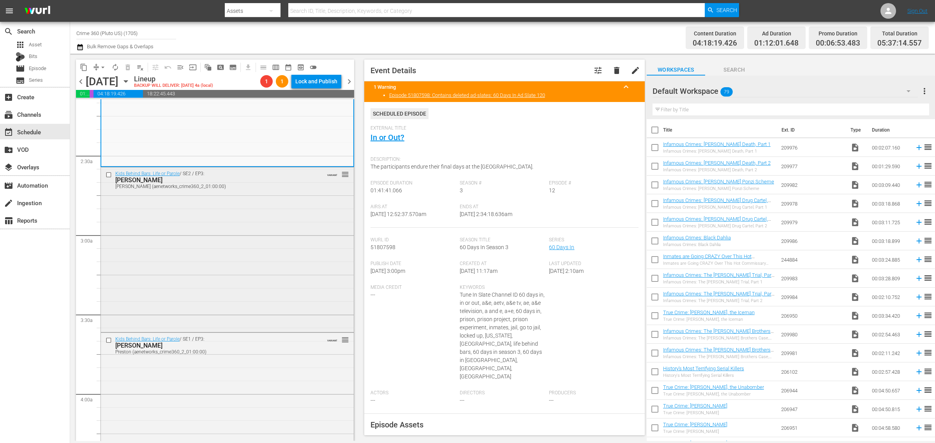
click at [245, 217] on div "Kids Behind Bars: Life or Parole / SE2 / EP3: Deon Deon (aenetworks_crime360_2_…" at bounding box center [227, 249] width 253 height 163
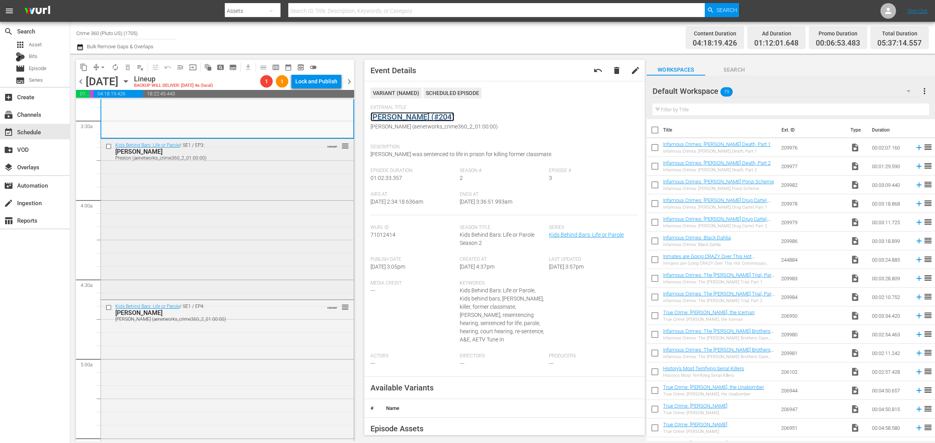
scroll to position [536, 0]
click at [217, 198] on div "Kids Behind Bars: Life or Parole / SE1 / EP3: Preston Preston (aenetworks_crime…" at bounding box center [227, 217] width 253 height 159
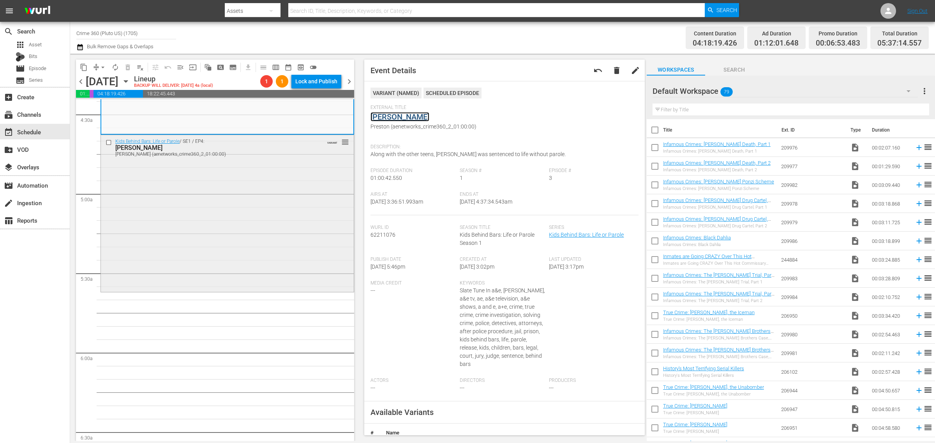
scroll to position [730, 0]
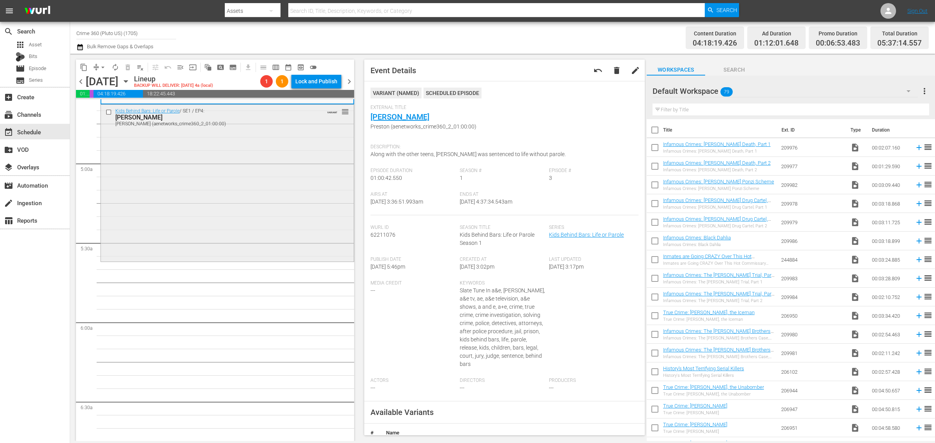
click at [222, 159] on div "Kids Behind Bars: Life or Parole / SE1 / EP4: Bobby Bobby (aenetworks_crime360_…" at bounding box center [227, 183] width 253 height 156
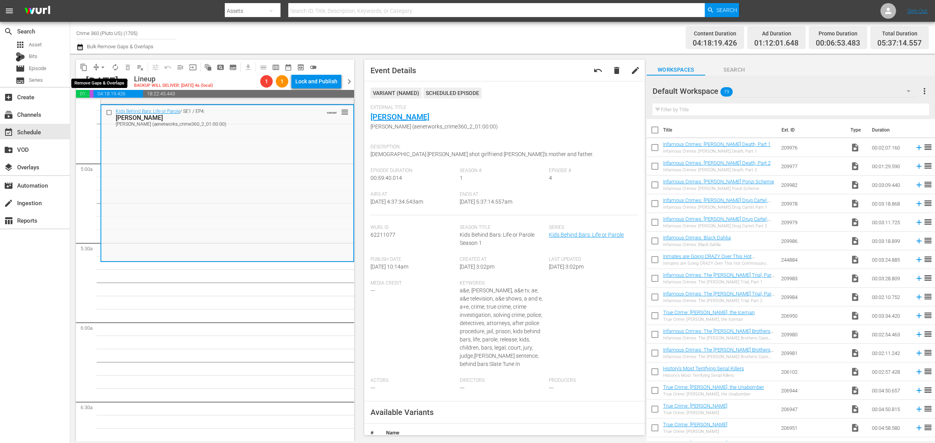
click at [104, 67] on span "arrow_drop_down" at bounding box center [103, 68] width 8 height 8
click at [105, 84] on li "Align to Midnight" at bounding box center [103, 82] width 82 height 13
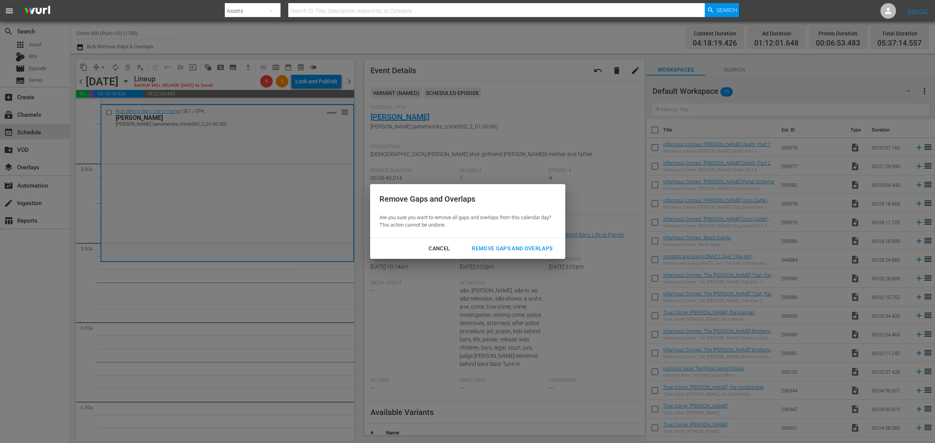
click at [508, 248] on div "Remove Gaps and Overlaps" at bounding box center [512, 249] width 93 height 10
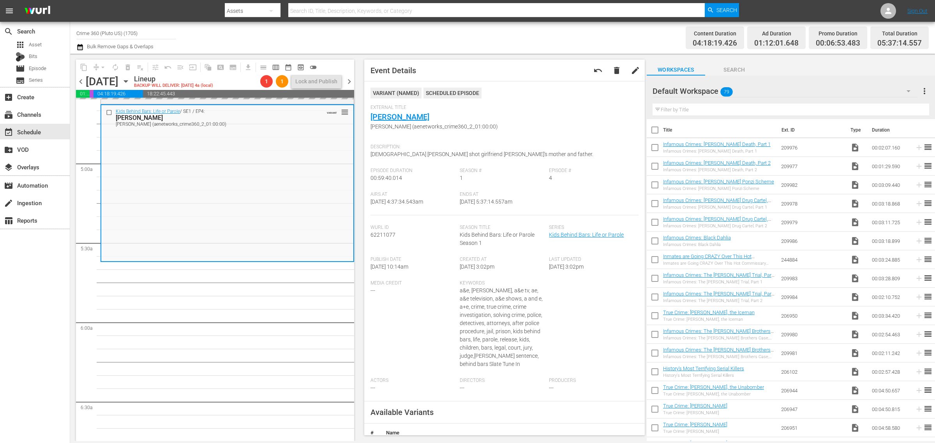
click at [469, 41] on div "Channel Title Crime 360 (Pluto US) (1705) Bulk Remove Gaps & Overlaps" at bounding box center [308, 38] width 465 height 28
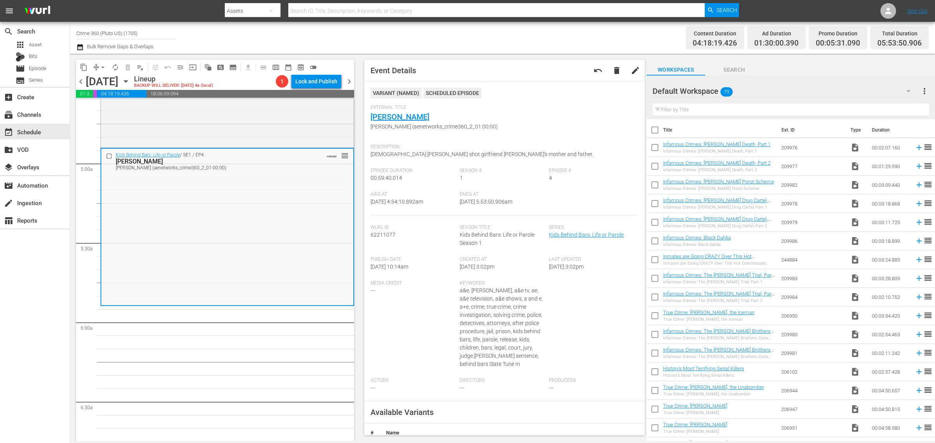
click at [102, 65] on span "arrow_drop_down" at bounding box center [103, 68] width 8 height 8
click at [108, 82] on li "Align to Midnight" at bounding box center [103, 82] width 82 height 13
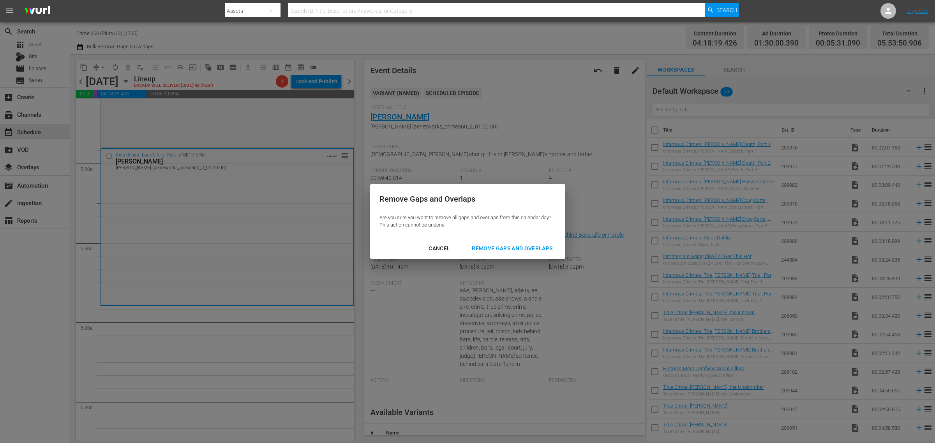
click at [507, 248] on div "Remove Gaps and Overlaps" at bounding box center [512, 249] width 93 height 10
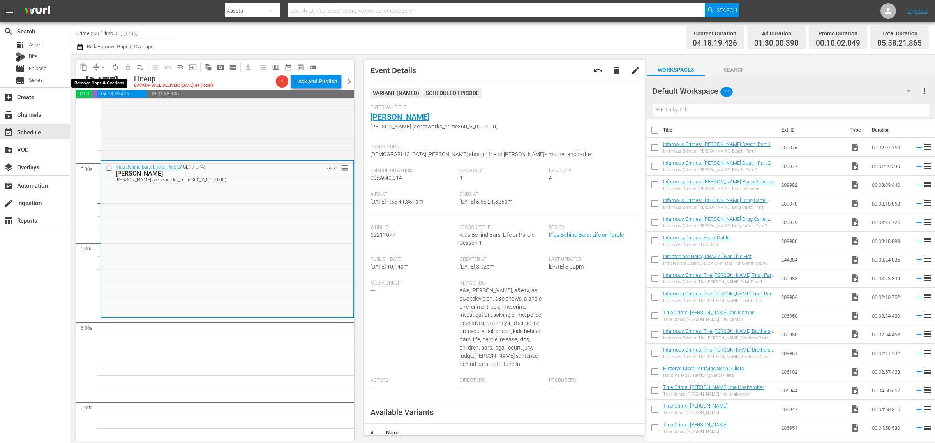
click at [102, 65] on span "arrow_drop_down" at bounding box center [103, 68] width 8 height 8
click at [104, 82] on li "Align to Midnight" at bounding box center [103, 82] width 82 height 13
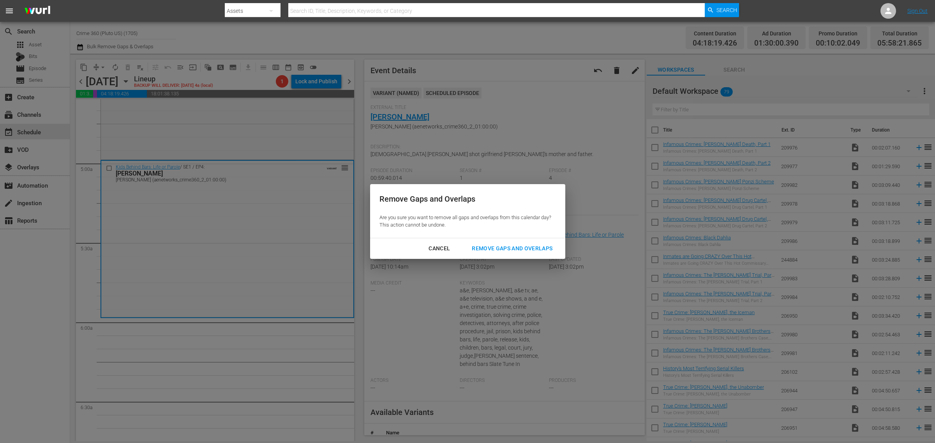
click at [492, 249] on div "Remove Gaps and Overlaps" at bounding box center [512, 249] width 93 height 10
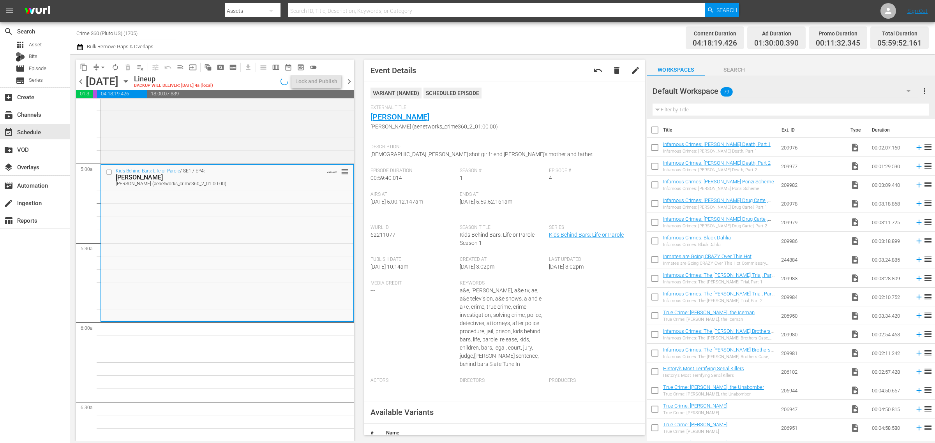
scroll to position [744, 0]
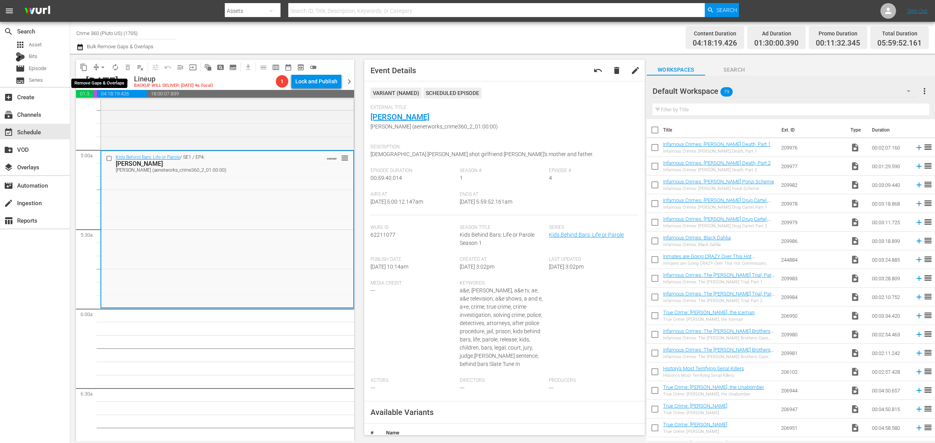
click at [100, 67] on span "arrow_drop_down" at bounding box center [103, 68] width 8 height 8
click at [105, 82] on li "Align to Midnight" at bounding box center [103, 82] width 82 height 13
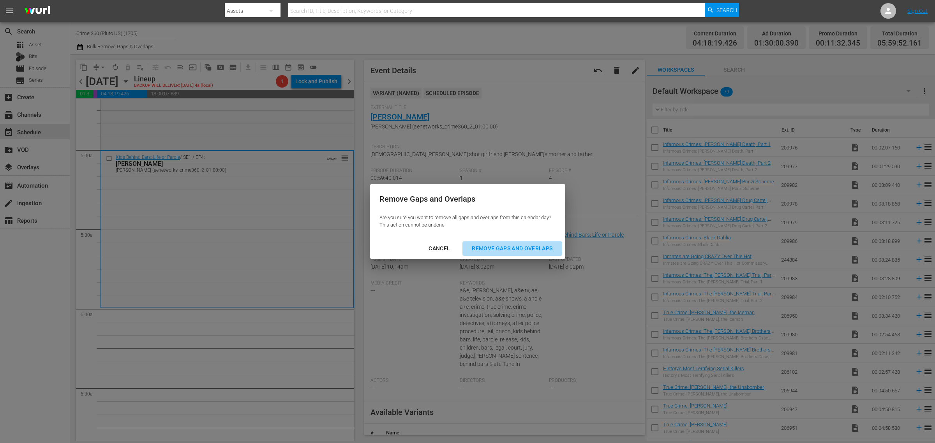
click at [485, 247] on div "Remove Gaps and Overlaps" at bounding box center [512, 249] width 93 height 10
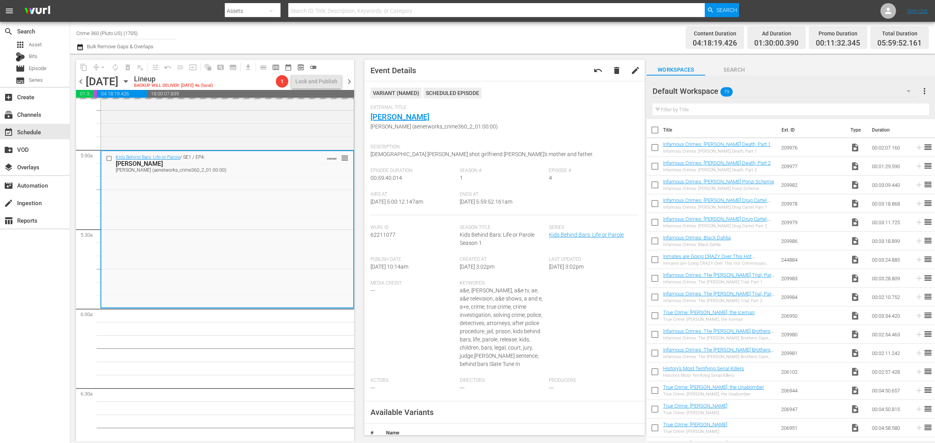
click at [511, 30] on div "Channel Title Crime 360 (Pluto US) (1705) Bulk Remove Gaps & Overlaps" at bounding box center [308, 38] width 465 height 28
click at [102, 66] on span "arrow_drop_down" at bounding box center [103, 68] width 8 height 8
click at [100, 78] on li "Align to Midnight" at bounding box center [103, 82] width 82 height 13
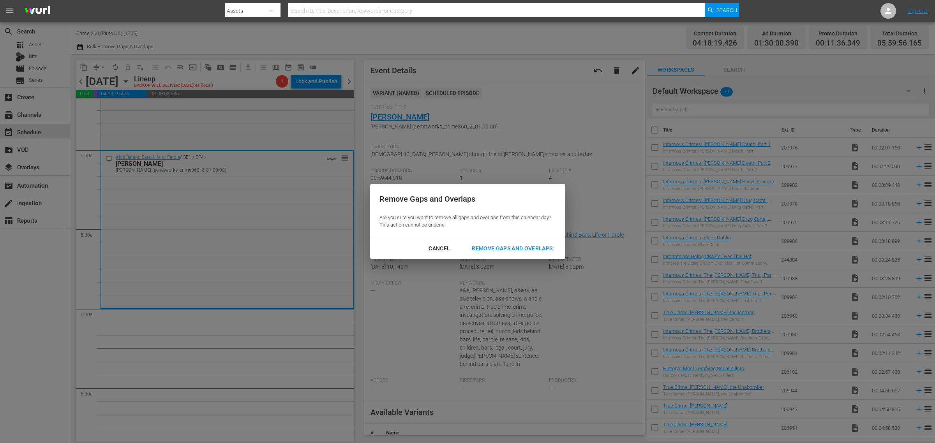
click at [511, 248] on div "Remove Gaps and Overlaps" at bounding box center [512, 249] width 93 height 10
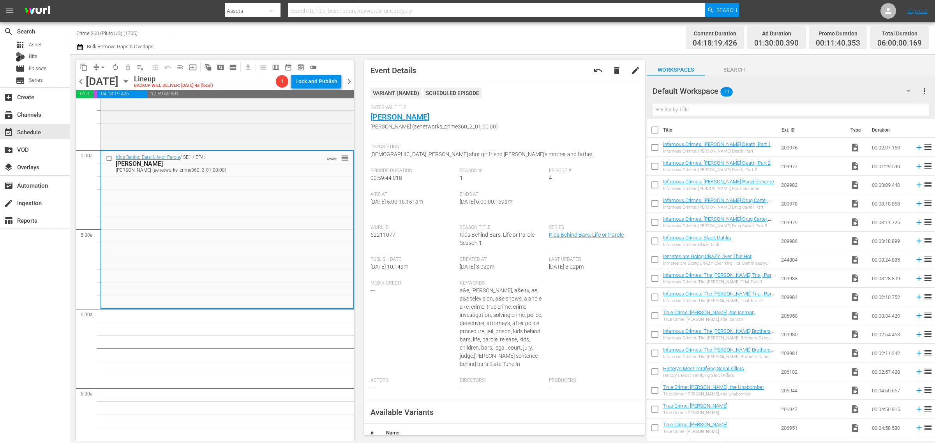
click at [503, 32] on div "Channel Title Crime 360 (Pluto US) (1705) Bulk Remove Gaps & Overlaps" at bounding box center [308, 38] width 465 height 28
click at [113, 65] on span "autorenew_outlined" at bounding box center [115, 68] width 8 height 8
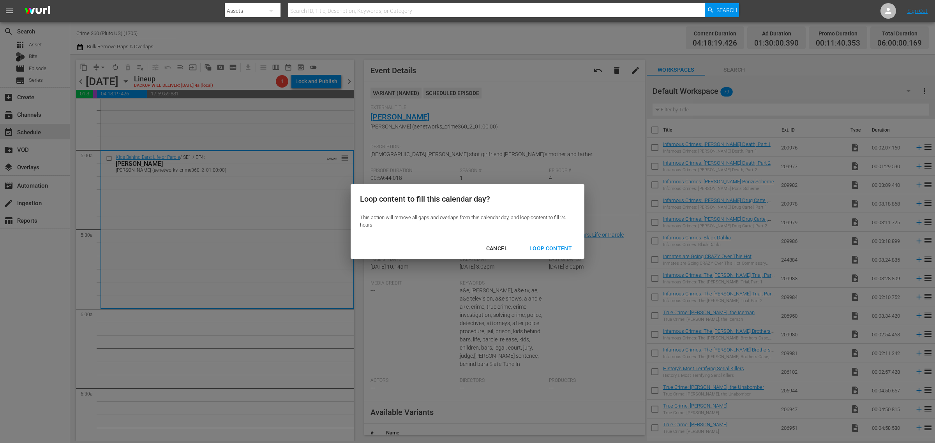
click at [547, 247] on div "Loop Content" at bounding box center [550, 249] width 55 height 10
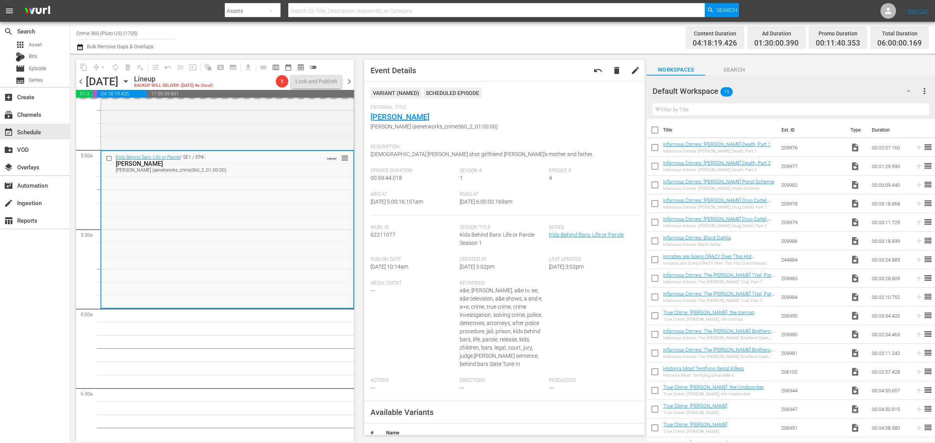
click at [468, 39] on div "Channel Title Crime 360 (Pluto US) (1705) Bulk Remove Gaps & Overlaps" at bounding box center [308, 38] width 465 height 28
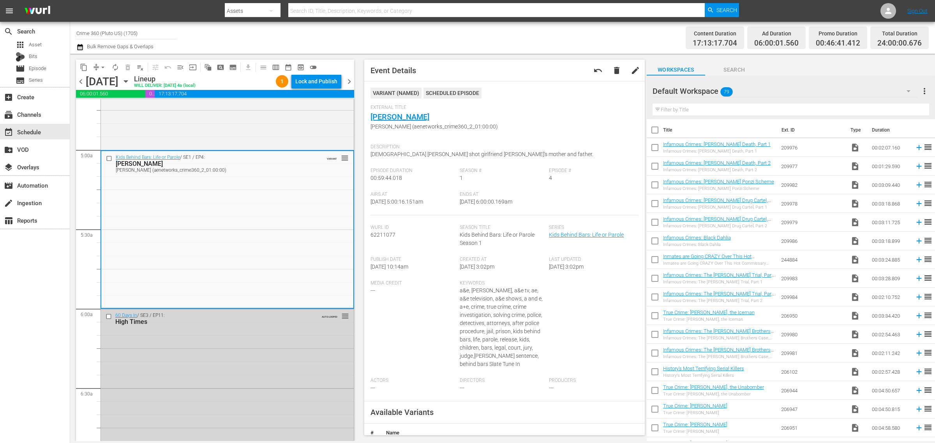
click at [521, 40] on div "Channel Title Crime 360 (Pluto US) (1705) Bulk Remove Gaps & Overlaps" at bounding box center [308, 38] width 465 height 28
click at [318, 83] on div "Lock and Publish" at bounding box center [316, 81] width 42 height 14
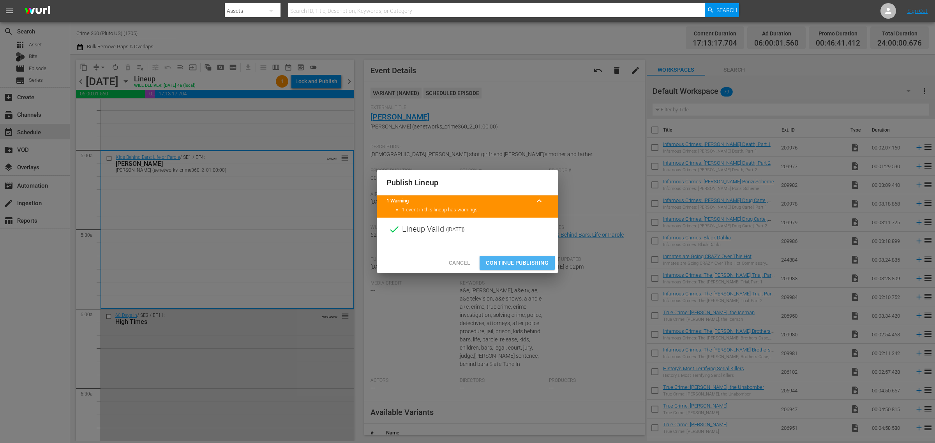
click at [525, 263] on span "Continue Publishing" at bounding box center [517, 263] width 63 height 10
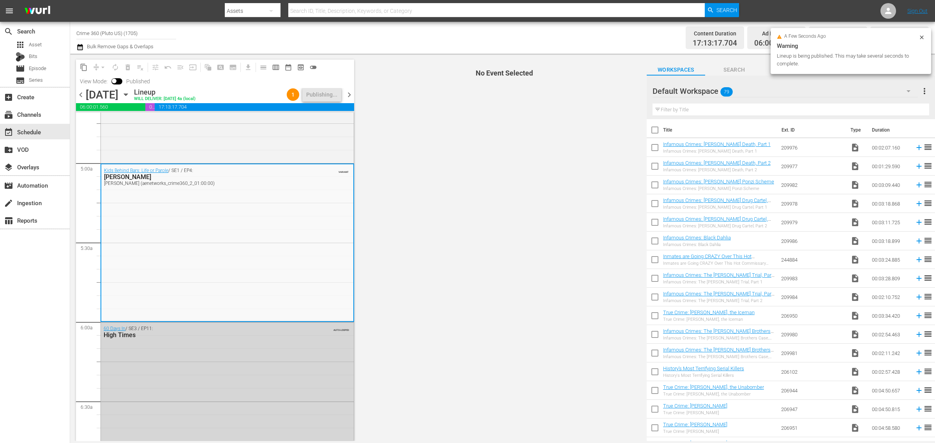
click at [401, 32] on div "Channel Title Crime 360 (Pluto US) (1705) Bulk Remove Gaps & Overlaps" at bounding box center [308, 38] width 465 height 28
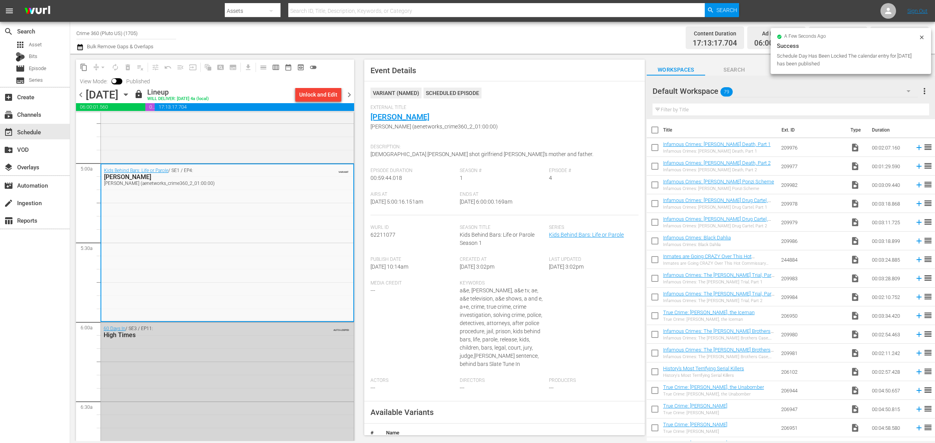
click at [349, 94] on span "chevron_right" at bounding box center [349, 95] width 10 height 10
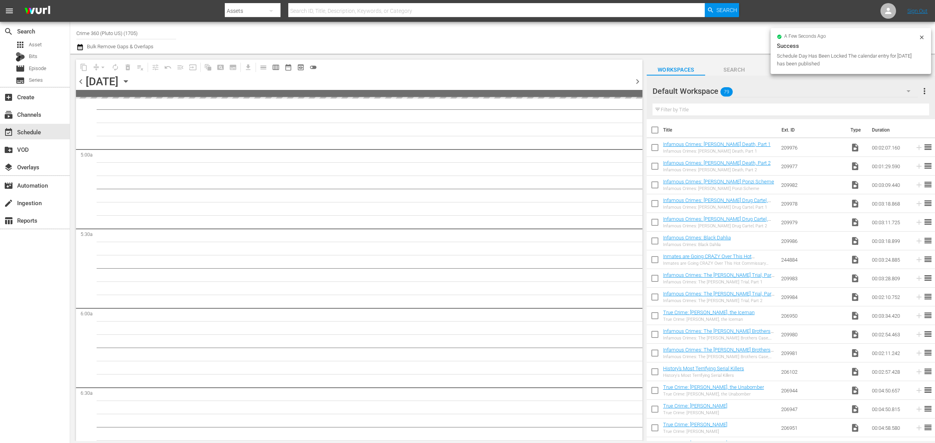
scroll to position [770, 0]
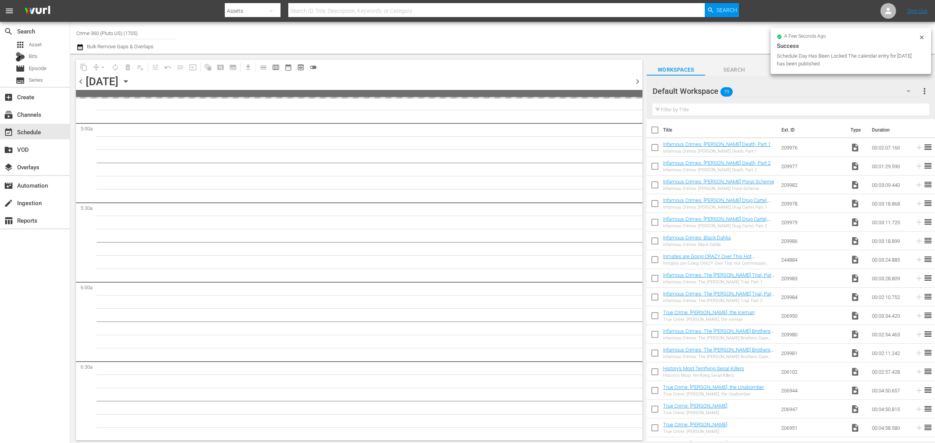
click at [435, 29] on div "Channel Title Crime 360 (Pluto US) (1705) Bulk Remove Gaps & Overlaps" at bounding box center [308, 38] width 465 height 28
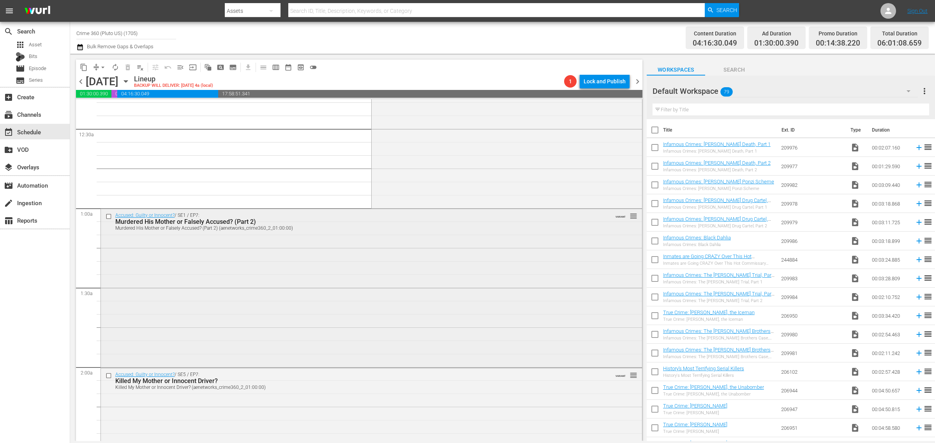
scroll to position [0, 0]
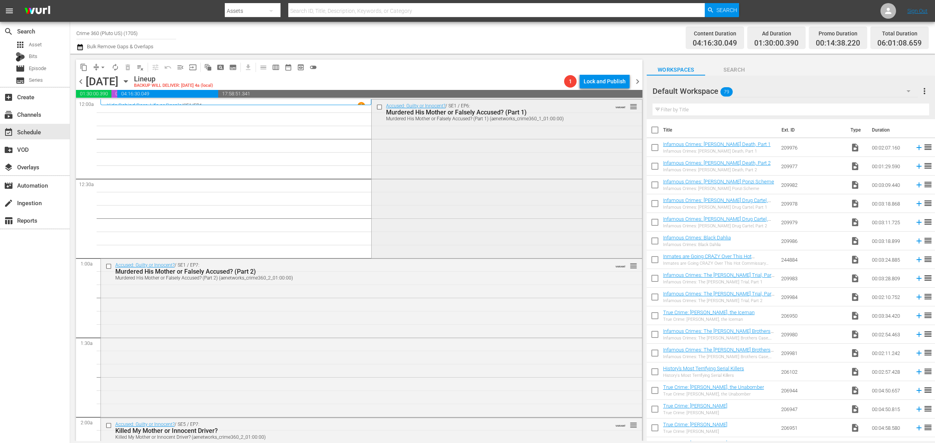
click at [458, 186] on div "Accused: Guilty or Innocent? / SE1 / EP6: Murdered His Mother or Falsely Accuse…" at bounding box center [507, 178] width 270 height 157
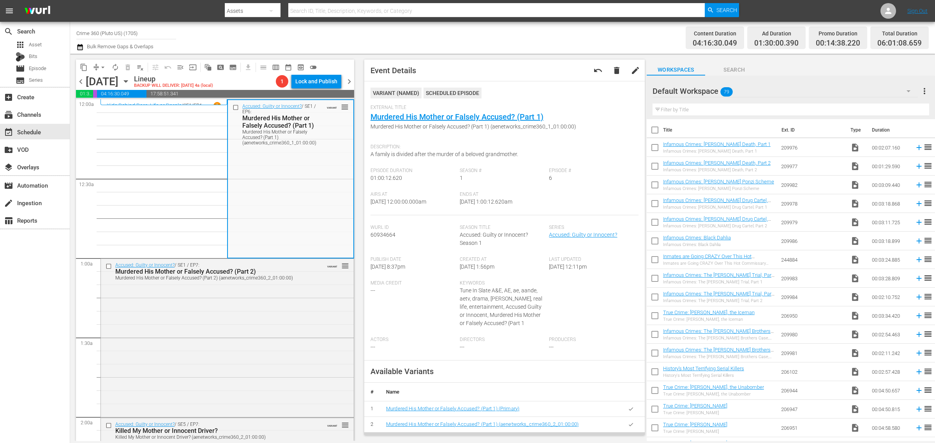
click at [403, 35] on div "Channel Title Crime 360 (Pluto US) (1705) Bulk Remove Gaps & Overlaps" at bounding box center [308, 38] width 465 height 28
click at [249, 188] on div "Accused: Guilty or Innocent? / SE1 / EP6: Murdered His Mother or Falsely Accuse…" at bounding box center [290, 178] width 125 height 157
click at [268, 366] on div "Accused: Guilty or Innocent? / SE1 / EP7: Murdered His Mother or Falsely Accuse…" at bounding box center [227, 337] width 253 height 157
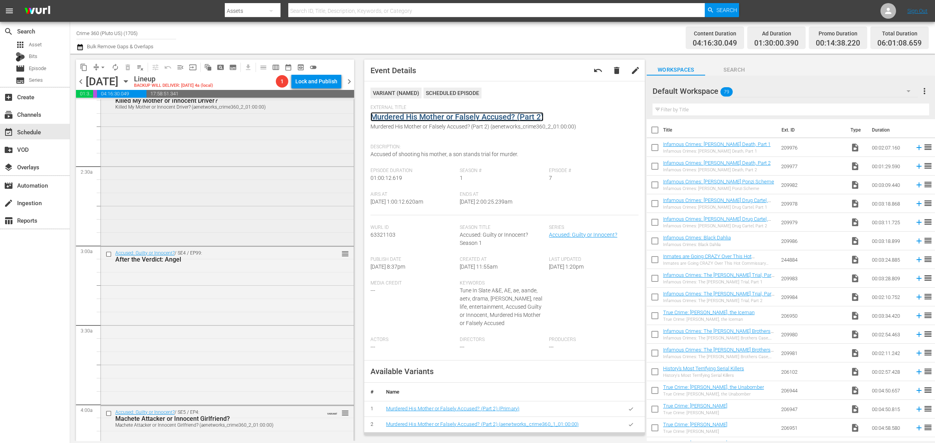
scroll to position [341, 0]
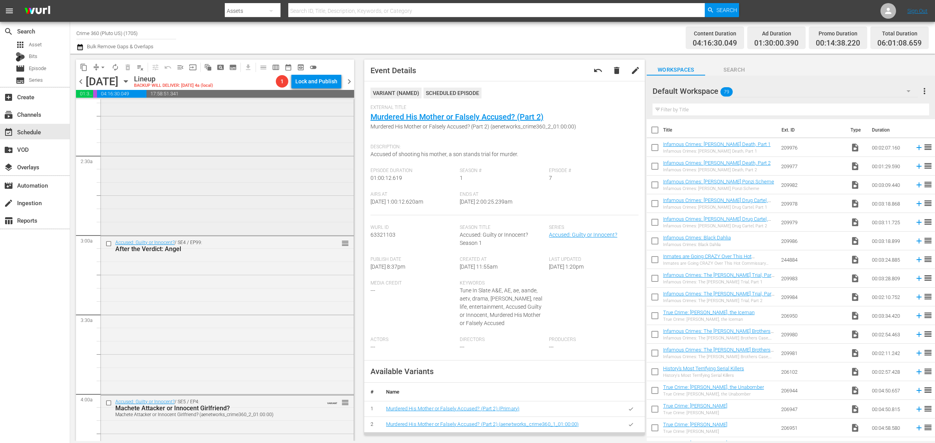
click at [217, 197] on div "Accused: Guilty or Innocent? / SE5 / EP7: Killed My Mother or Innocent Driver? …" at bounding box center [227, 156] width 253 height 156
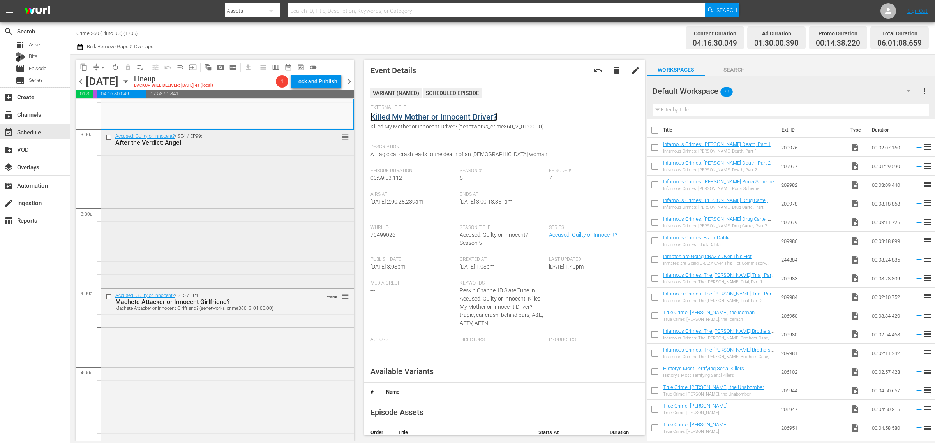
scroll to position [487, 0]
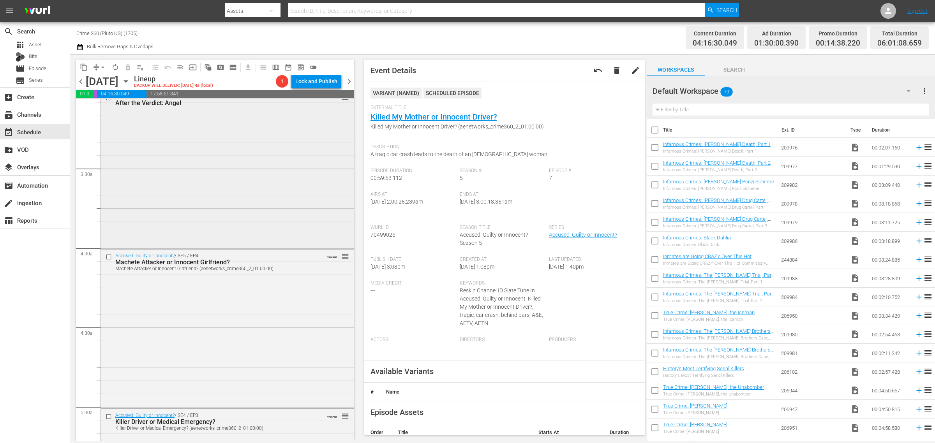
click at [180, 187] on div "Accused: Guilty or Innocent? / SE4 / EP99: After the Verdict: Angel reorder" at bounding box center [227, 168] width 253 height 157
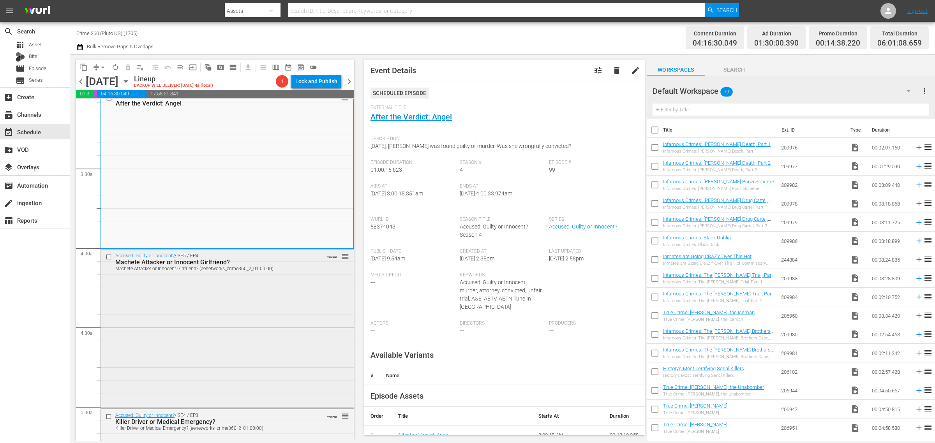
click at [279, 275] on div "Accused: Guilty or Innocent? / SE5 / EP4: Machete Attacker or Innocent Girlfrie…" at bounding box center [227, 328] width 253 height 157
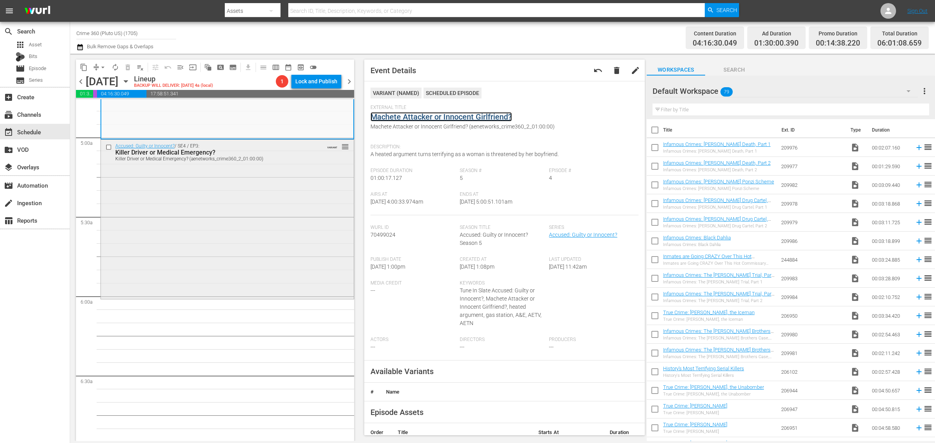
scroll to position [779, 0]
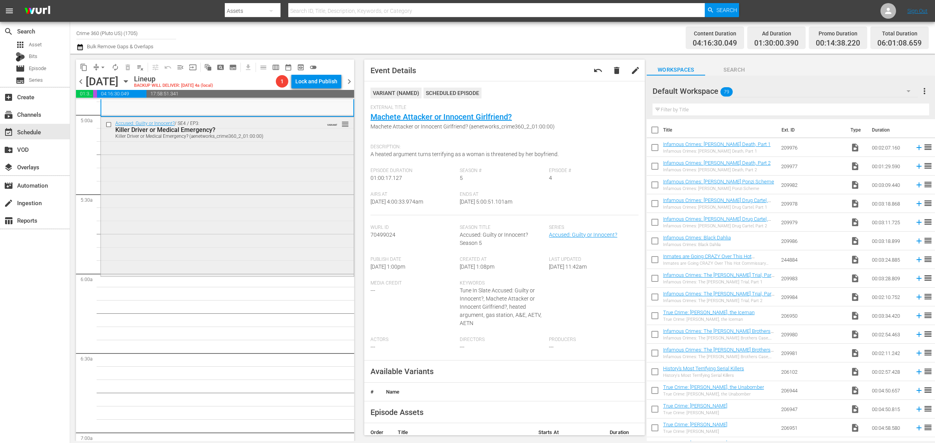
click at [225, 243] on div "Accused: Guilty or Innocent? / SE4 / EP3: Killer Driver or Medical Emergency? K…" at bounding box center [227, 195] width 253 height 157
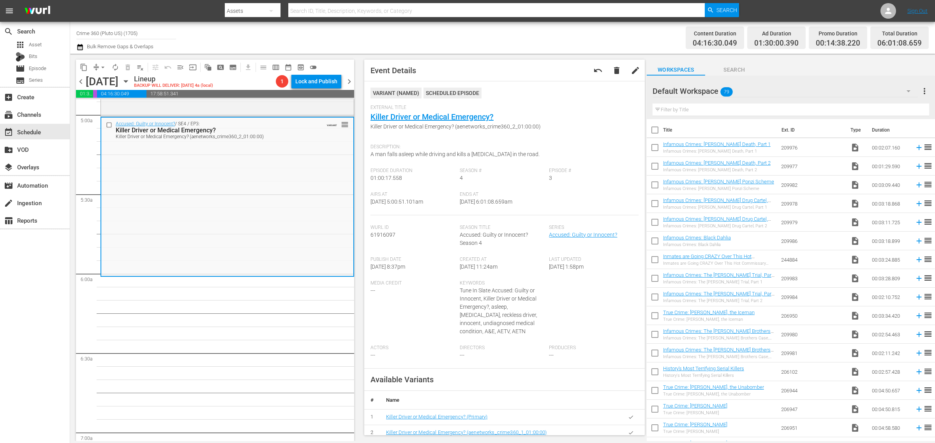
click at [435, 31] on div "Channel Title Crime 360 (Pluto US) (1705) Bulk Remove Gaps & Overlaps" at bounding box center [308, 38] width 465 height 28
click at [454, 34] on div "Channel Title Crime 360 (Pluto US) (1705) Bulk Remove Gaps & Overlaps" at bounding box center [308, 38] width 465 height 28
click at [99, 67] on span "arrow_drop_down" at bounding box center [103, 68] width 8 height 8
click at [104, 79] on li "Align to Midnight" at bounding box center [103, 82] width 82 height 13
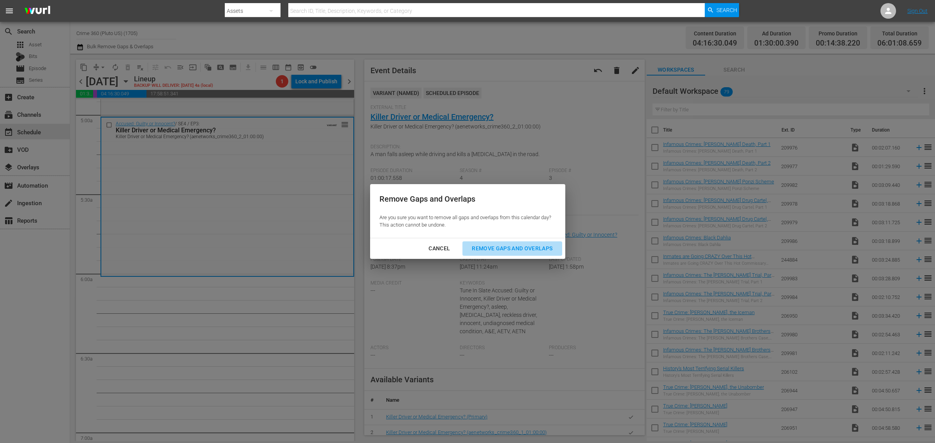
click at [491, 252] on div "Remove Gaps and Overlaps" at bounding box center [512, 249] width 93 height 10
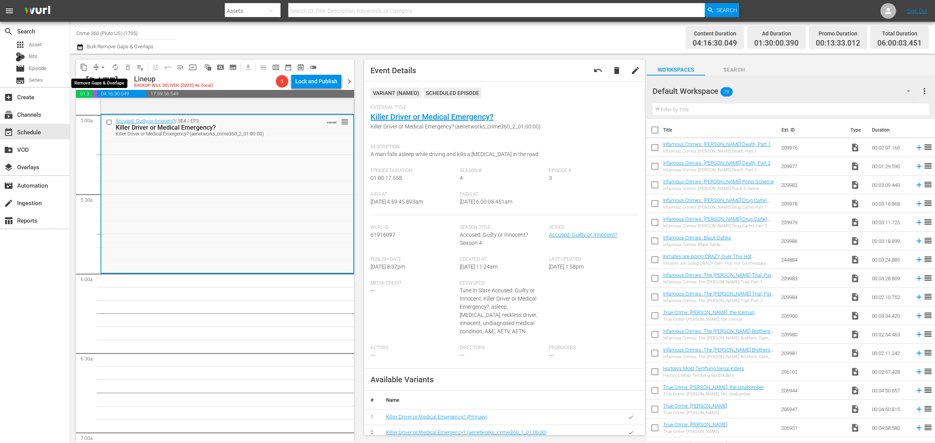
click at [102, 65] on span "arrow_drop_down" at bounding box center [103, 68] width 8 height 8
click at [121, 85] on li "Align to Midnight" at bounding box center [103, 82] width 82 height 13
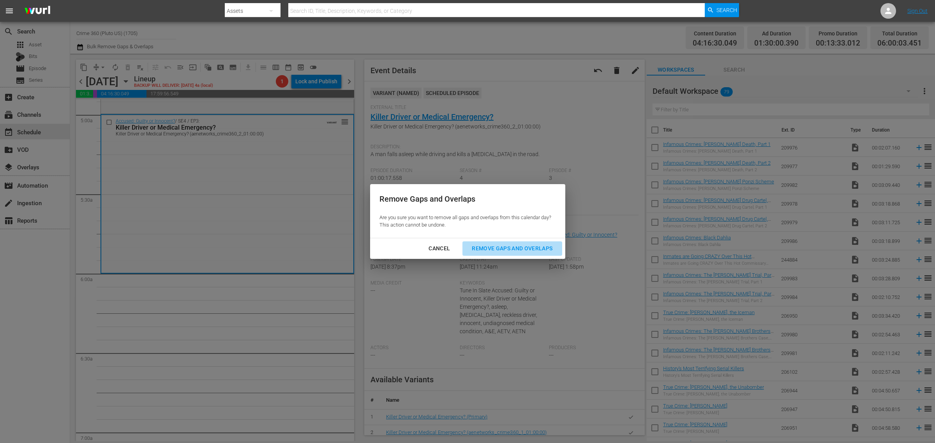
click at [510, 247] on div "Remove Gaps and Overlaps" at bounding box center [512, 249] width 93 height 10
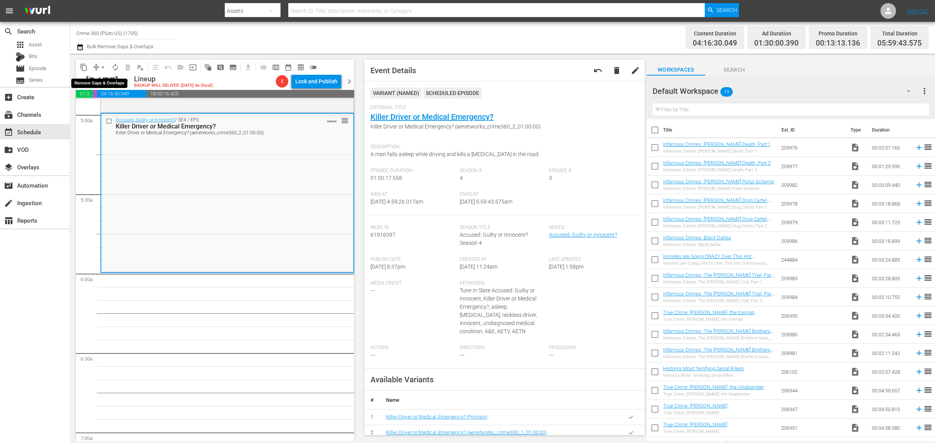
click at [102, 65] on span "arrow_drop_down" at bounding box center [103, 68] width 8 height 8
click at [104, 82] on li "Align to Midnight" at bounding box center [103, 82] width 82 height 13
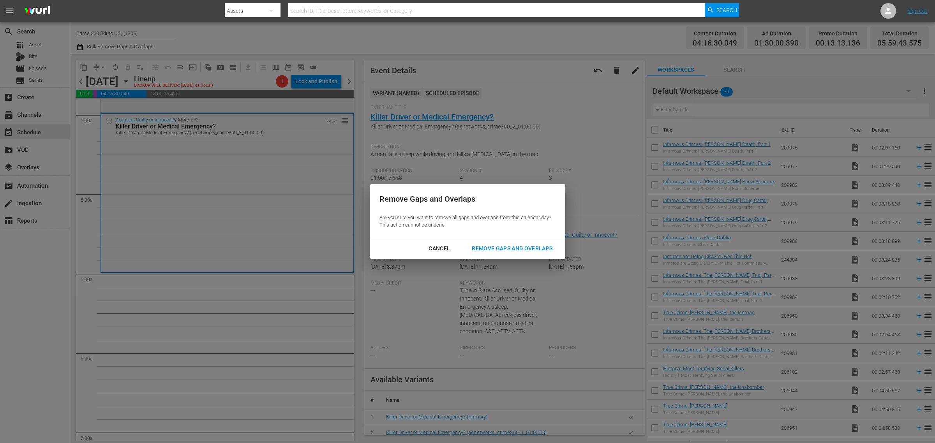
drag, startPoint x: 514, startPoint y: 249, endPoint x: 510, endPoint y: 234, distance: 14.9
click at [514, 248] on div "Remove Gaps and Overlaps" at bounding box center [512, 249] width 93 height 10
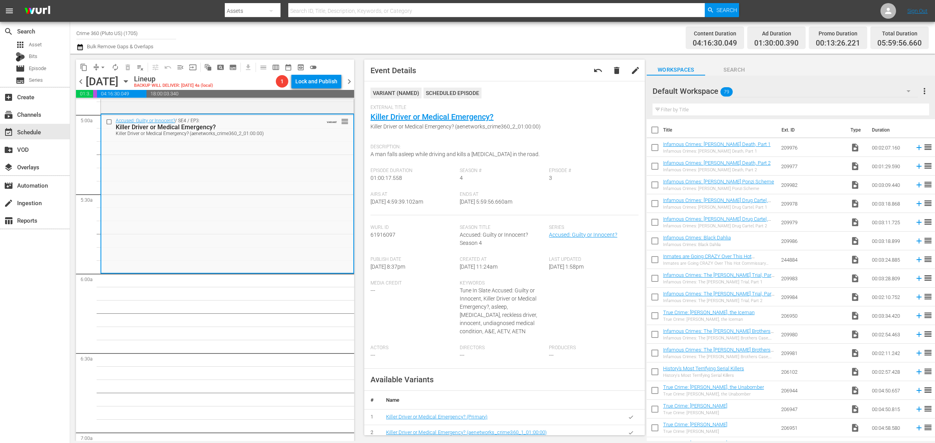
click at [104, 65] on span "arrow_drop_down" at bounding box center [103, 68] width 8 height 8
click at [101, 82] on li "Align to Midnight" at bounding box center [103, 82] width 82 height 13
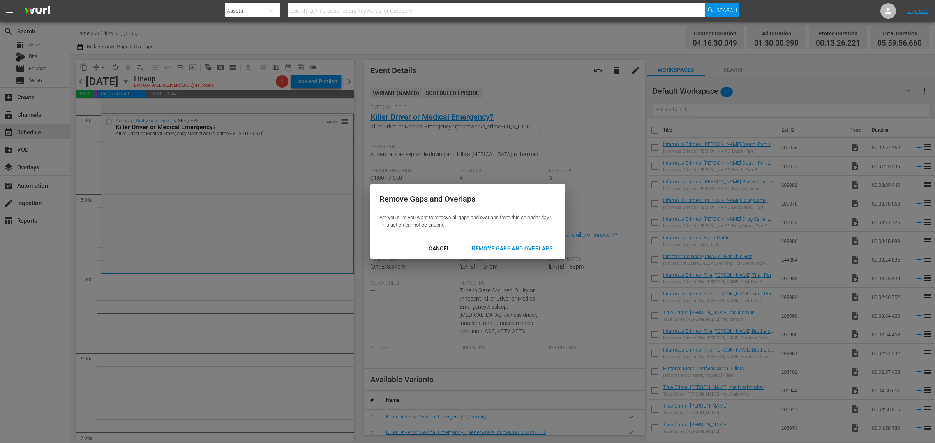
click at [487, 254] on button "Remove Gaps and Overlaps" at bounding box center [511, 249] width 99 height 14
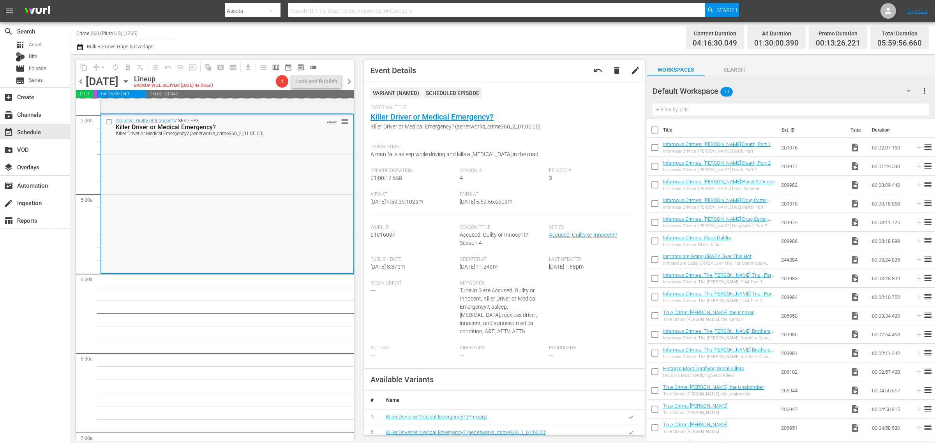
click at [538, 50] on div "Channel Title Crime 360 (Pluto US) (1705) Bulk Remove Gaps & Overlaps" at bounding box center [308, 38] width 465 height 28
click at [102, 69] on span "arrow_drop_down" at bounding box center [103, 68] width 8 height 8
click at [108, 85] on li "Align to Midnight" at bounding box center [103, 82] width 82 height 13
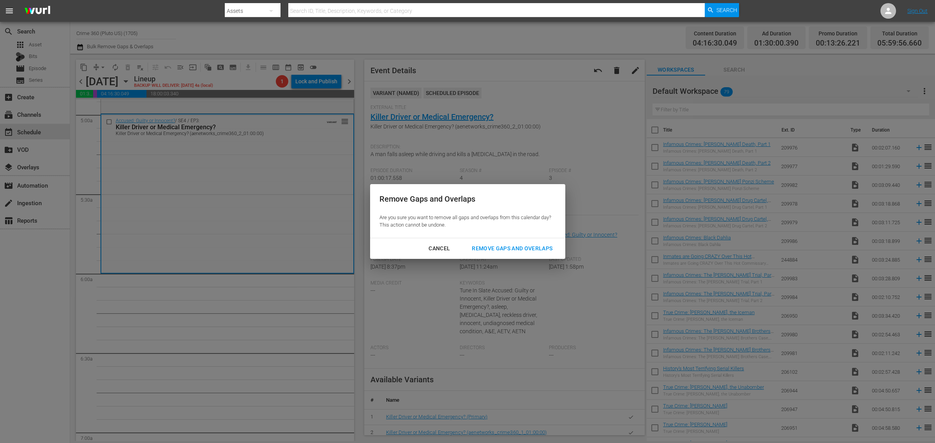
click at [521, 247] on div "Remove Gaps and Overlaps" at bounding box center [512, 249] width 93 height 10
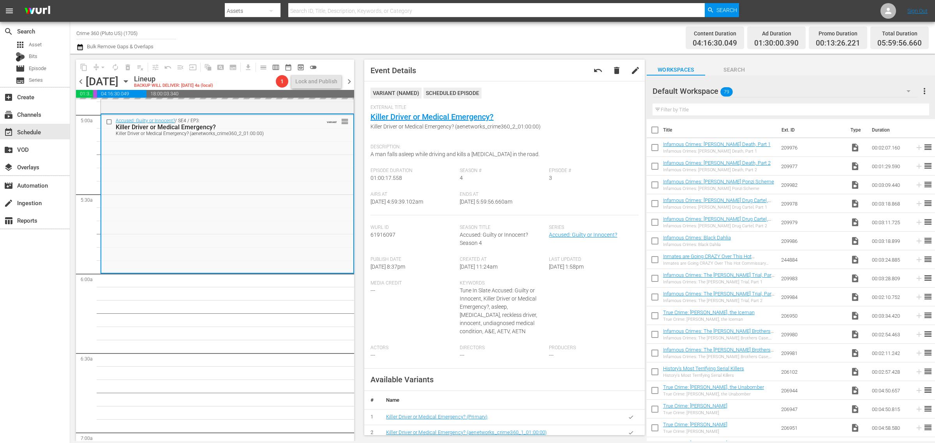
click at [504, 36] on div "Channel Title Crime 360 (Pluto US) (1705) Bulk Remove Gaps & Overlaps" at bounding box center [308, 38] width 465 height 28
click at [117, 65] on span "autorenew_outlined" at bounding box center [115, 68] width 8 height 8
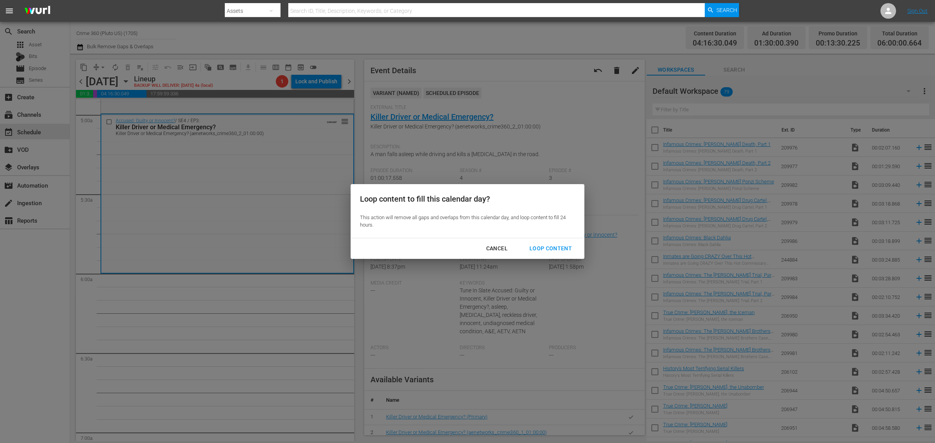
click at [549, 246] on div "Loop Content" at bounding box center [550, 249] width 55 height 10
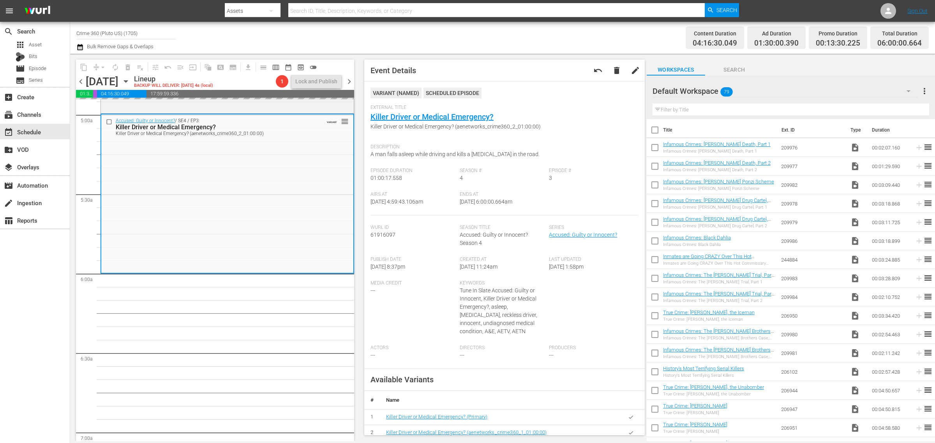
click at [439, 41] on div "Channel Title Crime 360 (Pluto US) (1705) Bulk Remove Gaps & Overlaps" at bounding box center [308, 38] width 465 height 28
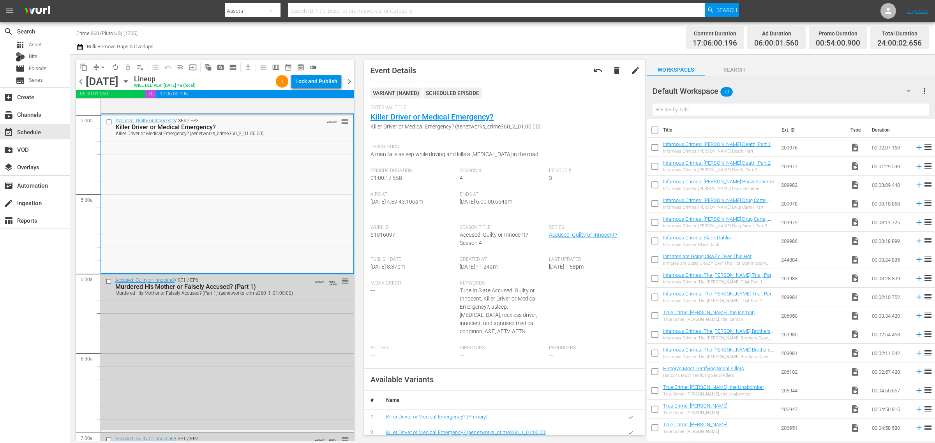
click at [444, 28] on div "Channel Title Crime 360 (Pluto US) (1705) Bulk Remove Gaps & Overlaps" at bounding box center [308, 38] width 465 height 28
click at [306, 38] on div "Channel Title Crime 360 (Pluto US) (1705) Bulk Remove Gaps & Overlaps" at bounding box center [308, 38] width 465 height 28
click at [314, 77] on div "Lock and Publish" at bounding box center [316, 81] width 42 height 14
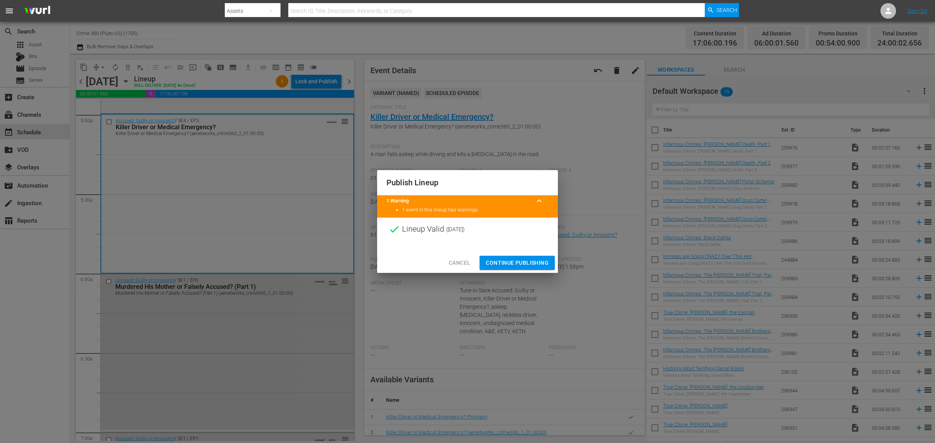
click at [527, 261] on span "Continue Publishing" at bounding box center [517, 263] width 63 height 10
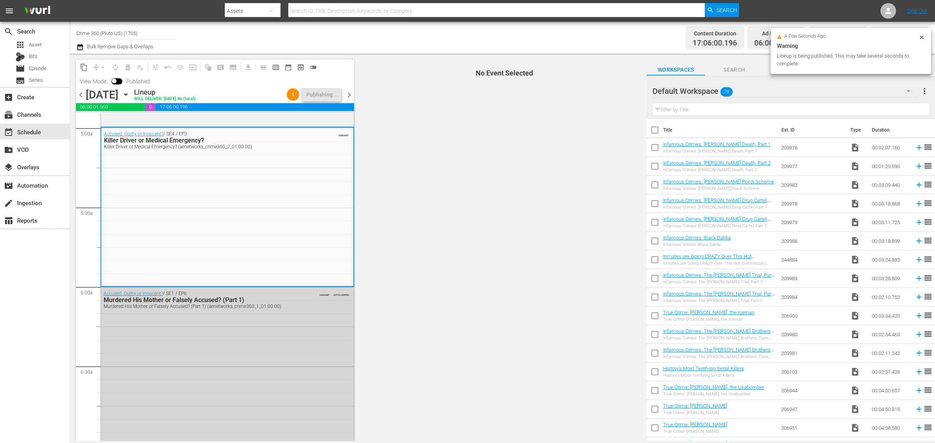
click at [401, 41] on div "Channel Title Crime 360 (Pluto US) (1705) Bulk Remove Gaps & Overlaps" at bounding box center [308, 38] width 465 height 28
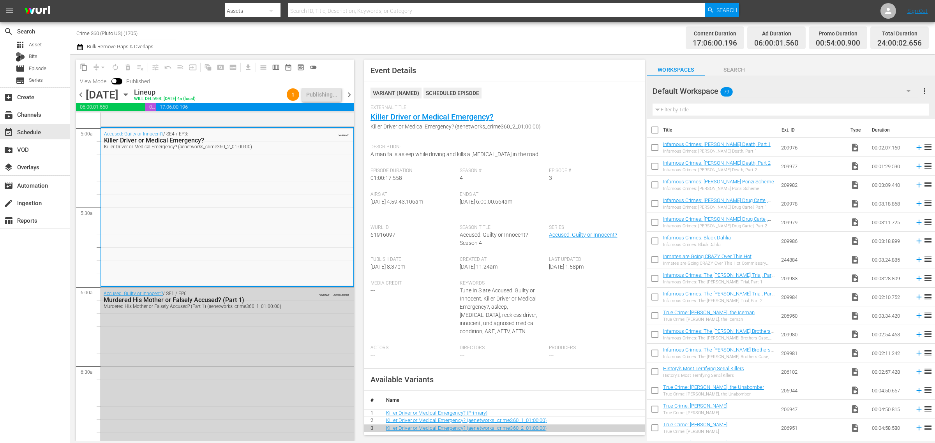
click at [491, 39] on div "Channel Title Crime 360 (Pluto US) (1705) Bulk Remove Gaps & Overlaps" at bounding box center [308, 38] width 465 height 28
click at [442, 40] on div "Channel Title Crime 360 (Pluto US) (1705) Bulk Remove Gaps & Overlaps" at bounding box center [308, 38] width 465 height 28
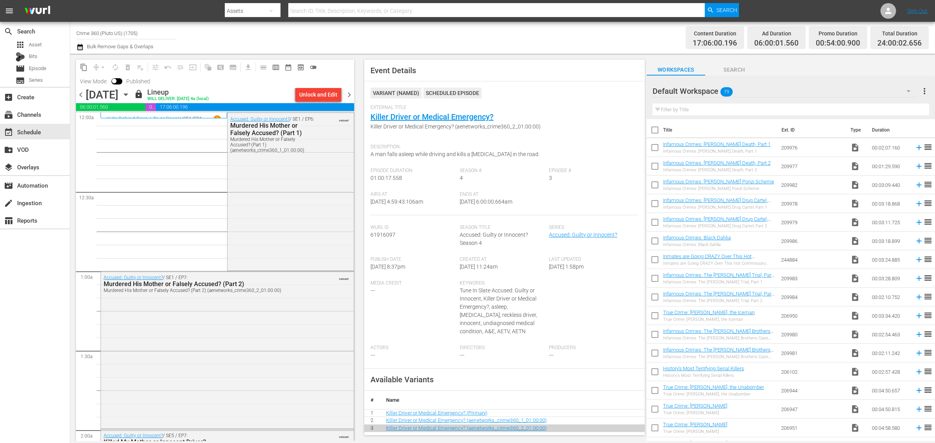
click at [407, 42] on div "Channel Title Crime 360 (Pluto US) (1705) Bulk Remove Gaps & Overlaps" at bounding box center [308, 38] width 465 height 28
click at [348, 94] on span "chevron_right" at bounding box center [349, 95] width 10 height 10
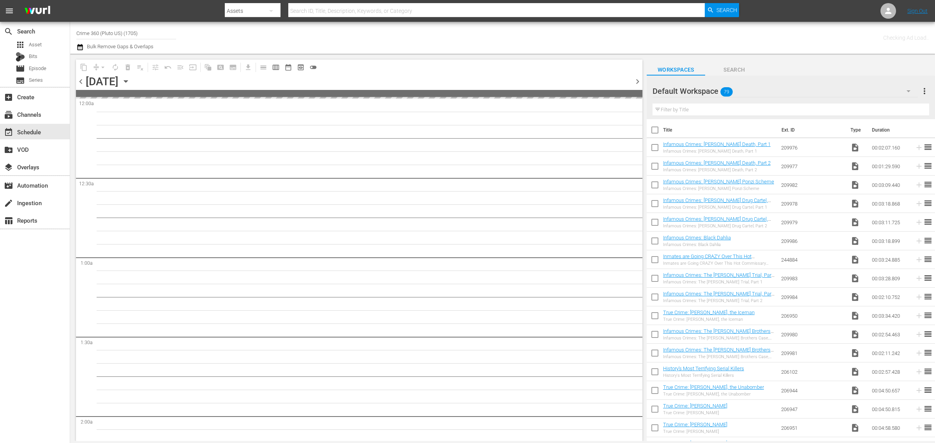
click at [427, 30] on div "Channel Title Crime 360 (Pluto US) (1705) Bulk Remove Gaps & Overlaps" at bounding box center [308, 38] width 465 height 28
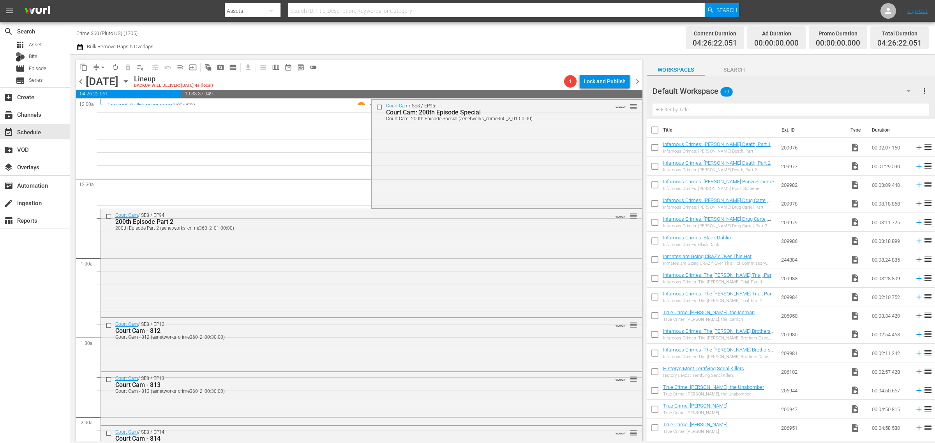
click at [427, 30] on div "Channel Title Crime 360 (Pluto US) (1705) Bulk Remove Gaps & Overlaps" at bounding box center [308, 38] width 465 height 28
click at [180, 69] on span "menu_open" at bounding box center [180, 68] width 8 height 8
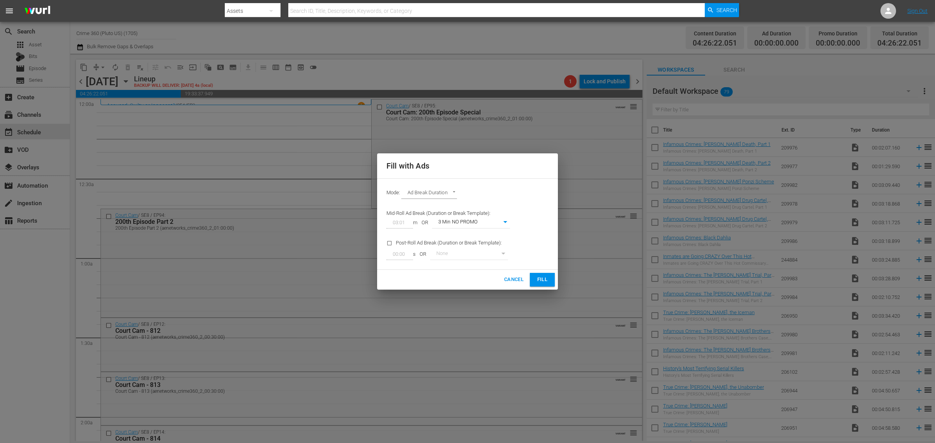
click at [546, 279] on span "Fill" at bounding box center [542, 279] width 12 height 9
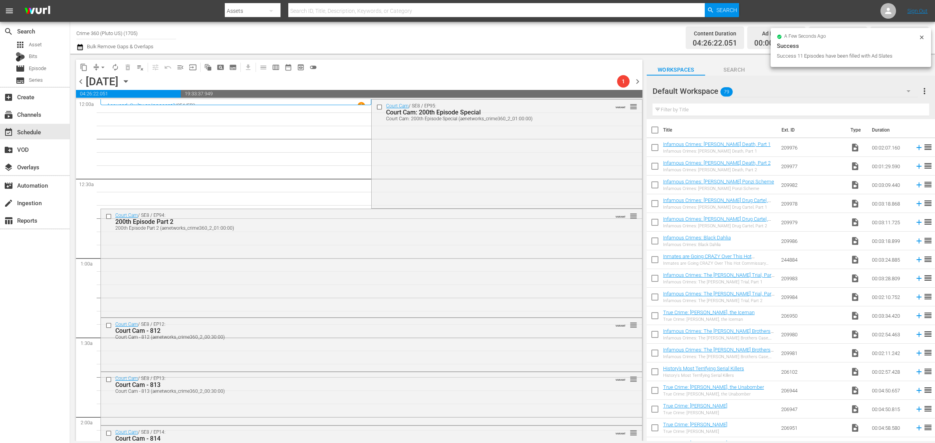
click at [522, 42] on div "Channel Title Crime 360 (Pluto US) (1705) Bulk Remove Gaps & Overlaps" at bounding box center [308, 38] width 465 height 28
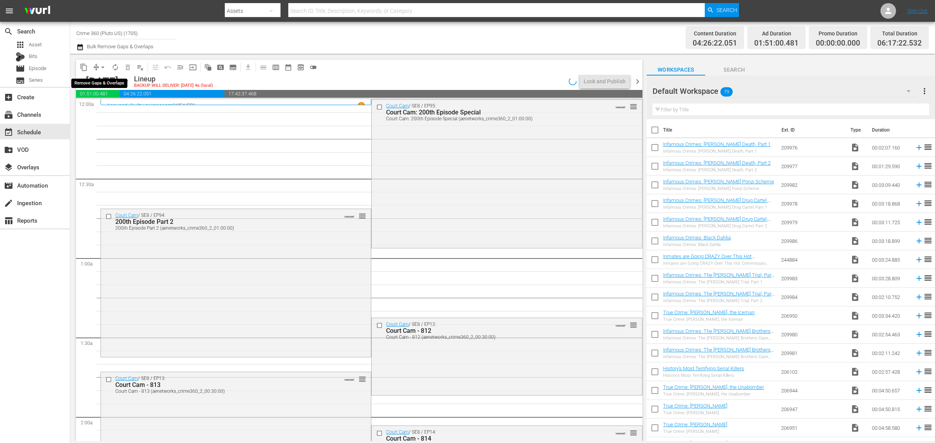
click at [104, 65] on span "arrow_drop_down" at bounding box center [103, 68] width 8 height 8
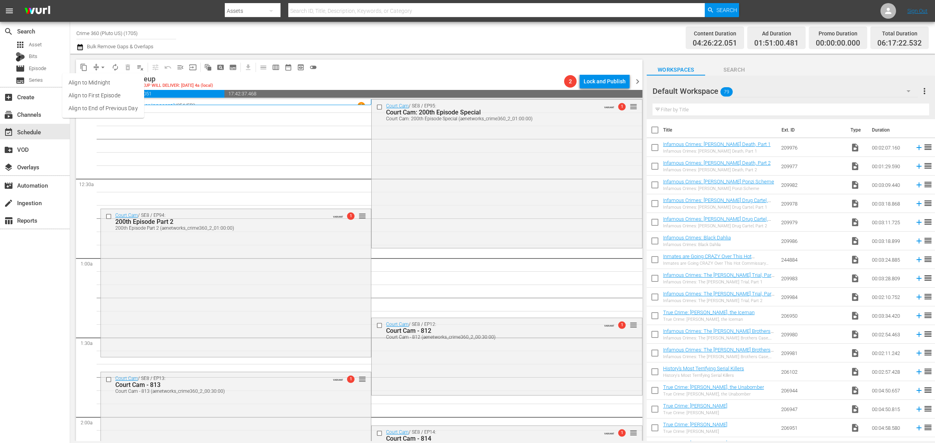
click at [104, 80] on li "Align to Midnight" at bounding box center [103, 82] width 82 height 13
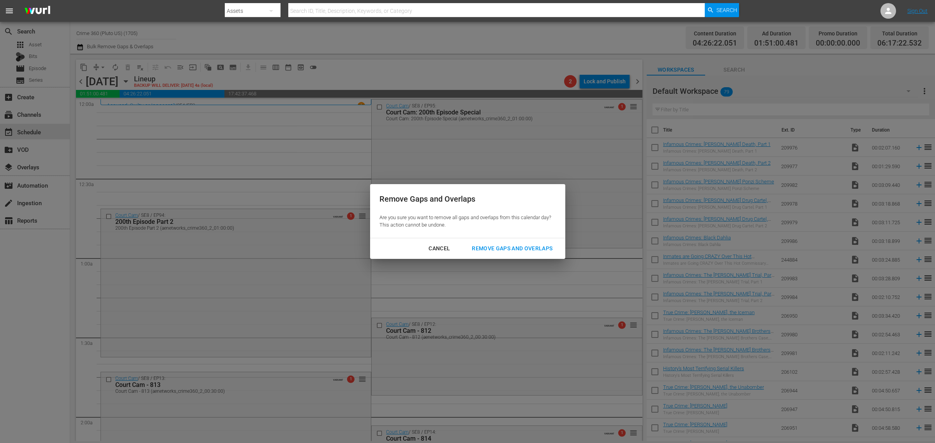
click at [526, 247] on div "Remove Gaps and Overlaps" at bounding box center [512, 249] width 93 height 10
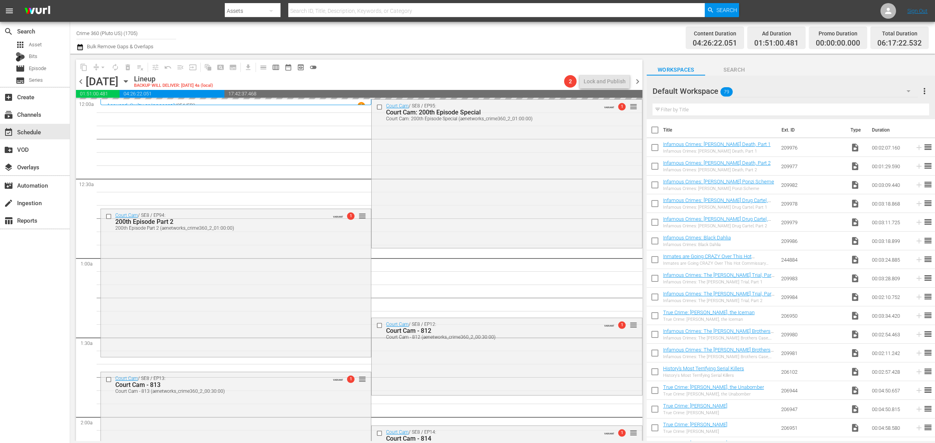
click at [467, 37] on div "Channel Title Crime 360 (Pluto US) (1705) Bulk Remove Gaps & Overlaps" at bounding box center [308, 38] width 465 height 28
click at [512, 37] on div "Channel Title Crime 360 (Pluto US) (1705) Bulk Remove Gaps & Overlaps" at bounding box center [308, 38] width 465 height 28
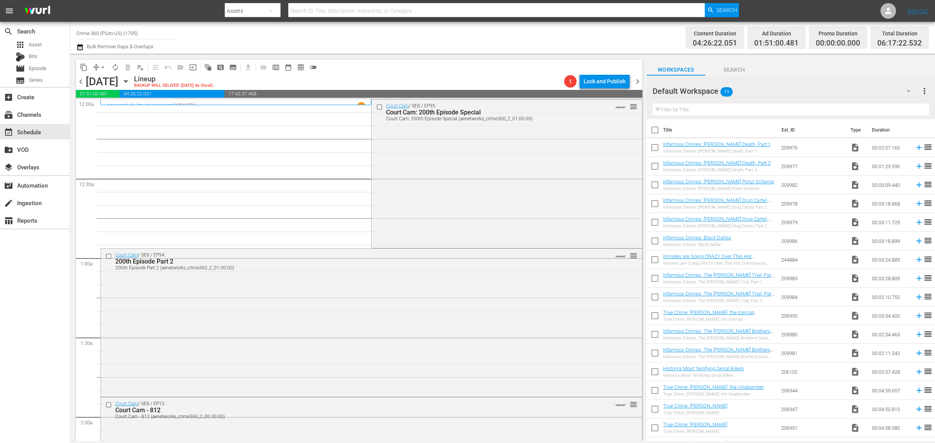
click at [498, 37] on div "Channel Title Crime 360 (Pluto US) (1705) Bulk Remove Gaps & Overlaps" at bounding box center [308, 38] width 465 height 28
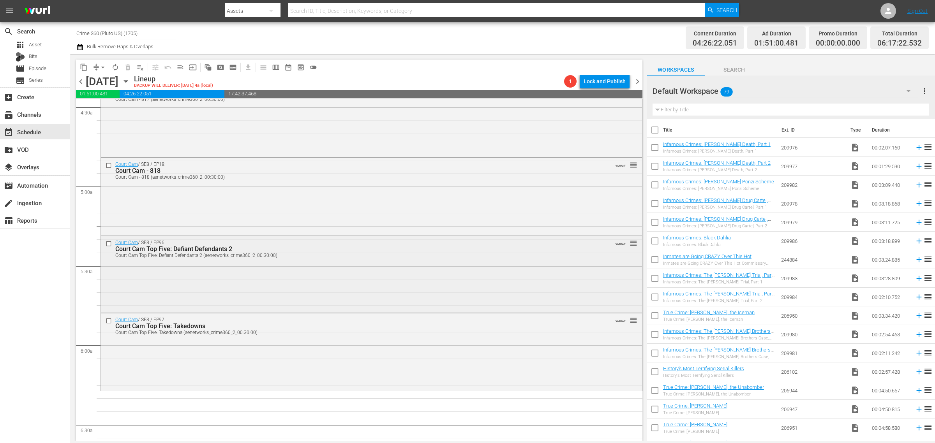
scroll to position [730, 0]
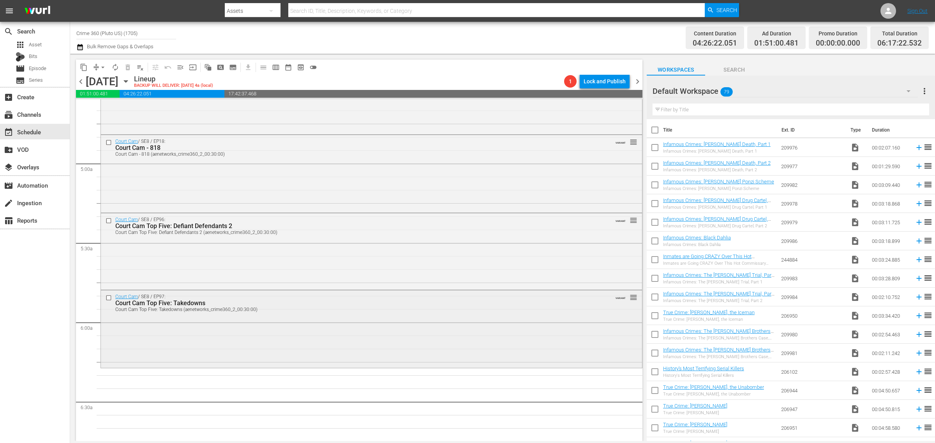
click at [214, 326] on div "Court Cam / SE8 / EP97: Court Cam Top Five: Takedowns Court Cam Top Five: Taked…" at bounding box center [371, 329] width 541 height 76
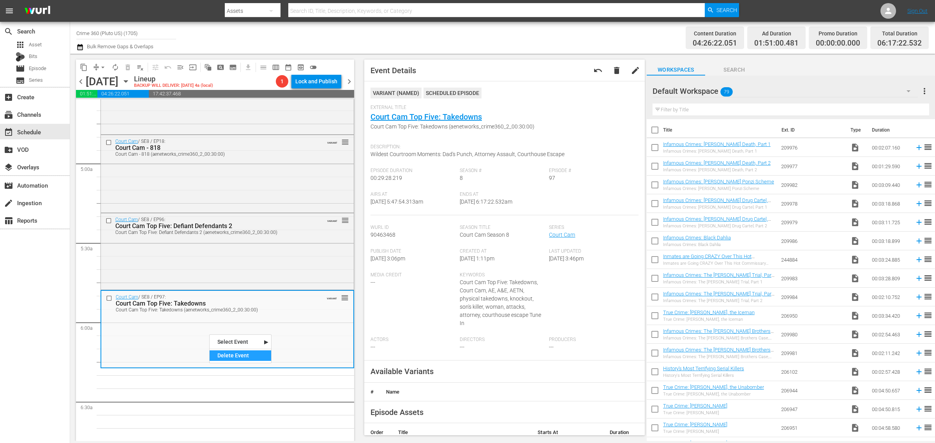
click at [235, 360] on div "Delete Event" at bounding box center [241, 356] width 62 height 11
click at [456, 32] on div "Channel Title Crime 360 (Pluto US) (1705) Bulk Remove Gaps & Overlaps" at bounding box center [308, 38] width 465 height 28
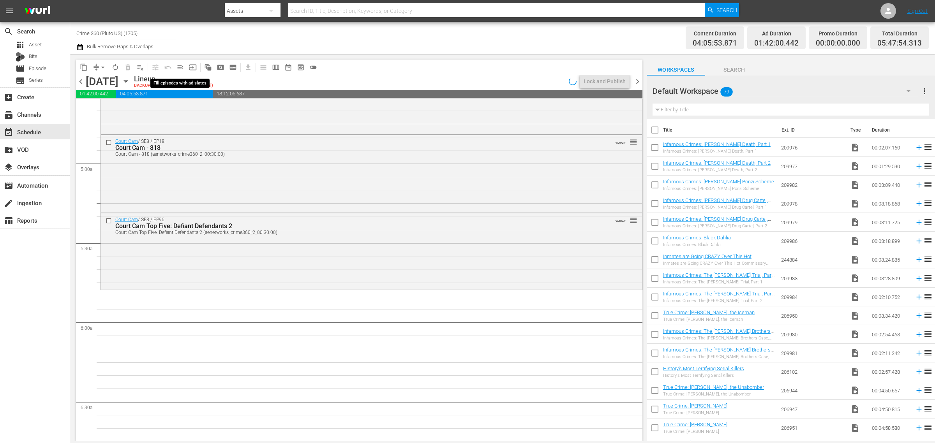
click at [182, 64] on span "menu_open" at bounding box center [180, 68] width 8 height 8
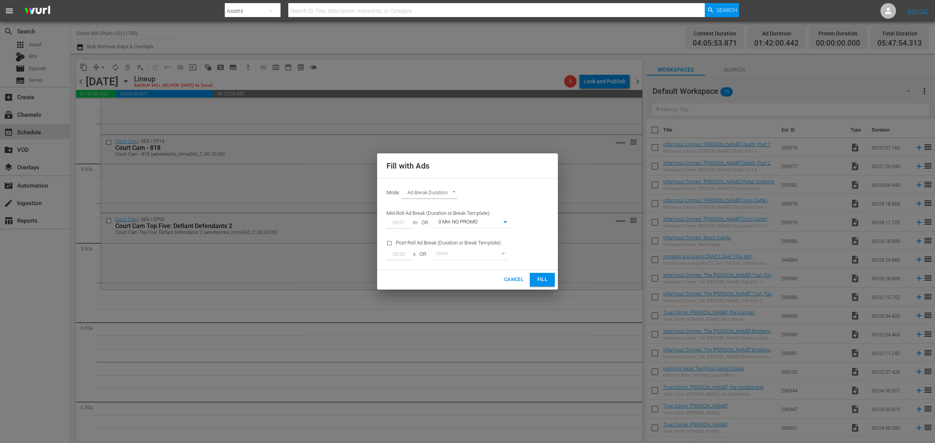
click at [476, 217] on div "Mid-Roll Ad Break (Duration or Break Template): 03:01 m OR 3 Min NO PROMO 45" at bounding box center [448, 219] width 133 height 30
click at [478, 222] on body "menu Search By Assets Search ID, Title, Description, Keywords, or Category Sear…" at bounding box center [467, 221] width 935 height 443
drag, startPoint x: 475, startPoint y: 235, endPoint x: 481, endPoint y: 236, distance: 6.7
click at [474, 236] on li "3 Min with promo" at bounding box center [471, 235] width 78 height 13
type input "46"
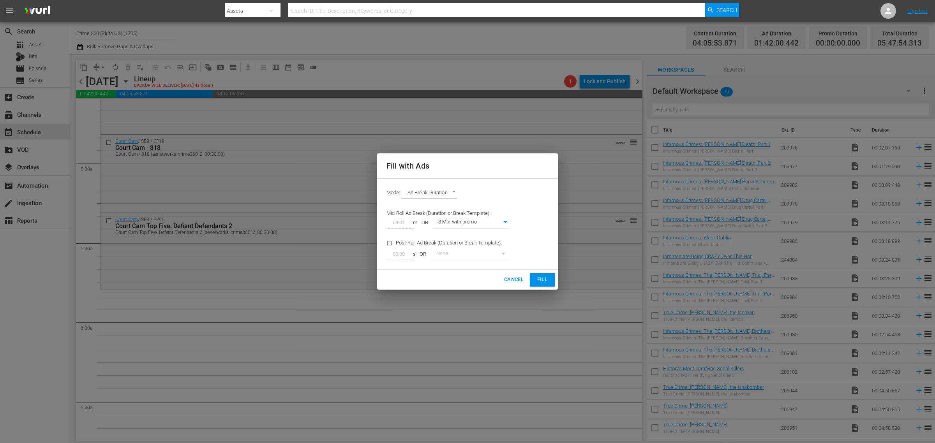
click at [545, 282] on span "Fill" at bounding box center [542, 279] width 12 height 9
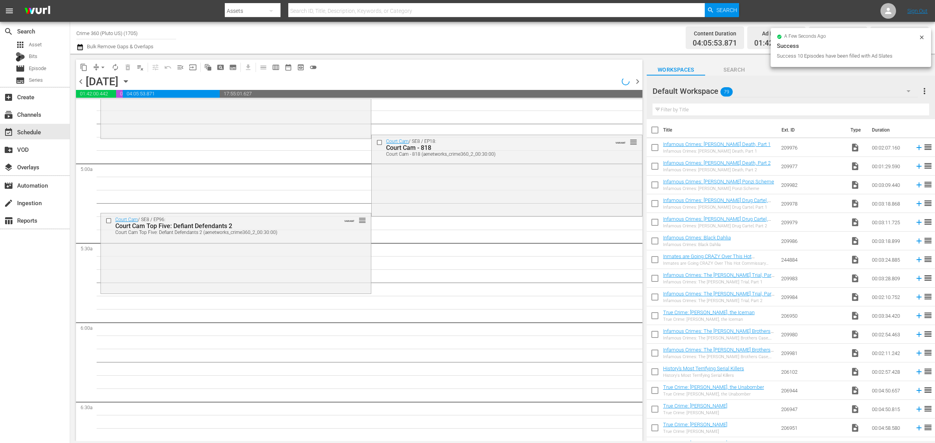
scroll to position [704, 0]
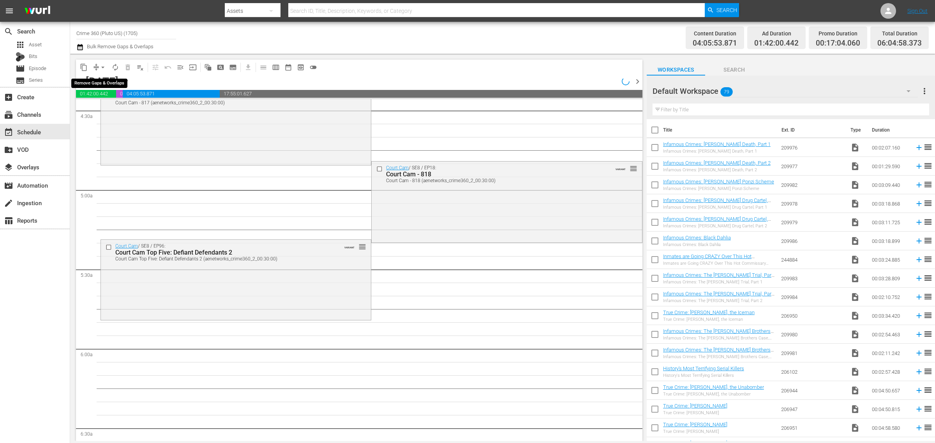
click at [102, 64] on span "arrow_drop_down" at bounding box center [103, 68] width 8 height 8
click at [100, 79] on li "Align to Midnight" at bounding box center [103, 82] width 82 height 13
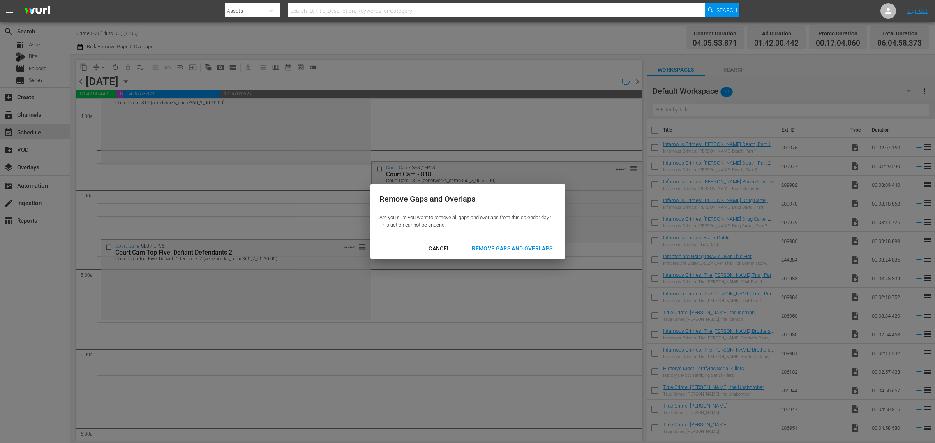
click at [526, 244] on div "Remove Gaps and Overlaps" at bounding box center [512, 249] width 93 height 10
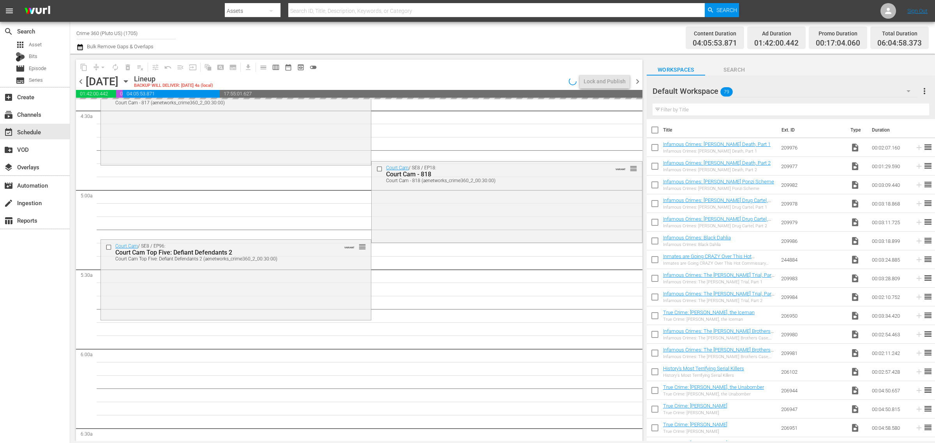
click at [483, 25] on div "Channel Title Crime 360 (Pluto US) (1705) Bulk Remove Gaps & Overlaps" at bounding box center [308, 38] width 465 height 28
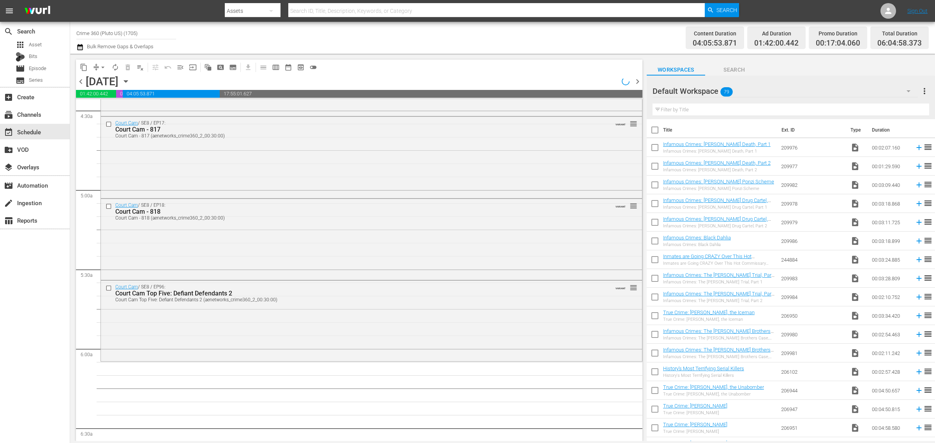
click at [464, 29] on div "Channel Title Crime 360 (Pluto US) (1705) Bulk Remove Gaps & Overlaps" at bounding box center [308, 38] width 465 height 28
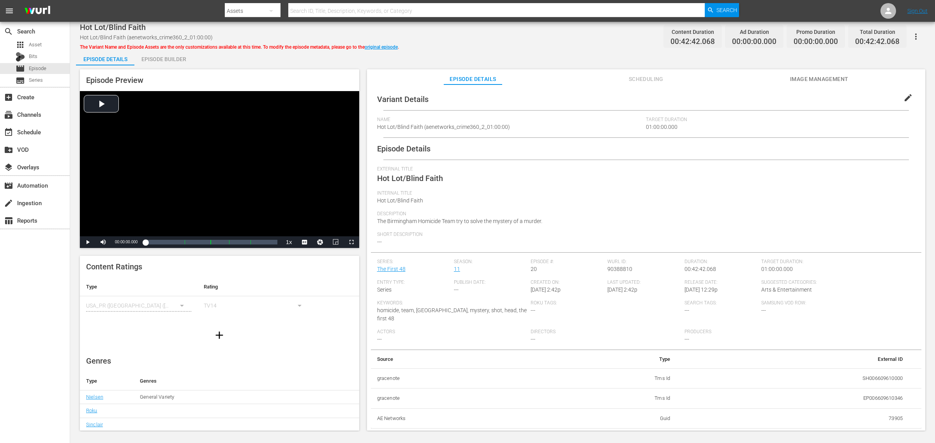
click at [183, 62] on div "Episode Builder" at bounding box center [163, 59] width 58 height 19
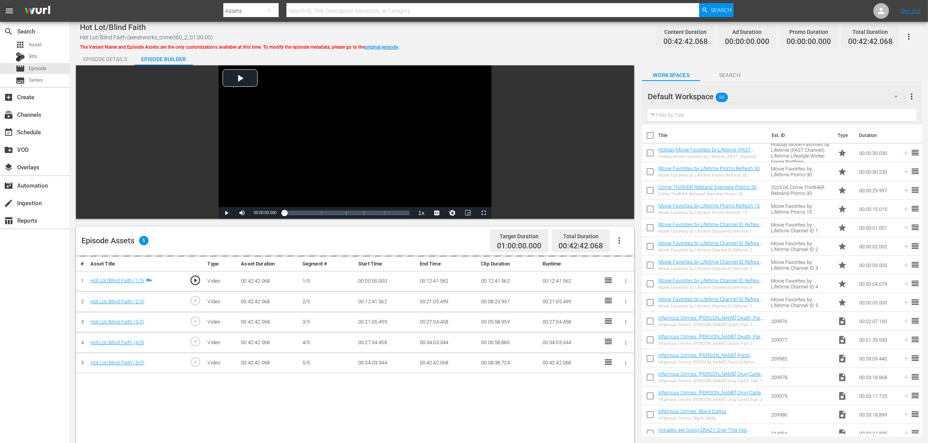
click at [471, 43] on div "Hot Lot/Blind Faith Hot Lot/Blind Faith (aenetworks_crime360_2_01:00:00) The Va…" at bounding box center [499, 37] width 838 height 18
click at [622, 238] on icon "button" at bounding box center [618, 240] width 9 height 9
click at [622, 244] on div "Fill with Ads" at bounding box center [642, 244] width 53 height 19
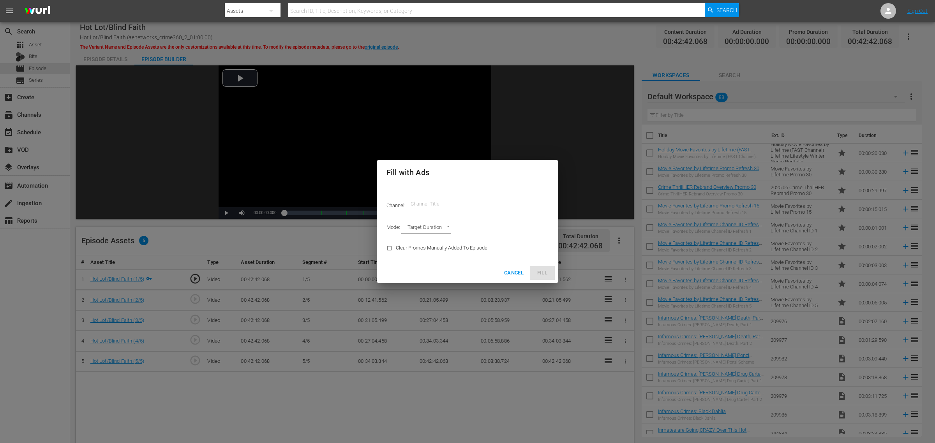
click at [452, 201] on input "text" at bounding box center [461, 204] width 100 height 19
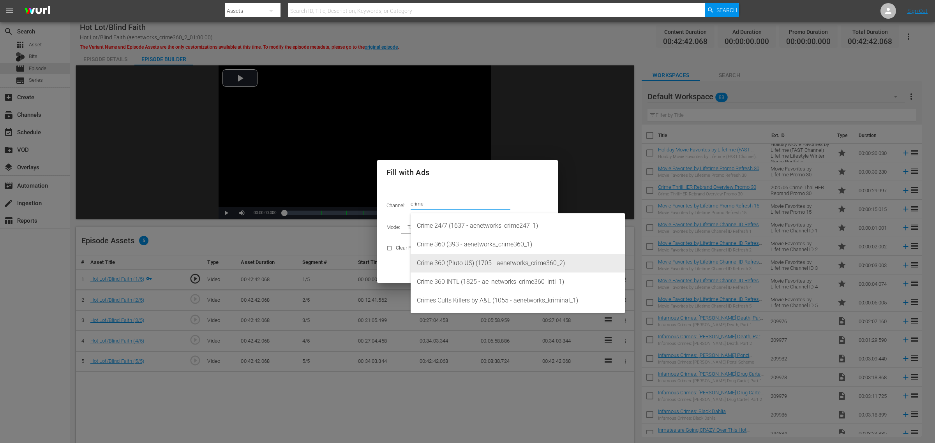
click at [464, 265] on div "Crime 360 (Pluto US) (1705 - aenetworks_crime360_2)" at bounding box center [518, 263] width 202 height 19
type input "Crime 360 (Pluto US) (1705)"
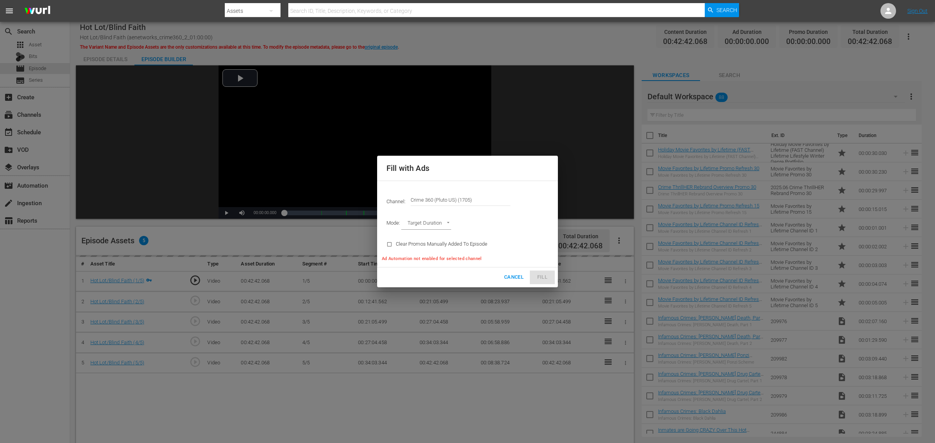
type input "AD_BREAK_DURATION"
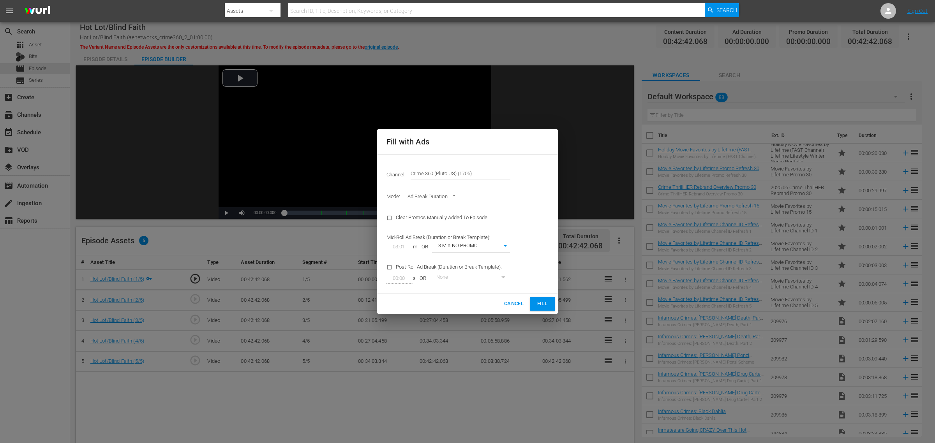
click at [490, 245] on body "menu Search By Assets Search ID, Title, Description, Keywords, or Category Sear…" at bounding box center [467, 221] width 935 height 443
click at [472, 271] on li "4 Min NO PROMO" at bounding box center [471, 272] width 78 height 13
type input "47"
click at [538, 307] on span "Fill" at bounding box center [542, 304] width 12 height 9
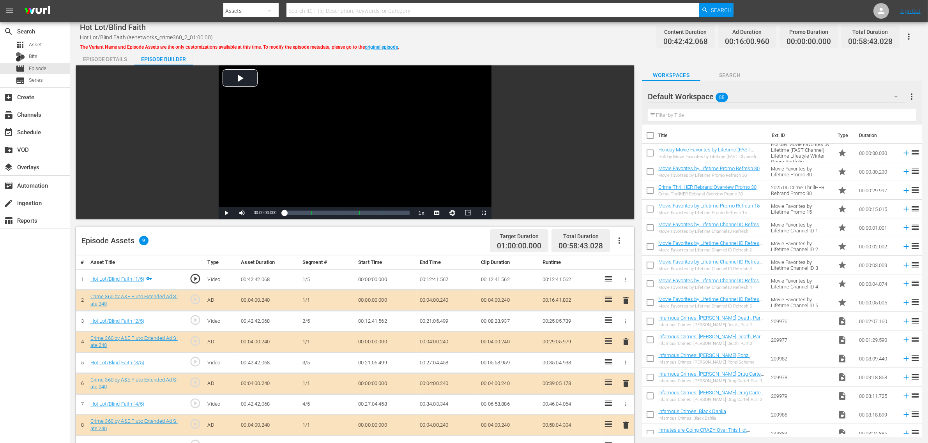
click at [748, 101] on div "Default Workspace 88" at bounding box center [776, 97] width 258 height 22
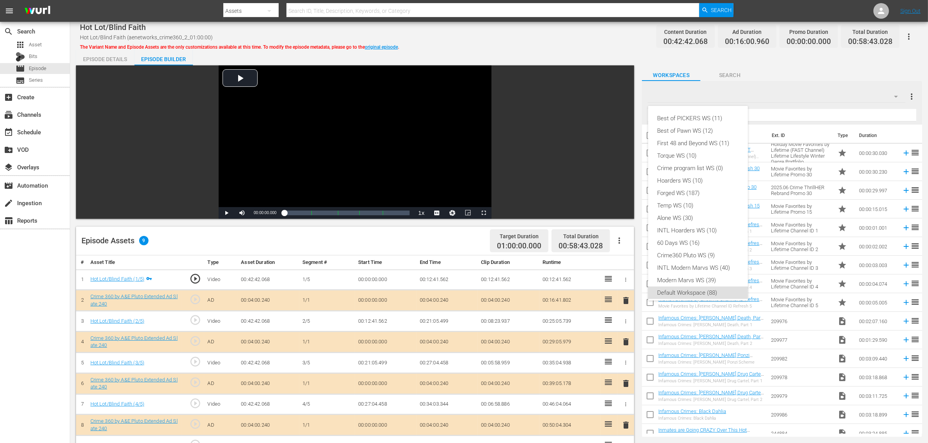
scroll to position [5, 0]
click at [686, 254] on div "Crime360 Pluto WS (9)" at bounding box center [697, 251] width 81 height 12
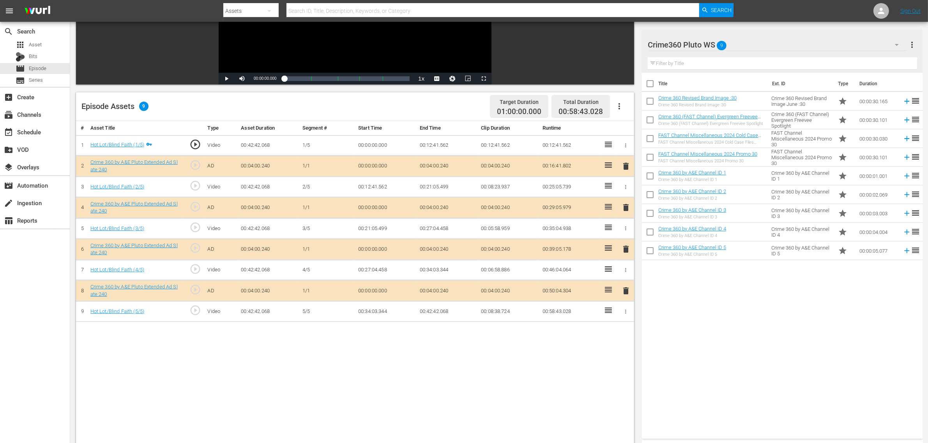
scroll to position [146, 0]
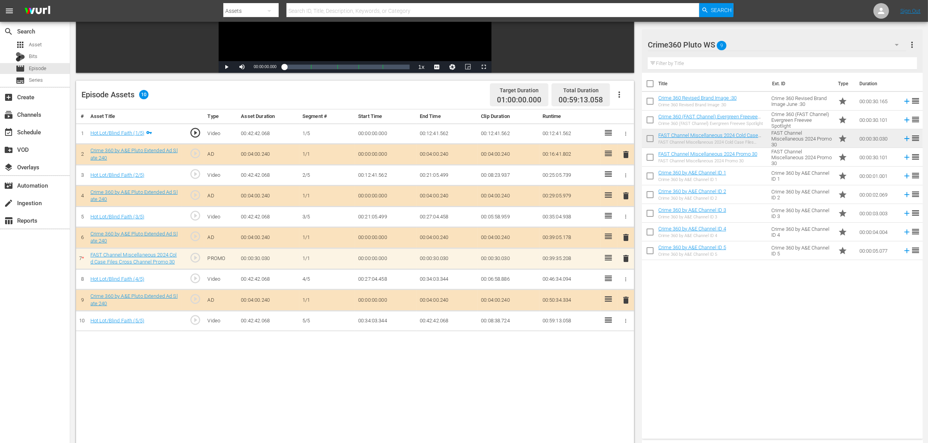
click at [721, 341] on div "Title Ext. ID Type Duration Crime 360 Revised Brand Image :30 Crime 360 Revised…" at bounding box center [782, 254] width 281 height 363
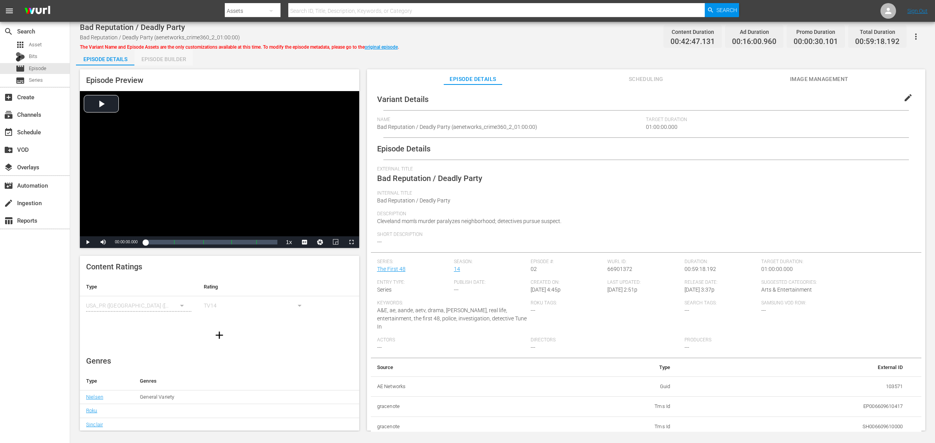
click at [176, 62] on div "Episode Builder" at bounding box center [163, 59] width 58 height 19
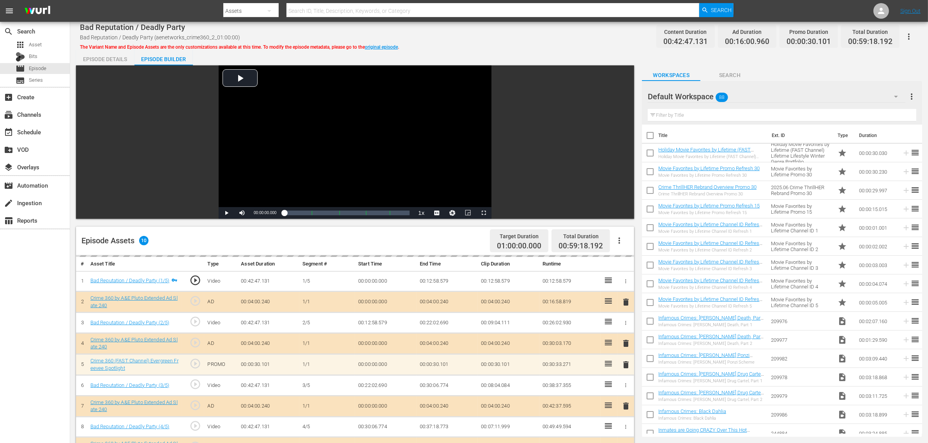
click at [404, 42] on div "Bad Reputation / Deadly Party Bad Reputation / Deadly Party (aenetworks_crime36…" at bounding box center [499, 37] width 838 height 18
click at [460, 37] on div "Bad Reputation / Deadly Party Bad Reputation / Deadly Party (aenetworks_crime36…" at bounding box center [499, 37] width 838 height 18
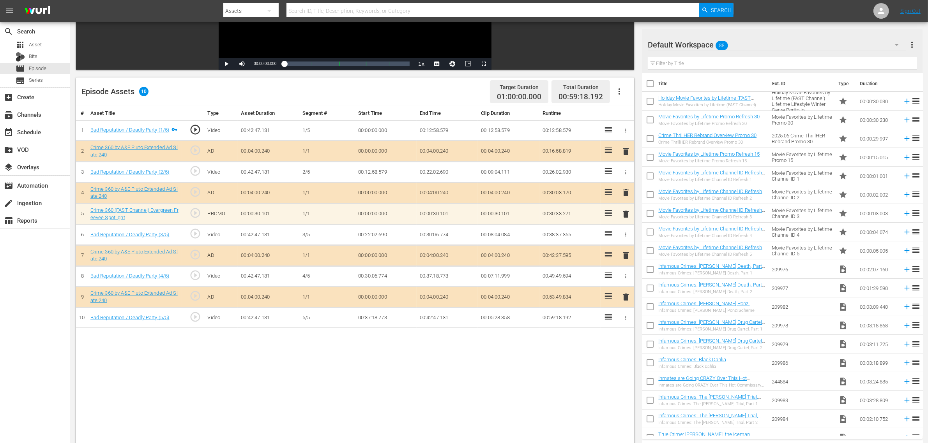
scroll to position [195, 0]
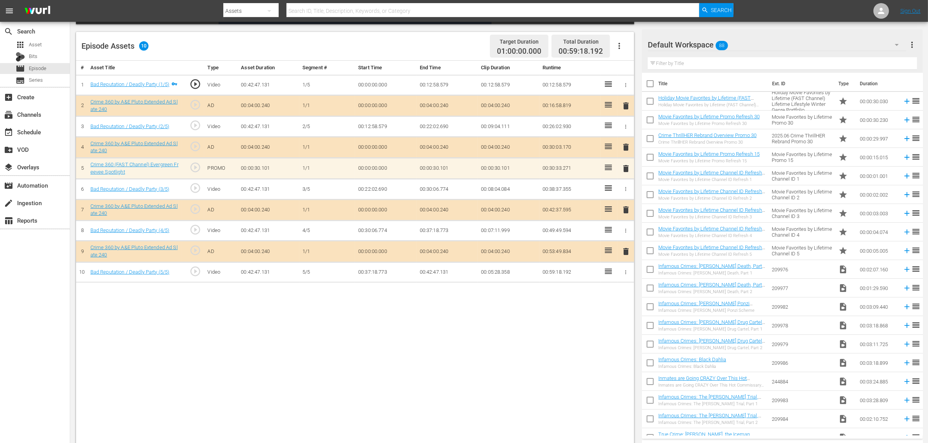
click at [748, 47] on div "Default Workspace 88" at bounding box center [776, 45] width 258 height 22
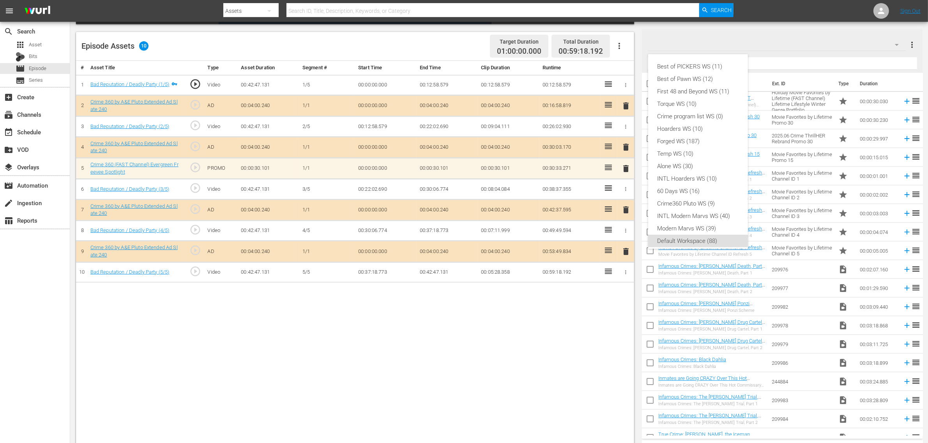
scroll to position [5, 0]
click at [688, 198] on div "Crime360 Pluto WS (9)" at bounding box center [697, 199] width 81 height 12
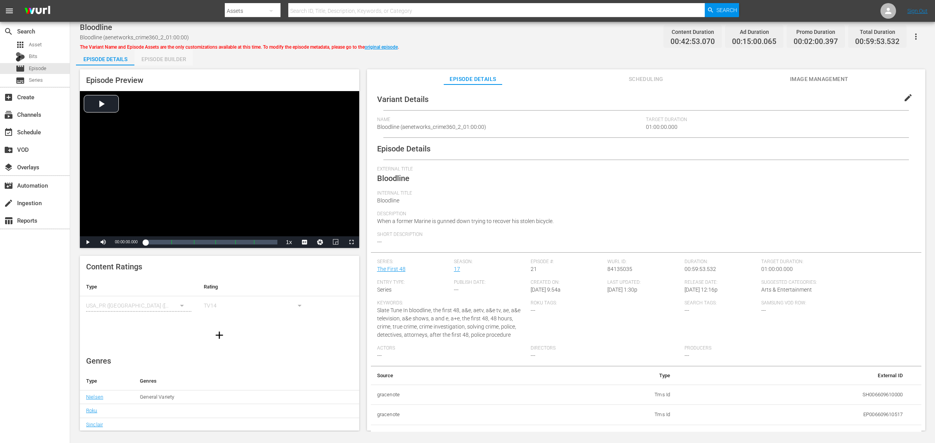
click at [163, 57] on div "Episode Builder" at bounding box center [163, 59] width 58 height 19
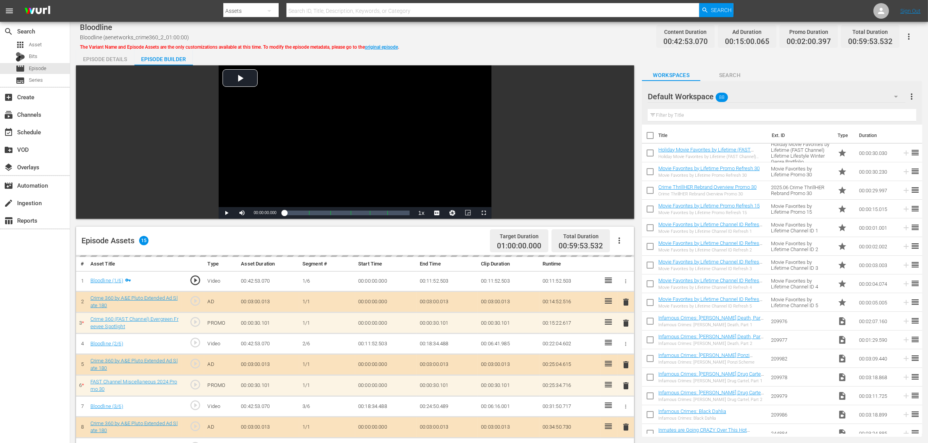
click at [445, 33] on div "Bloodline Bloodline (aenetworks_crime360_2_01:00:00) The Variant Name and Episo…" at bounding box center [499, 37] width 838 height 18
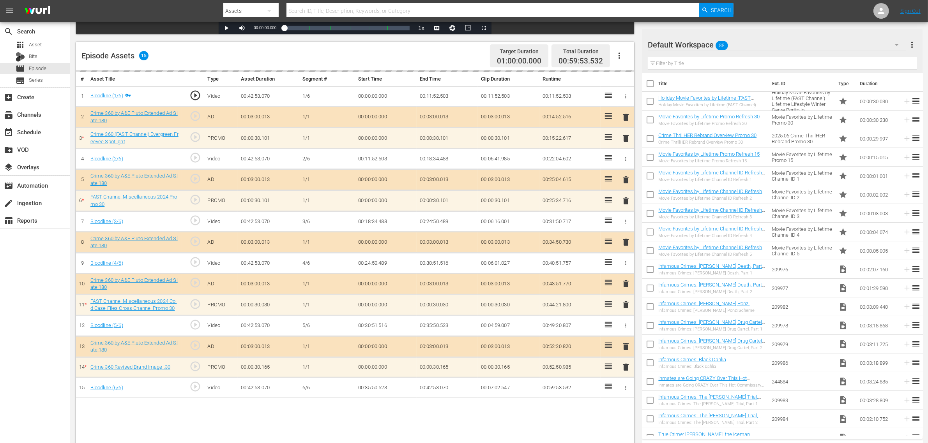
scroll to position [203, 0]
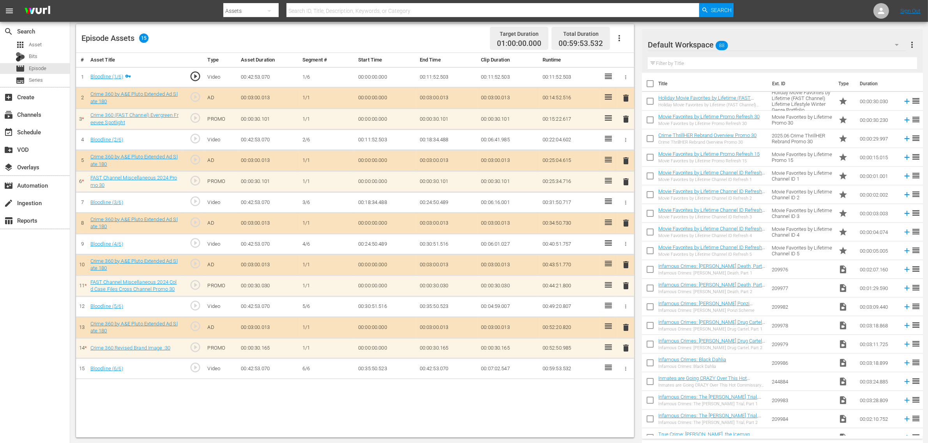
click at [748, 44] on div "Default Workspace 88" at bounding box center [776, 45] width 258 height 22
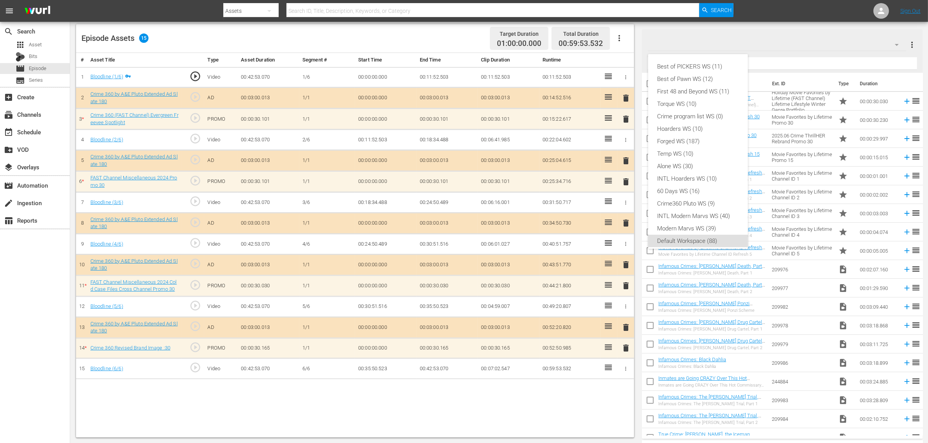
scroll to position [5, 0]
click at [690, 198] on div "Crime360 Pluto WS (9)" at bounding box center [697, 199] width 81 height 12
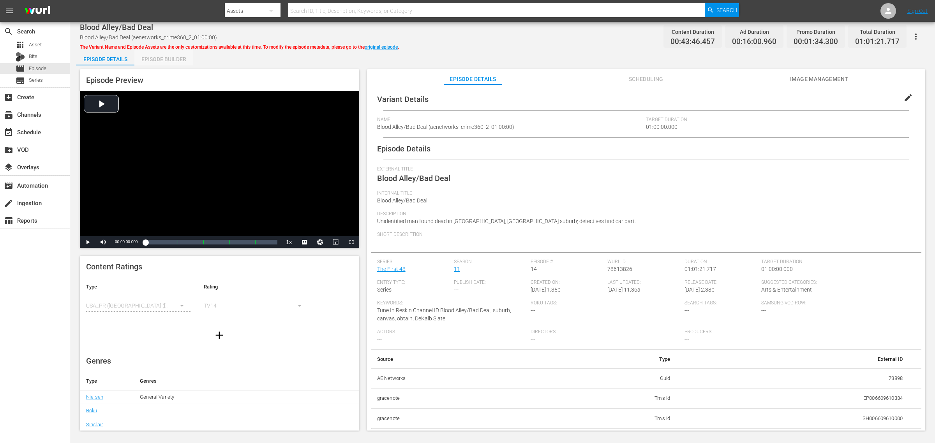
click at [162, 59] on div "Episode Builder" at bounding box center [163, 59] width 58 height 19
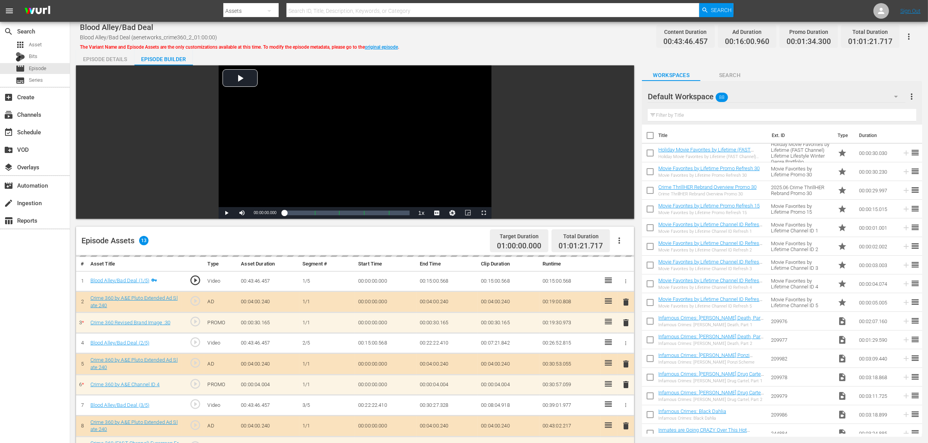
click at [526, 55] on div "Episode Details Episode Builder Episode Preview Video Player is loading. Play V…" at bounding box center [499, 345] width 846 height 591
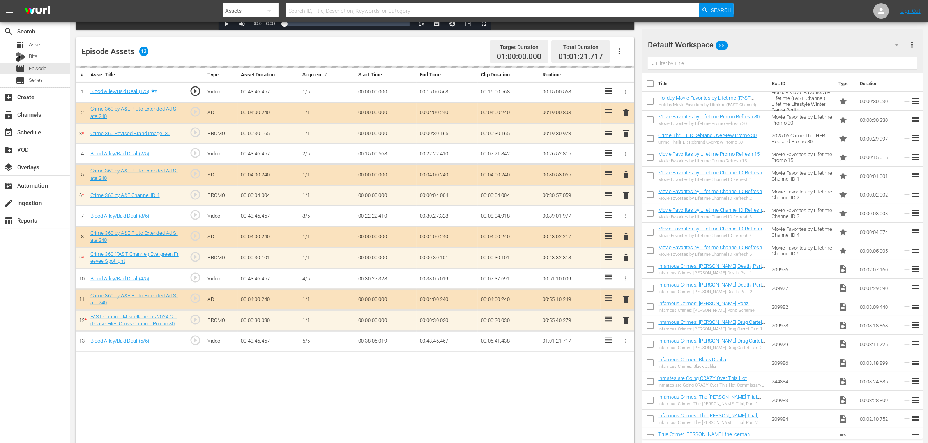
scroll to position [195, 0]
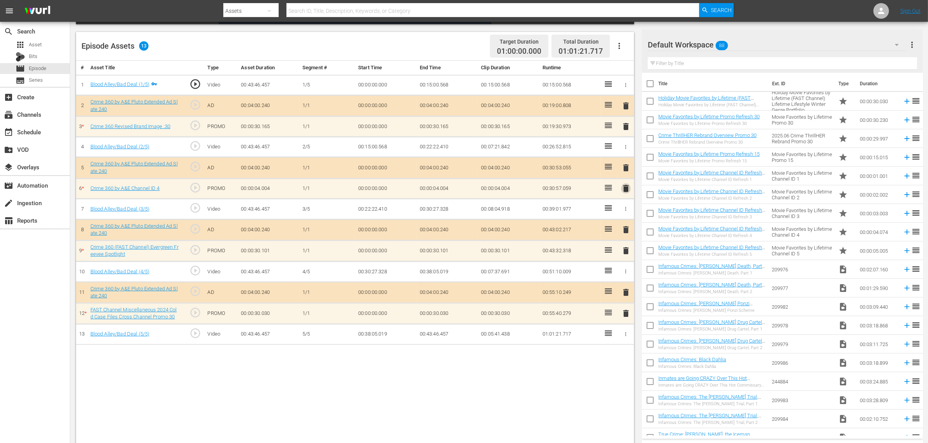
click at [627, 191] on span "delete" at bounding box center [625, 188] width 9 height 9
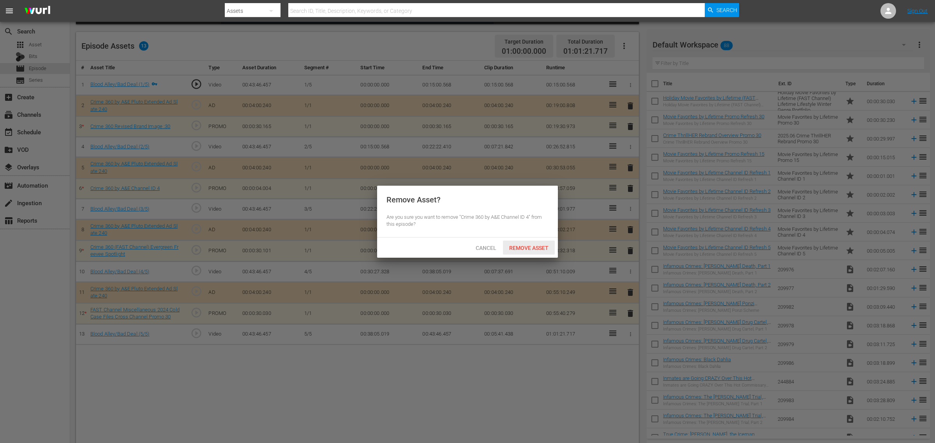
click at [517, 249] on span "Remove Asset" at bounding box center [529, 248] width 52 height 6
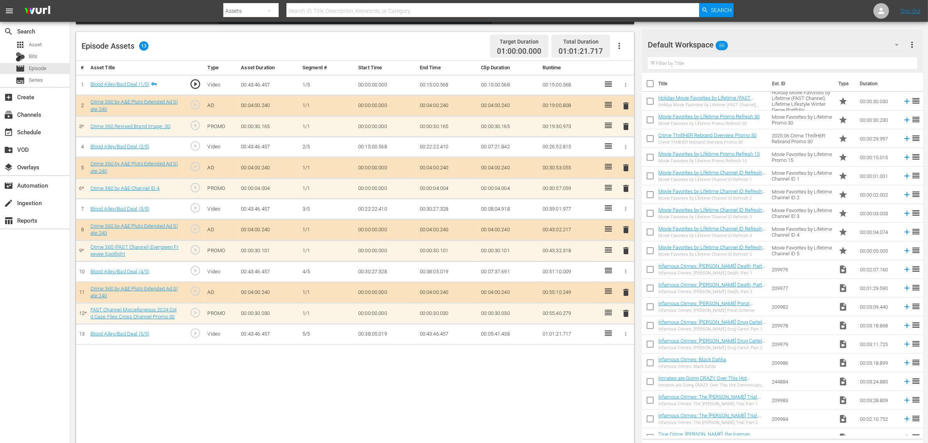
click at [748, 45] on div "Default Workspace 88" at bounding box center [776, 45] width 258 height 22
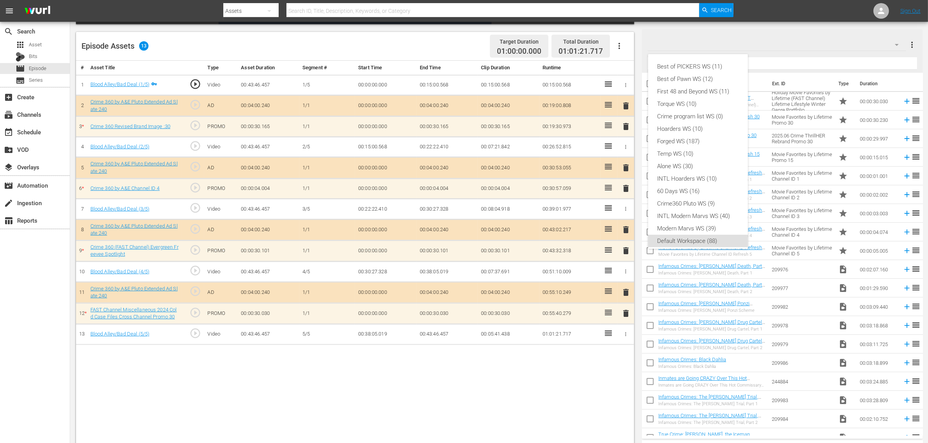
scroll to position [5, 0]
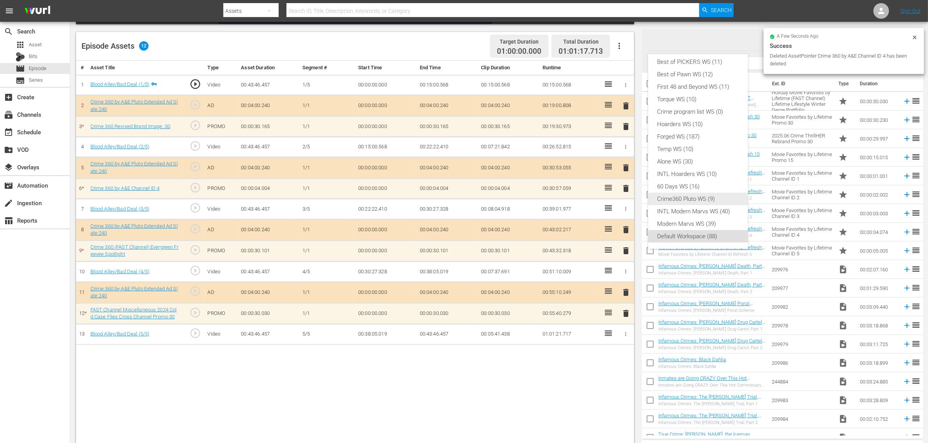
click at [712, 196] on div "Crime360 Pluto WS (9)" at bounding box center [697, 199] width 81 height 12
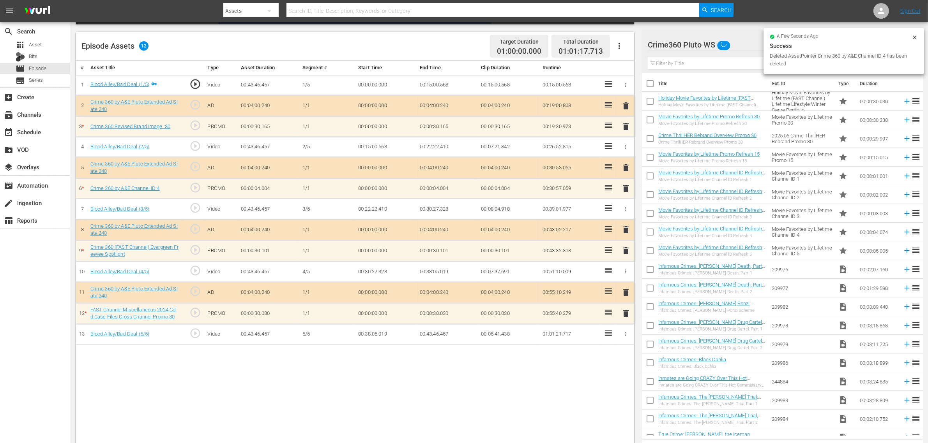
click at [454, 43] on div "Episode Assets 12 Target Duration 01:00:00.000 Total Duration 01:01:17.713" at bounding box center [355, 46] width 558 height 29
click at [748, 9] on nav "menu Search By Assets Search ID, Title, Description, Keywords, or Category Sear…" at bounding box center [464, 11] width 928 height 22
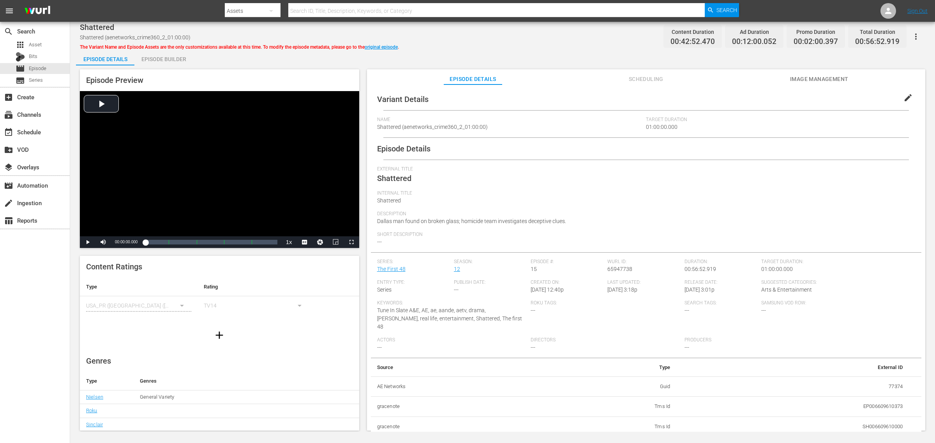
click at [161, 63] on div "Episode Builder" at bounding box center [163, 59] width 58 height 19
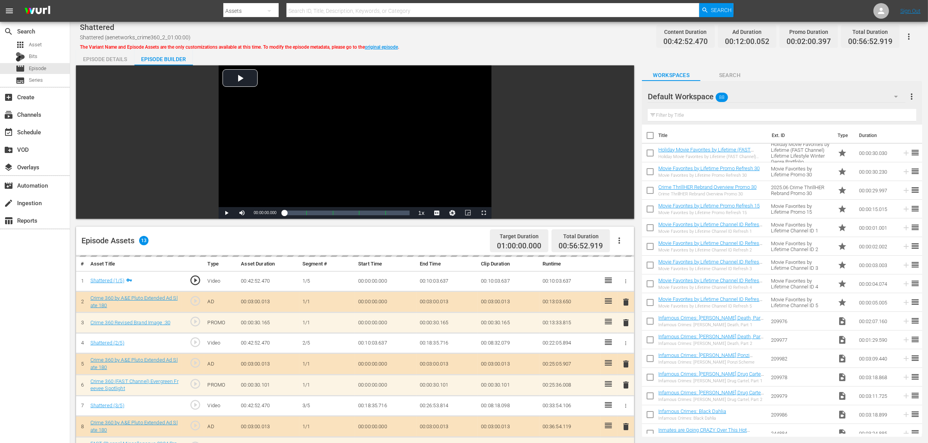
click at [554, 43] on div "Shattered Shattered (aenetworks_crime360_2_01:00:00) The Variant Name and Episo…" at bounding box center [499, 37] width 838 height 18
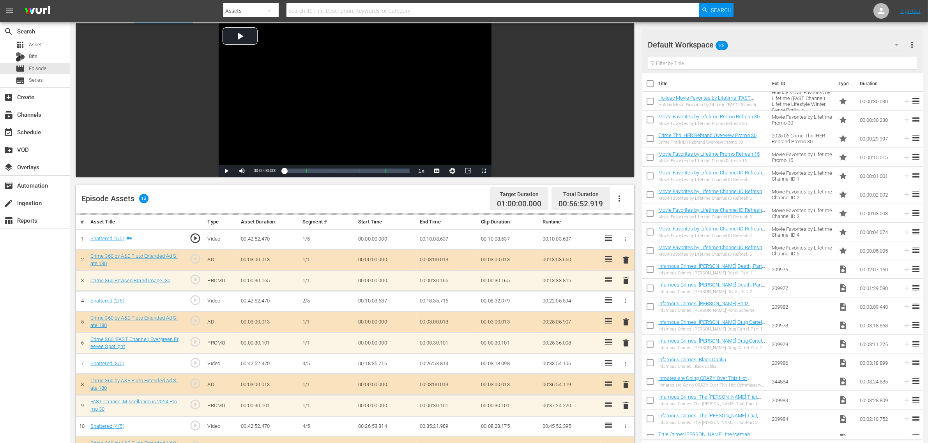
scroll to position [203, 0]
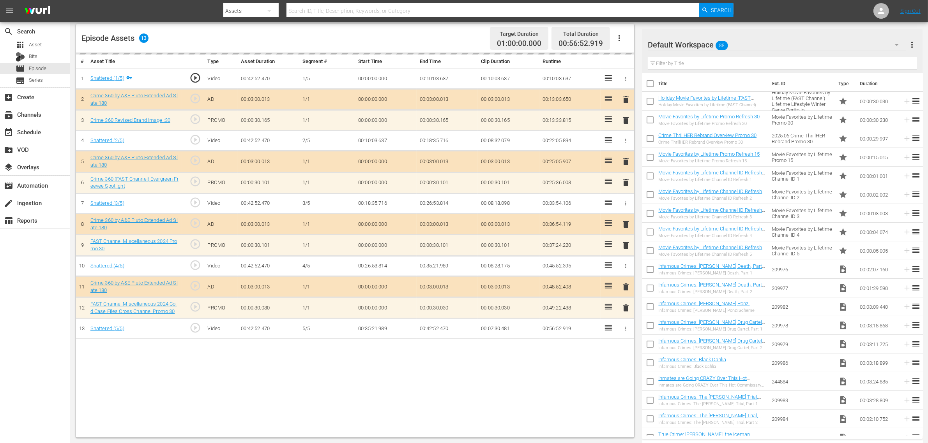
click at [748, 48] on div "Default Workspace 88" at bounding box center [776, 45] width 258 height 22
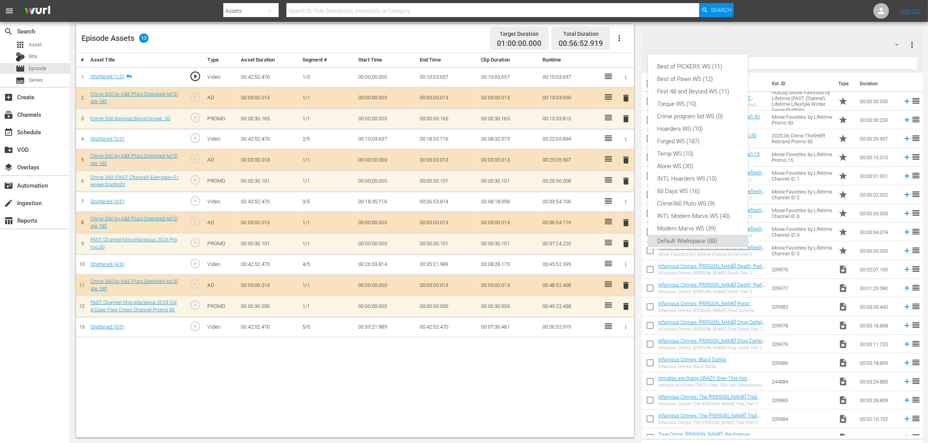
scroll to position [5, 0]
click at [688, 195] on div "Crime360 Pluto WS (9)" at bounding box center [697, 199] width 81 height 12
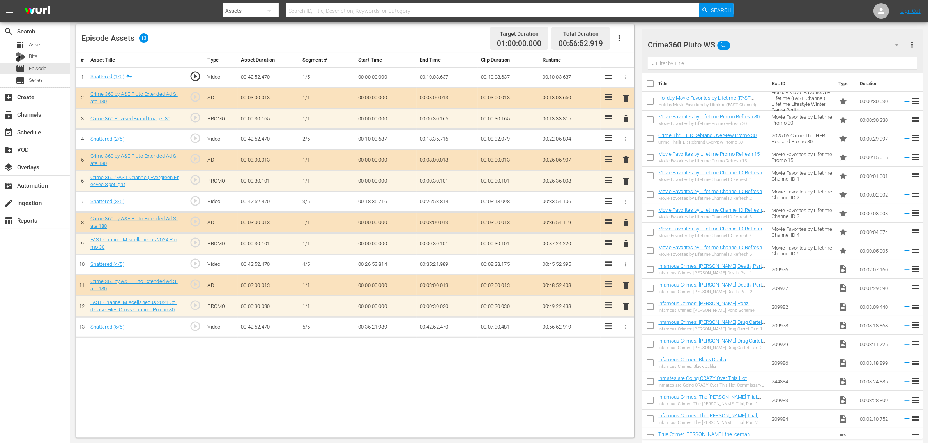
click at [748, 8] on nav "menu Search By Assets Search ID, Title, Description, Keywords, or Category Sear…" at bounding box center [464, 11] width 928 height 22
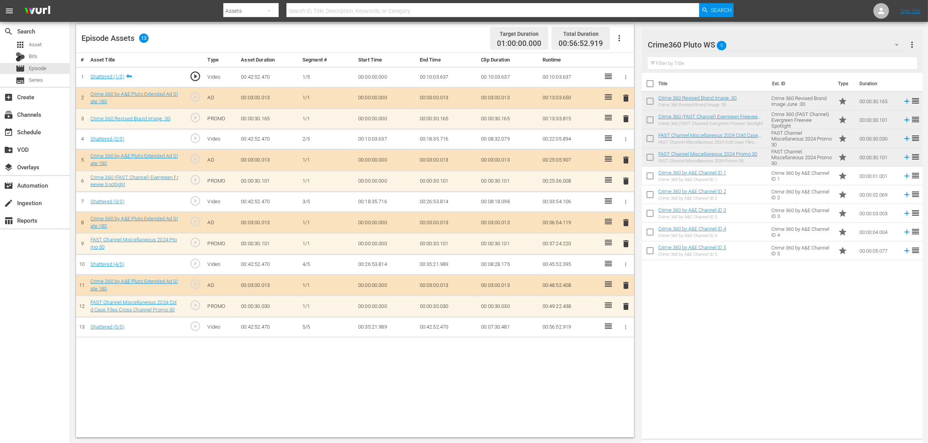
click at [618, 34] on icon "button" at bounding box center [618, 38] width 9 height 9
click at [628, 62] on div "Clear Ads" at bounding box center [642, 60] width 53 height 19
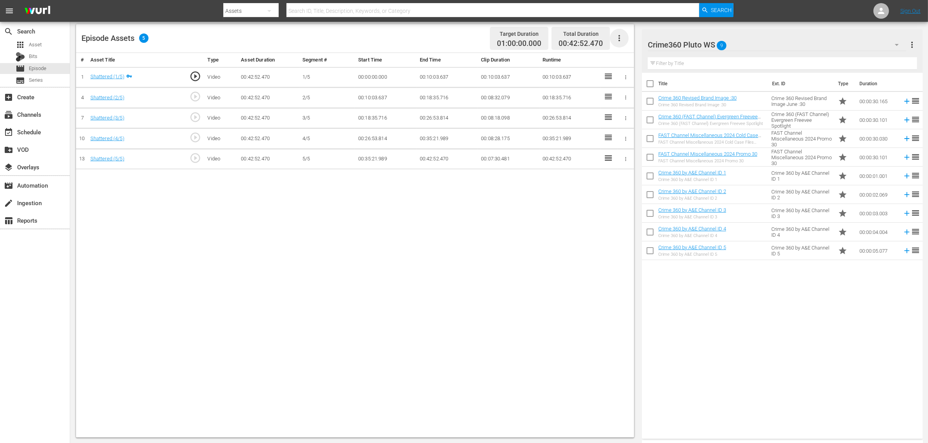
click at [620, 38] on icon "button" at bounding box center [618, 38] width 9 height 9
click at [627, 42] on div "Fill with Ads" at bounding box center [642, 41] width 53 height 19
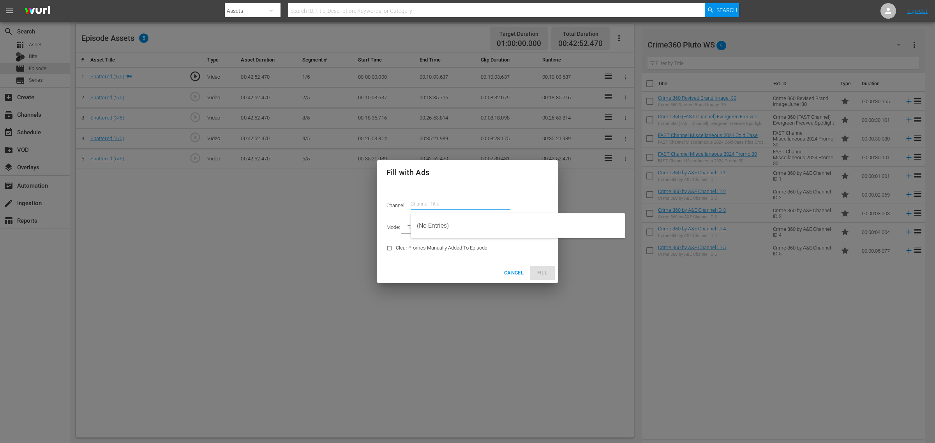
click at [429, 201] on input "text" at bounding box center [461, 204] width 100 height 19
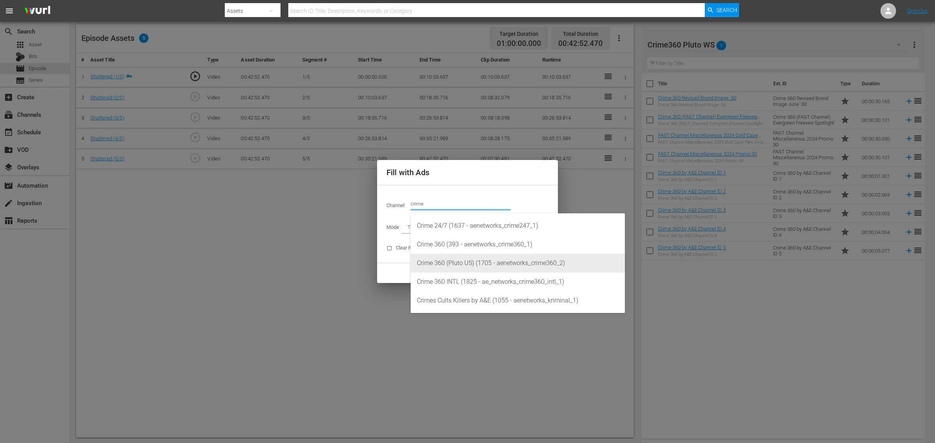
click at [483, 261] on div "Crime 360 (Pluto US) (1705 - aenetworks_crime360_2)" at bounding box center [518, 263] width 202 height 19
type input "Crime 360 (Pluto US) (1705)"
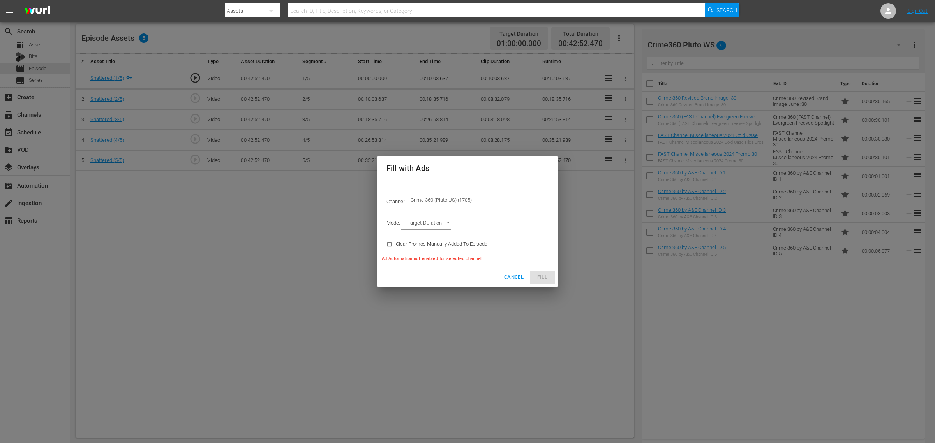
type input "AD_BREAK_DURATION"
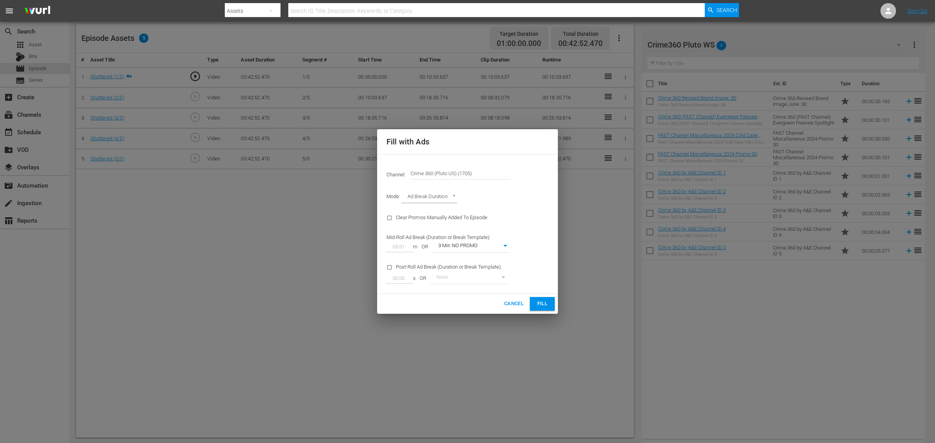
click at [503, 241] on body "menu Search By Assets Search ID, Title, Description, Keywords, or Category Sear…" at bounding box center [467, 18] width 935 height 443
click at [480, 287] on li "4 Min with promo" at bounding box center [471, 285] width 78 height 13
type input "48"
click at [523, 195] on div "Mode: Ad Break Duration AD_BREAK_DURATION" at bounding box center [467, 197] width 171 height 20
click at [541, 302] on span "Fill" at bounding box center [542, 304] width 12 height 9
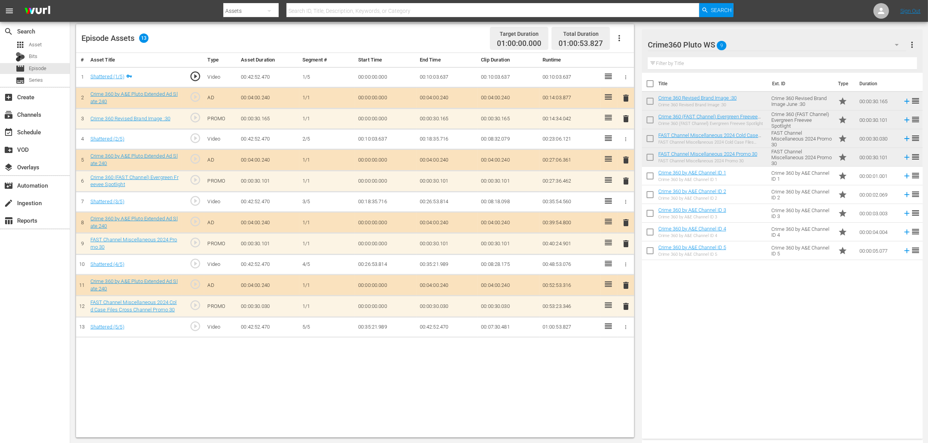
click at [693, 303] on div "Title Ext. ID Type Duration Crime 360 Revised Brand Image :30 Crime 360 Revised…" at bounding box center [782, 254] width 281 height 363
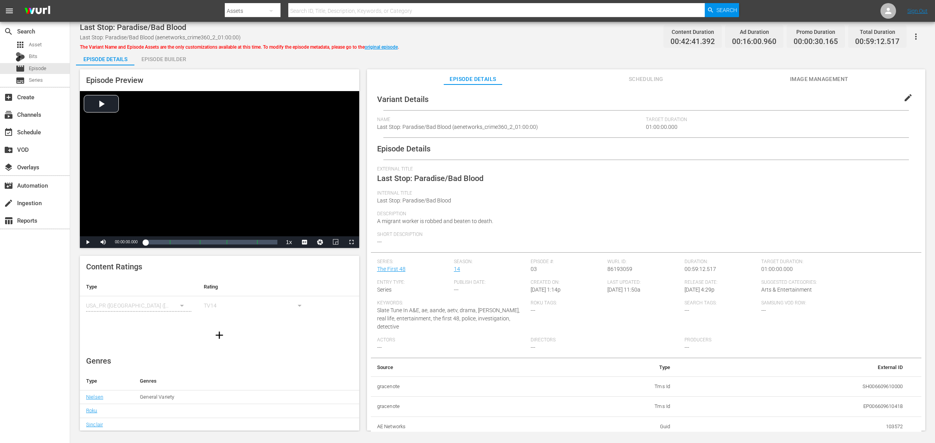
click at [160, 60] on div "Episode Builder" at bounding box center [163, 59] width 58 height 19
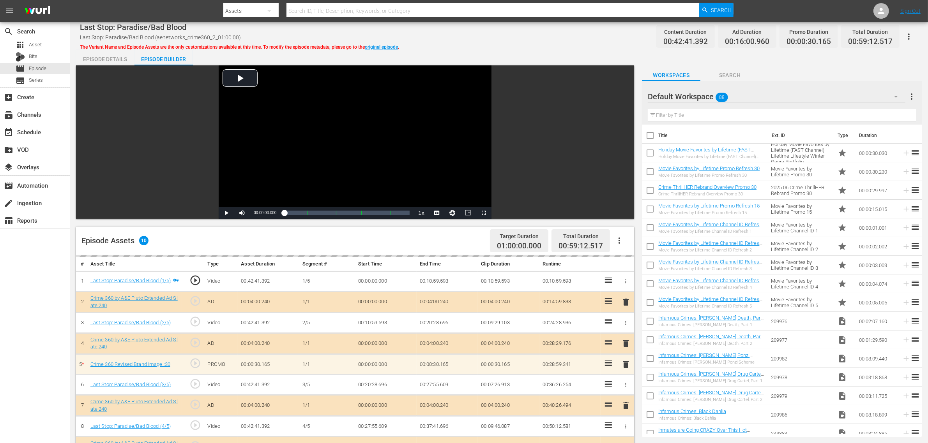
click at [469, 47] on div "Last Stop: Paradise/Bad Blood Last Stop: Paradise/Bad Blood (aenetworks_crime36…" at bounding box center [498, 334] width 857 height 625
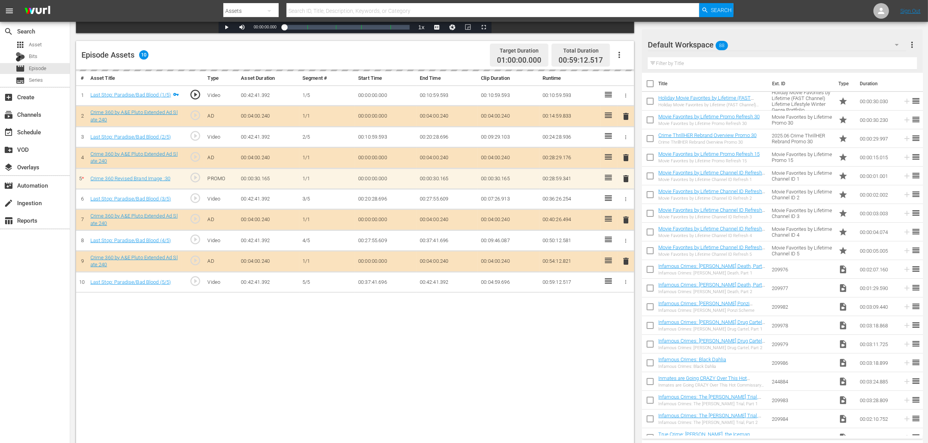
scroll to position [195, 0]
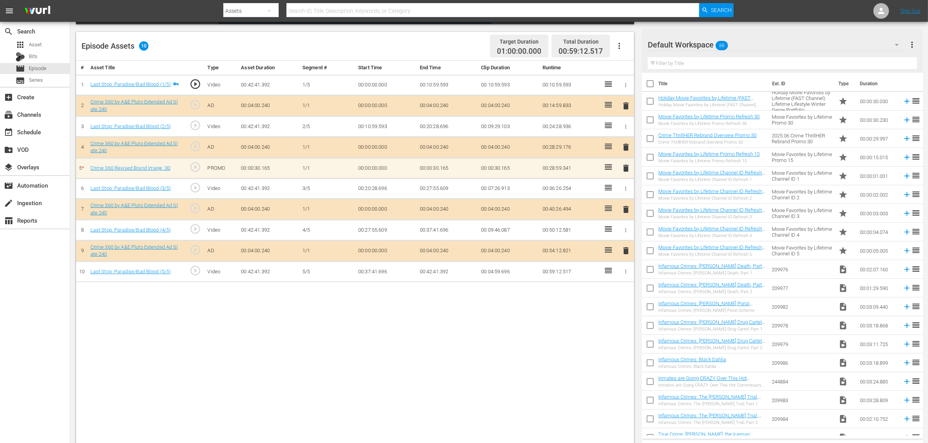
click at [748, 37] on div "Default Workspace 88" at bounding box center [776, 45] width 258 height 22
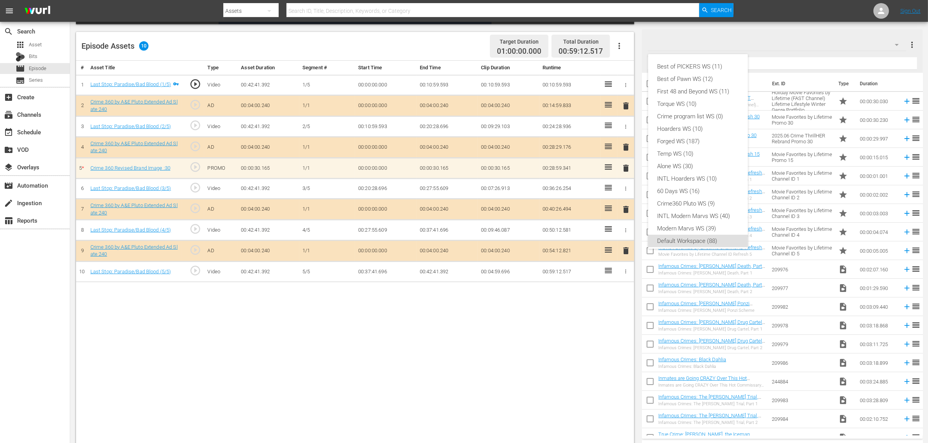
scroll to position [5, 0]
click at [714, 196] on div "Crime360 Pluto WS (9)" at bounding box center [697, 199] width 81 height 12
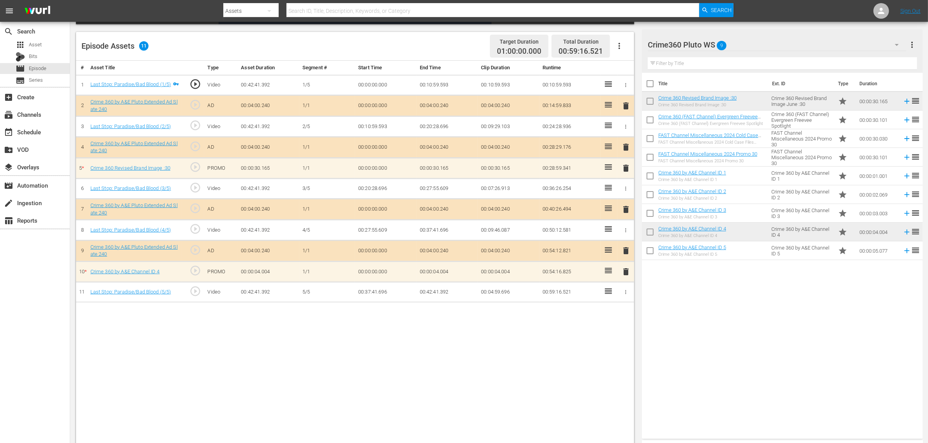
click at [748, 340] on div "Title Ext. ID Type Duration Crime 360 Revised Brand Image :30 Crime 360 Revised…" at bounding box center [782, 254] width 281 height 363
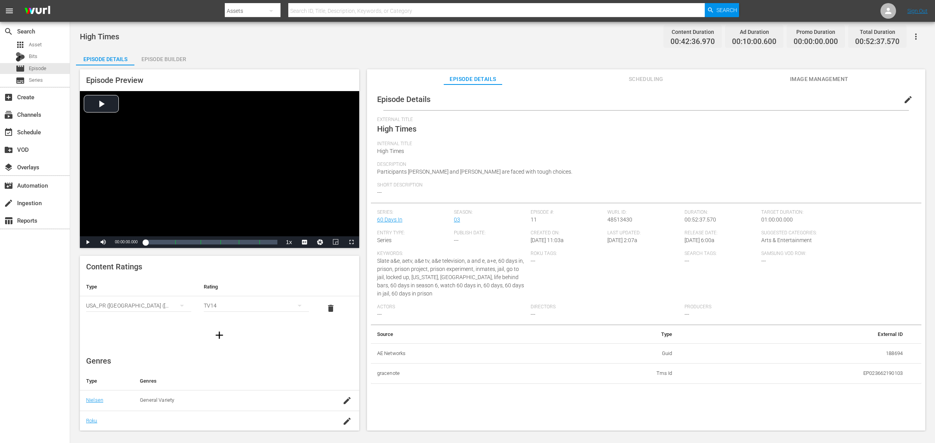
click at [155, 53] on div "Episode Builder" at bounding box center [163, 59] width 58 height 19
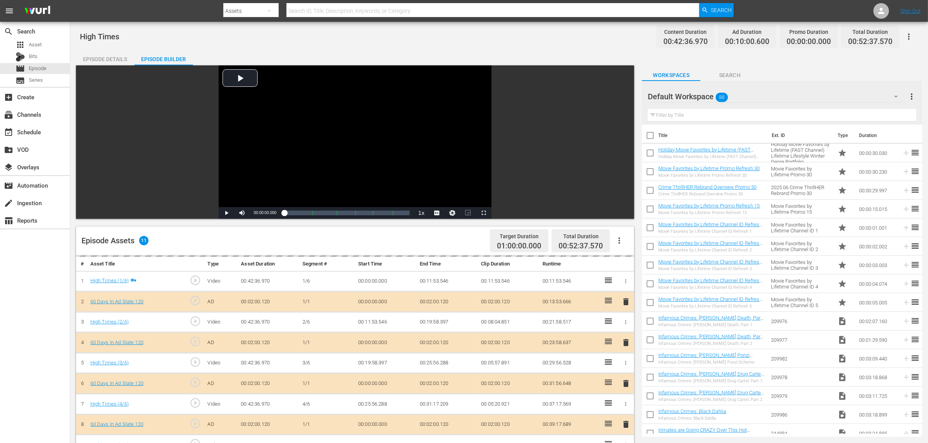
click at [616, 240] on icon "button" at bounding box center [618, 240] width 9 height 9
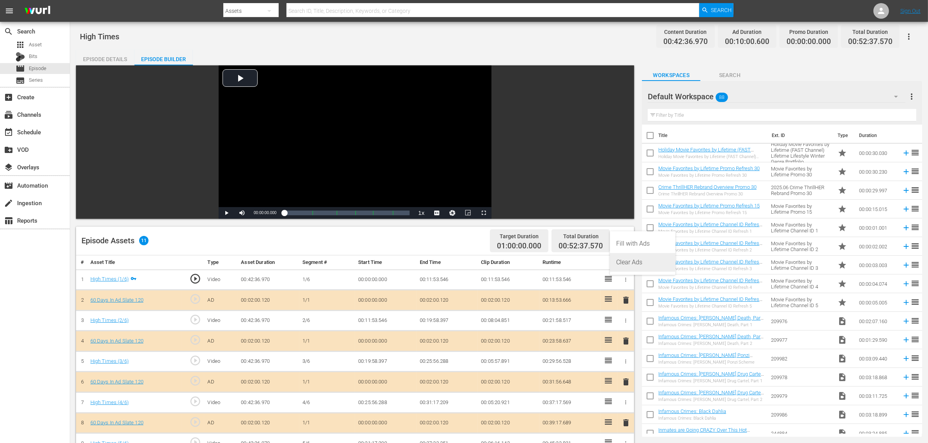
click at [633, 262] on div "Clear Ads" at bounding box center [642, 262] width 53 height 19
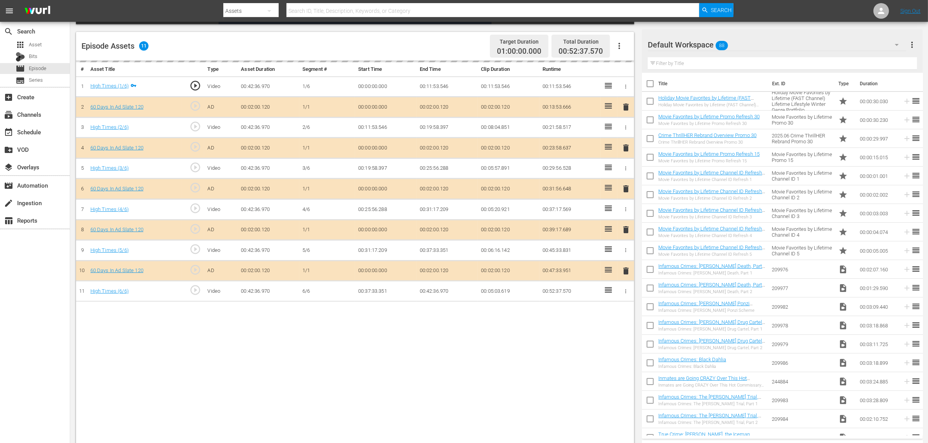
scroll to position [146, 0]
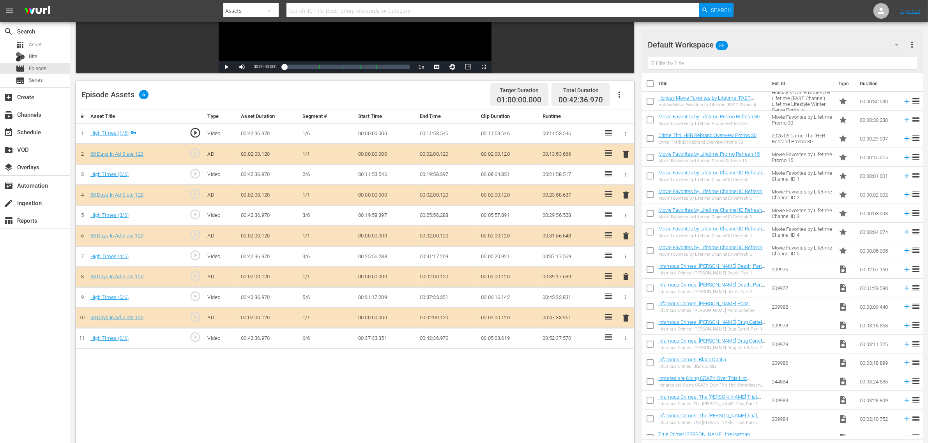
click at [621, 88] on button "button" at bounding box center [619, 94] width 19 height 19
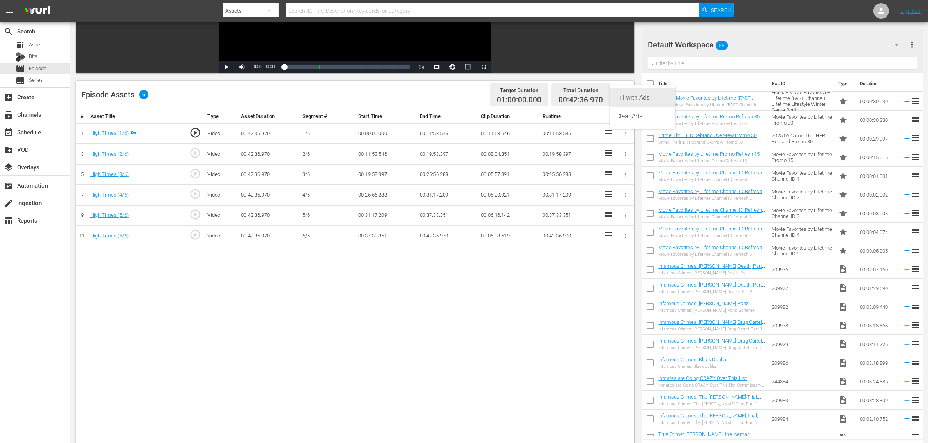
click at [623, 99] on div "Fill with Ads" at bounding box center [642, 97] width 53 height 19
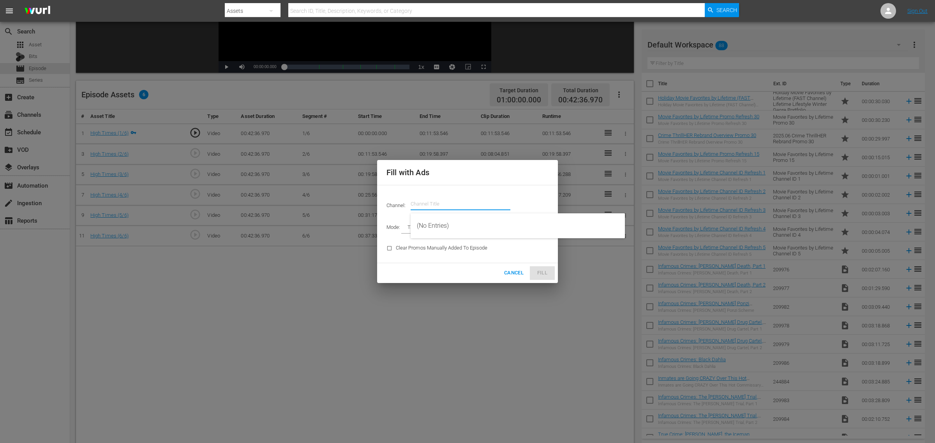
click at [452, 198] on input "text" at bounding box center [461, 204] width 100 height 19
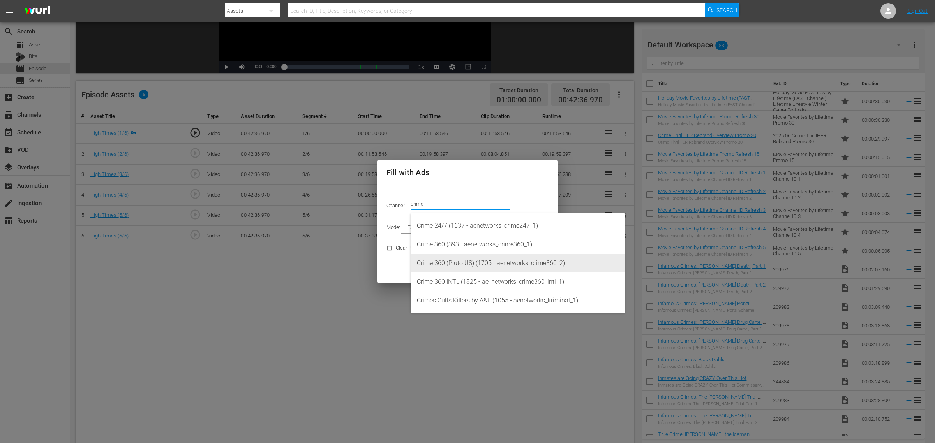
click at [477, 263] on div "Crime 360 (Pluto US) (1705 - aenetworks_crime360_2)" at bounding box center [518, 263] width 202 height 19
type input "Crime 360 (Pluto US) (1705)"
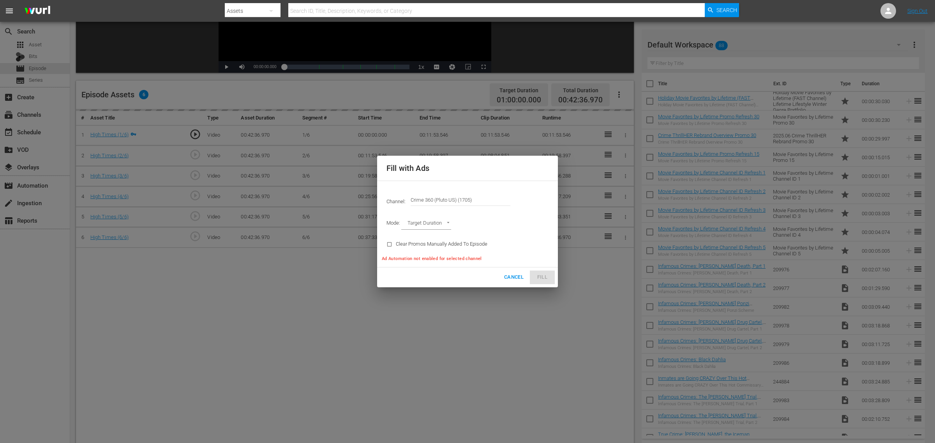
type input "AD_BREAK_DURATION"
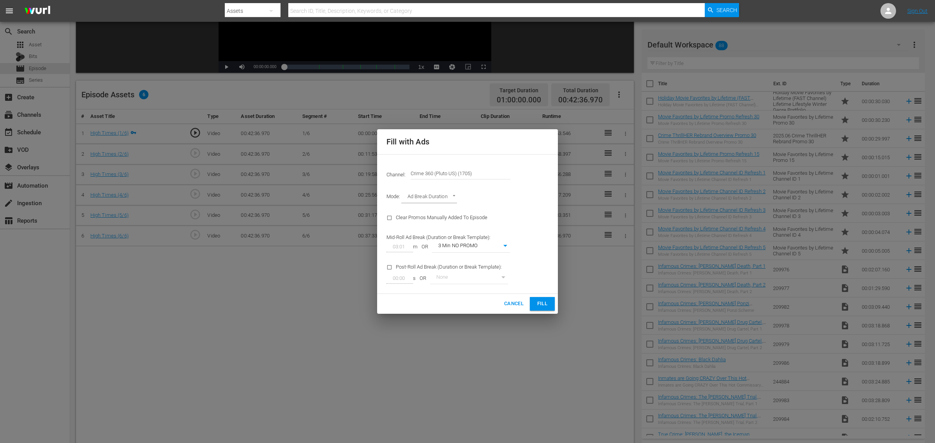
click at [534, 305] on button "Fill" at bounding box center [542, 304] width 25 height 14
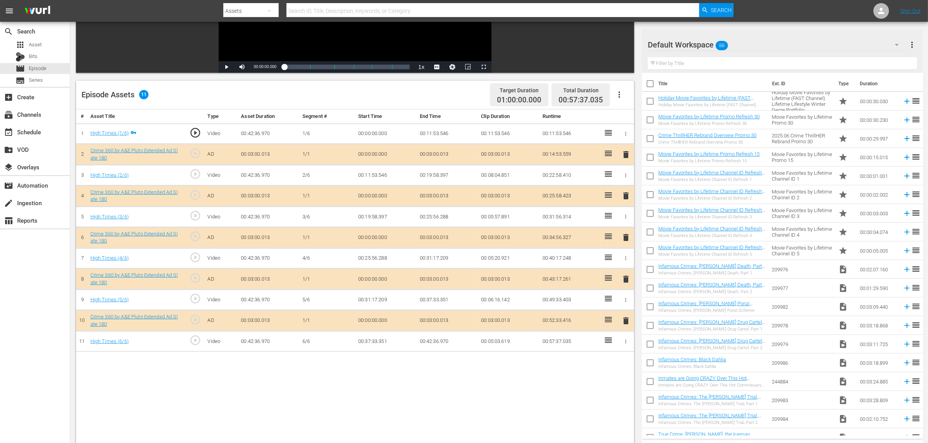
click at [748, 42] on div "Default Workspace 88" at bounding box center [776, 45] width 258 height 22
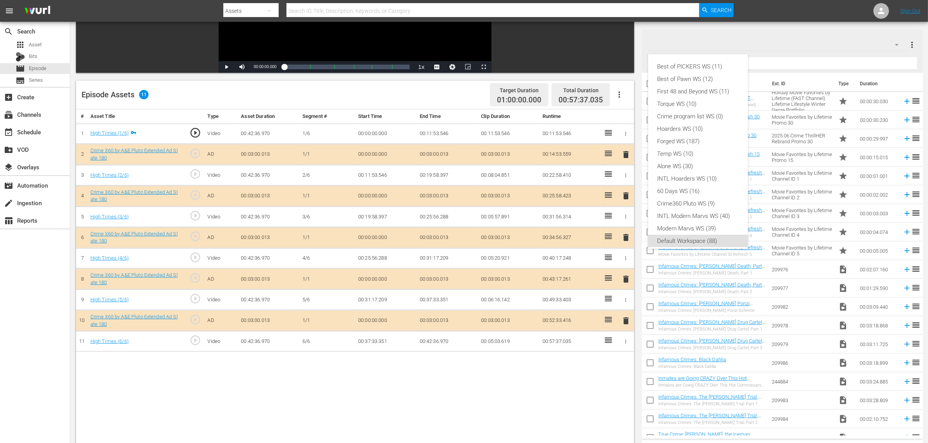
scroll to position [5, 0]
click at [699, 194] on div "Crime360 Pluto WS (9)" at bounding box center [697, 199] width 81 height 12
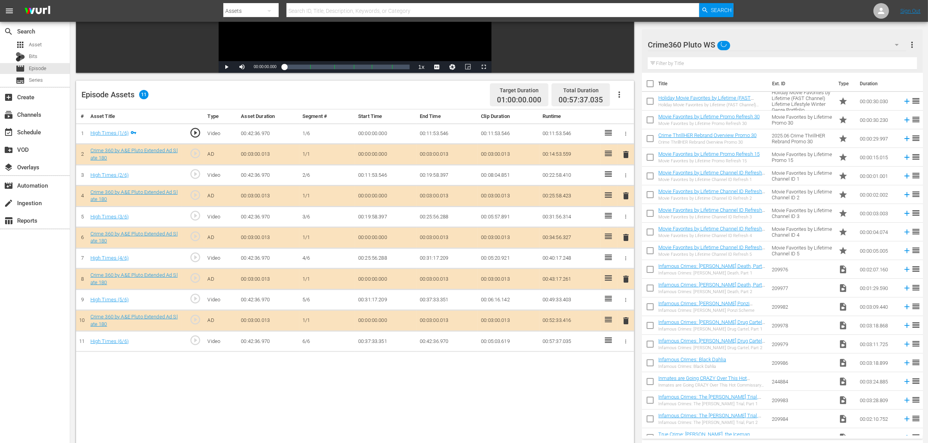
click at [446, 93] on div "Episode Assets 11 Target Duration 01:00:00.000 Total Duration 00:57:37.035" at bounding box center [355, 95] width 558 height 29
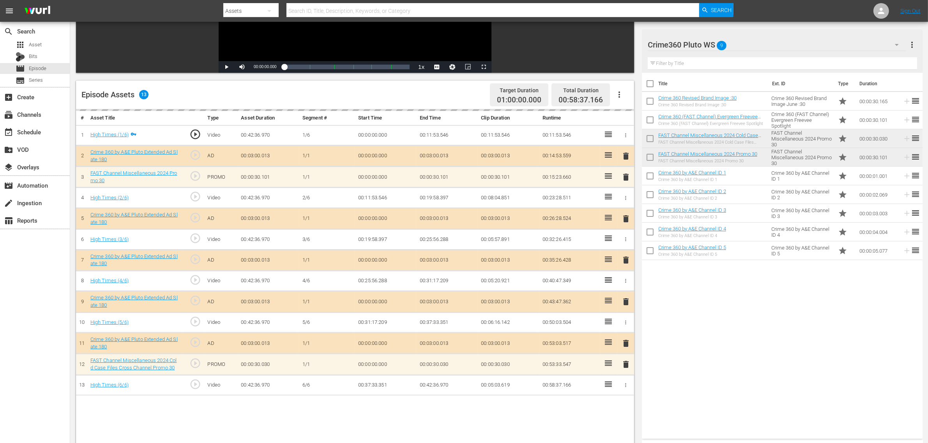
click at [748, 345] on div "Title Ext. ID Type Duration Crime 360 Revised Brand Image :30 Crime 360 Revised…" at bounding box center [782, 254] width 281 height 363
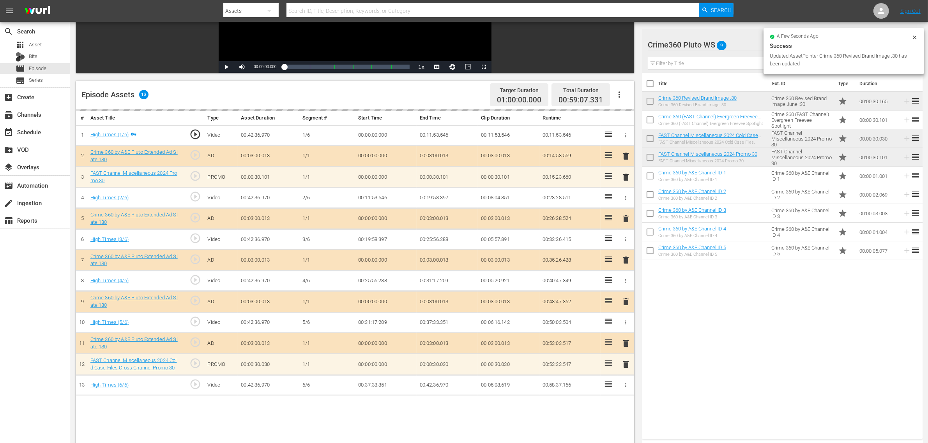
click at [443, 88] on div "Episode Assets 13 Target Duration 01:00:00.000 Total Duration 00:59:07.331" at bounding box center [355, 95] width 558 height 29
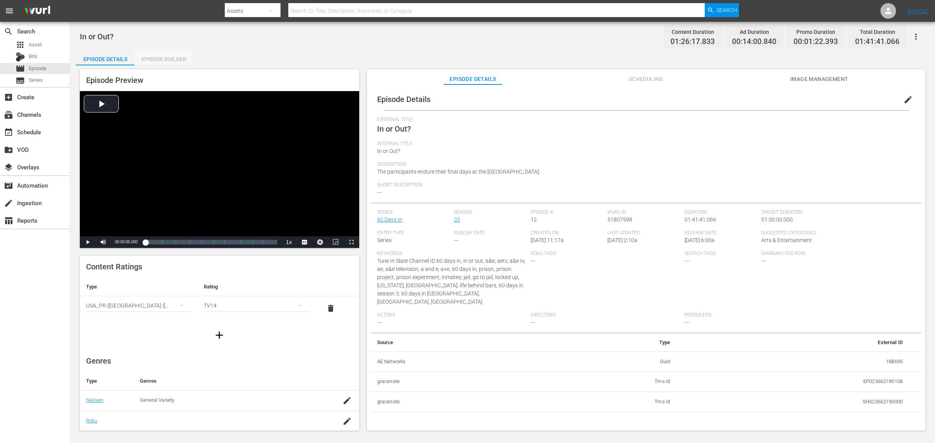
click at [162, 58] on div "Episode Builder" at bounding box center [163, 59] width 58 height 19
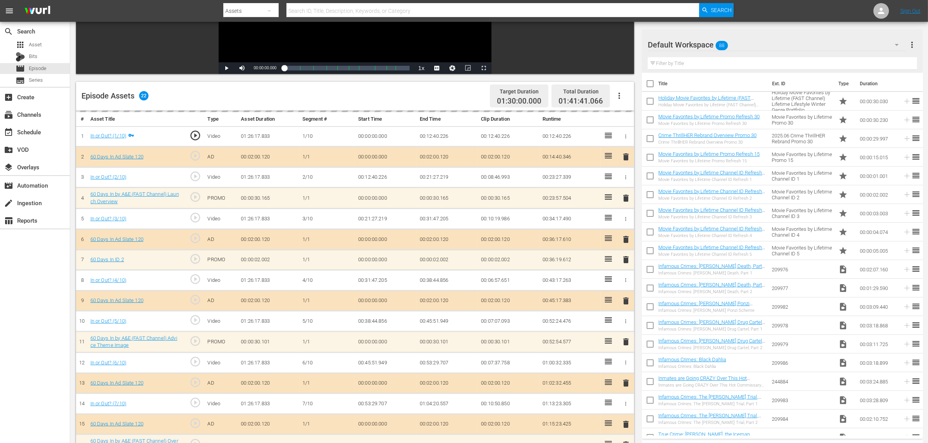
scroll to position [146, 0]
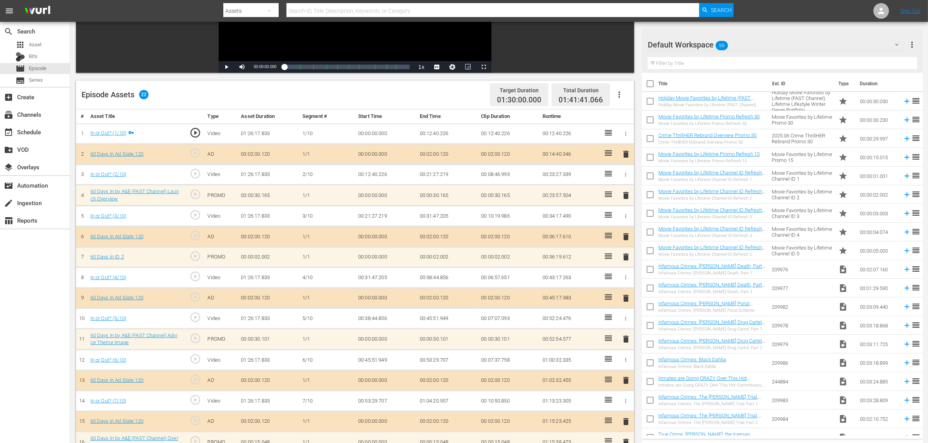
click at [622, 96] on icon "button" at bounding box center [618, 94] width 9 height 9
click at [627, 112] on div "Clear Ads" at bounding box center [642, 116] width 53 height 19
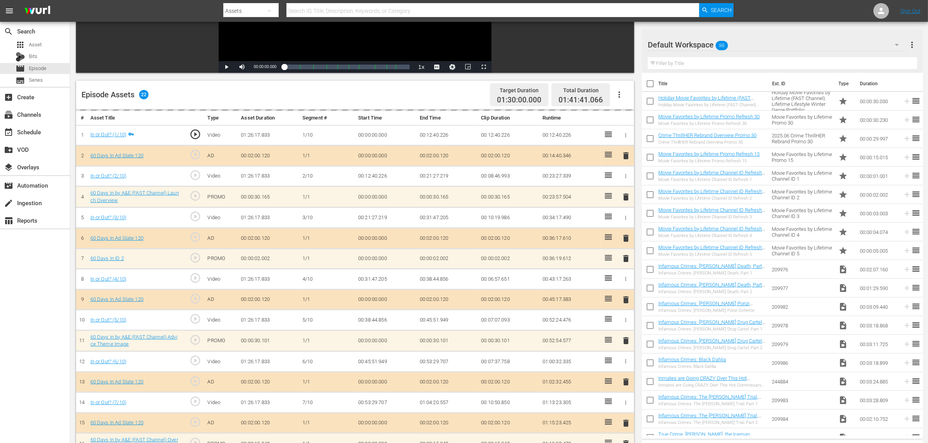
click at [440, 92] on div "Episode Assets 22 Target Duration 01:30:00.000 Total Duration 01:41:41.066" at bounding box center [355, 95] width 558 height 29
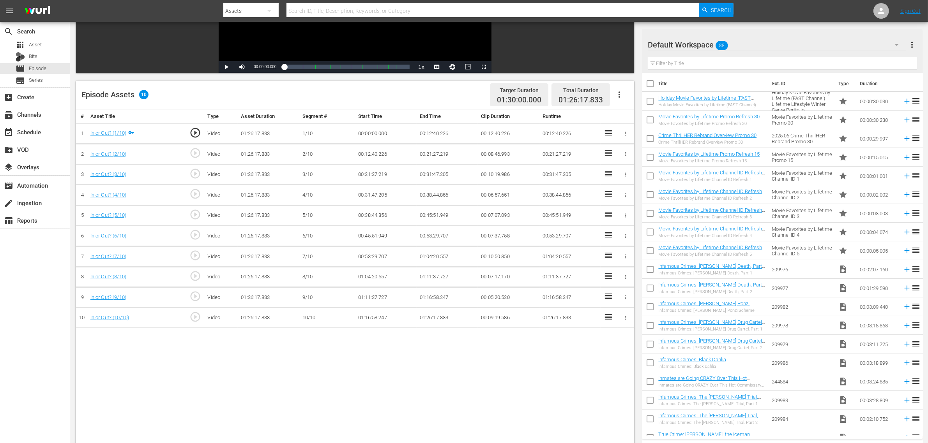
click at [620, 95] on icon "button" at bounding box center [618, 94] width 9 height 9
click at [626, 95] on div "Fill with Ads" at bounding box center [642, 97] width 53 height 19
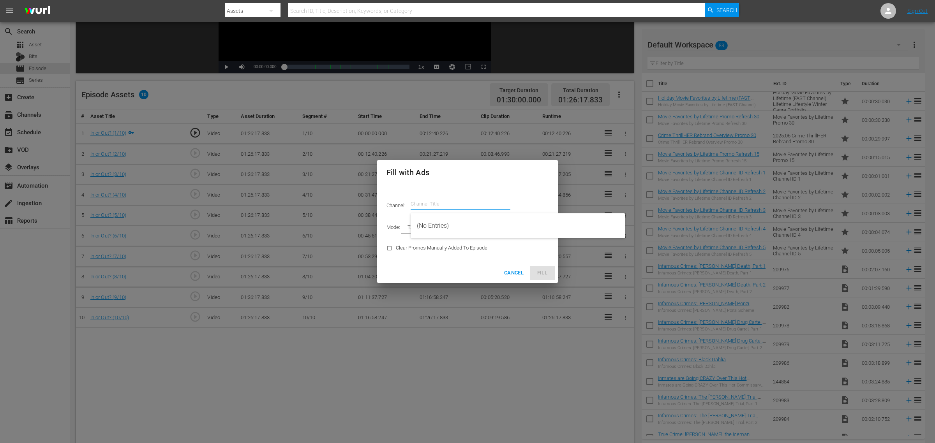
click at [443, 198] on input "text" at bounding box center [461, 204] width 100 height 19
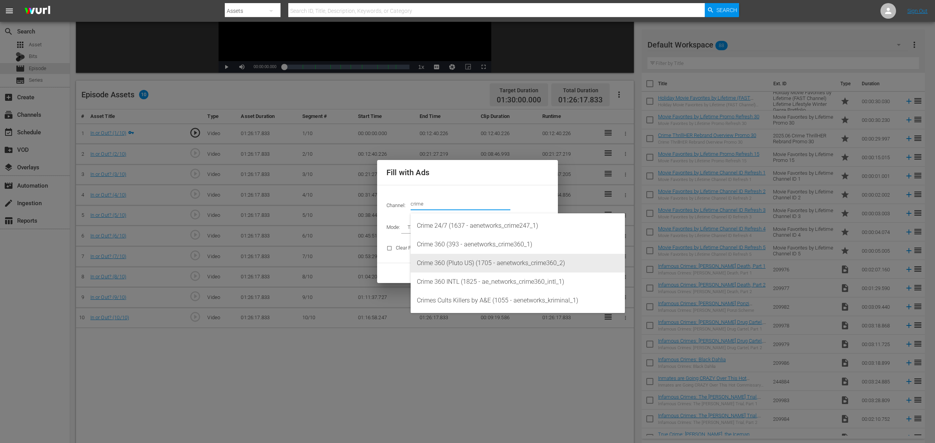
click at [509, 266] on div "Crime 360 (Pluto US) (1705 - aenetworks_crime360_2)" at bounding box center [518, 263] width 202 height 19
type input "Crime 360 (Pluto US) (1705)"
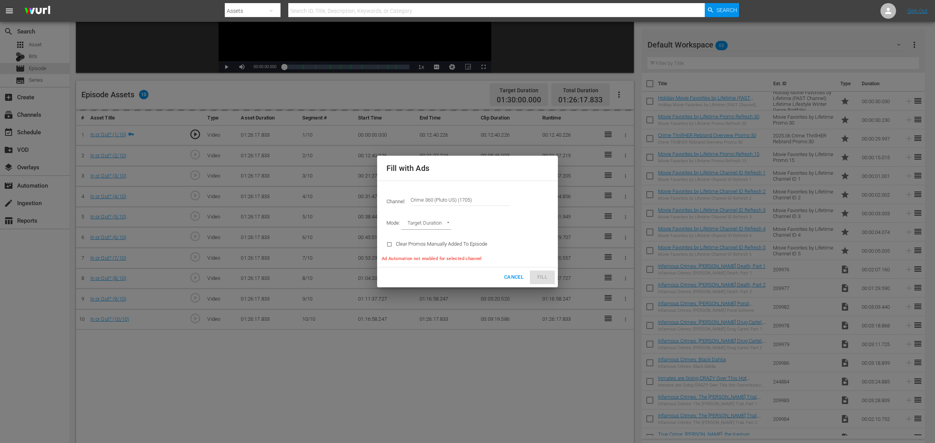
type input "AD_BREAK_DURATION"
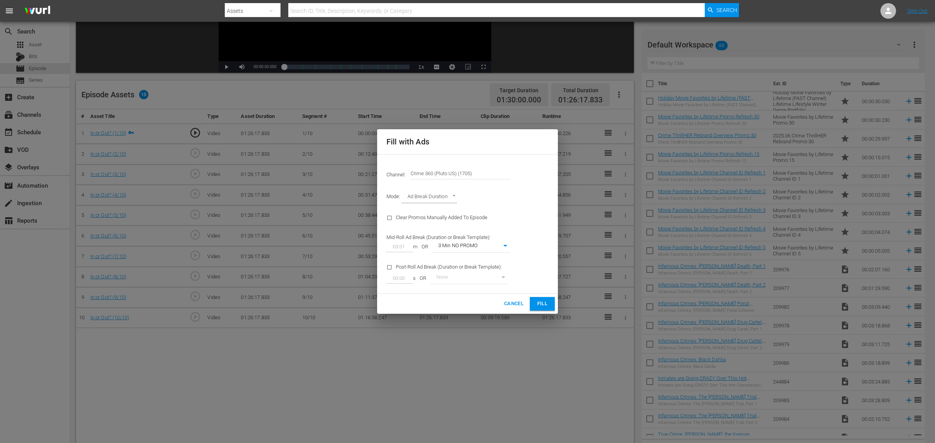
click at [537, 307] on span "Fill" at bounding box center [542, 304] width 12 height 9
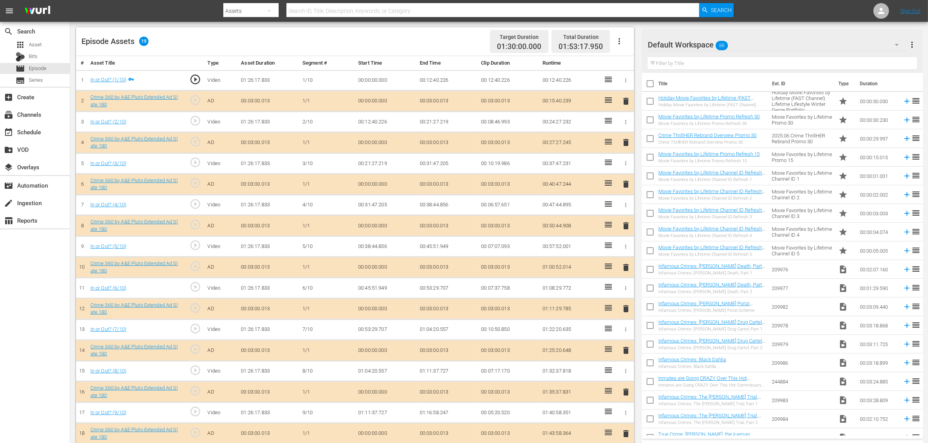
scroll to position [182, 0]
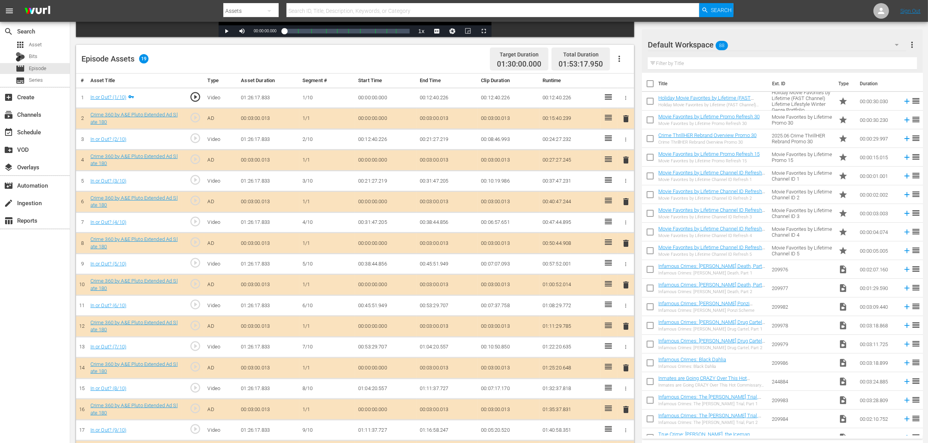
click at [619, 56] on icon "button" at bounding box center [619, 59] width 2 height 6
click at [632, 57] on div "Fill with Ads" at bounding box center [642, 62] width 53 height 19
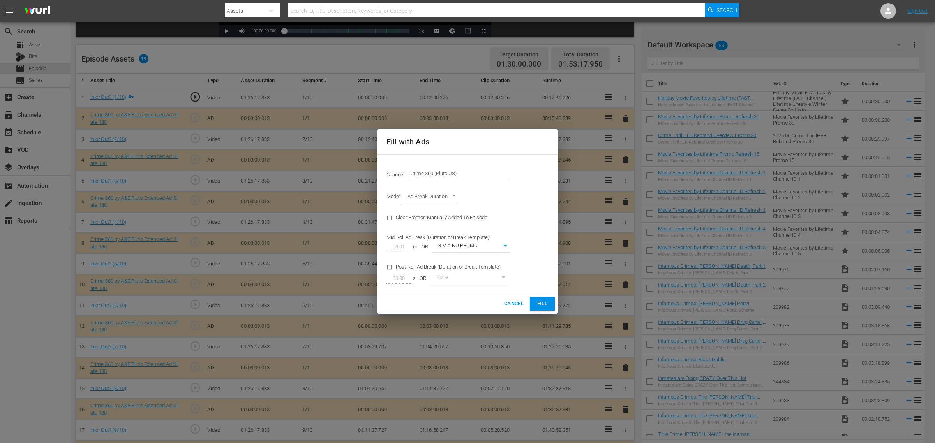
click at [476, 249] on body "menu Search By Assets Search ID, Title, Description, Keywords, or Category Sear…" at bounding box center [467, 39] width 935 height 443
click at [476, 258] on li "3 Min with promo" at bounding box center [471, 259] width 78 height 13
type input "46"
click at [540, 305] on span "Fill" at bounding box center [542, 304] width 12 height 9
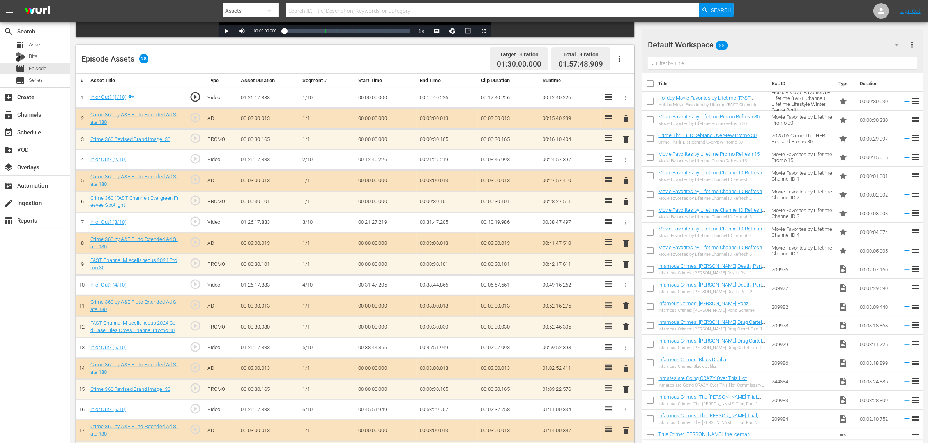
click at [432, 58] on div "Episode Assets 28 Target Duration 01:30:00.000 Total Duration 01:57:48.909" at bounding box center [355, 59] width 558 height 29
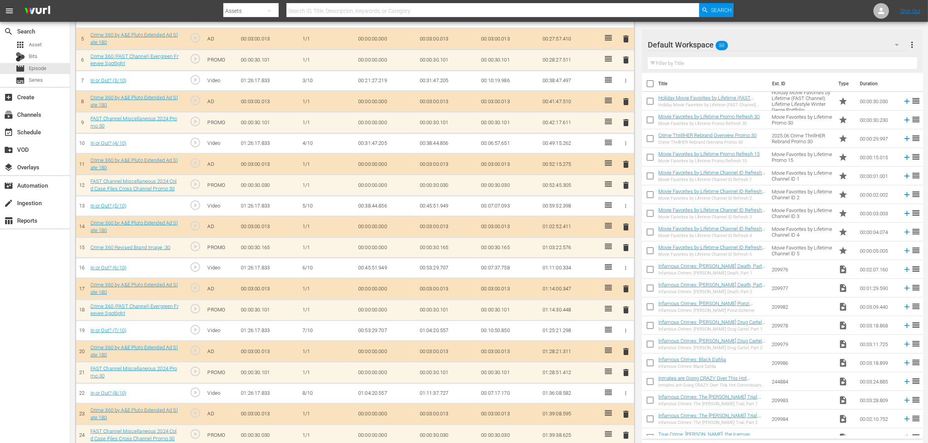
scroll to position [328, 0]
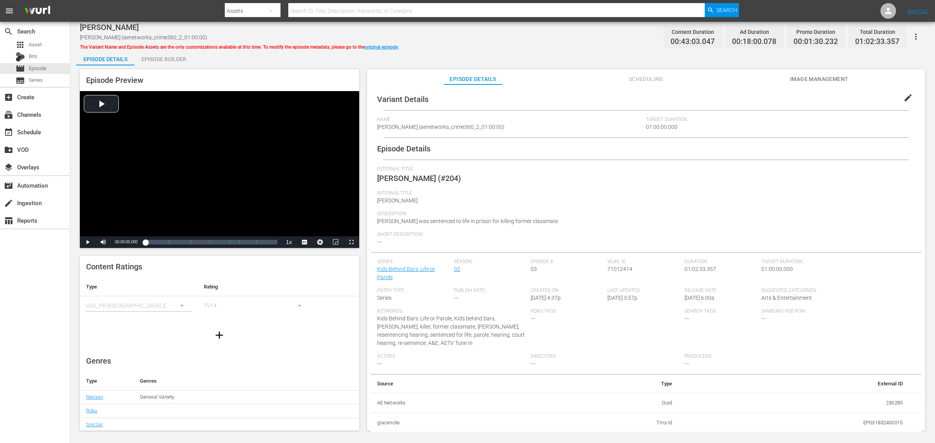
click at [163, 60] on div "Episode Builder" at bounding box center [163, 59] width 58 height 19
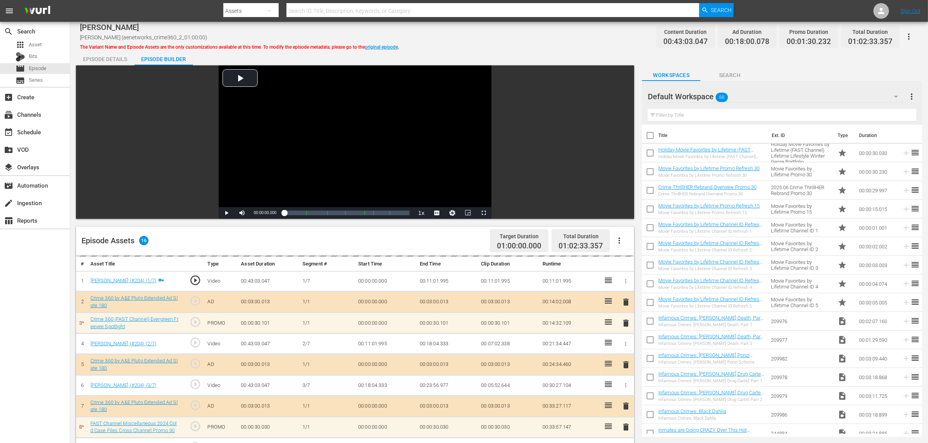
click at [549, 46] on div "[PERSON_NAME] (aenetworks_crime360_2_01:00:00) The Variant Name and Episode Ass…" at bounding box center [498, 334] width 857 height 625
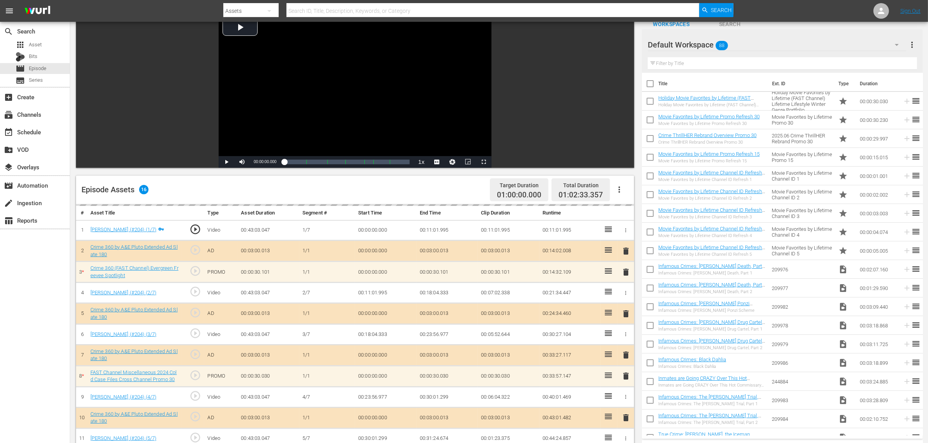
scroll to position [195, 0]
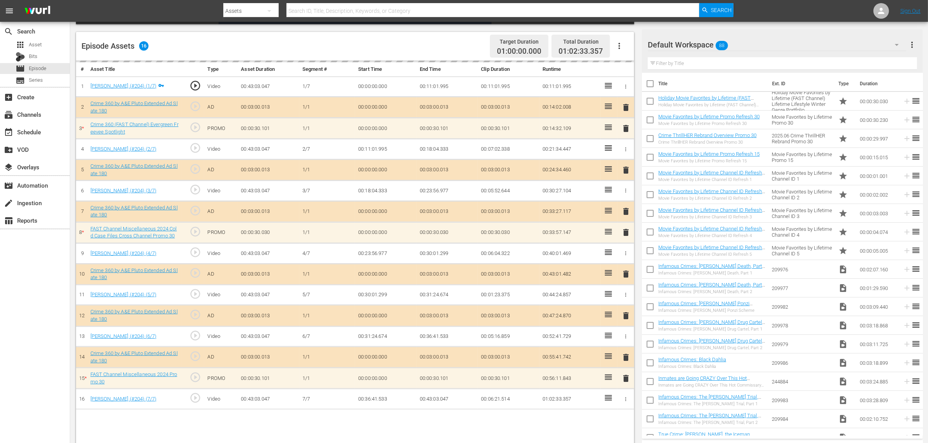
click at [741, 47] on div "Default Workspace 88" at bounding box center [776, 45] width 258 height 22
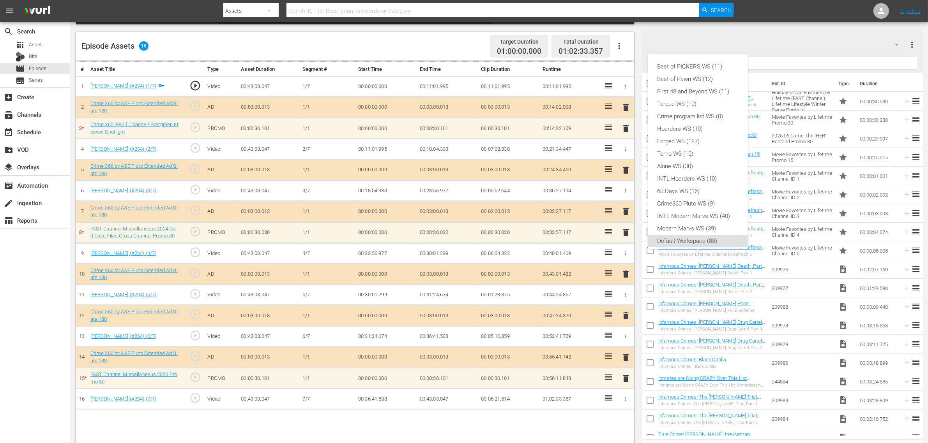
scroll to position [5, 0]
click at [706, 193] on div "Crime360 Pluto WS (9)" at bounding box center [697, 199] width 81 height 12
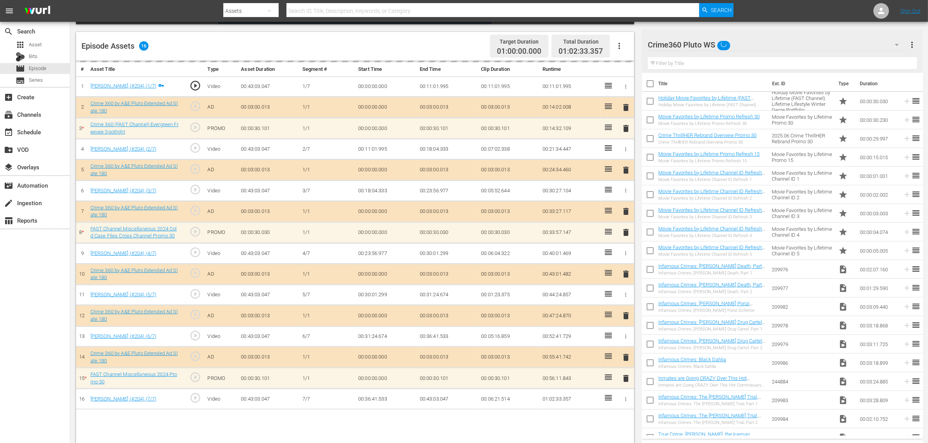
click at [404, 52] on div "Episode Assets 16 Target Duration 01:00:00.000 Total Duration 01:02:33.357" at bounding box center [355, 46] width 558 height 29
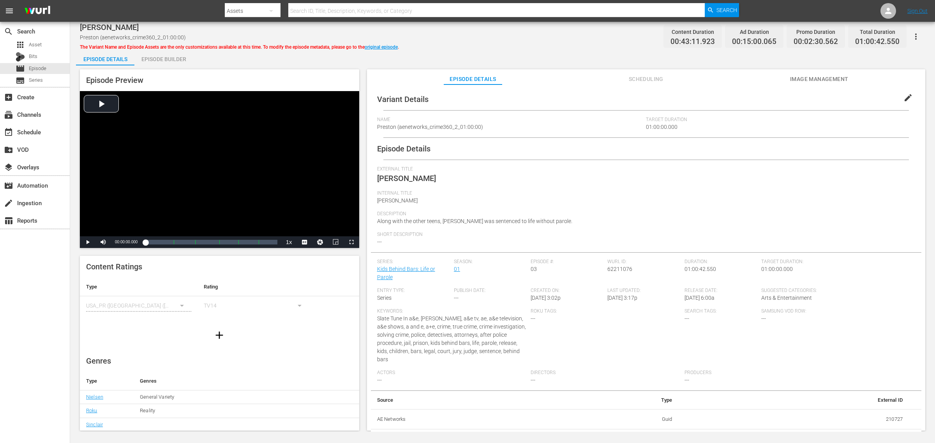
click at [168, 57] on div "Episode Builder" at bounding box center [163, 59] width 58 height 19
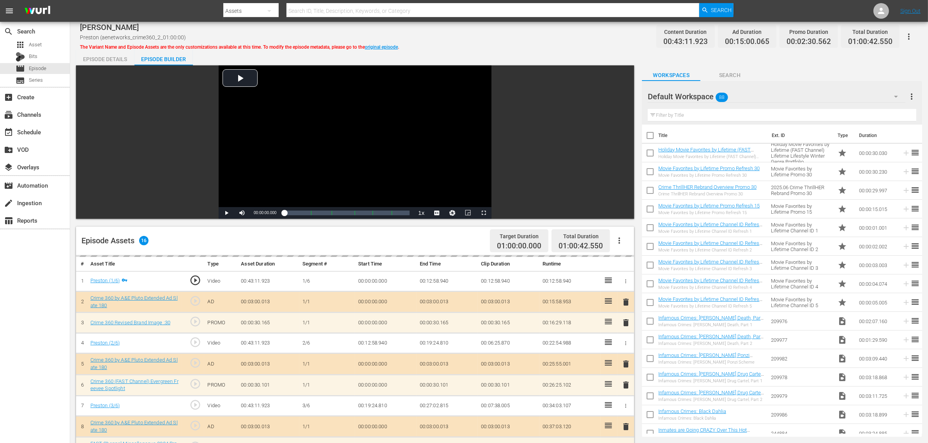
click at [748, 94] on div "Default Workspace 88" at bounding box center [776, 97] width 258 height 22
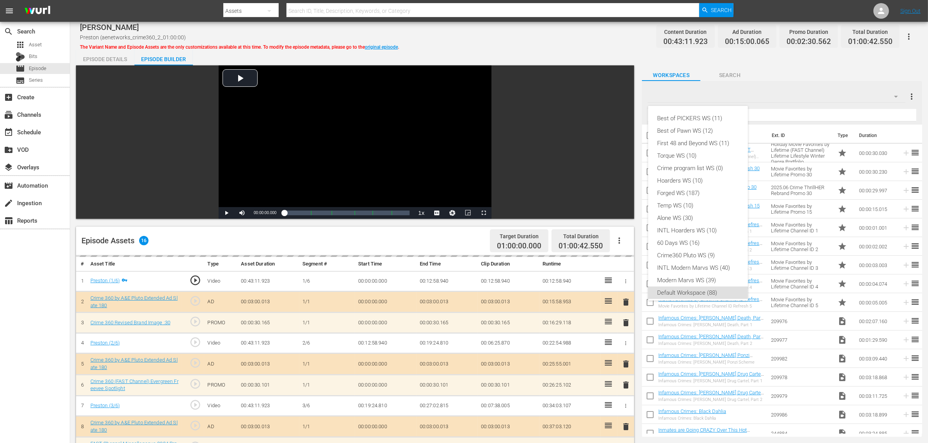
scroll to position [5, 0]
click at [718, 248] on div "Crime360 Pluto WS (9)" at bounding box center [697, 251] width 81 height 12
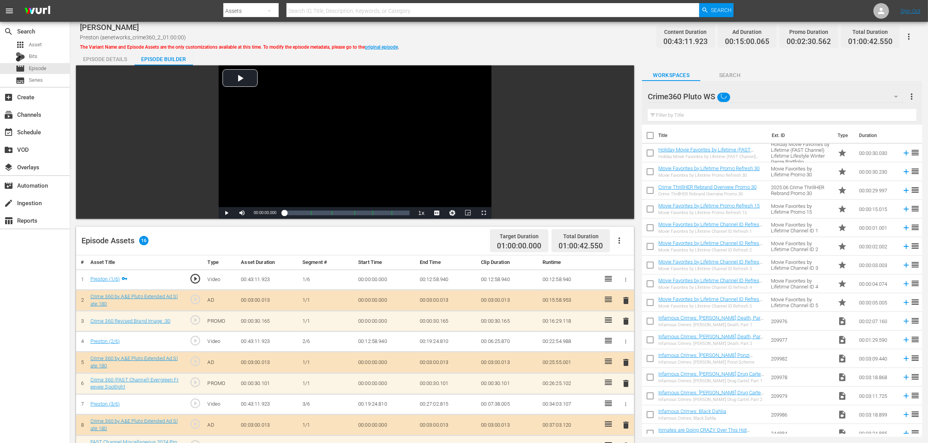
click at [513, 44] on div "Preston Preston (aenetworks_crime360_2_01:00:00) The Variant Name and Episode A…" at bounding box center [499, 37] width 838 height 18
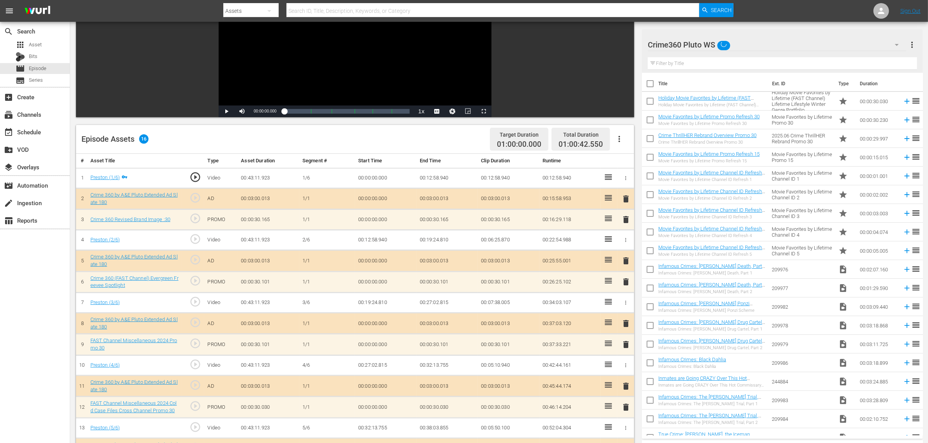
scroll to position [203, 0]
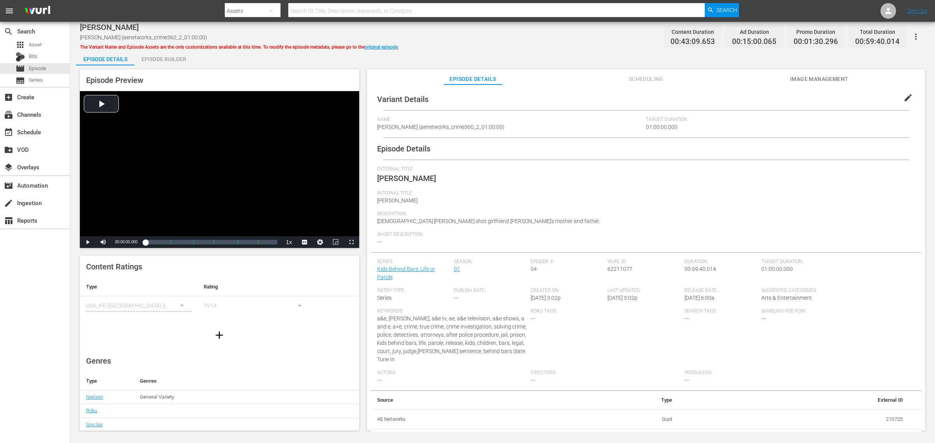
click at [174, 58] on div "Episode Builder" at bounding box center [163, 59] width 58 height 19
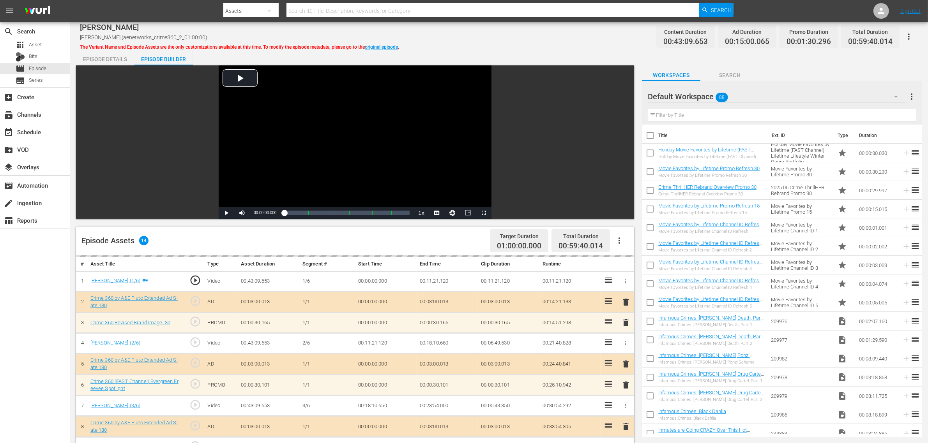
click at [536, 50] on div "Episode Details Episode Builder Episode Preview Video Player is loading. Play V…" at bounding box center [499, 345] width 846 height 591
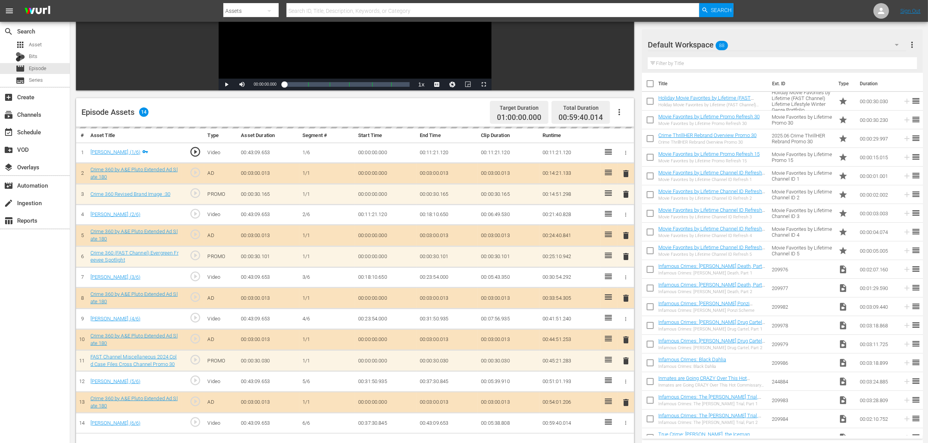
scroll to position [195, 0]
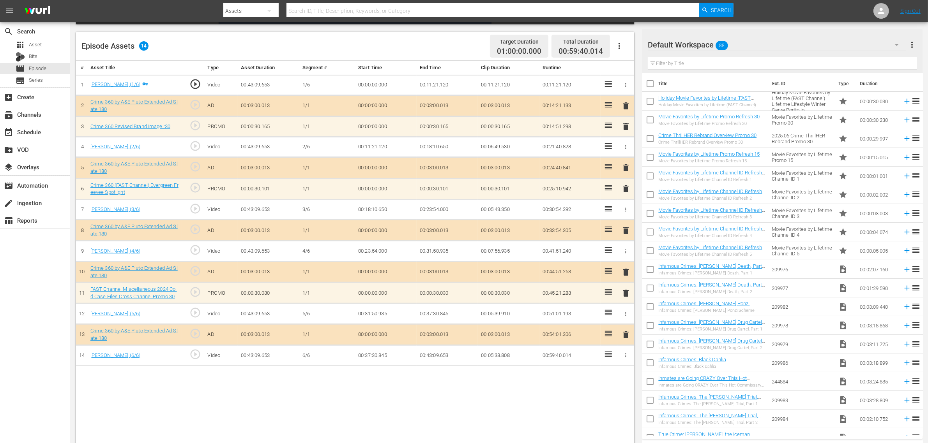
click at [748, 44] on div "Default Workspace 88" at bounding box center [776, 45] width 258 height 22
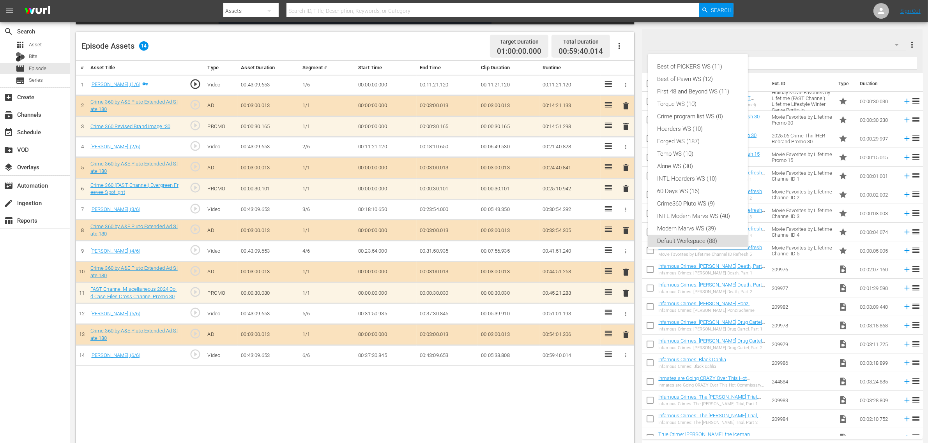
scroll to position [5, 0]
click at [704, 196] on div "Crime360 Pluto WS (9)" at bounding box center [697, 199] width 81 height 12
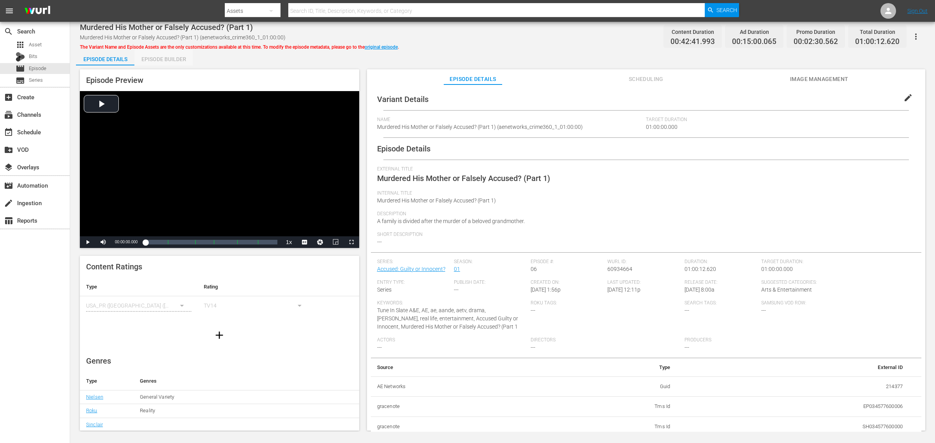
click at [169, 60] on div "Episode Builder" at bounding box center [163, 59] width 58 height 19
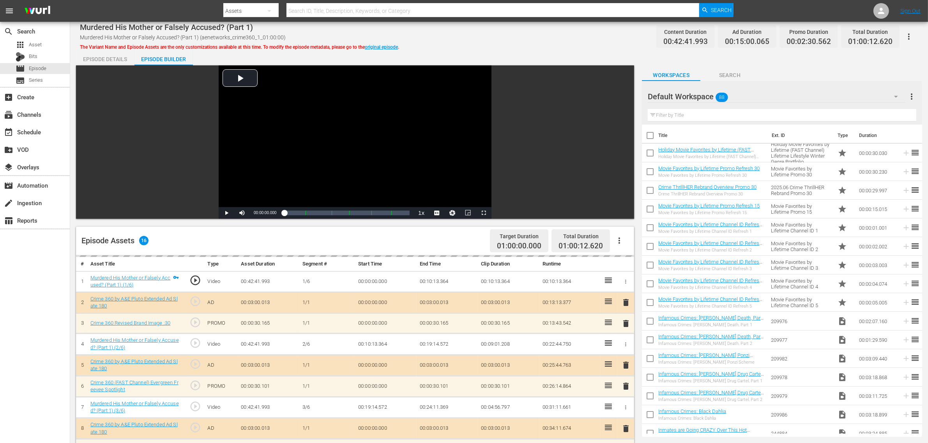
click at [445, 40] on div "Murdered His Mother or Falsely Accused? (Part 1) Murdered His Mother or Falsely…" at bounding box center [499, 37] width 838 height 18
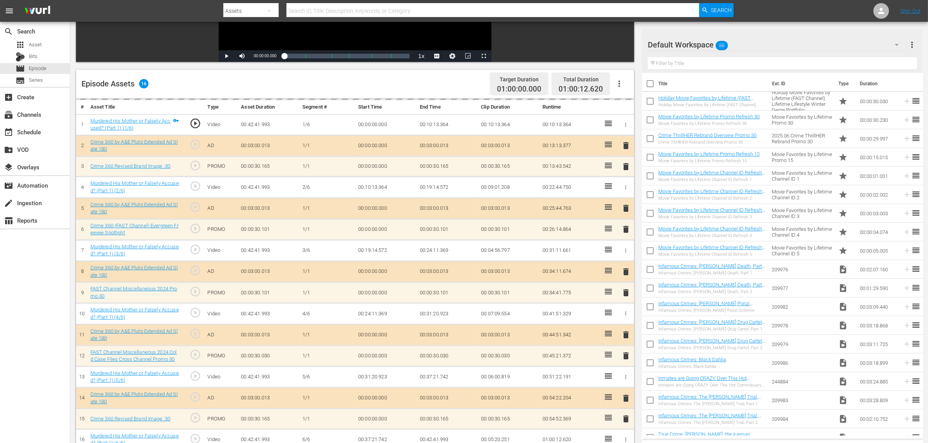
scroll to position [203, 0]
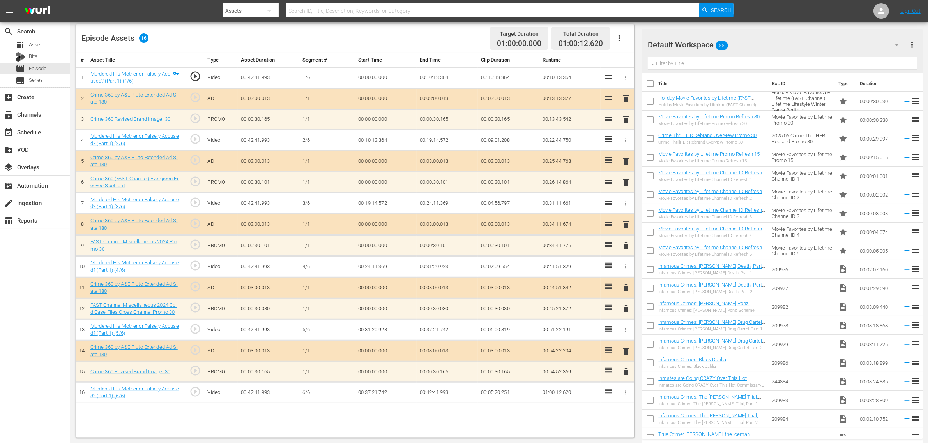
click at [748, 43] on div "Default Workspace 88" at bounding box center [776, 45] width 258 height 22
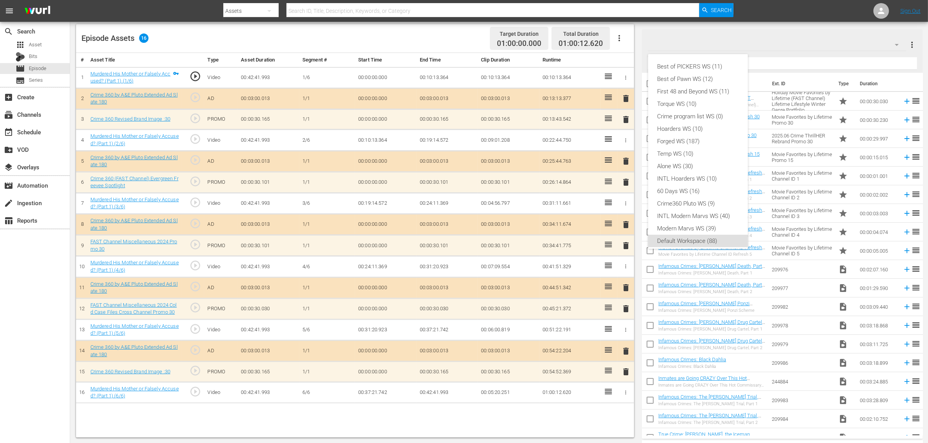
scroll to position [5, 0]
click at [694, 199] on div "Crime360 Pluto WS (9)" at bounding box center [697, 199] width 81 height 12
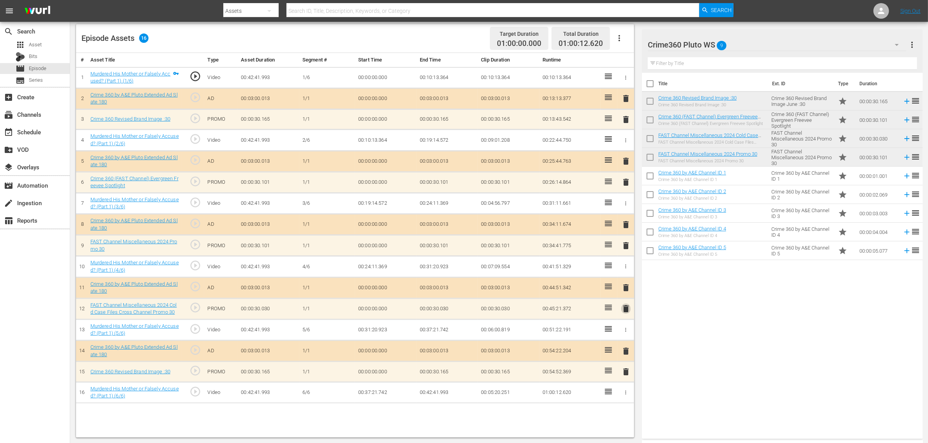
click at [624, 310] on span "delete" at bounding box center [625, 308] width 9 height 9
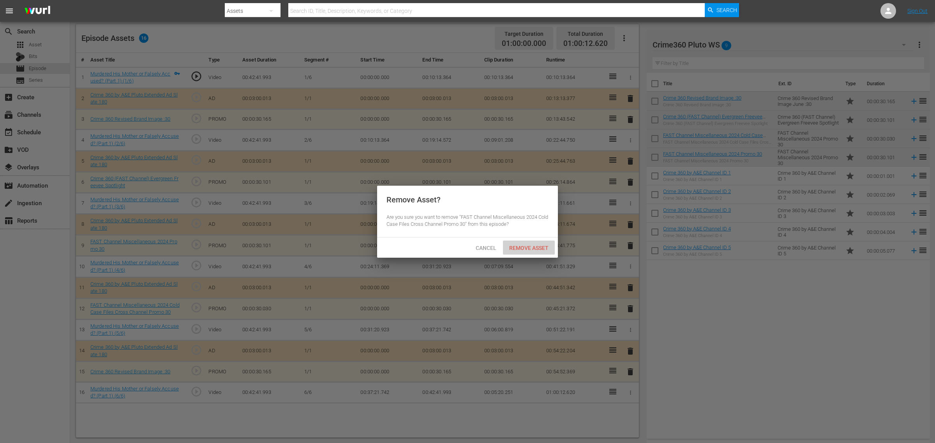
click at [529, 249] on span "Remove Asset" at bounding box center [529, 248] width 52 height 6
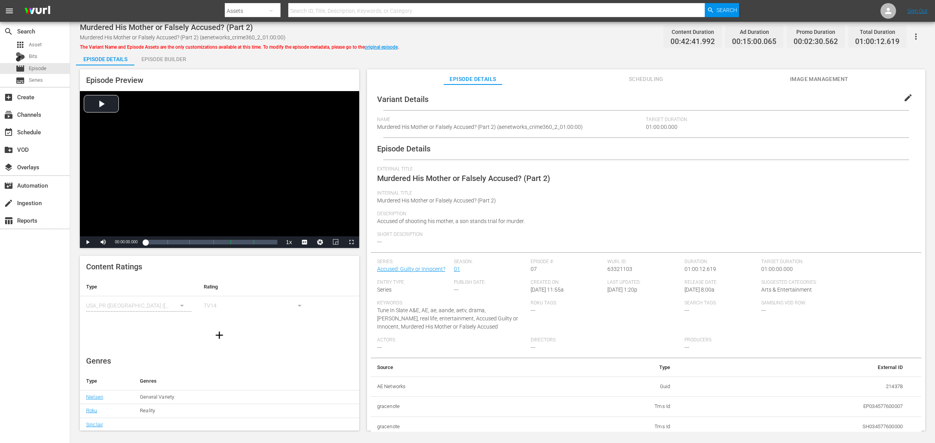
click at [149, 55] on div "Episode Builder" at bounding box center [163, 59] width 58 height 19
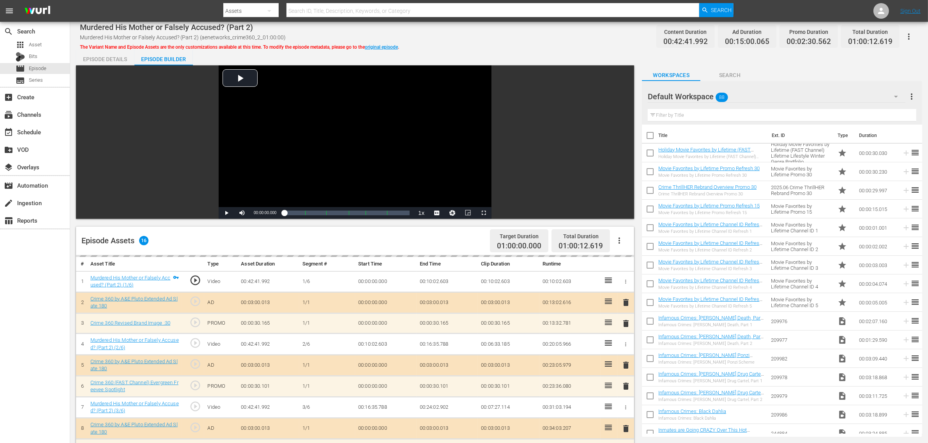
click at [567, 45] on div "Murdered His Mother or Falsely Accused? (Part 2) Murdered His Mother or Falsely…" at bounding box center [498, 334] width 857 height 625
click at [743, 99] on div "Default Workspace 88" at bounding box center [776, 97] width 258 height 22
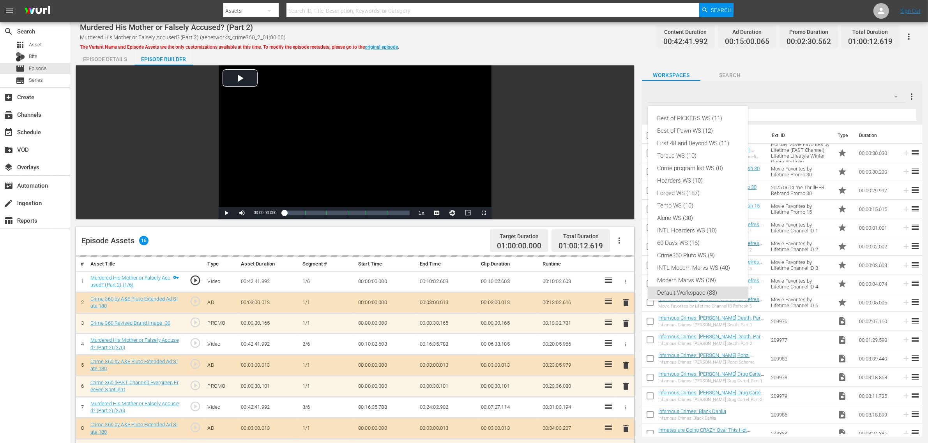
scroll to position [5, 0]
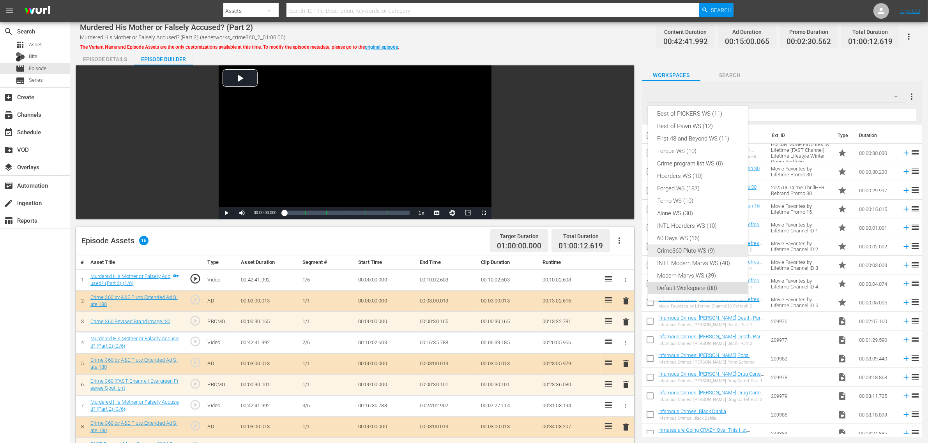
click at [690, 250] on div "Crime360 Pluto WS (9)" at bounding box center [697, 251] width 81 height 12
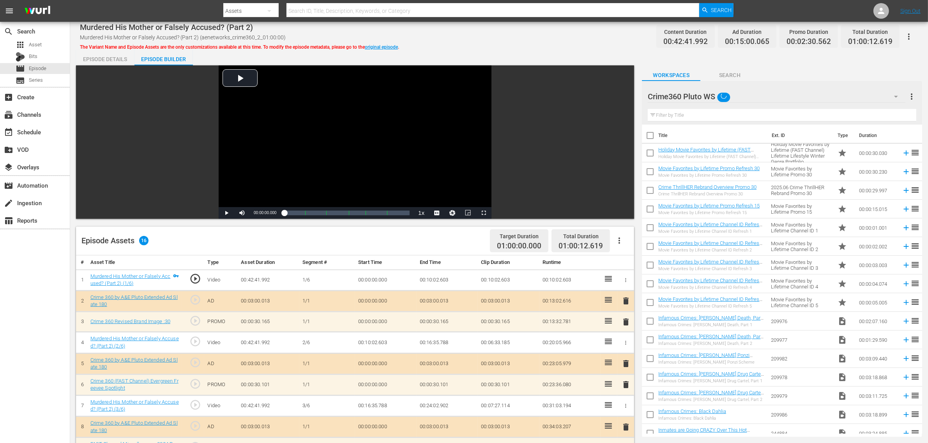
click at [495, 26] on div "Murdered His Mother or Falsely Accused? (Part 2) Murdered His Mother or Falsely…" at bounding box center [498, 334] width 857 height 625
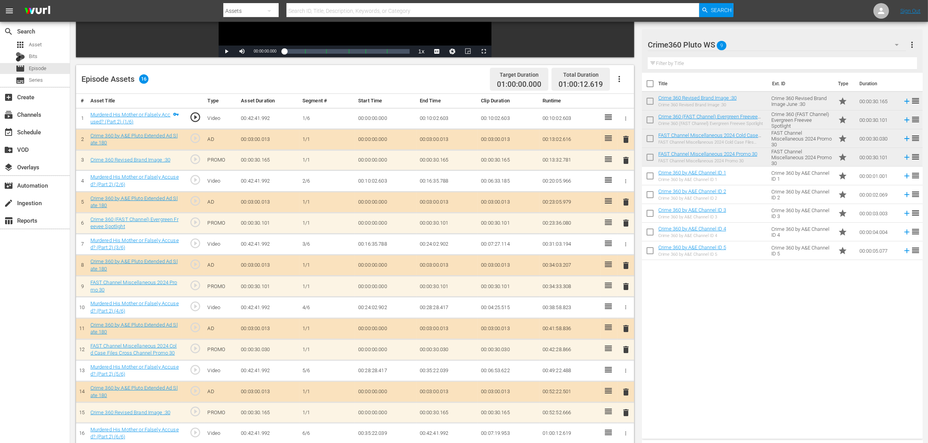
scroll to position [203, 0]
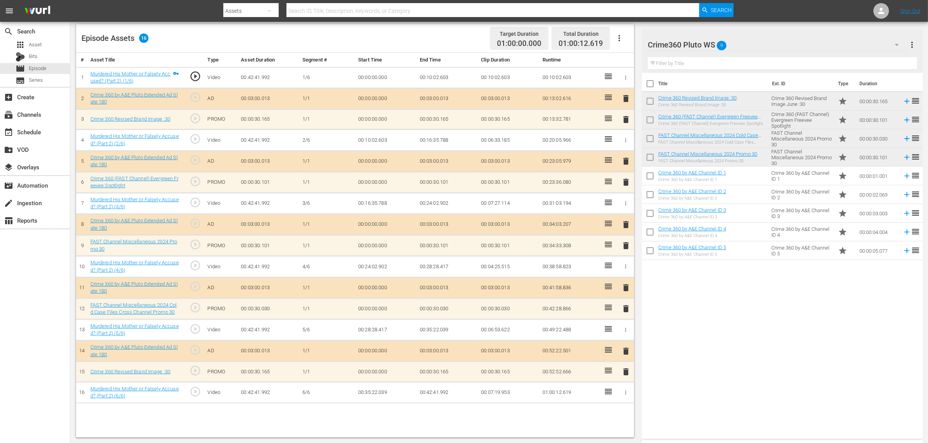
click at [625, 183] on span "delete" at bounding box center [625, 182] width 9 height 9
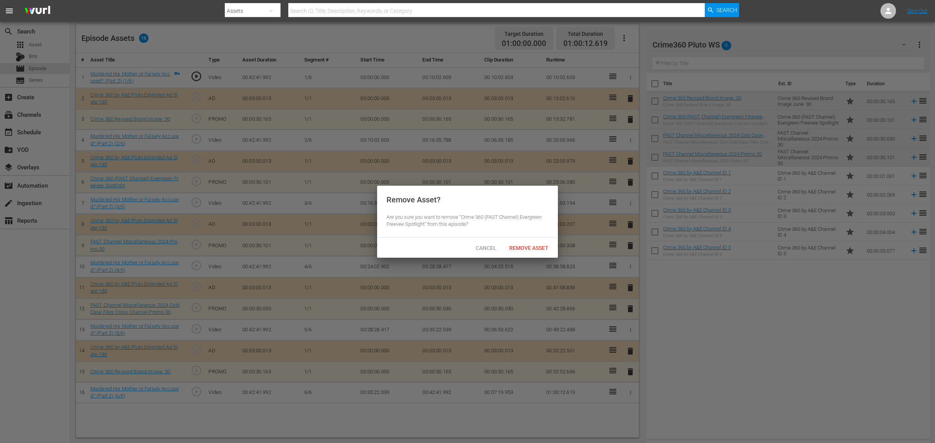
click at [536, 243] on div "Remove Asset" at bounding box center [529, 248] width 52 height 14
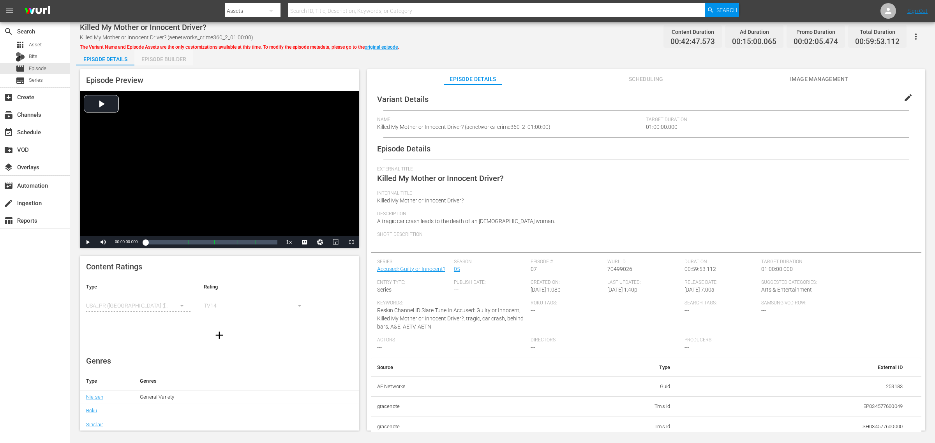
click at [181, 62] on div "Episode Builder" at bounding box center [163, 59] width 58 height 19
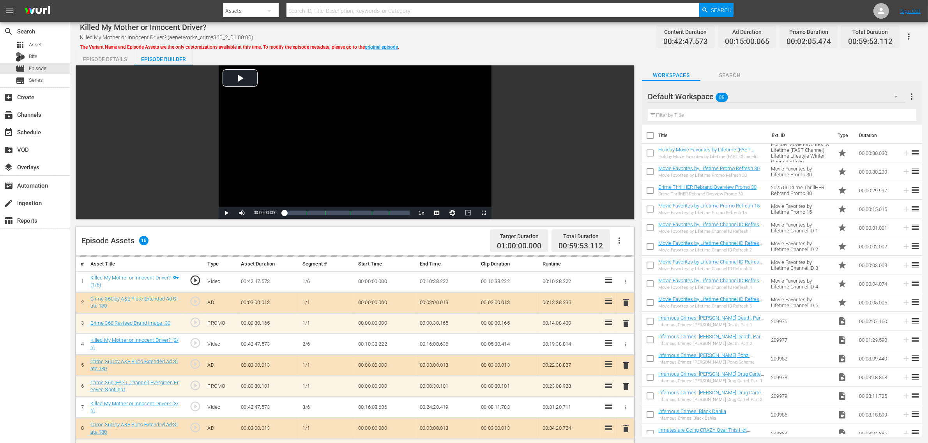
click at [506, 35] on div "Killed My Mother or Innocent Driver? Killed My Mother or Innocent Driver? (aene…" at bounding box center [499, 37] width 838 height 18
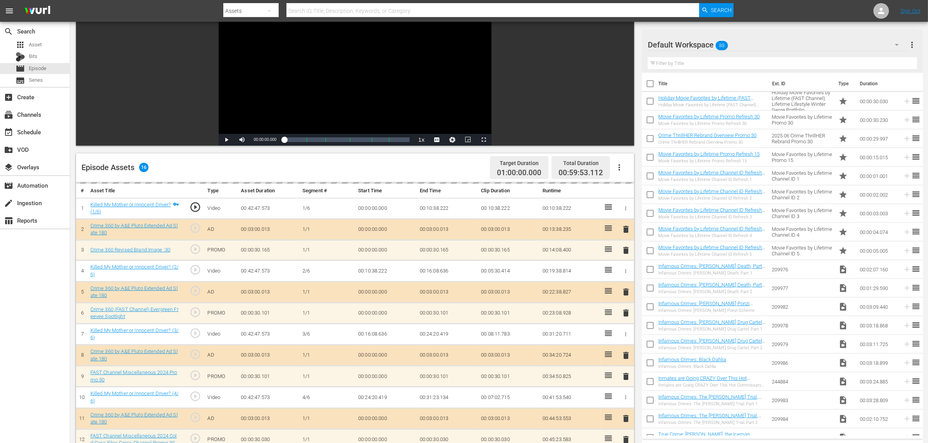
scroll to position [203, 0]
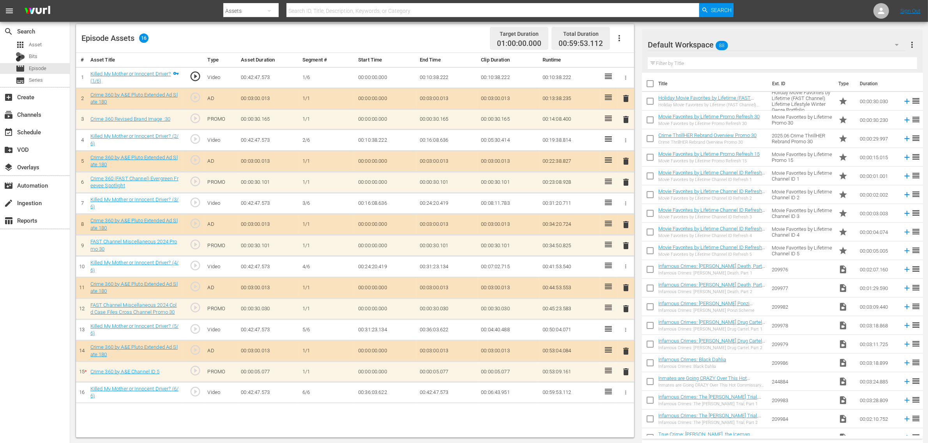
click at [748, 45] on div "Default Workspace 88" at bounding box center [776, 45] width 258 height 22
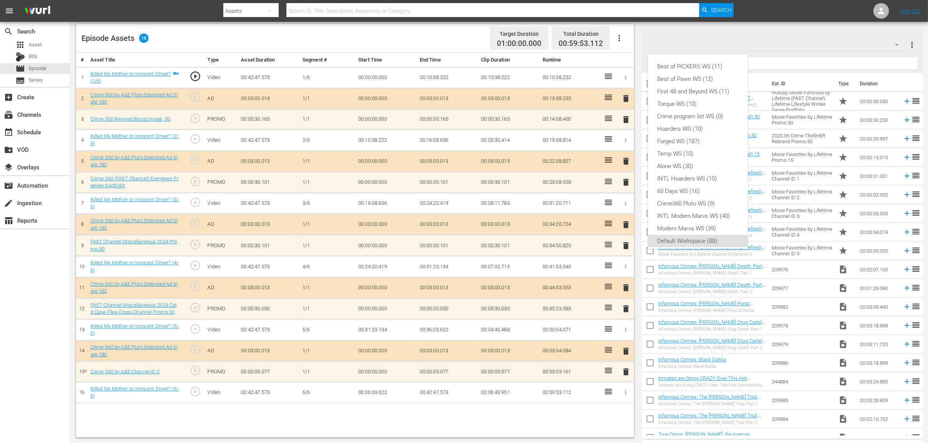
scroll to position [5, 0]
click at [690, 198] on div "Crime360 Pluto WS (9)" at bounding box center [697, 199] width 81 height 12
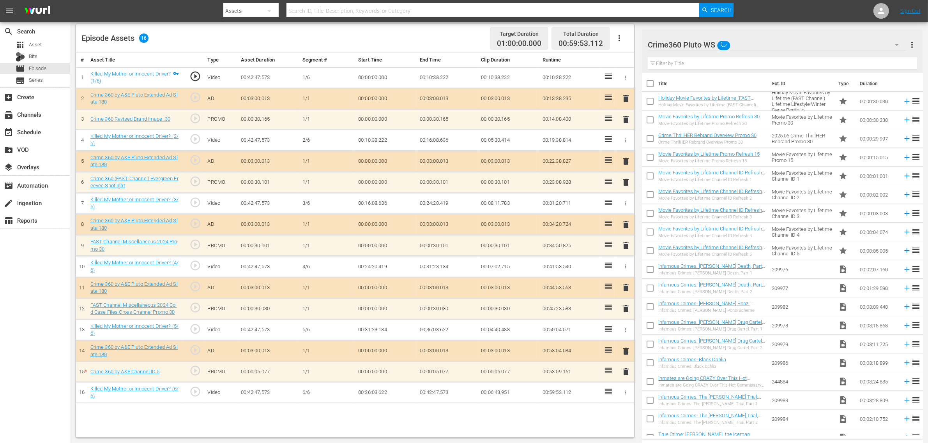
click at [453, 34] on div "Episode Assets 16 Target Duration 01:00:00.000 Total Duration 00:59:53.112" at bounding box center [355, 38] width 558 height 29
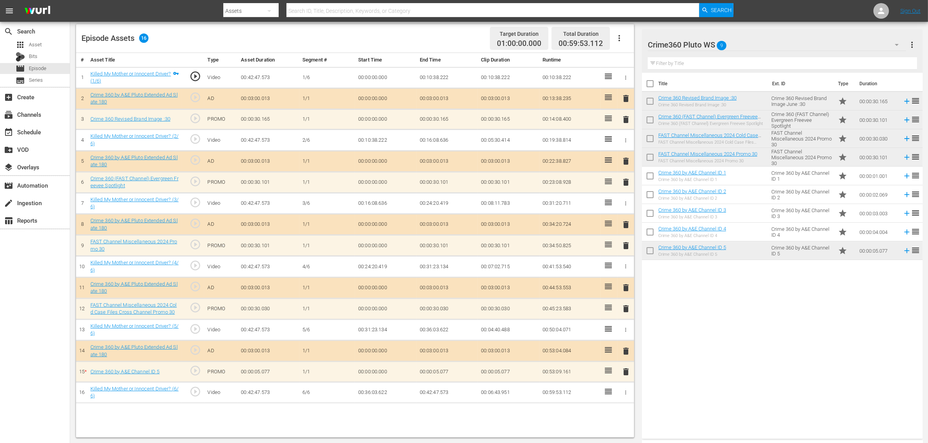
click at [707, 355] on div "Title Ext. ID Type Duration Crime 360 Revised Brand Image :30 Crime 360 Revised…" at bounding box center [782, 254] width 281 height 363
click at [628, 355] on span "delete" at bounding box center [625, 371] width 9 height 9
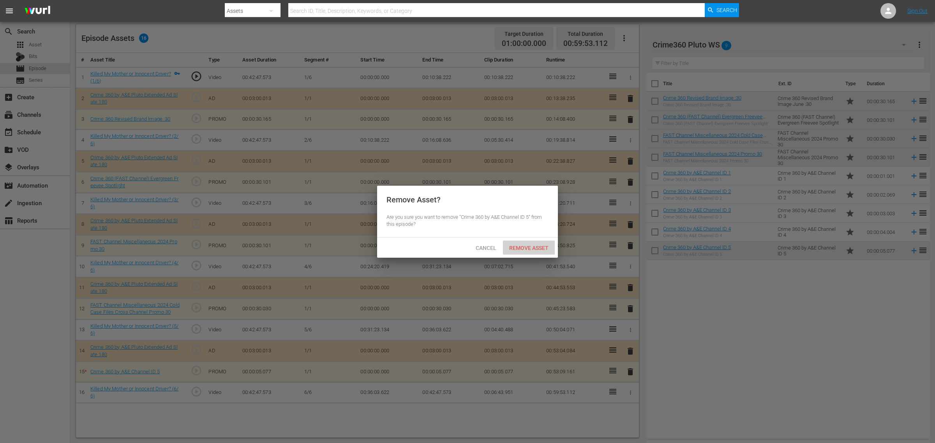
click at [524, 245] on span "Remove Asset" at bounding box center [529, 248] width 52 height 6
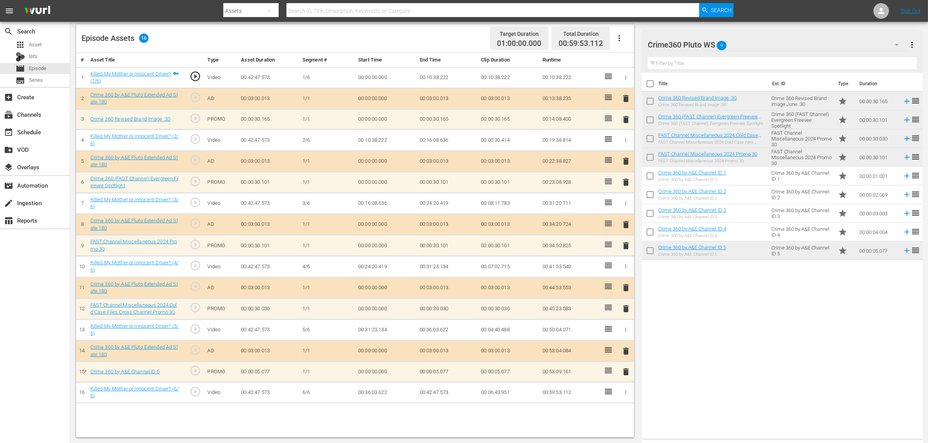
click at [748, 342] on div "Title Ext. ID Type Duration Crime 360 Revised Brand Image :30 Crime 360 Revised…" at bounding box center [782, 254] width 281 height 363
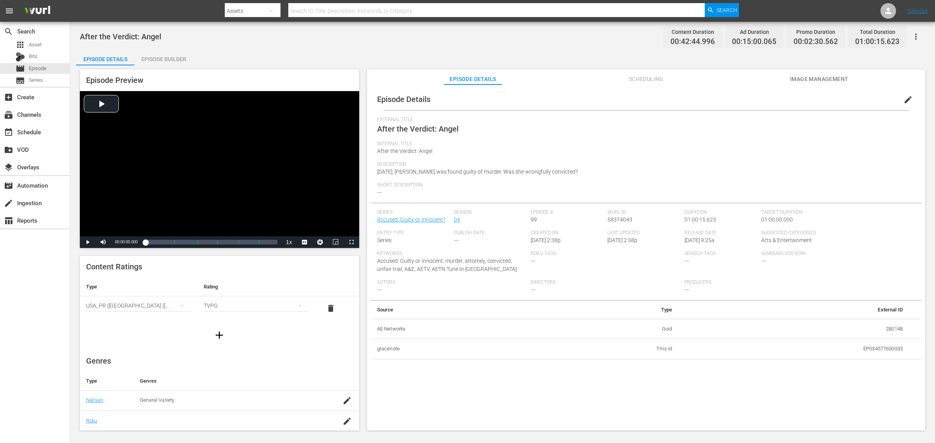
click at [466, 33] on div "After the Verdict: Angel Content Duration 00:42:44.996 Ad Duration 00:15:00.065…" at bounding box center [502, 37] width 845 height 18
click at [180, 56] on div "Episode Builder" at bounding box center [163, 59] width 58 height 19
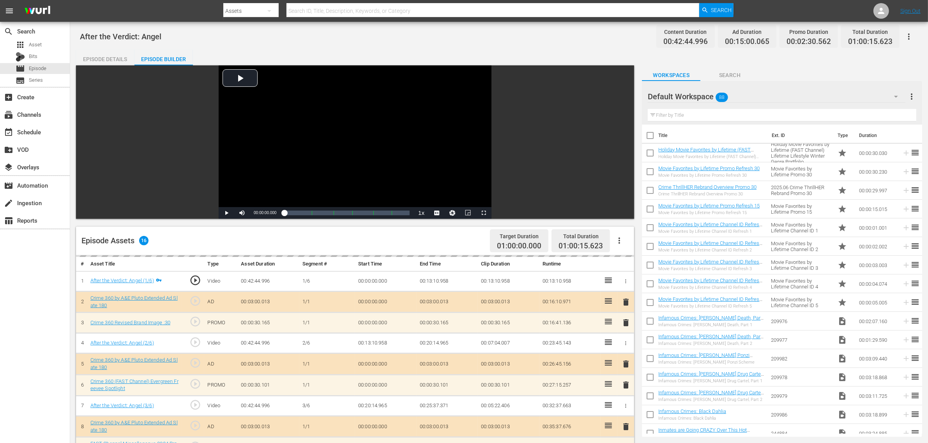
click at [390, 29] on div "After the Verdict: Angel Content Duration 00:42:44.996 Ad Duration 00:15:00.065…" at bounding box center [499, 37] width 838 height 18
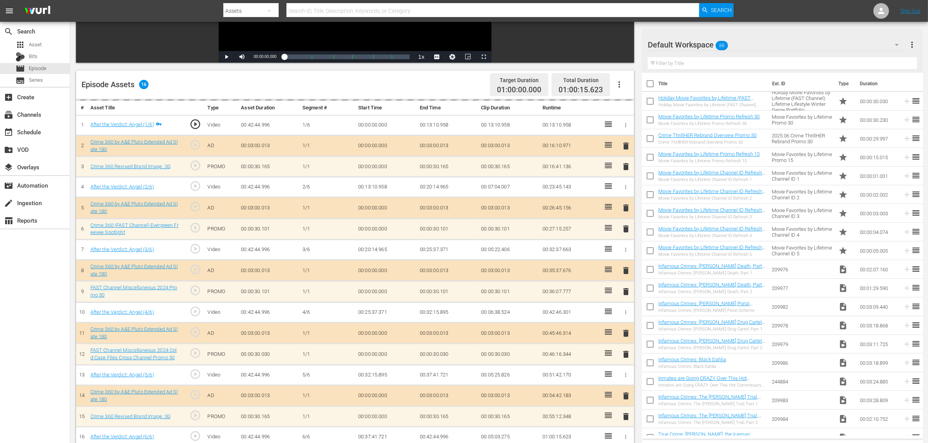
scroll to position [203, 0]
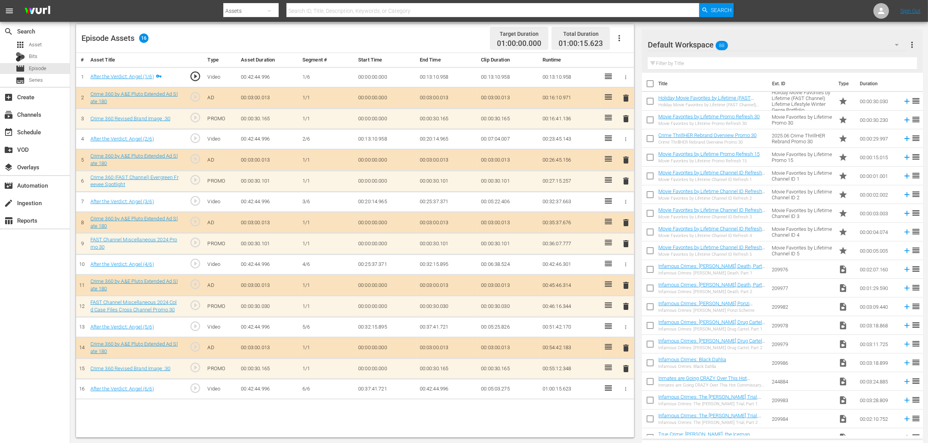
click at [748, 41] on div "Default Workspace 88" at bounding box center [776, 45] width 258 height 22
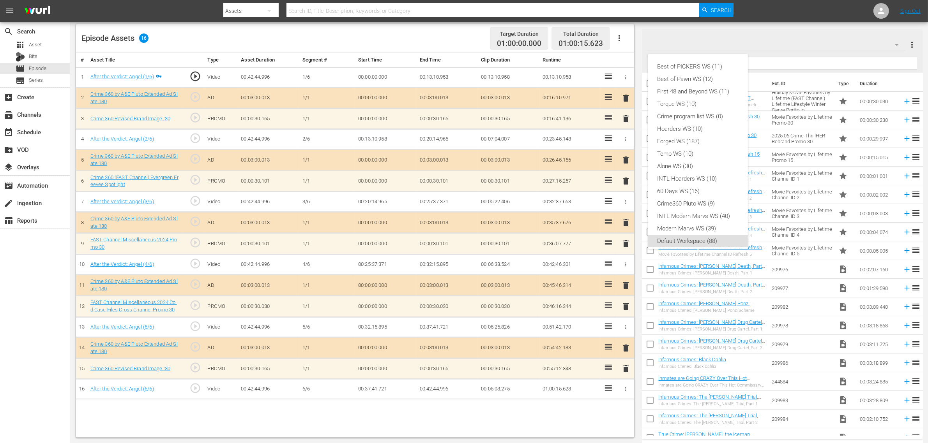
scroll to position [5, 0]
click at [690, 198] on div "Crime360 Pluto WS (9)" at bounding box center [697, 199] width 81 height 12
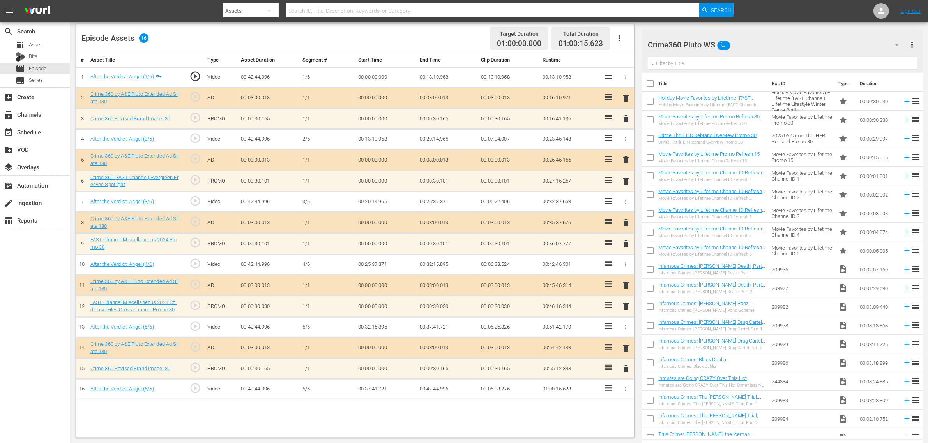
click at [404, 32] on div "Episode Assets 16 Target Duration 01:00:00.000 Total Duration 01:00:15.623" at bounding box center [355, 38] width 558 height 29
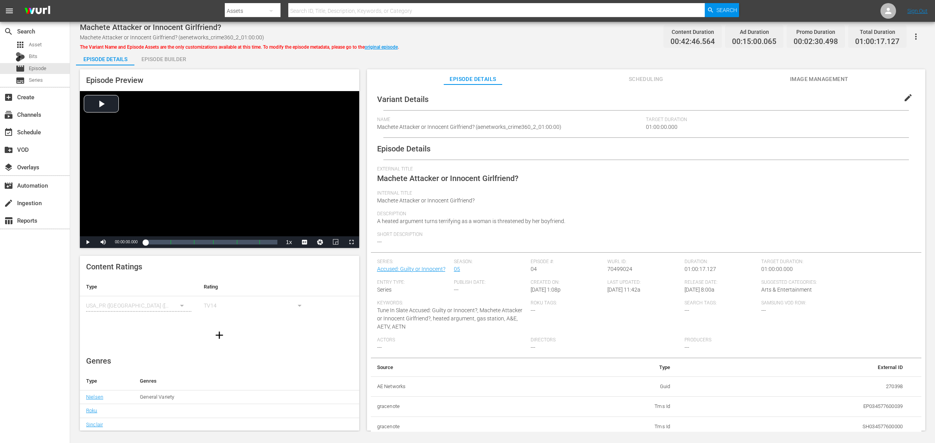
click at [174, 60] on div "Episode Builder" at bounding box center [163, 59] width 58 height 19
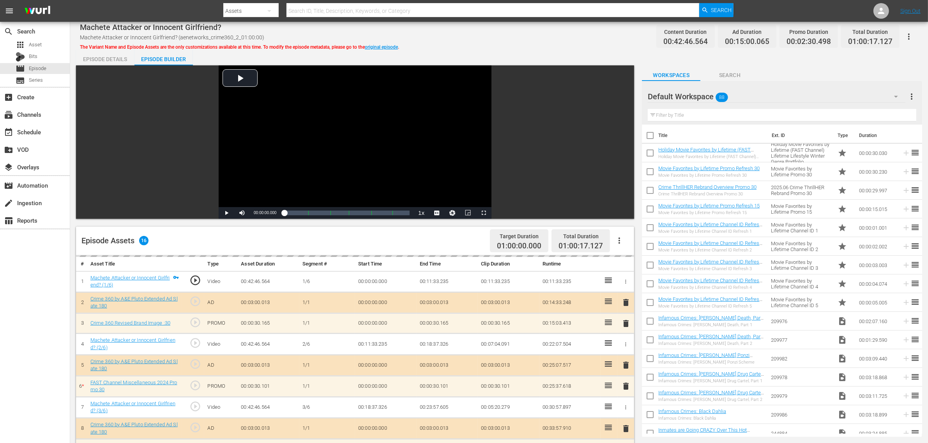
click at [487, 44] on div "Machete Attacker or Innocent Girlfriend? Machete Attacker or Innocent Girlfrien…" at bounding box center [499, 37] width 838 height 18
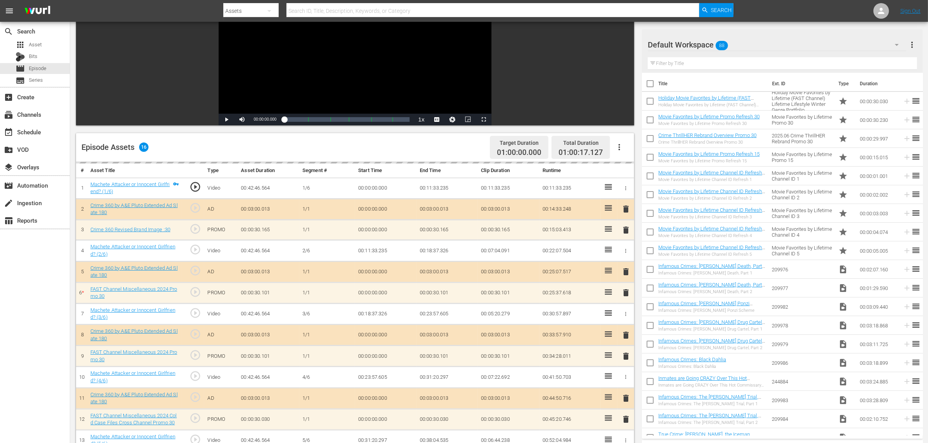
scroll to position [203, 0]
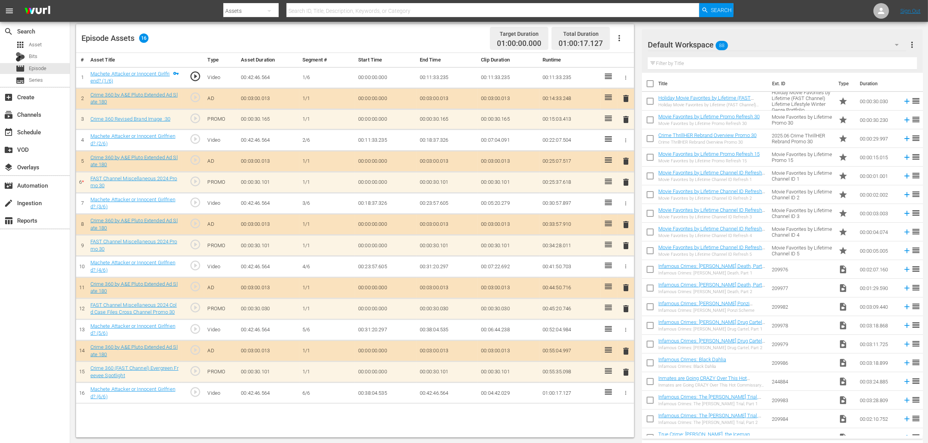
click at [748, 49] on div "Default Workspace 88" at bounding box center [776, 45] width 258 height 22
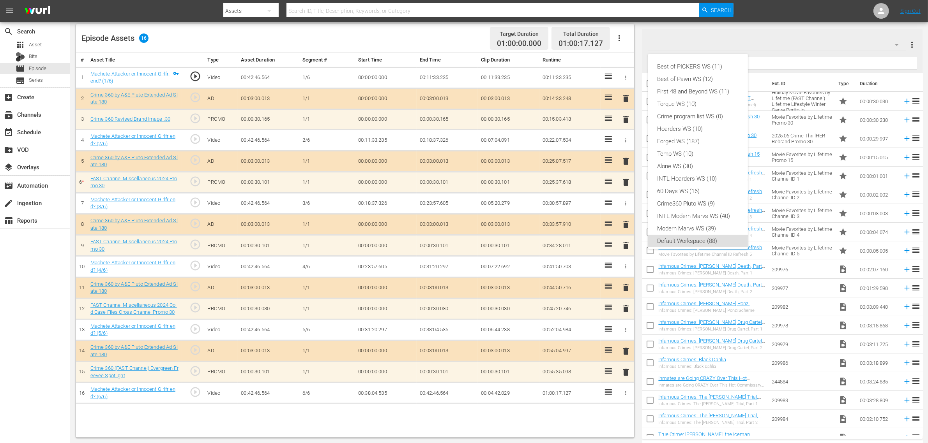
scroll to position [5, 0]
click at [699, 200] on div "Crime360 Pluto WS (9)" at bounding box center [697, 199] width 81 height 12
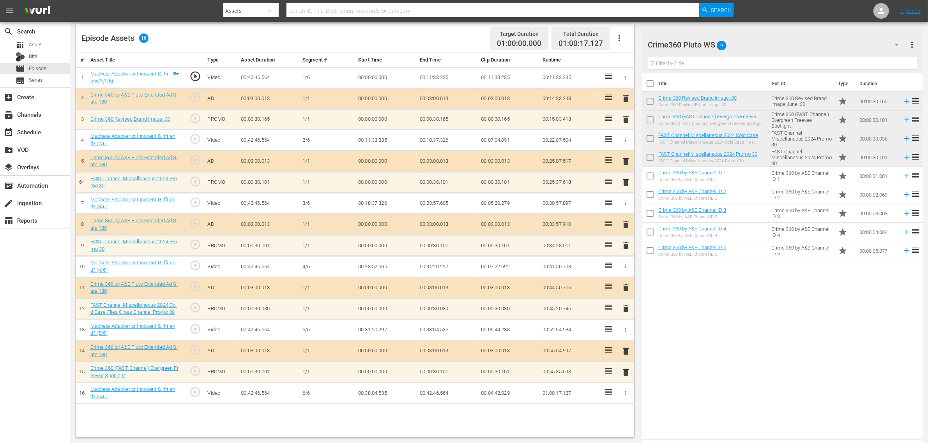
click at [625, 309] on span "delete" at bounding box center [625, 308] width 9 height 9
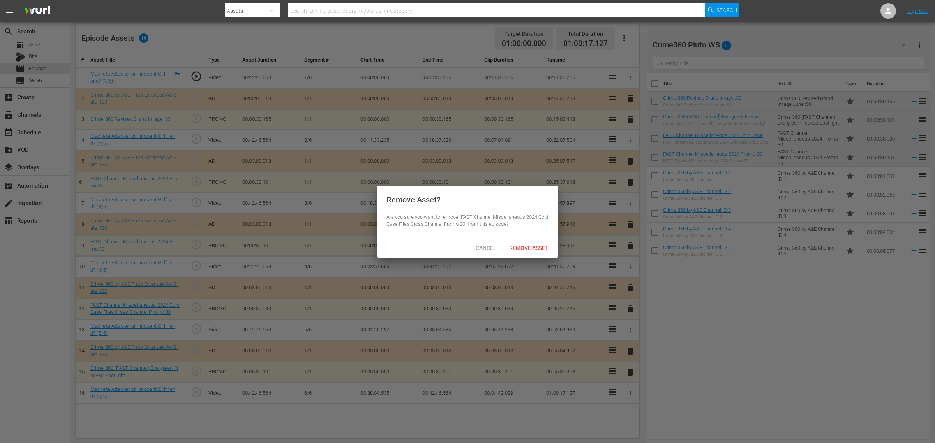
click at [531, 245] on span "Remove Asset" at bounding box center [529, 248] width 52 height 6
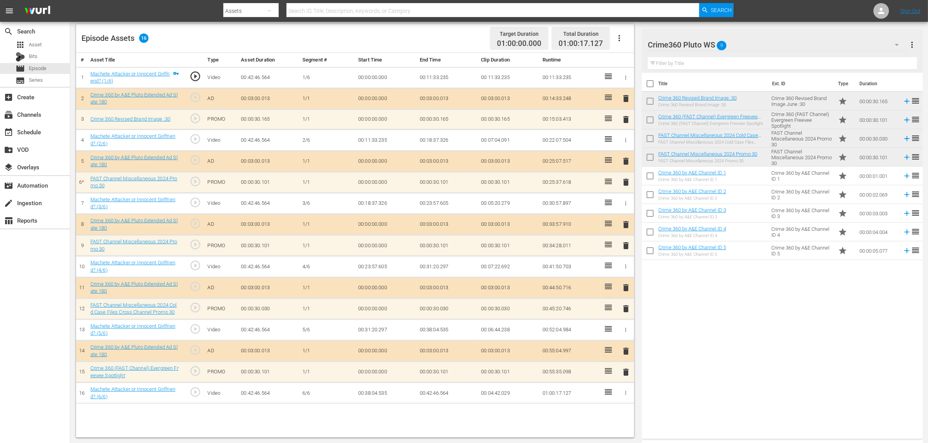
click at [689, 314] on div "Title Ext. ID Type Duration Crime 360 Revised Brand Image :30 Crime 360 Revised…" at bounding box center [782, 254] width 281 height 363
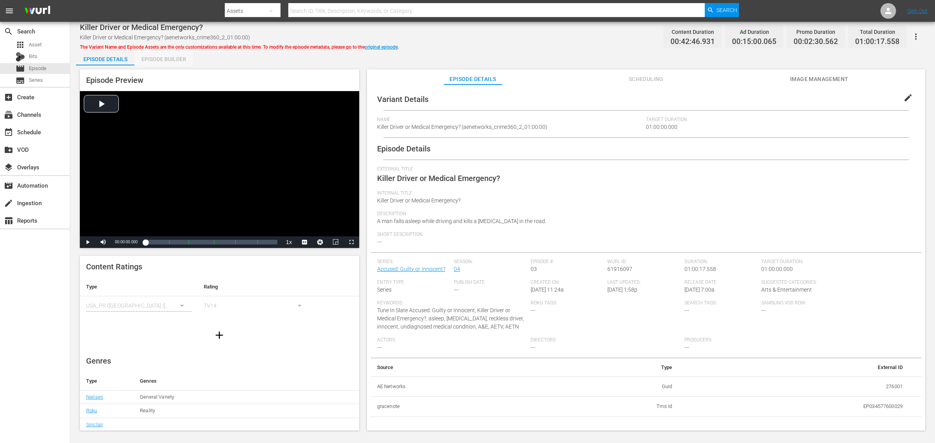
click at [172, 57] on div "Episode Builder" at bounding box center [163, 59] width 58 height 19
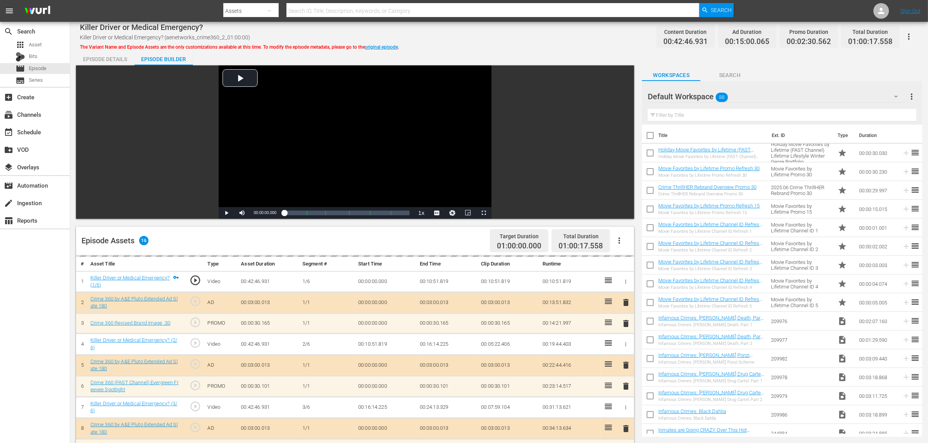
click at [440, 44] on div "Killer Driver or Medical Emergency? Killer Driver or Medical Emergency? (aenetw…" at bounding box center [499, 37] width 838 height 18
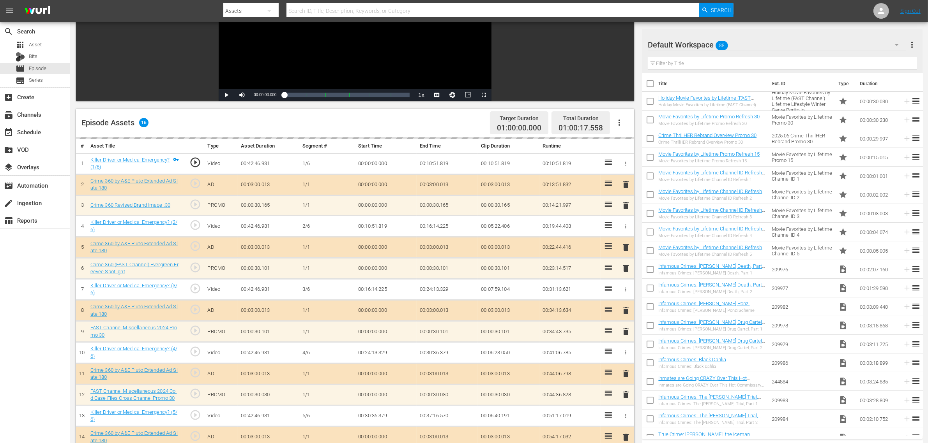
scroll to position [203, 0]
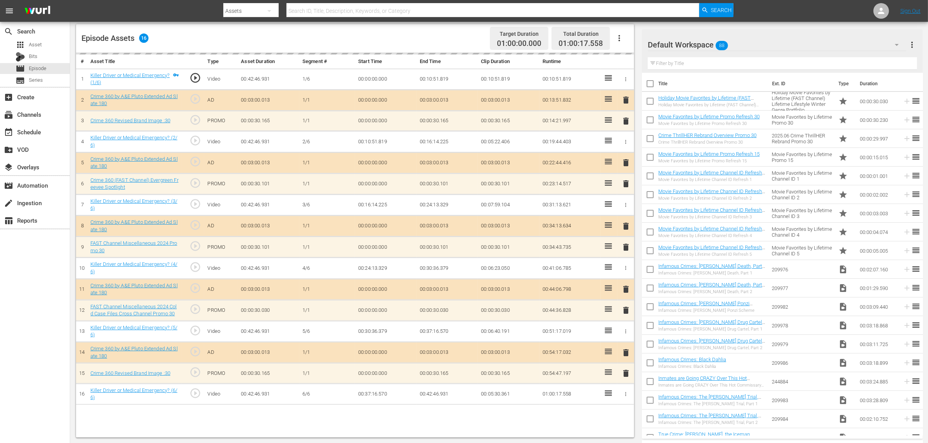
click at [748, 44] on div "Default Workspace 88" at bounding box center [776, 45] width 258 height 22
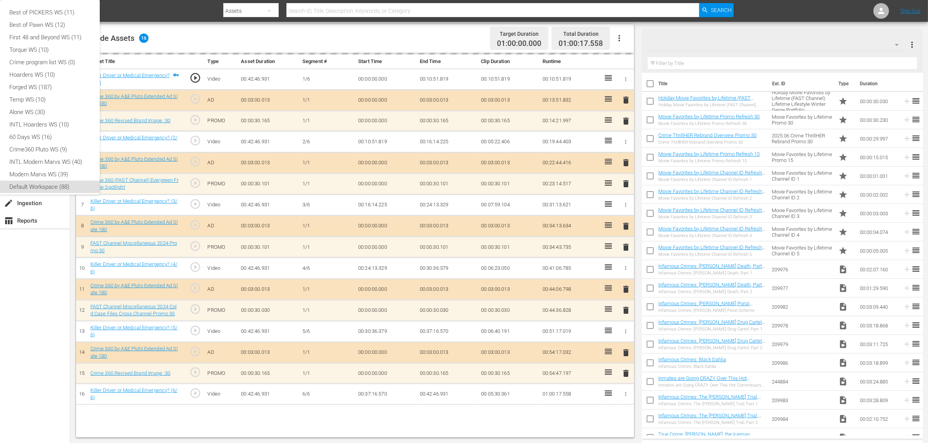
scroll to position [5, 0]
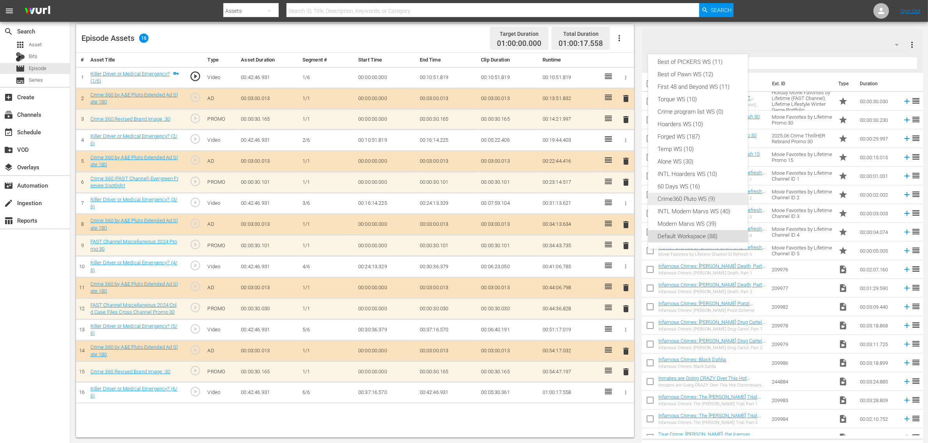
click at [681, 193] on div "Crime360 Pluto WS (9)" at bounding box center [697, 199] width 81 height 12
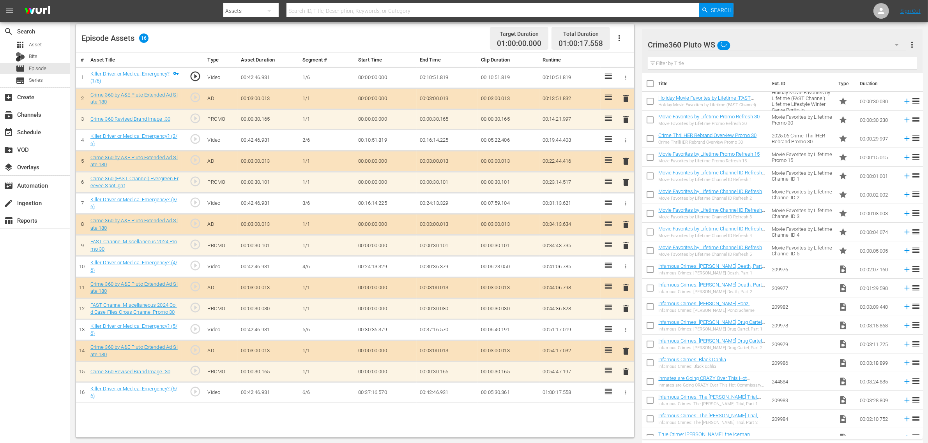
click at [413, 39] on div "Episode Assets 16 Target Duration 01:00:00.000 Total Duration 01:00:17.558" at bounding box center [355, 38] width 558 height 29
